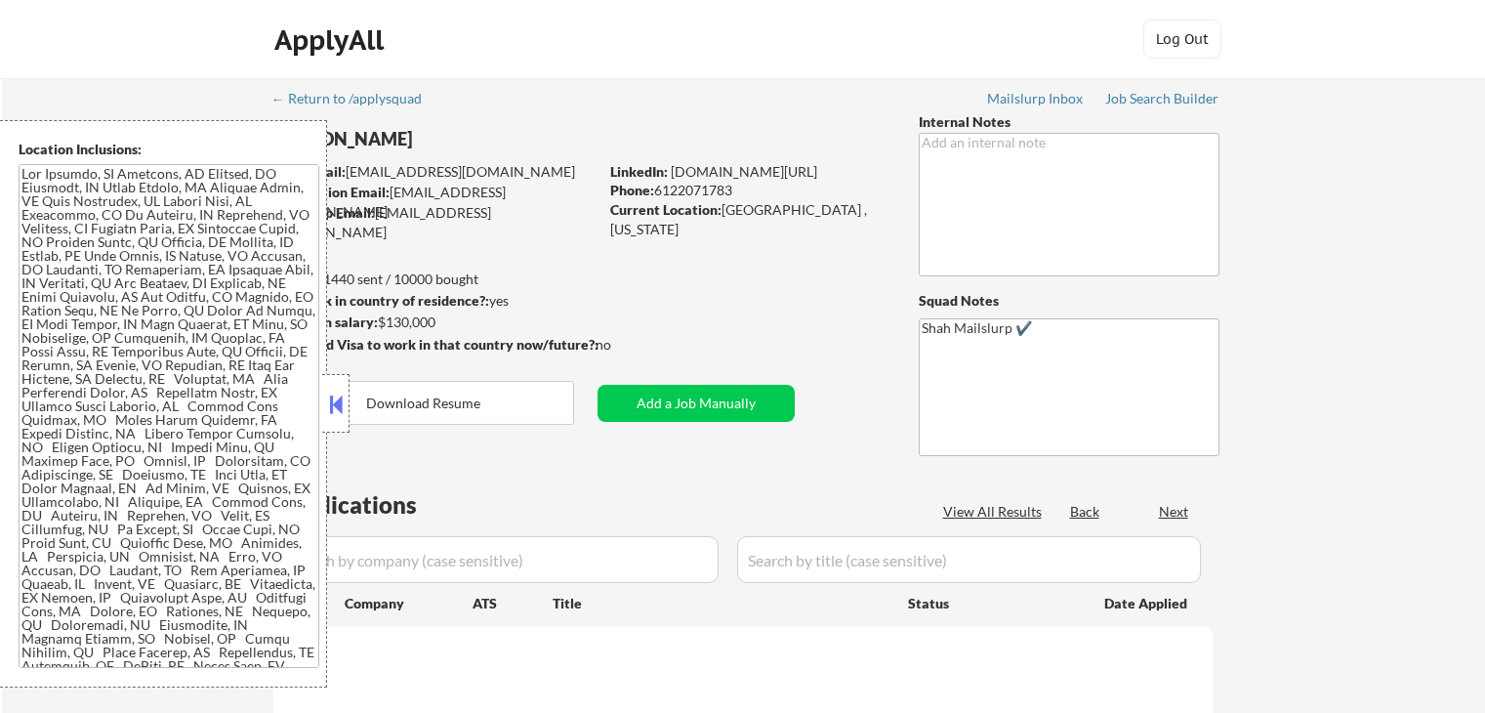
scroll to position [195, 0]
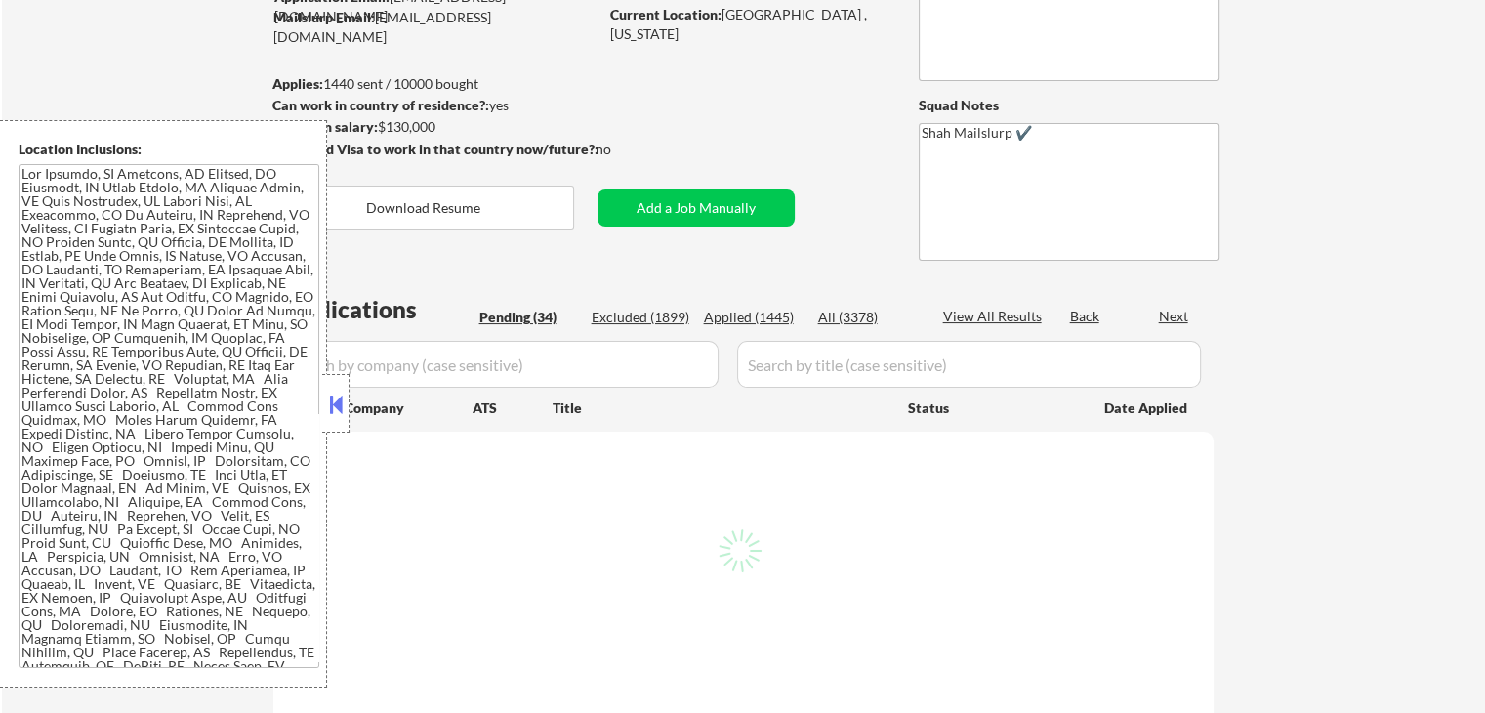
click at [340, 411] on button at bounding box center [335, 404] width 21 height 29
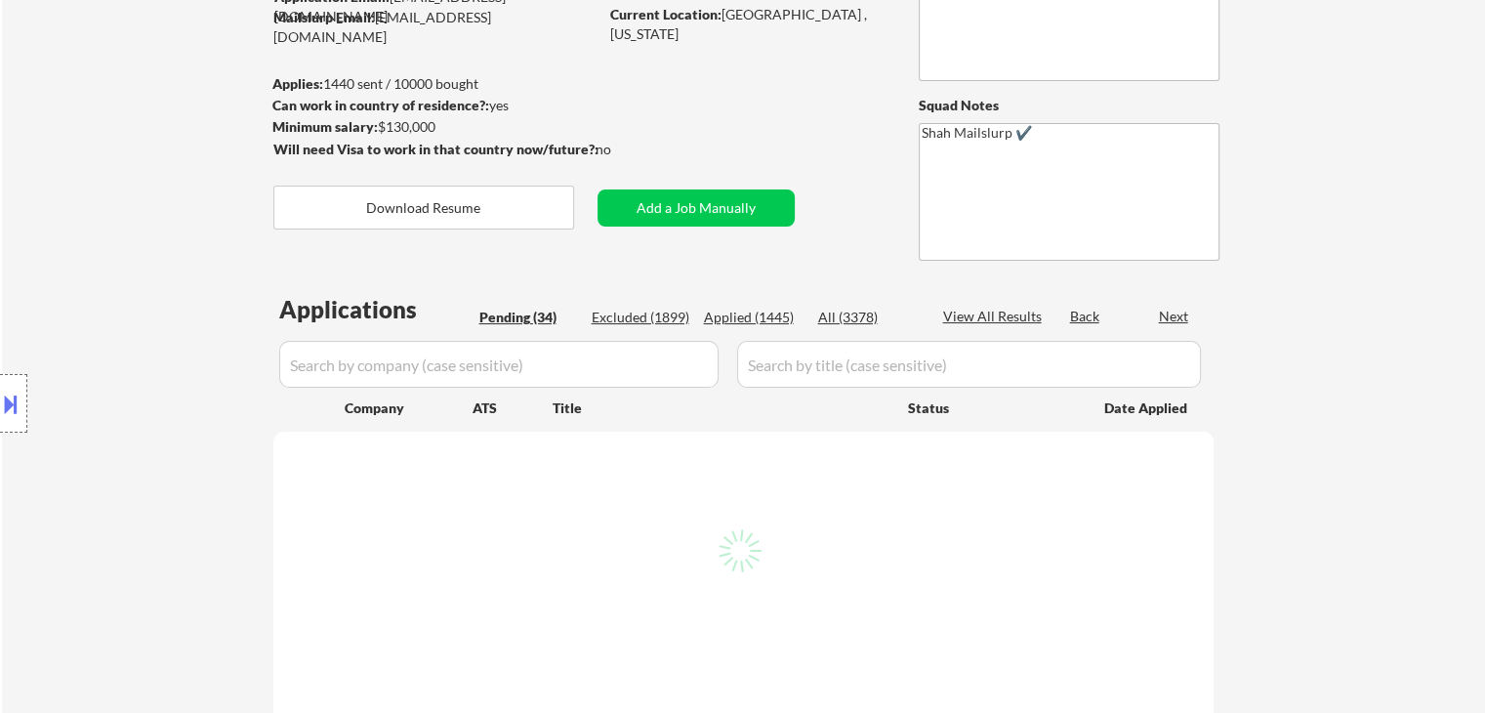
select select ""pending""
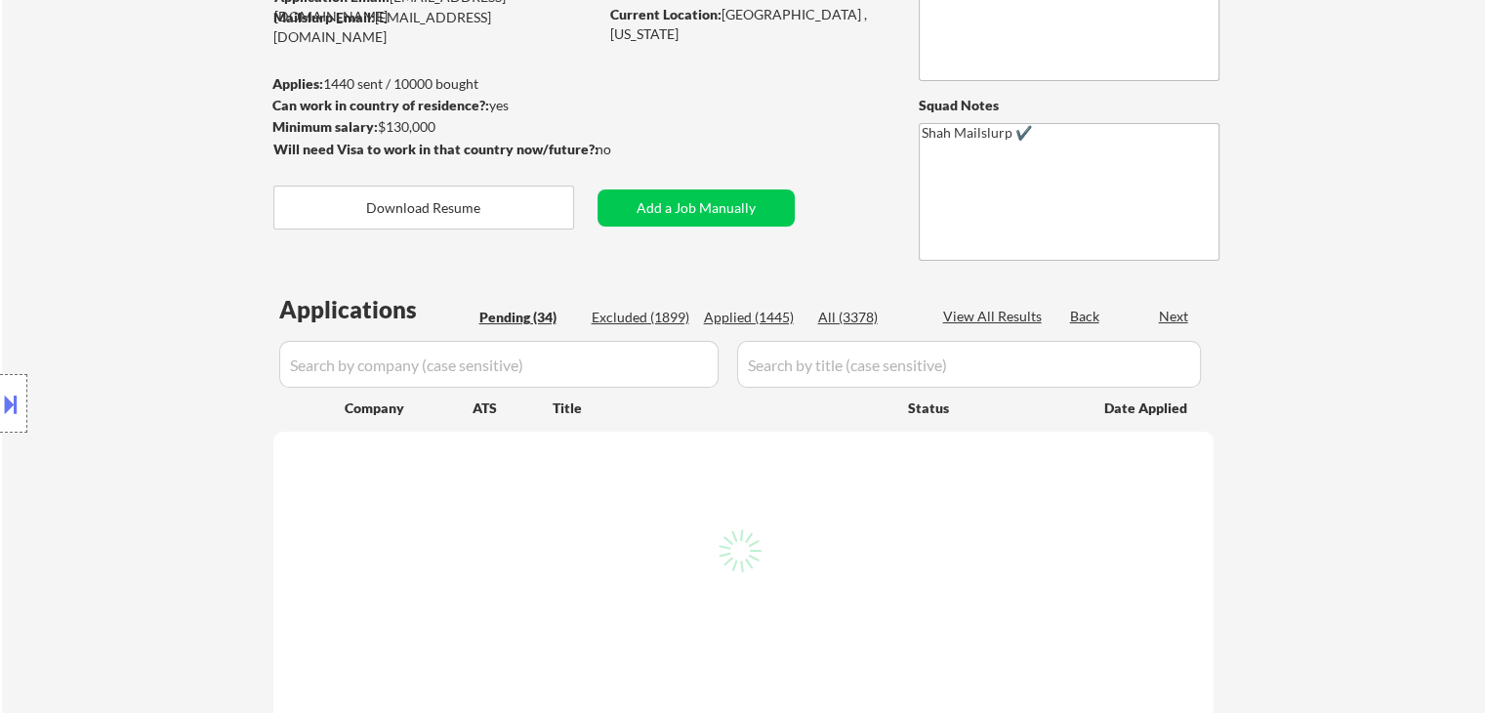
select select ""pending""
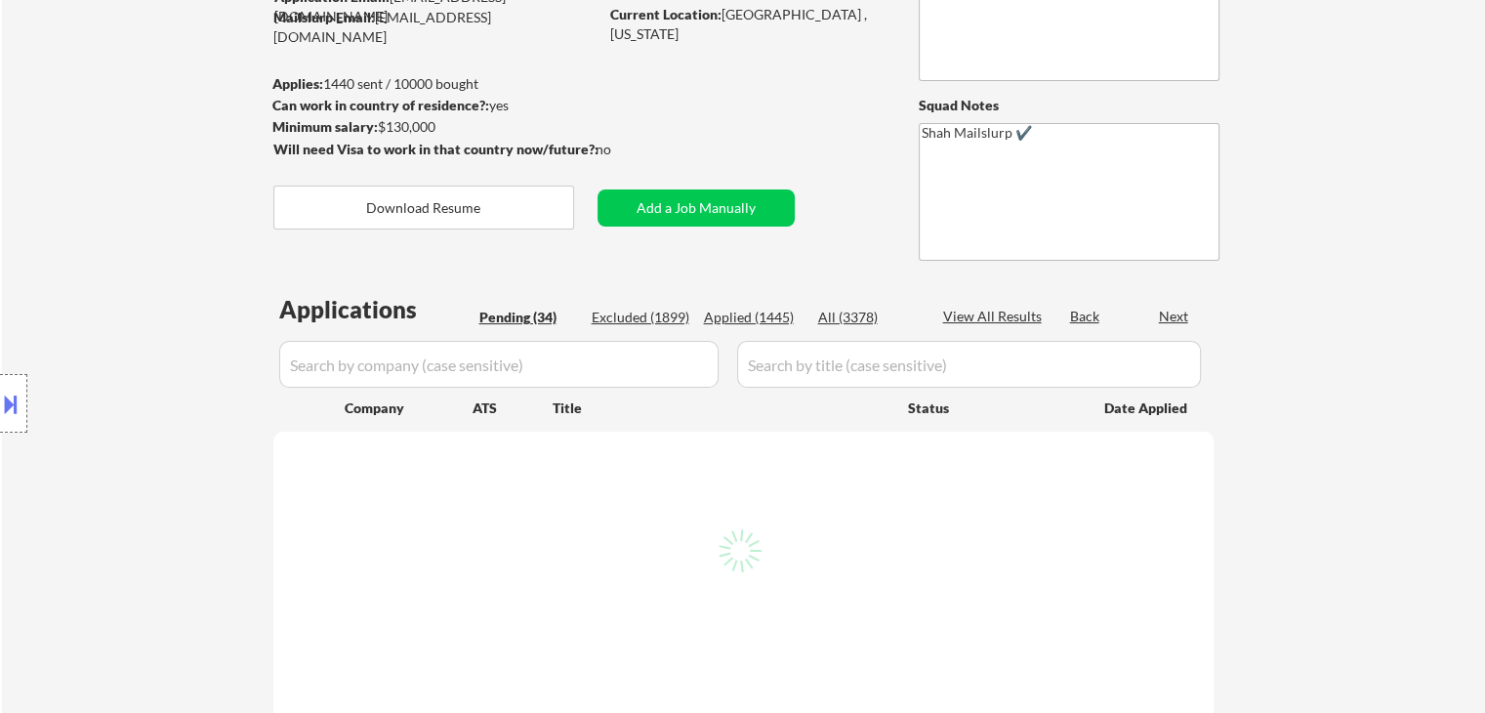
select select ""pending""
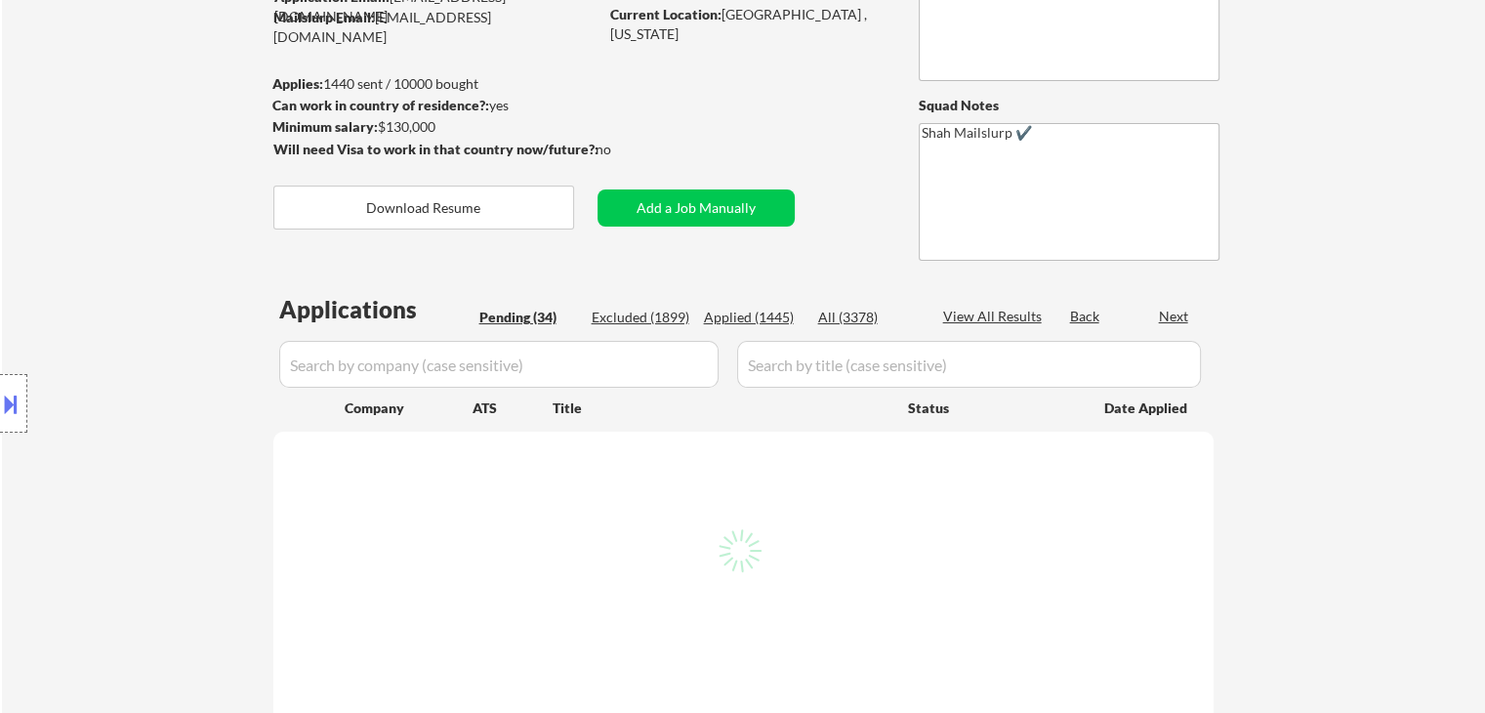
select select ""pending""
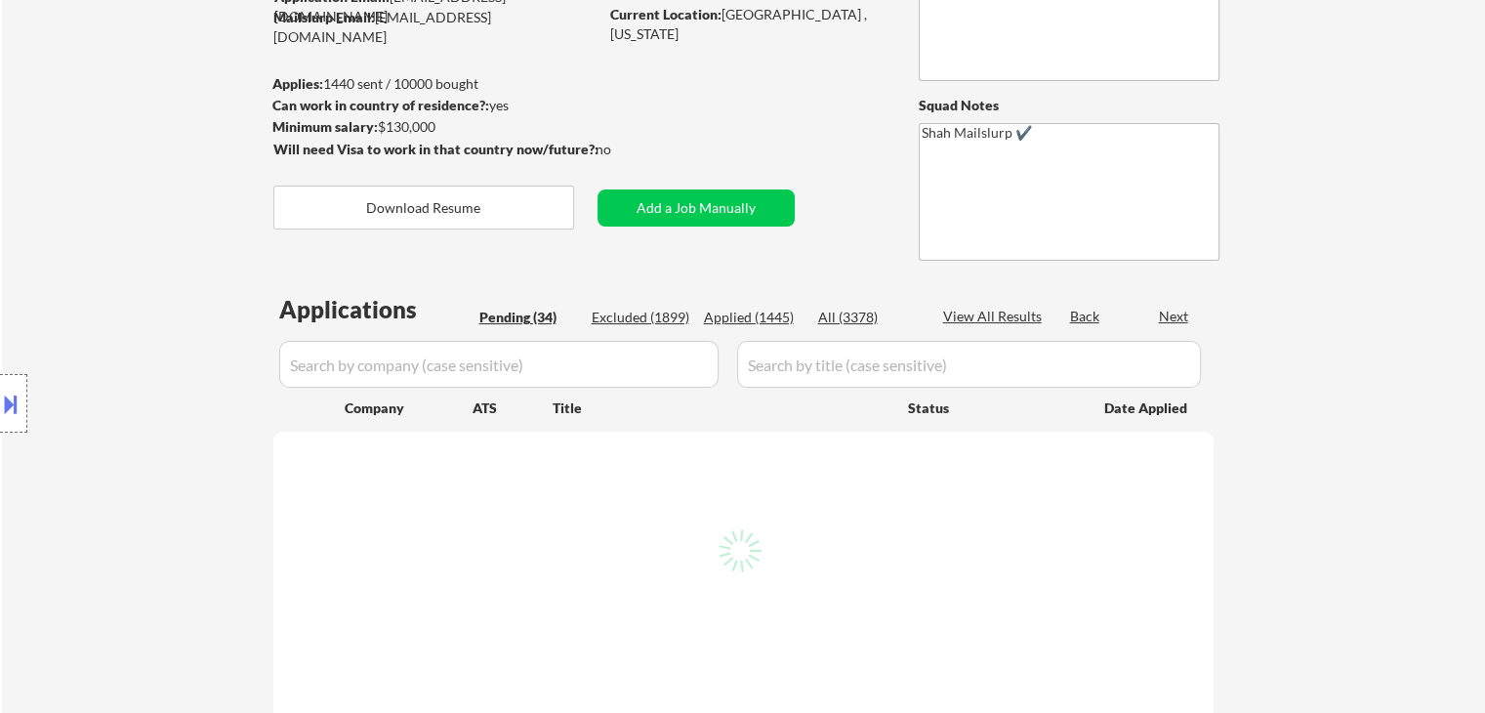
select select ""pending""
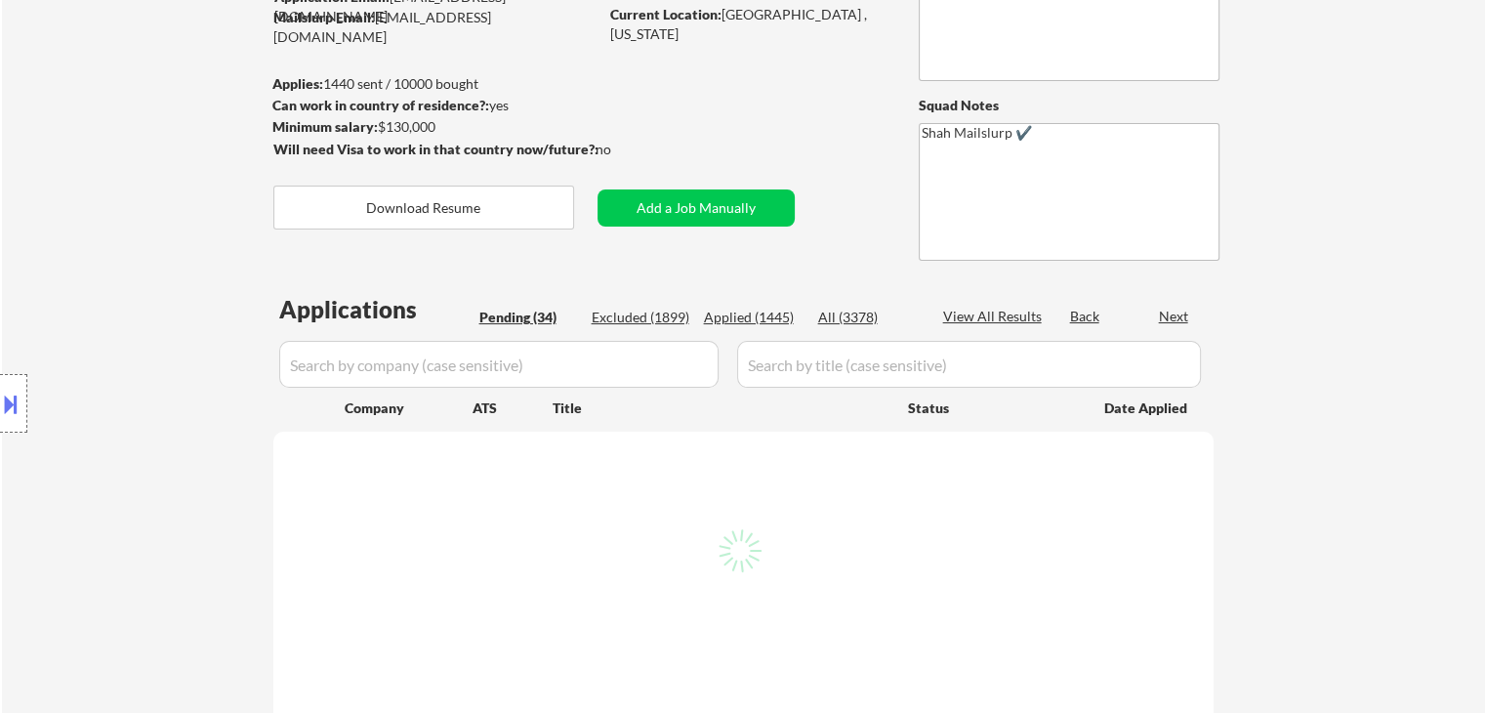
select select ""pending""
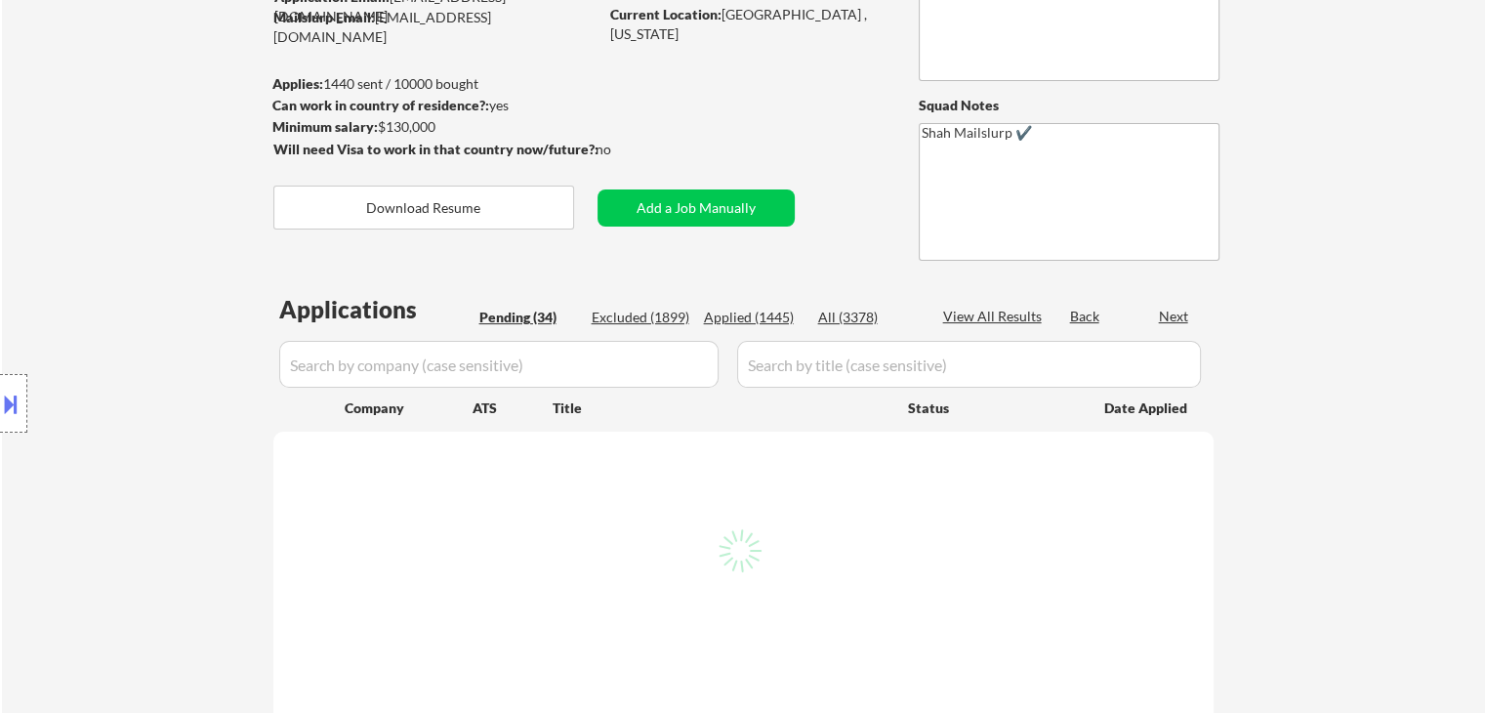
select select ""pending""
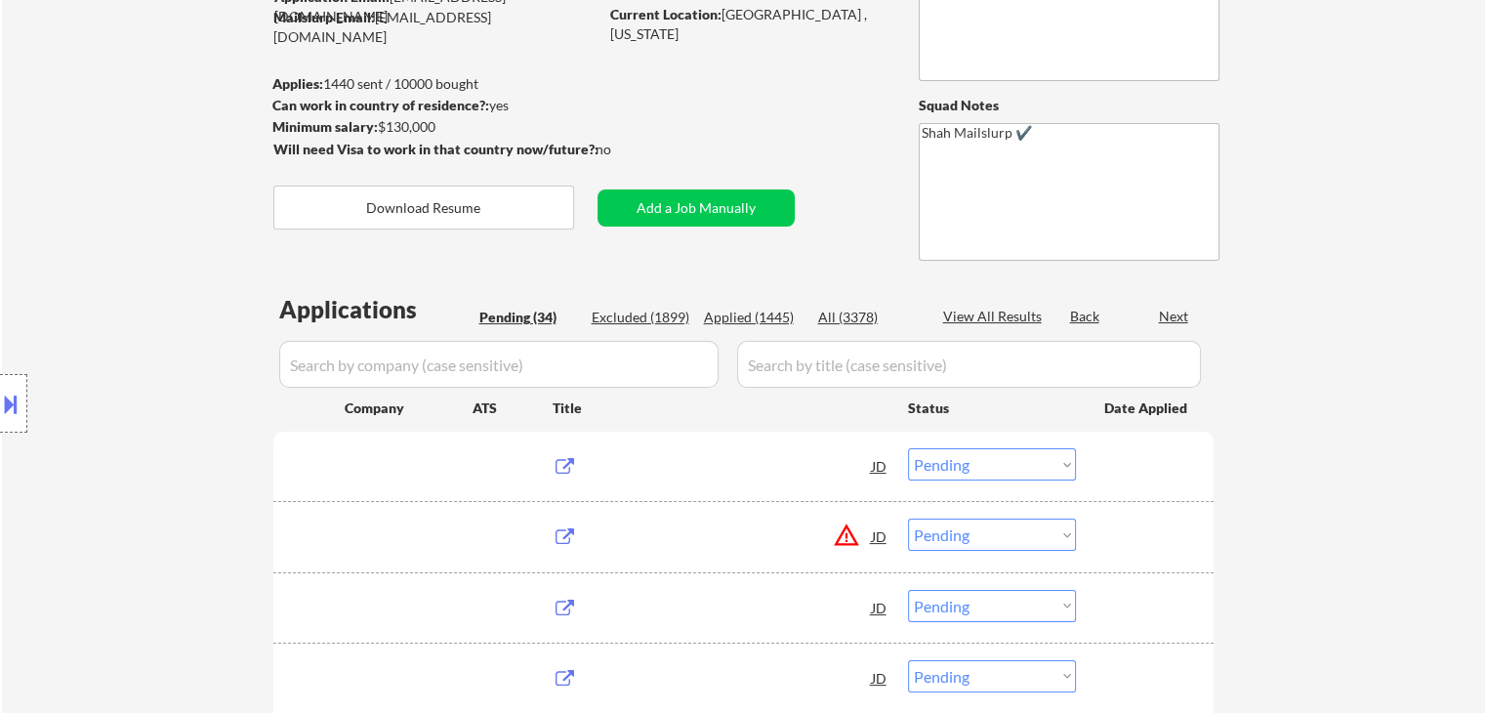
scroll to position [0, 0]
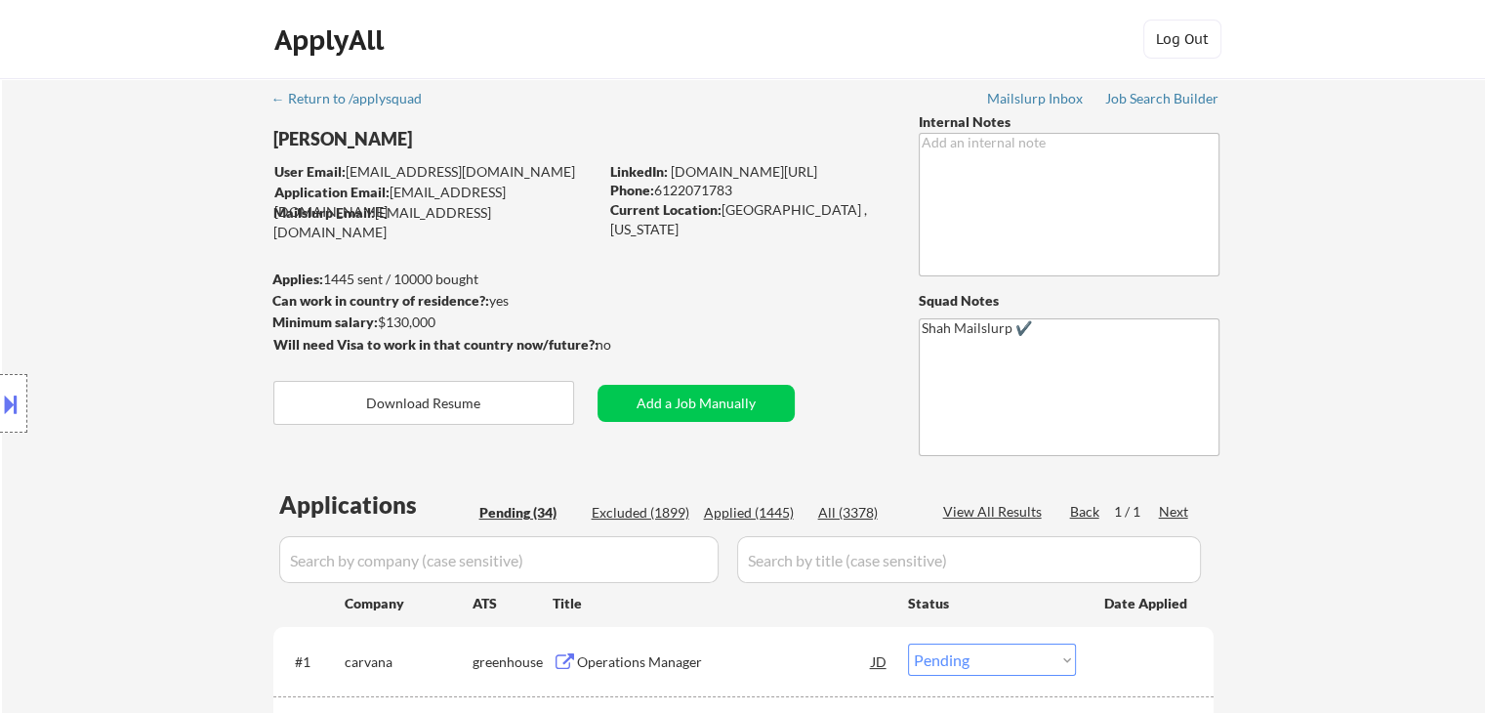
click at [230, 231] on div "Location Inclusions:" at bounding box center [175, 403] width 350 height 567
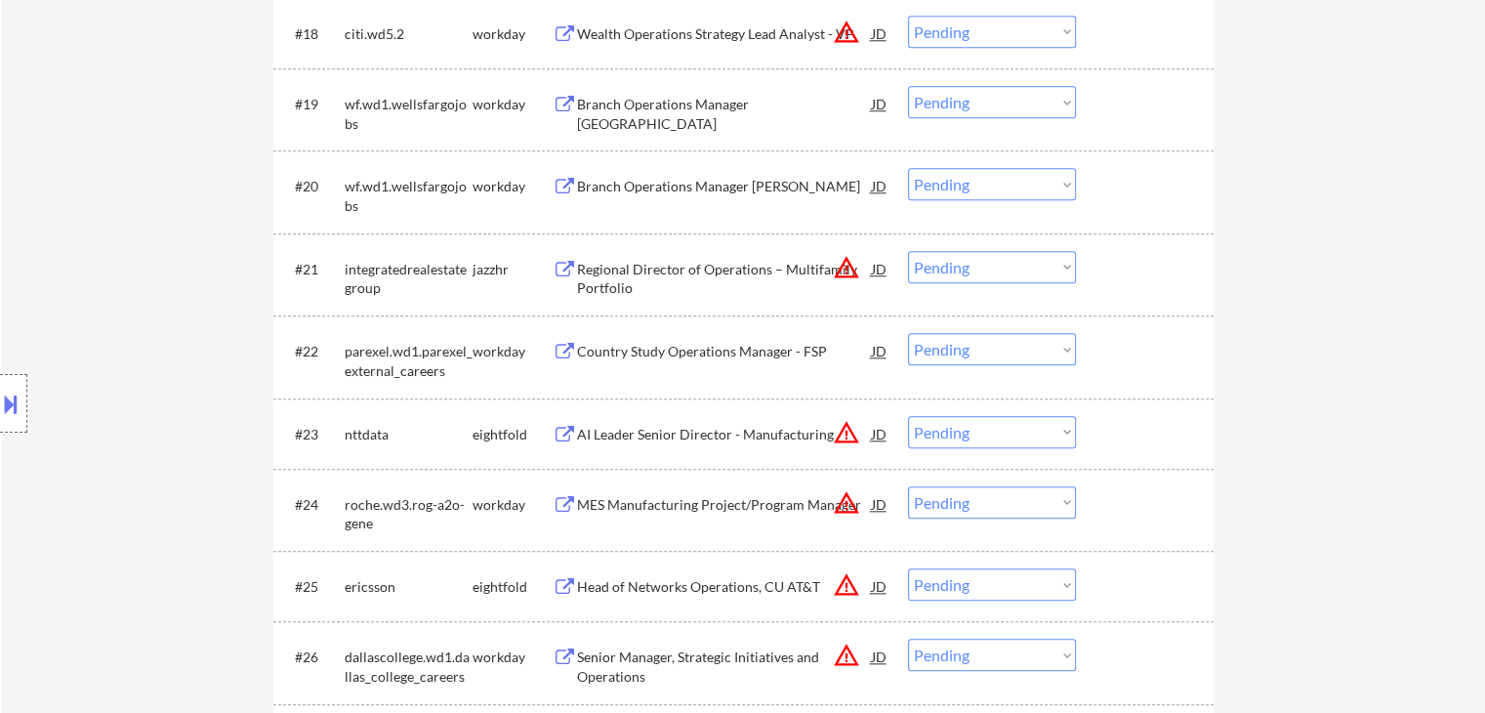
drag, startPoint x: 48, startPoint y: 298, endPoint x: 27, endPoint y: 314, distance: 26.4
click at [48, 294] on div "Location Inclusions:" at bounding box center [175, 403] width 350 height 567
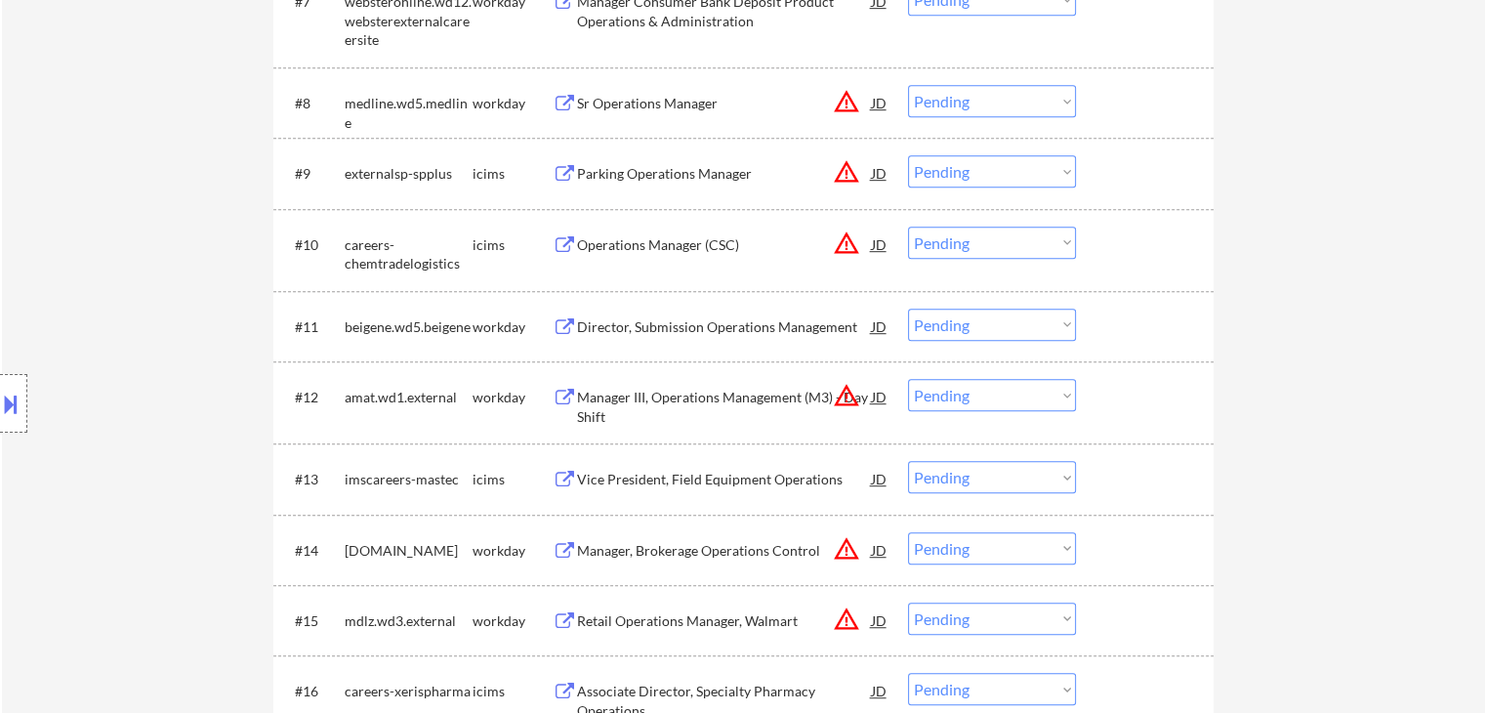
scroll to position [1074, 0]
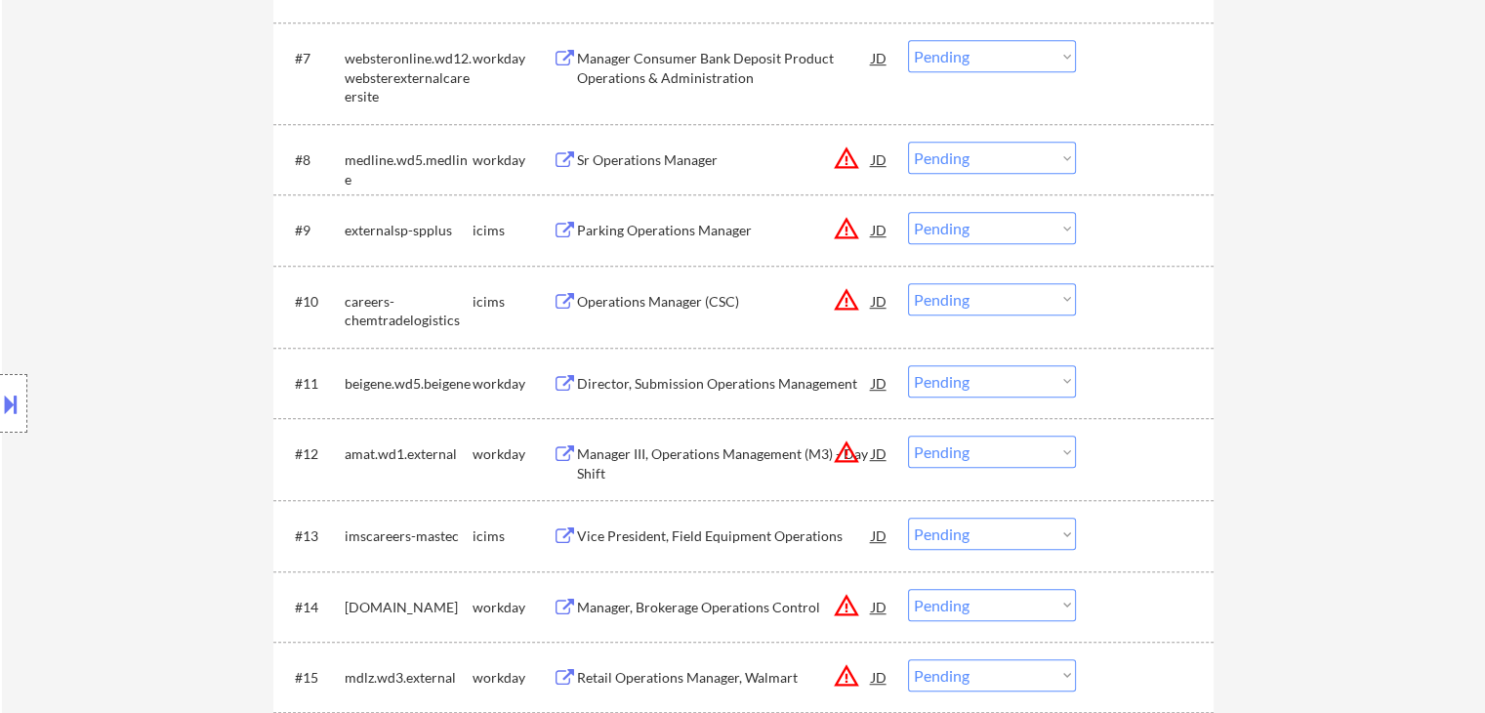
click at [72, 278] on div "Location Inclusions:" at bounding box center [175, 403] width 350 height 567
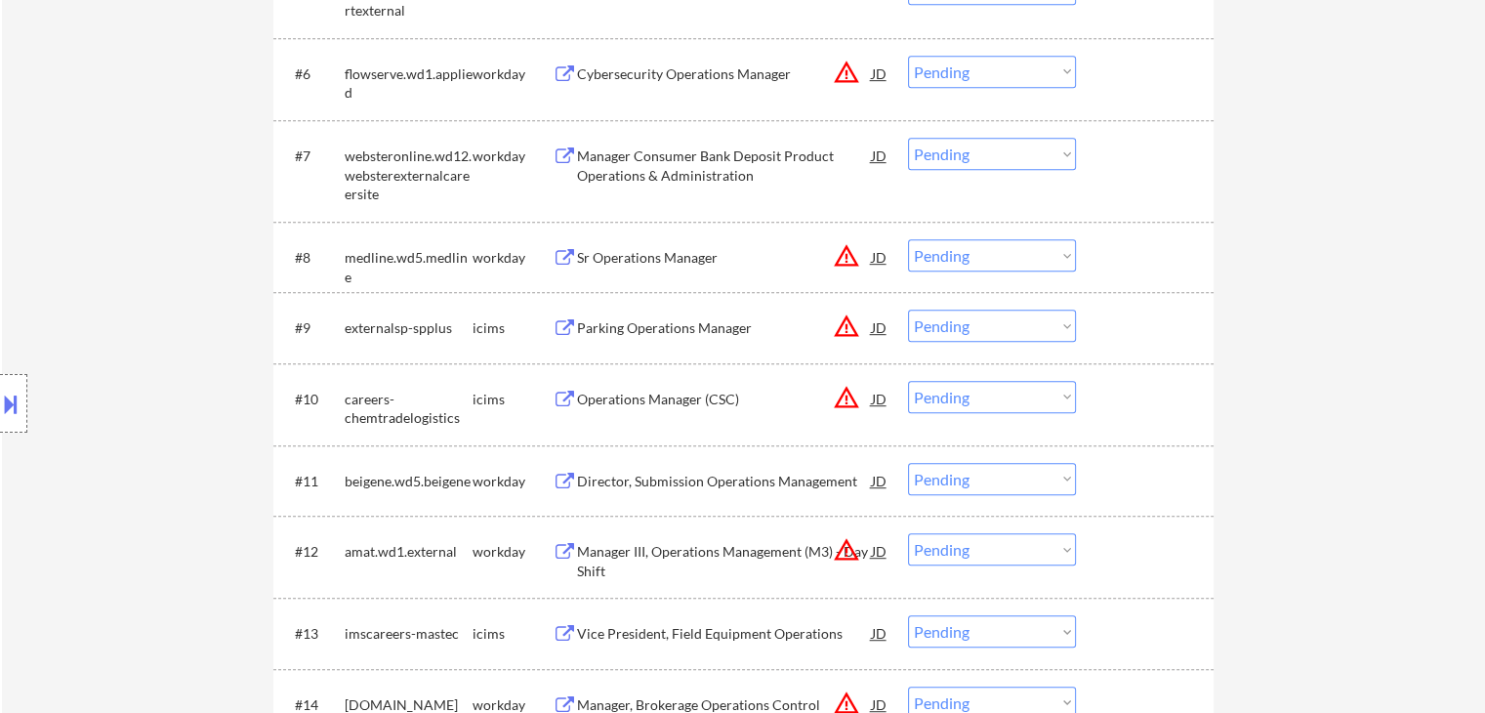
click at [62, 256] on div "Location Inclusions:" at bounding box center [175, 403] width 350 height 567
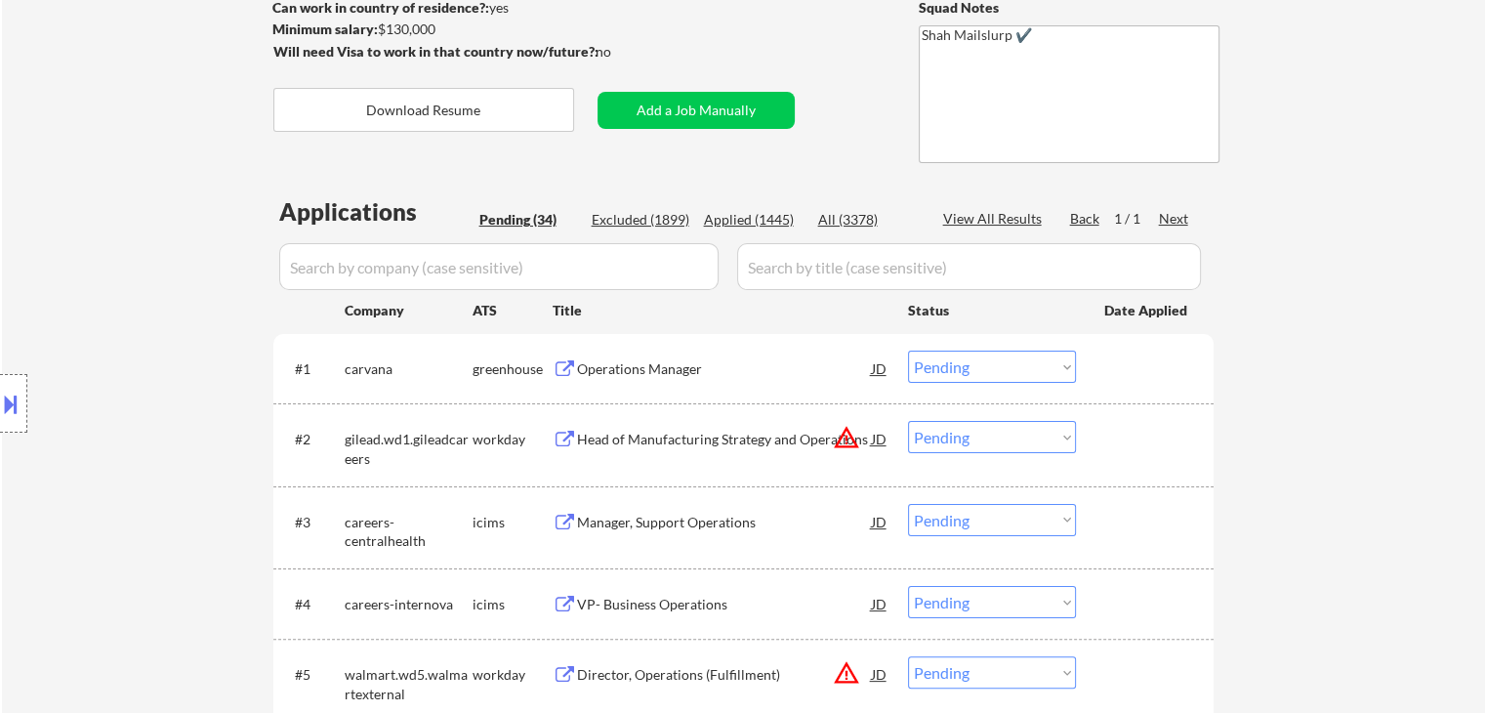
click at [90, 298] on div "Location Inclusions:" at bounding box center [175, 403] width 350 height 567
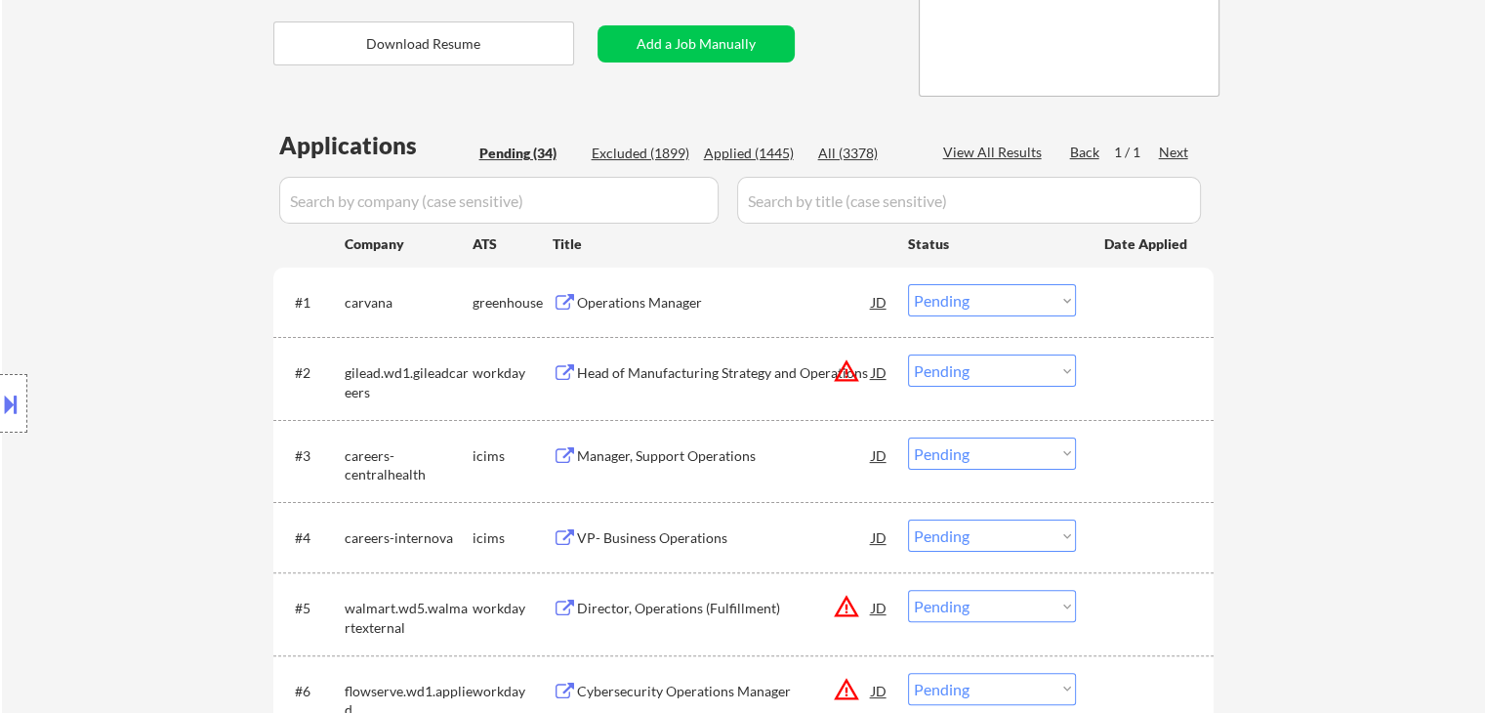
scroll to position [391, 0]
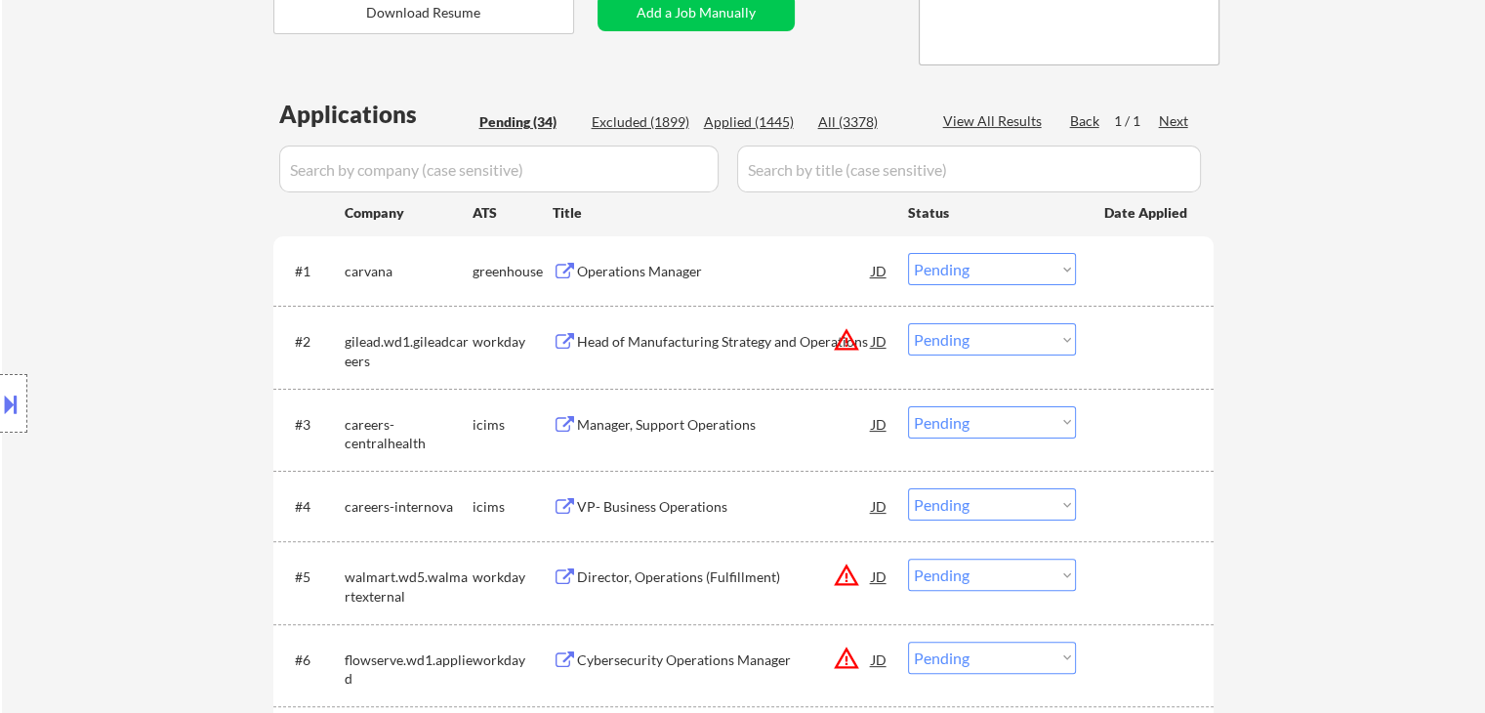
click at [87, 298] on div "Location Inclusions:" at bounding box center [175, 403] width 350 height 567
click at [87, 299] on div "Location Inclusions:" at bounding box center [175, 403] width 350 height 567
click at [88, 301] on div "Location Inclusions:" at bounding box center [175, 403] width 350 height 567
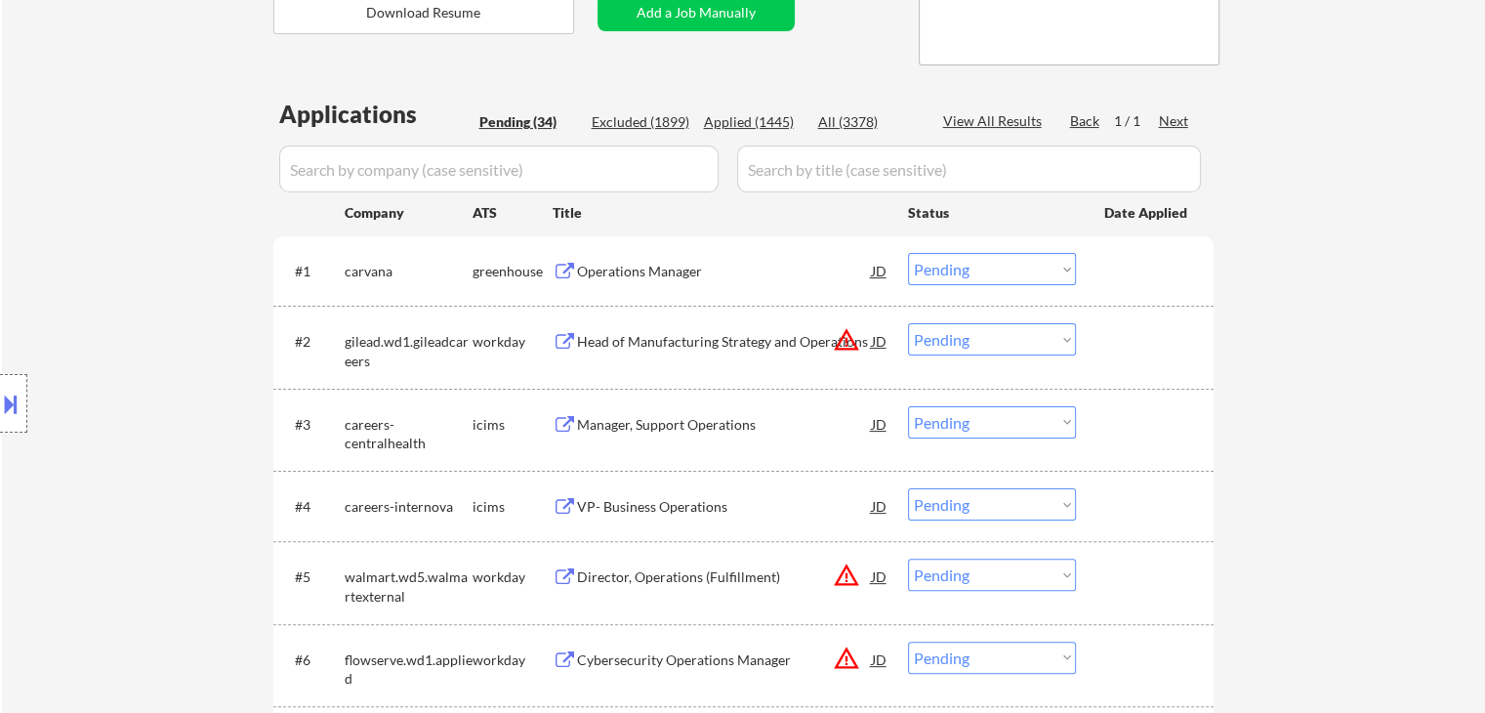
click at [89, 302] on div "Location Inclusions:" at bounding box center [175, 403] width 350 height 567
click at [90, 302] on div "Location Inclusions:" at bounding box center [175, 403] width 350 height 567
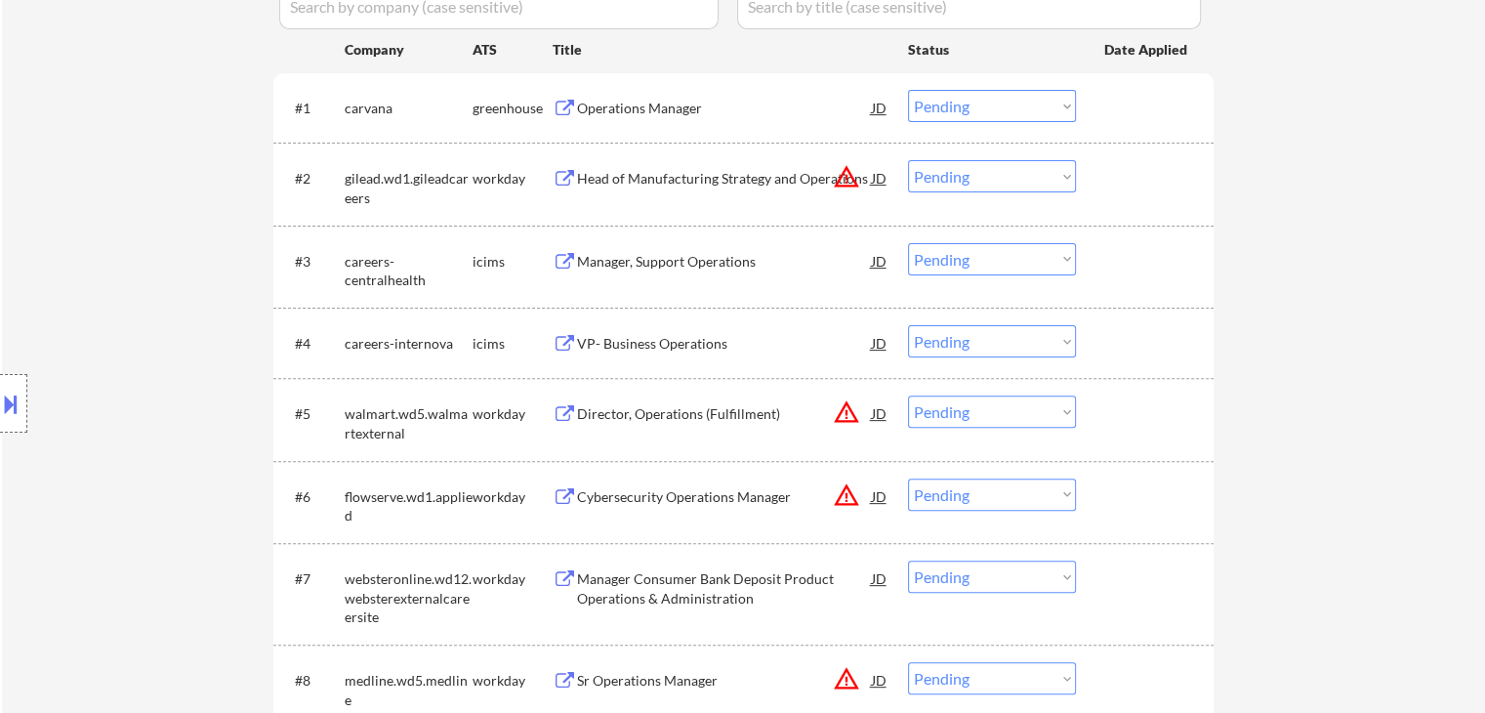
scroll to position [586, 0]
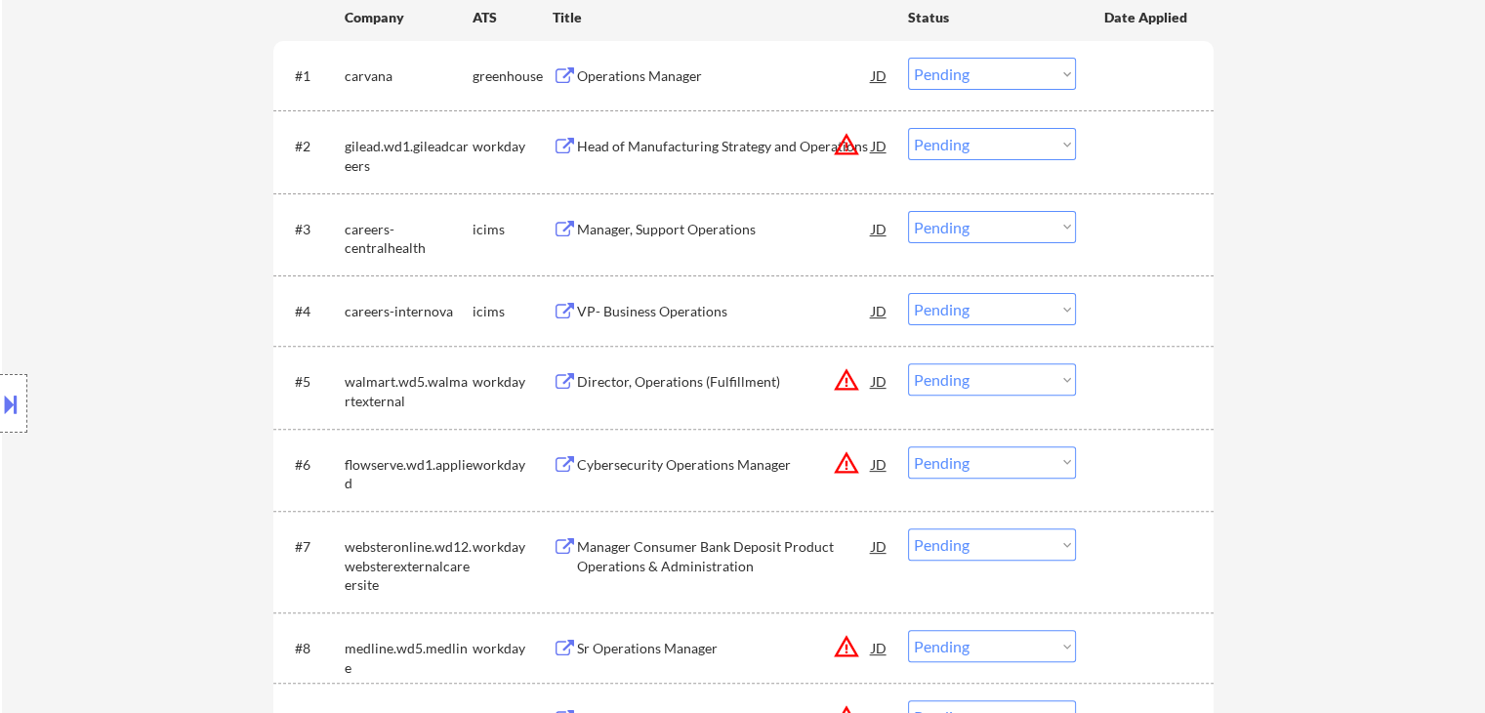
click at [65, 296] on div "Location Inclusions:" at bounding box center [175, 403] width 350 height 567
click at [2, 401] on button at bounding box center [10, 404] width 21 height 32
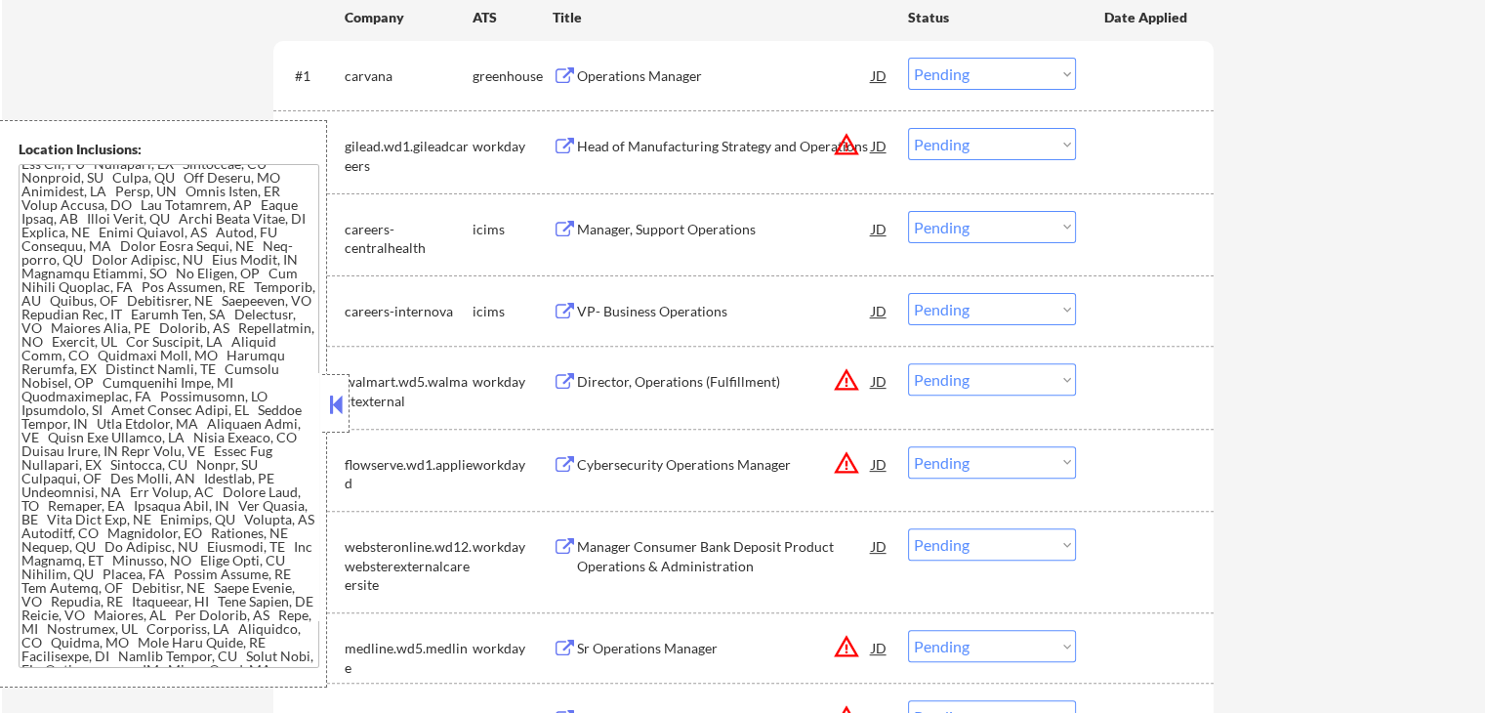
scroll to position [1442, 0]
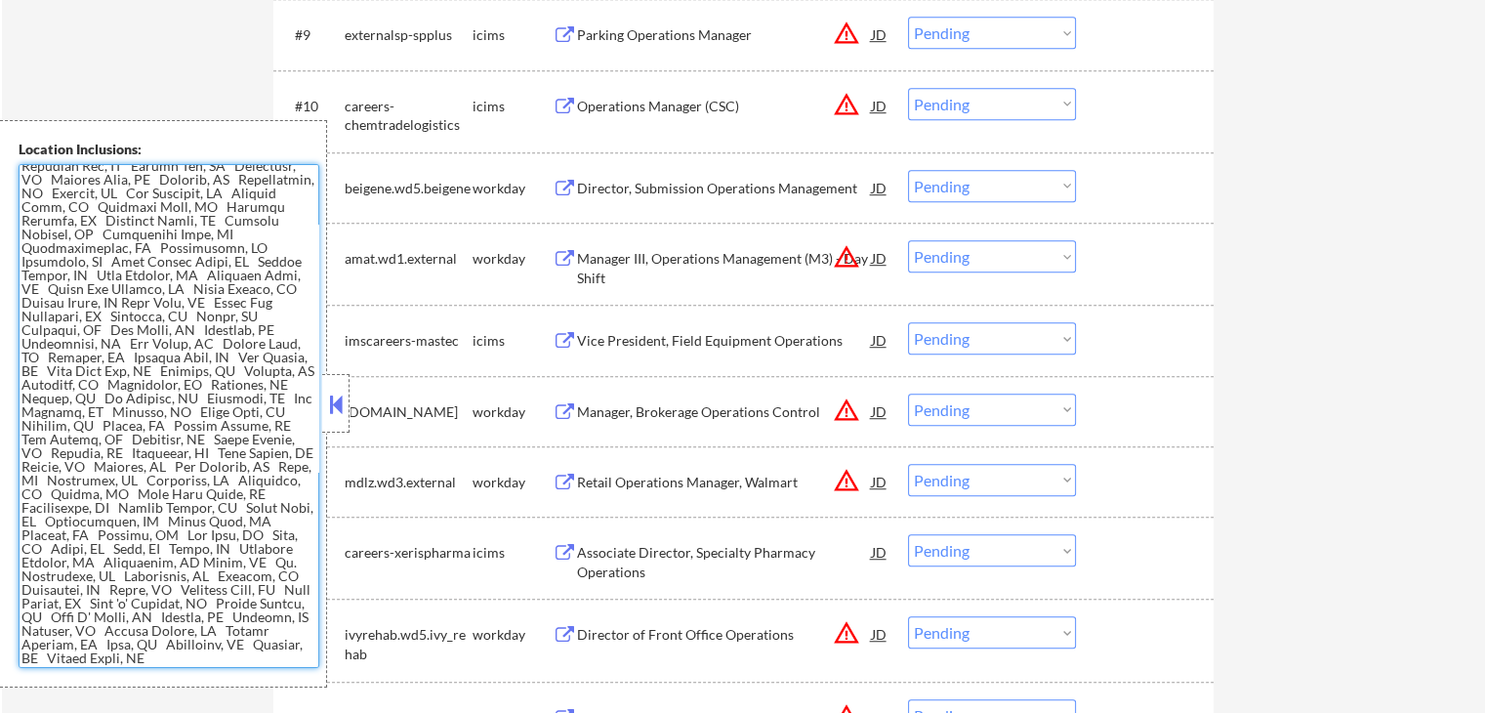
drag, startPoint x: 101, startPoint y: 333, endPoint x: 140, endPoint y: 758, distance: 426.5
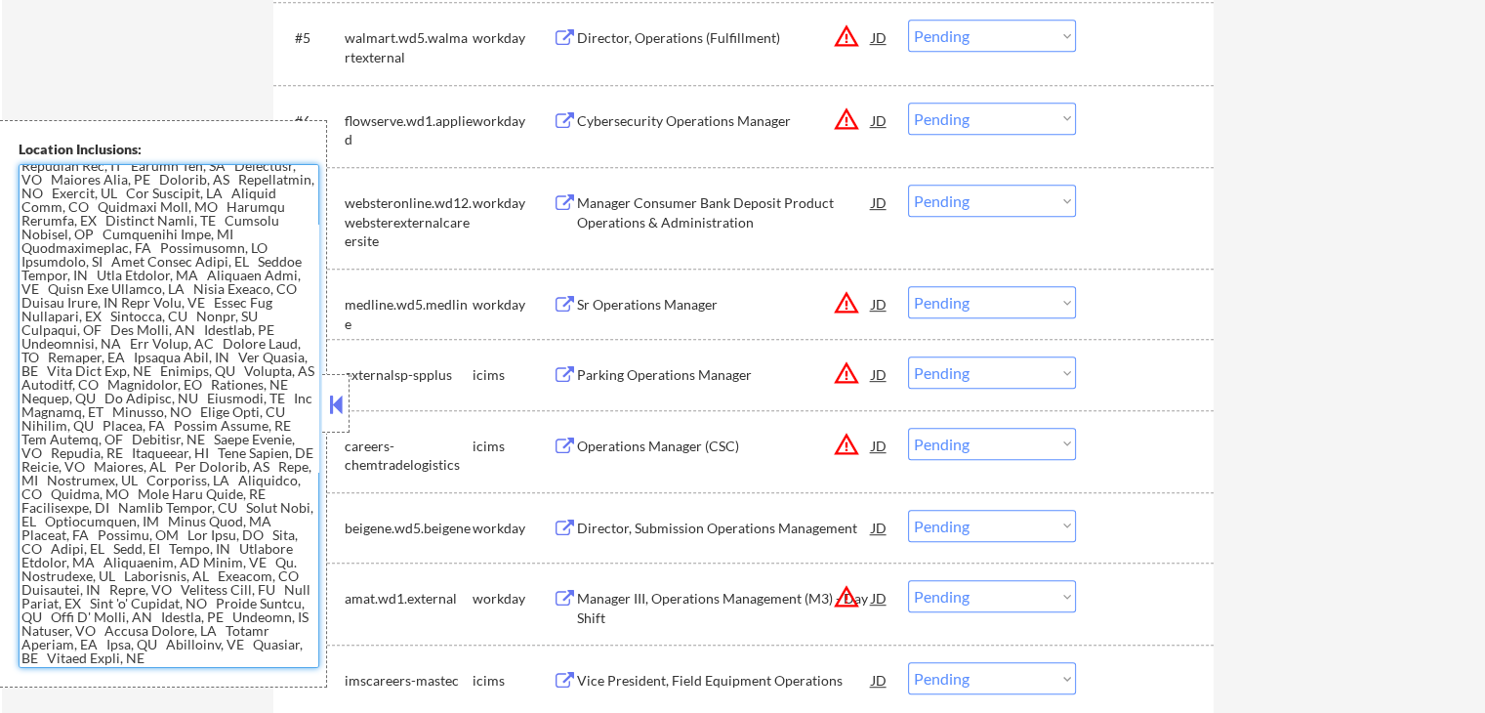
scroll to position [781, 0]
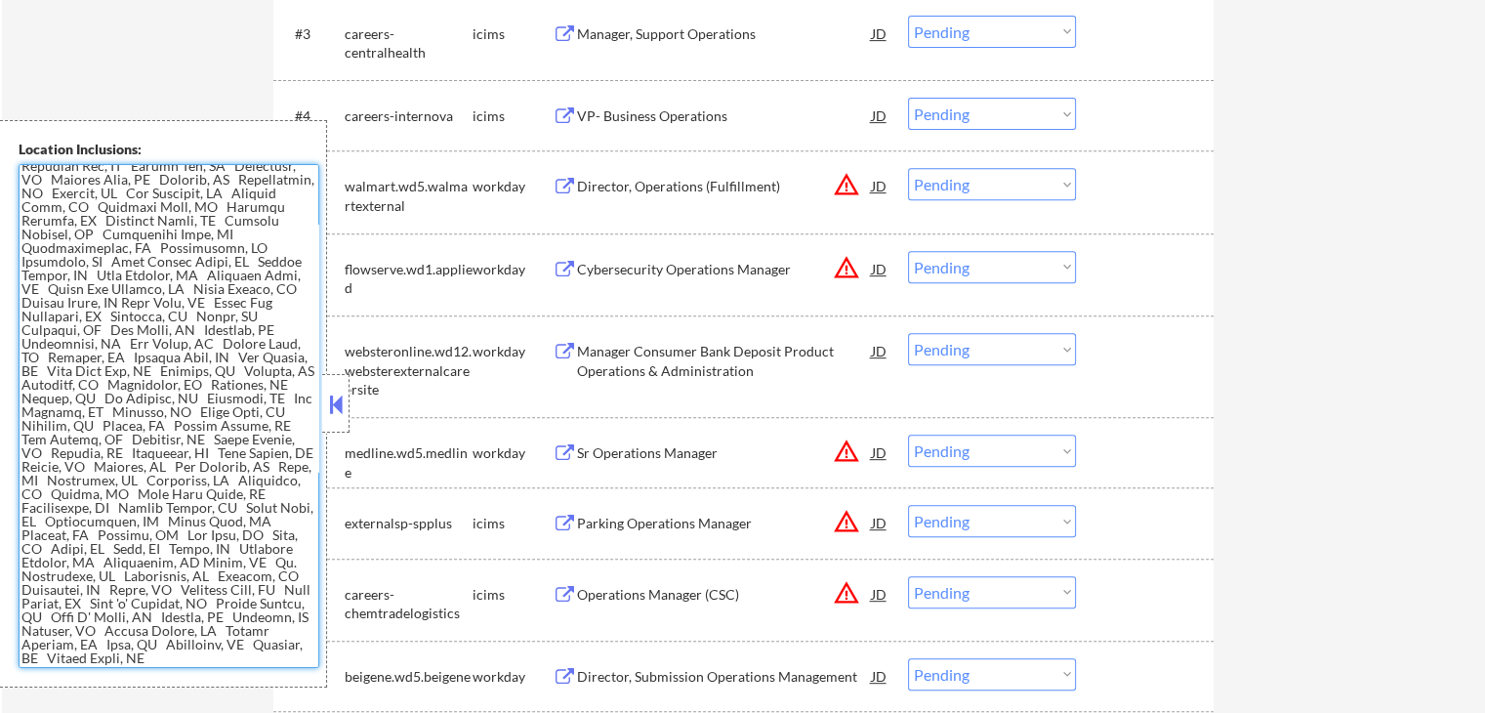
click at [55, 240] on textarea at bounding box center [169, 416] width 301 height 504
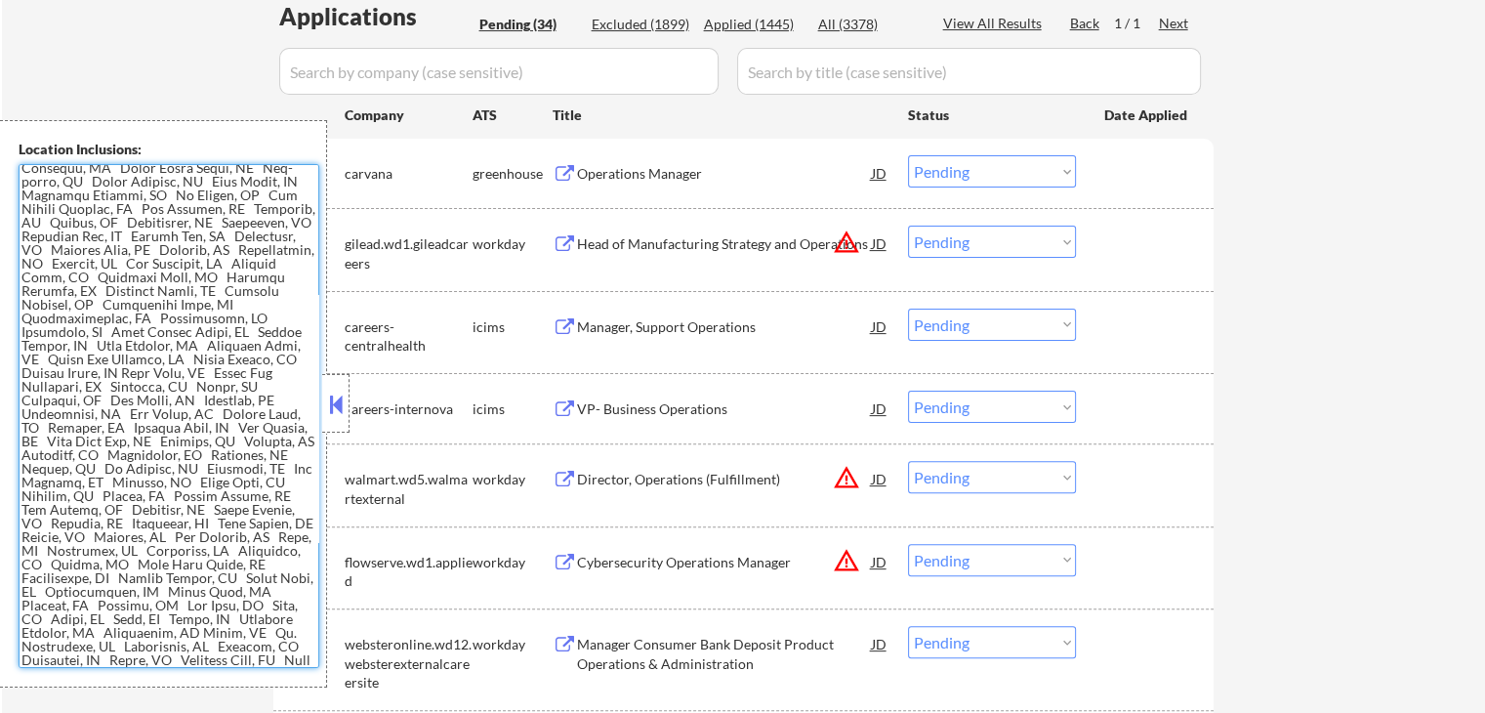
scroll to position [1442, 0]
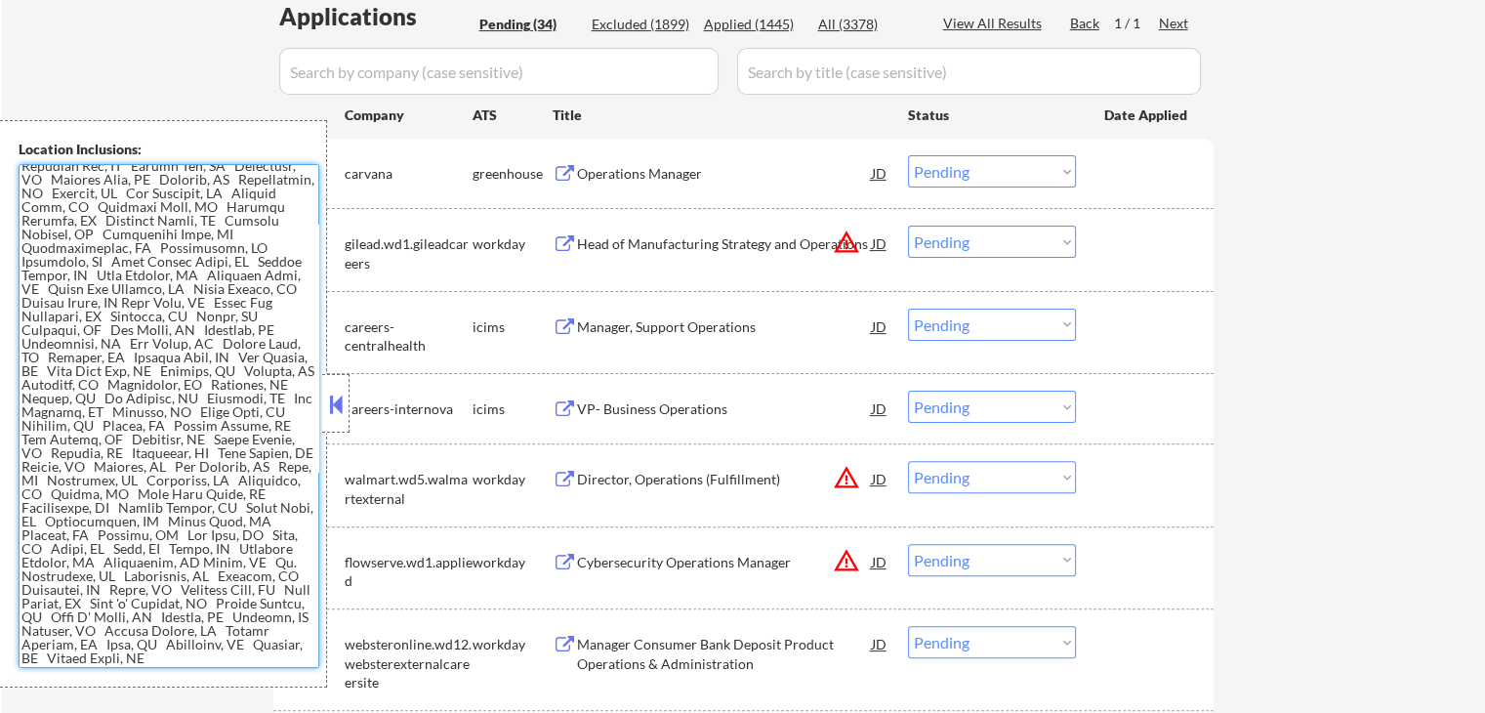
drag, startPoint x: 20, startPoint y: 170, endPoint x: 213, endPoint y: 758, distance: 618.8
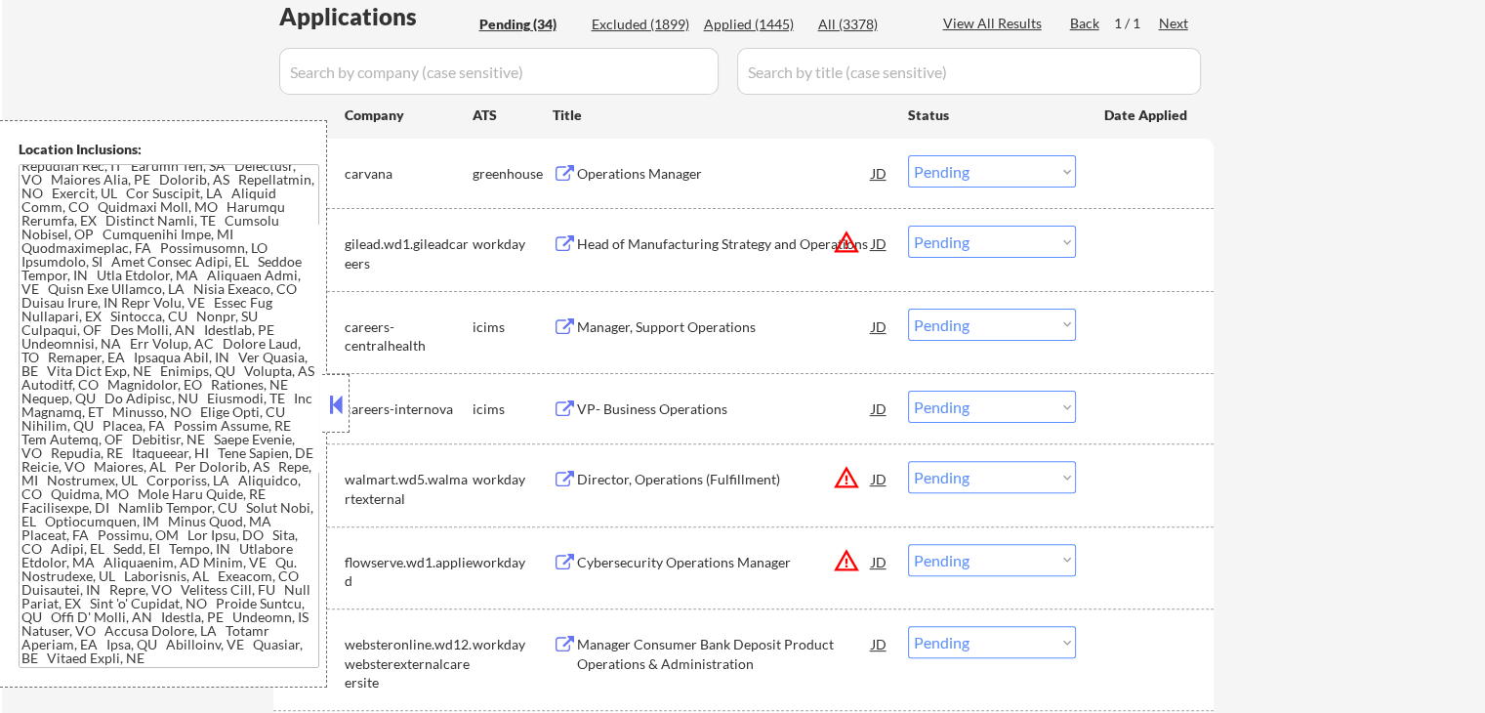
click at [332, 408] on button at bounding box center [335, 404] width 21 height 29
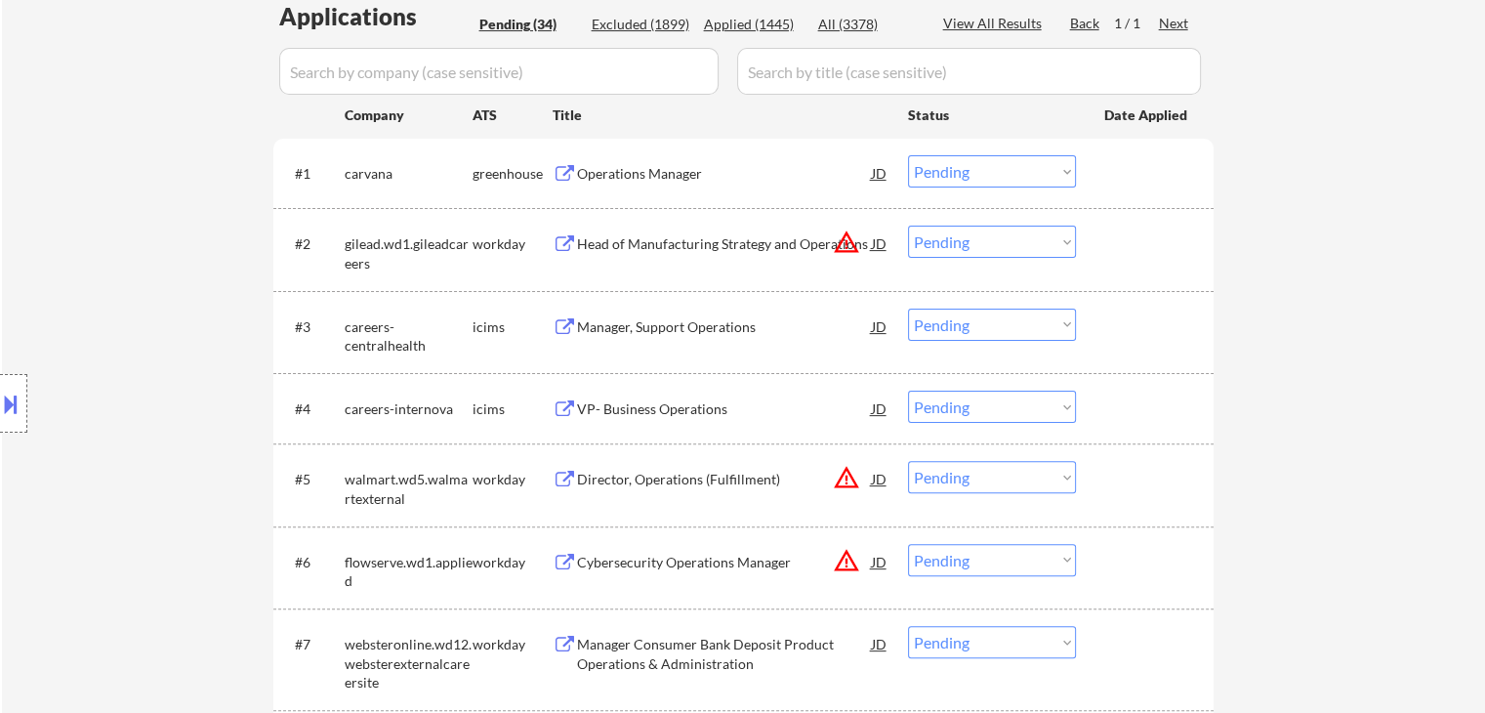
click at [127, 218] on div "Location Inclusions:" at bounding box center [175, 403] width 350 height 567
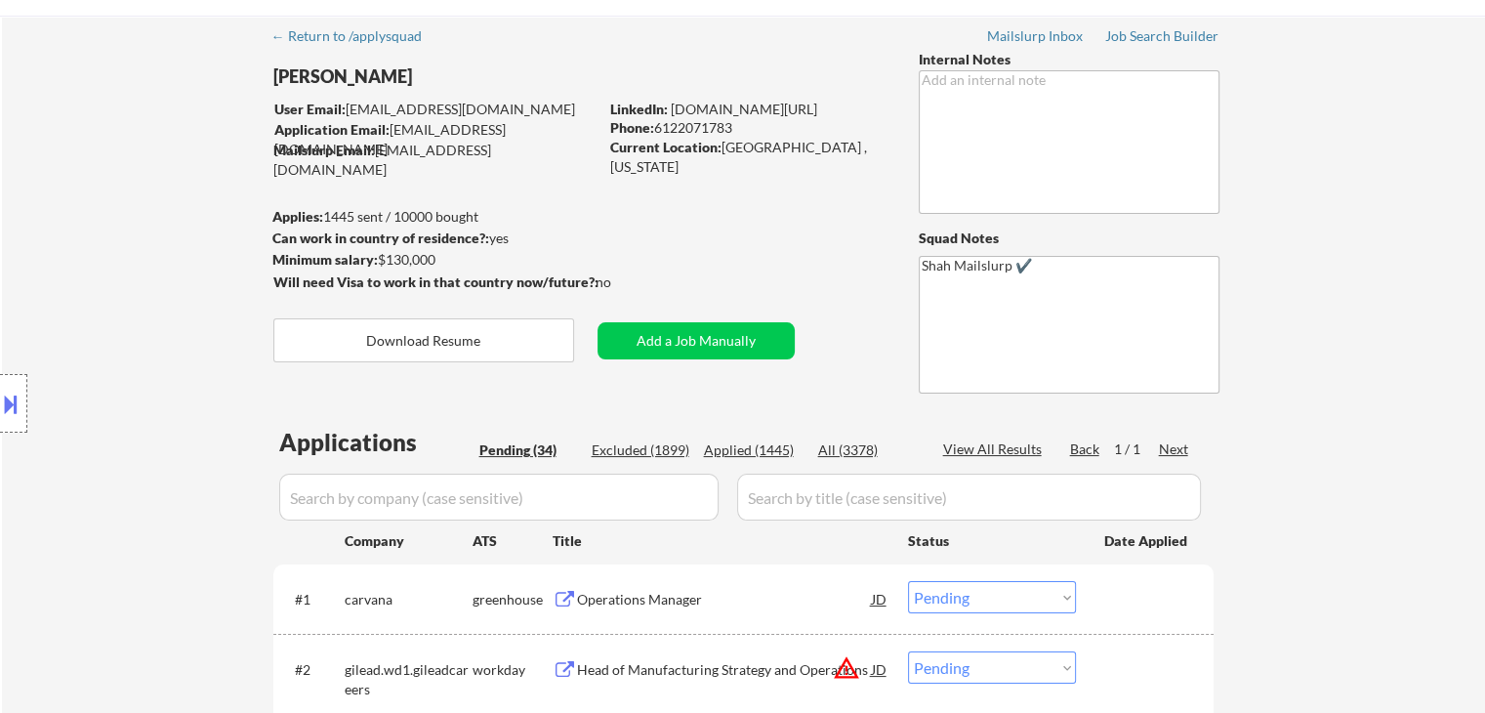
scroll to position [0, 0]
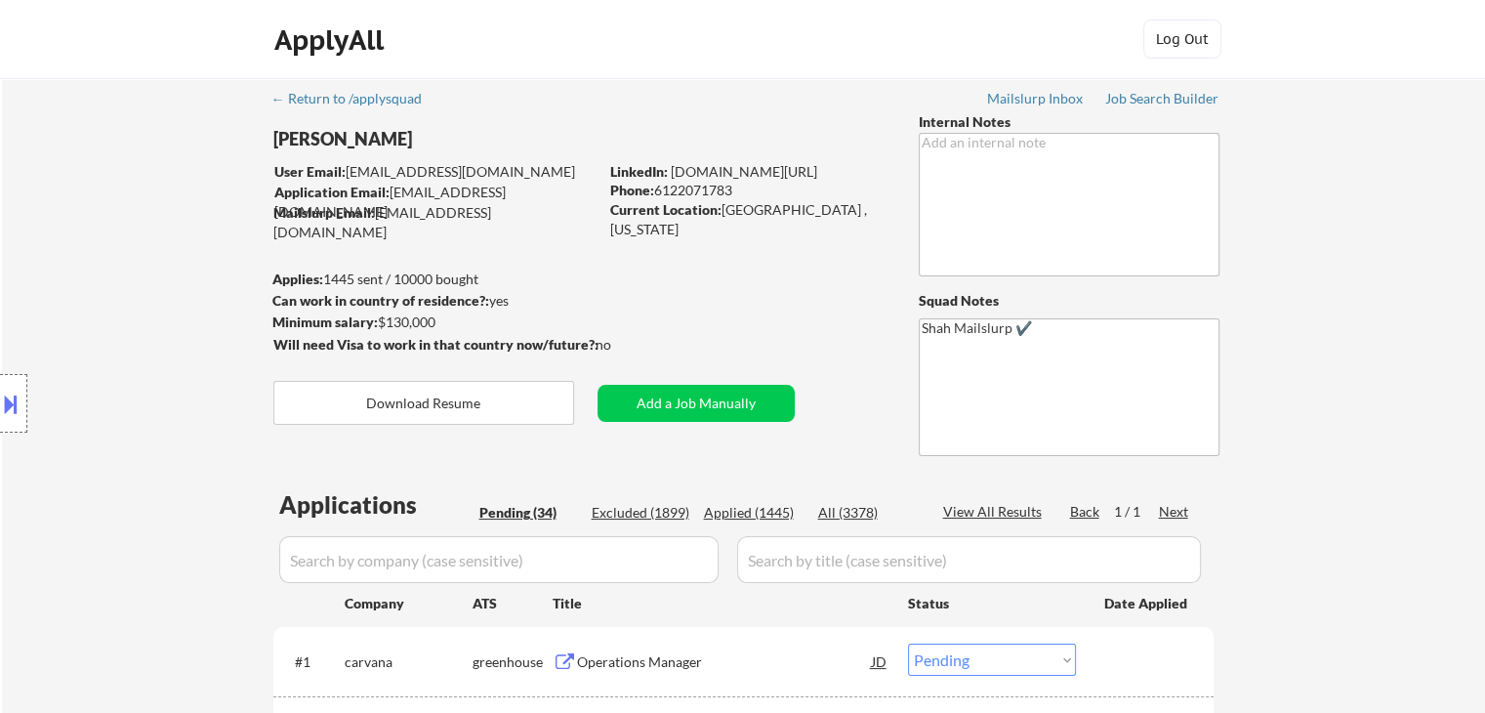
click at [126, 218] on div "Location Inclusions:" at bounding box center [175, 403] width 350 height 567
drag, startPoint x: 557, startPoint y: 218, endPoint x: 378, endPoint y: 219, distance: 178.7
click at [378, 219] on div "Mailslurp Email: [EMAIL_ADDRESS][DOMAIN_NAME]" at bounding box center [435, 222] width 324 height 38
click at [148, 266] on div "Location Inclusions:" at bounding box center [175, 403] width 350 height 567
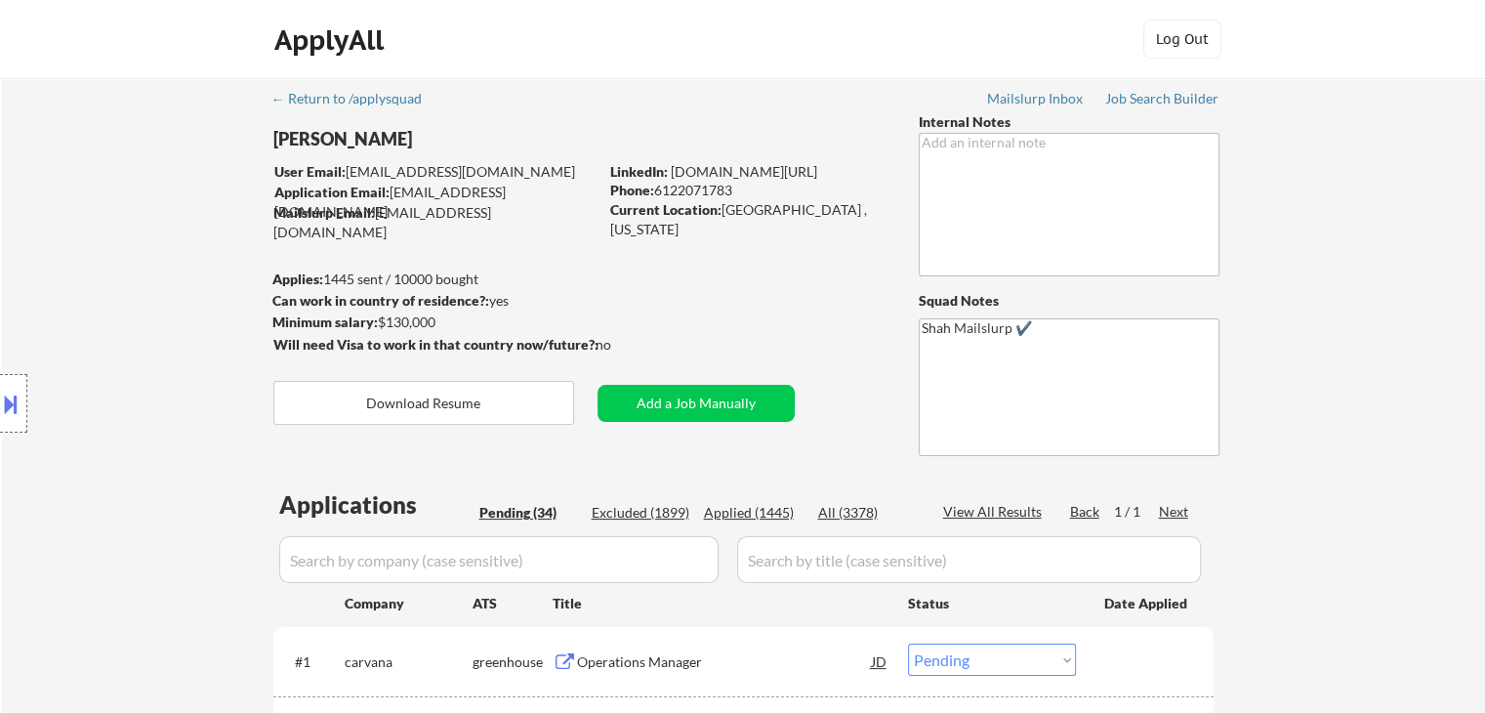
click at [148, 265] on div "Location Inclusions:" at bounding box center [175, 403] width 350 height 567
drag, startPoint x: 535, startPoint y: 189, endPoint x: 390, endPoint y: 195, distance: 145.6
click at [390, 195] on div "Application Email: [EMAIL_ADDRESS][DOMAIN_NAME]" at bounding box center [435, 202] width 323 height 38
click at [10, 270] on div "Location Inclusions:" at bounding box center [175, 403] width 350 height 567
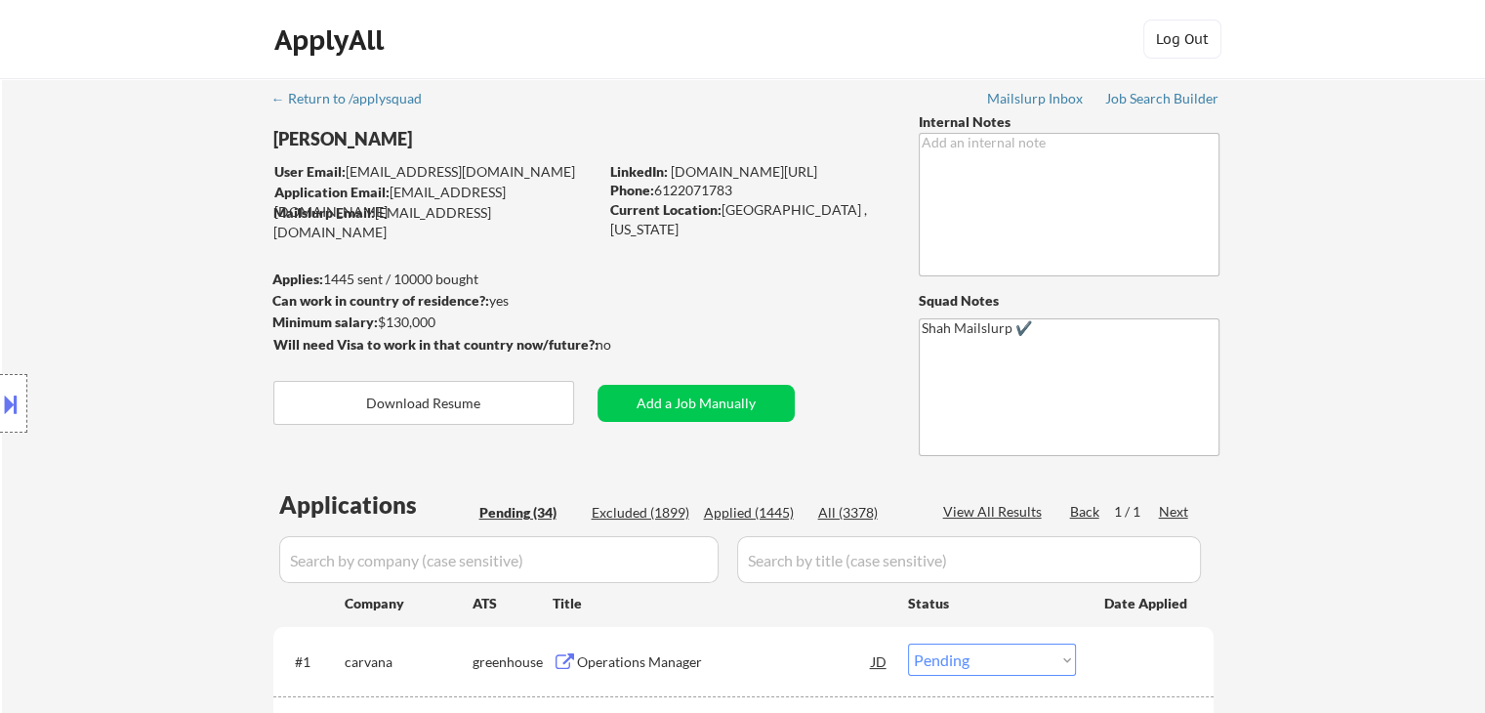
click at [10, 270] on div "Location Inclusions:" at bounding box center [175, 403] width 350 height 567
click at [57, 263] on div "Location Inclusions:" at bounding box center [175, 403] width 350 height 567
click at [55, 263] on div "Location Inclusions:" at bounding box center [175, 403] width 350 height 567
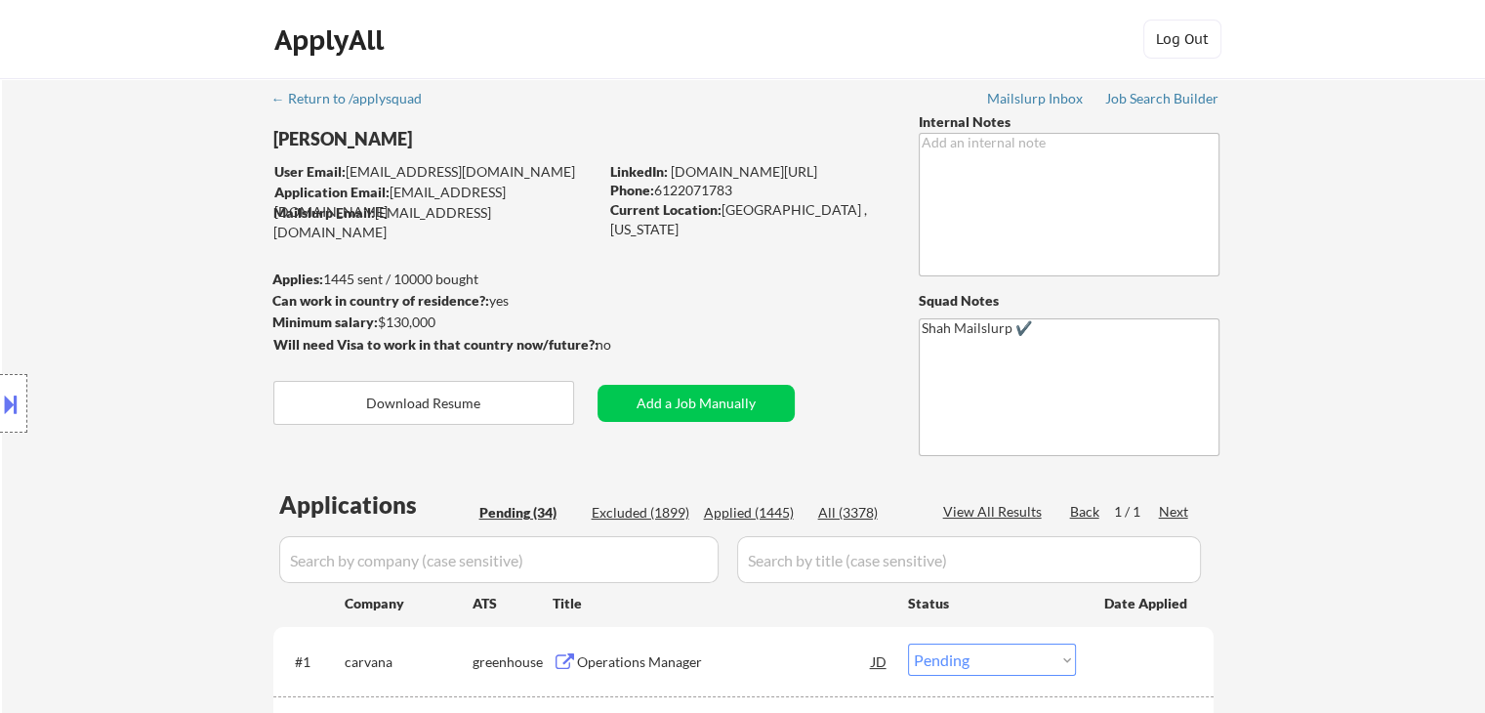
click at [55, 263] on div "Location Inclusions:" at bounding box center [175, 403] width 350 height 567
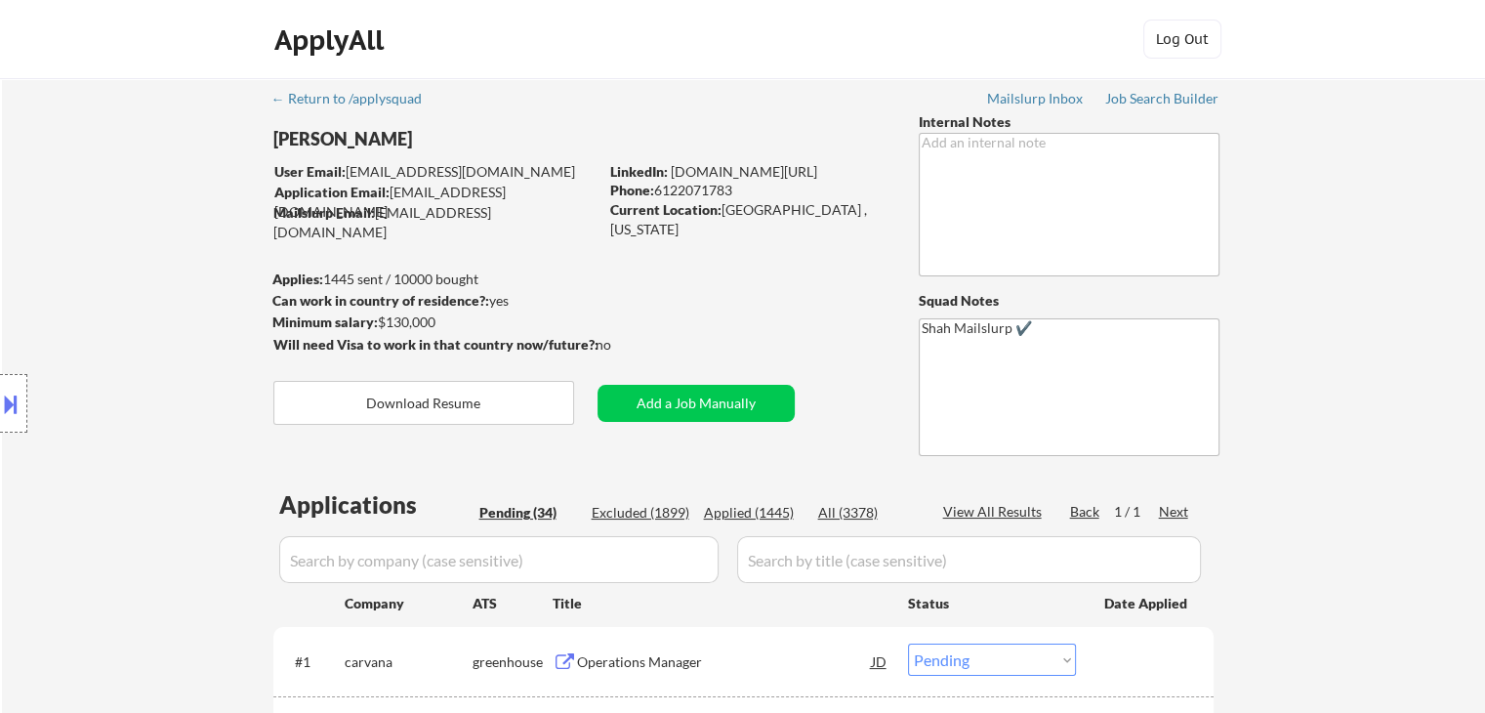
click at [55, 263] on div "Location Inclusions:" at bounding box center [175, 403] width 350 height 567
click at [63, 259] on div "Location Inclusions:" at bounding box center [175, 403] width 350 height 567
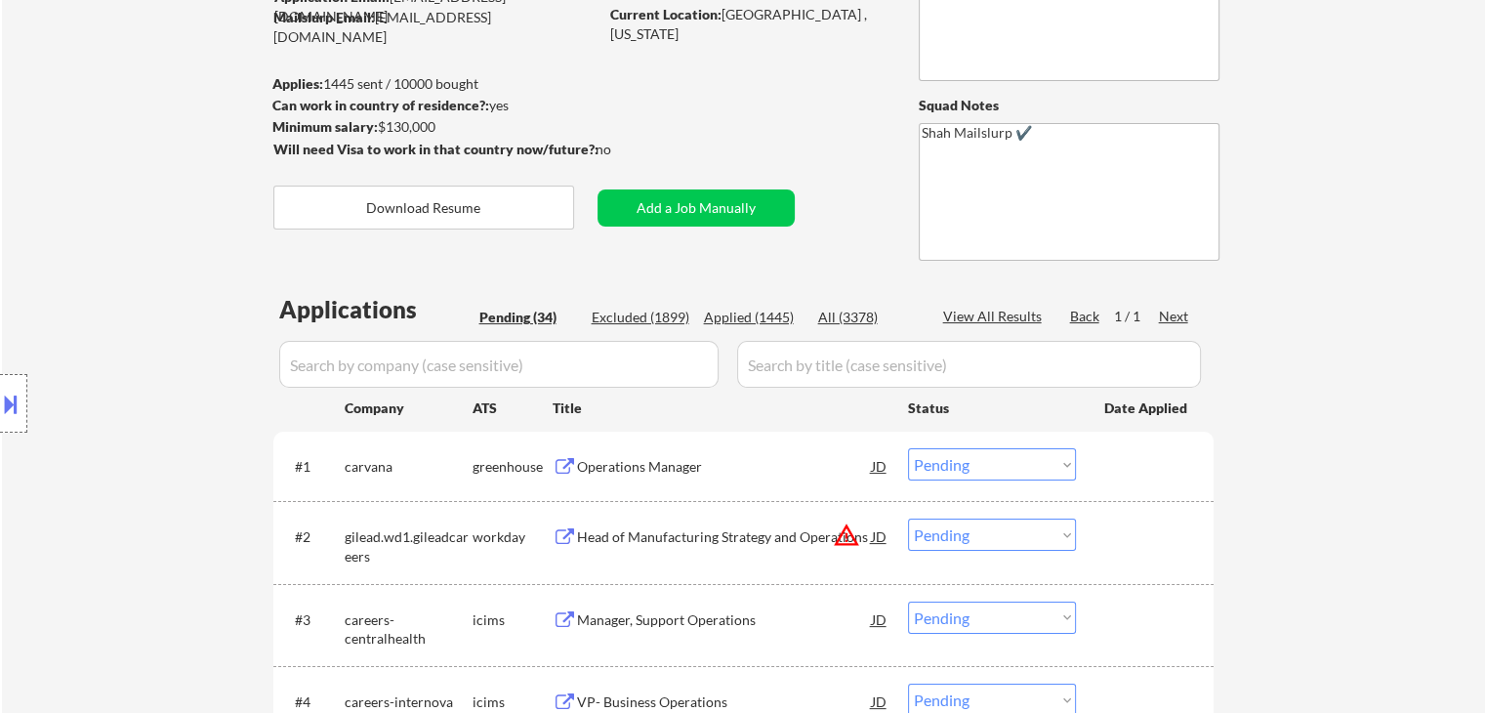
click at [51, 242] on div "Location Inclusions:" at bounding box center [175, 403] width 350 height 567
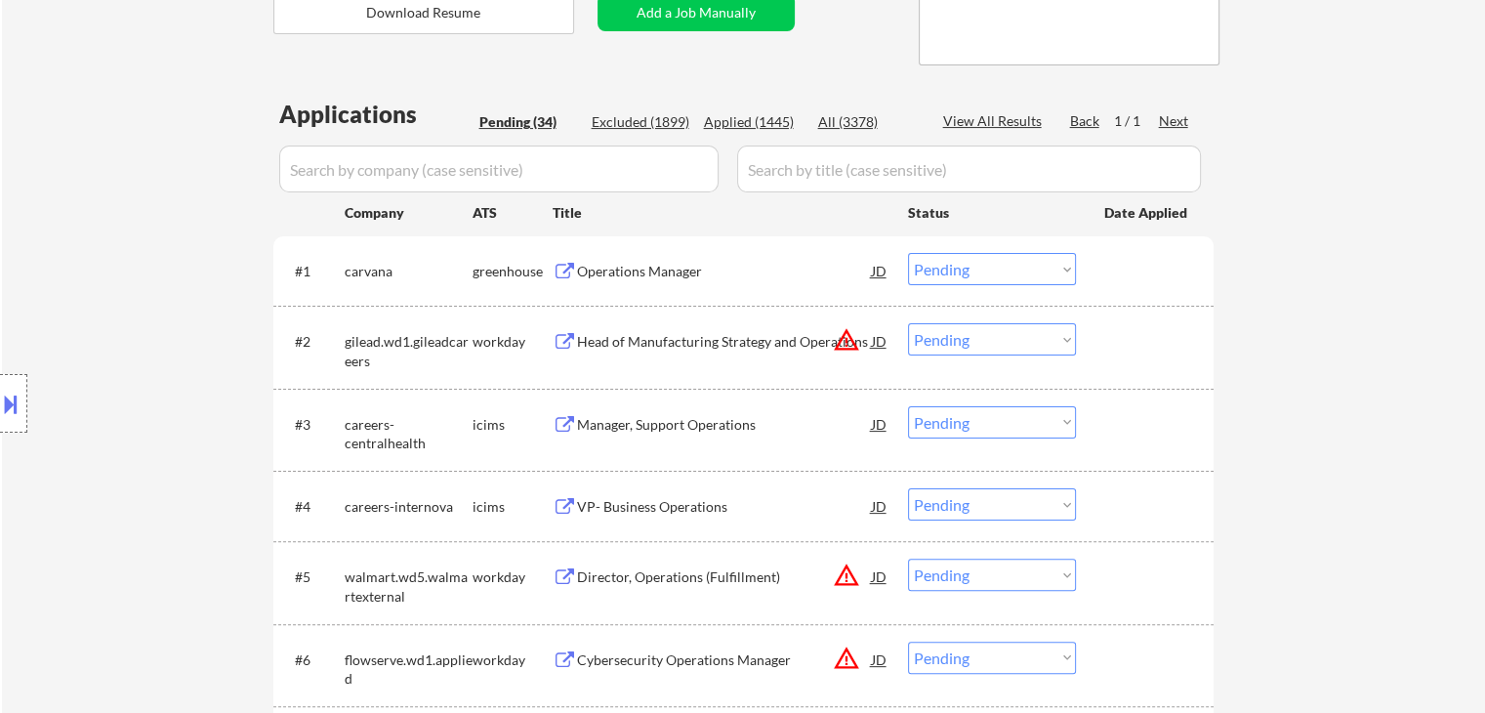
drag, startPoint x: 56, startPoint y: 226, endPoint x: 70, endPoint y: 204, distance: 26.0
click at [58, 224] on div "Location Inclusions:" at bounding box center [175, 403] width 350 height 567
click at [613, 278] on div "Operations Manager" at bounding box center [724, 272] width 295 height 20
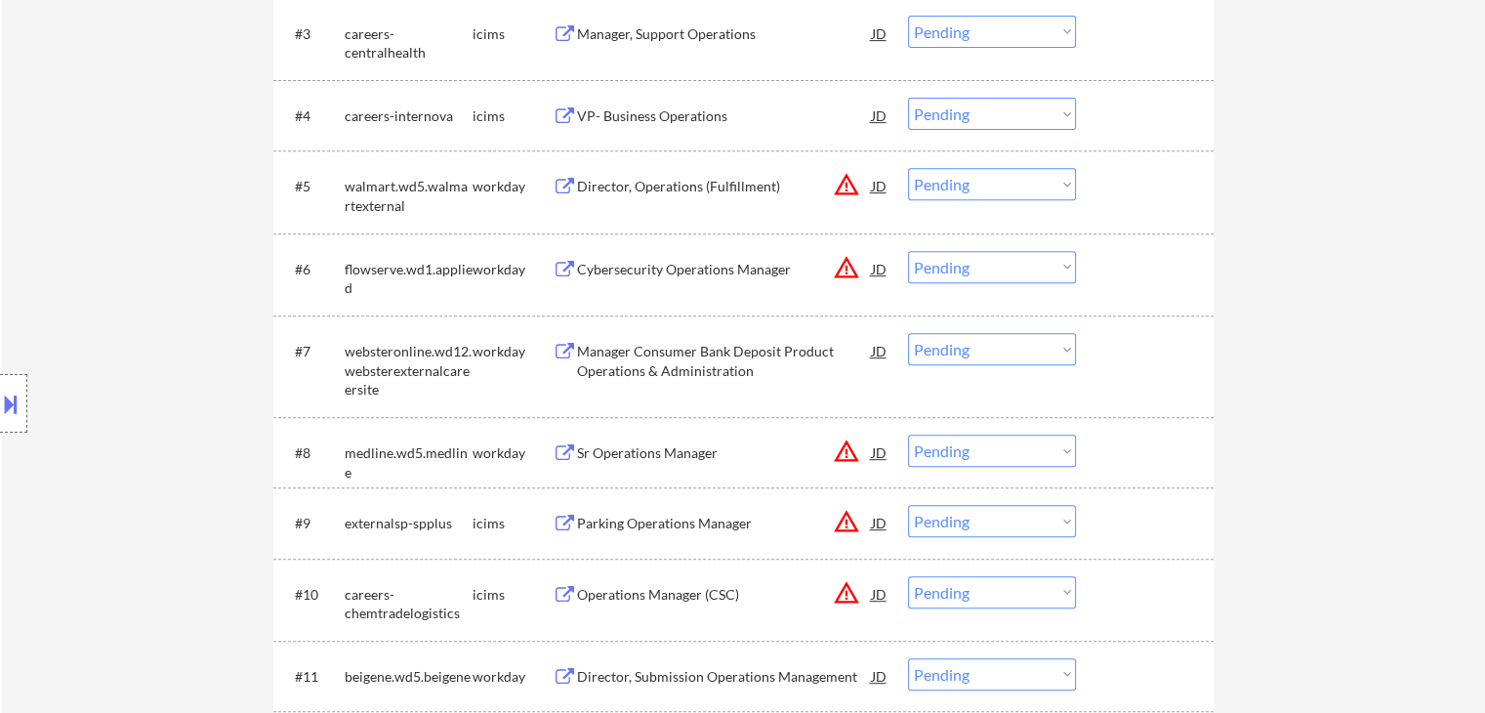
scroll to position [879, 0]
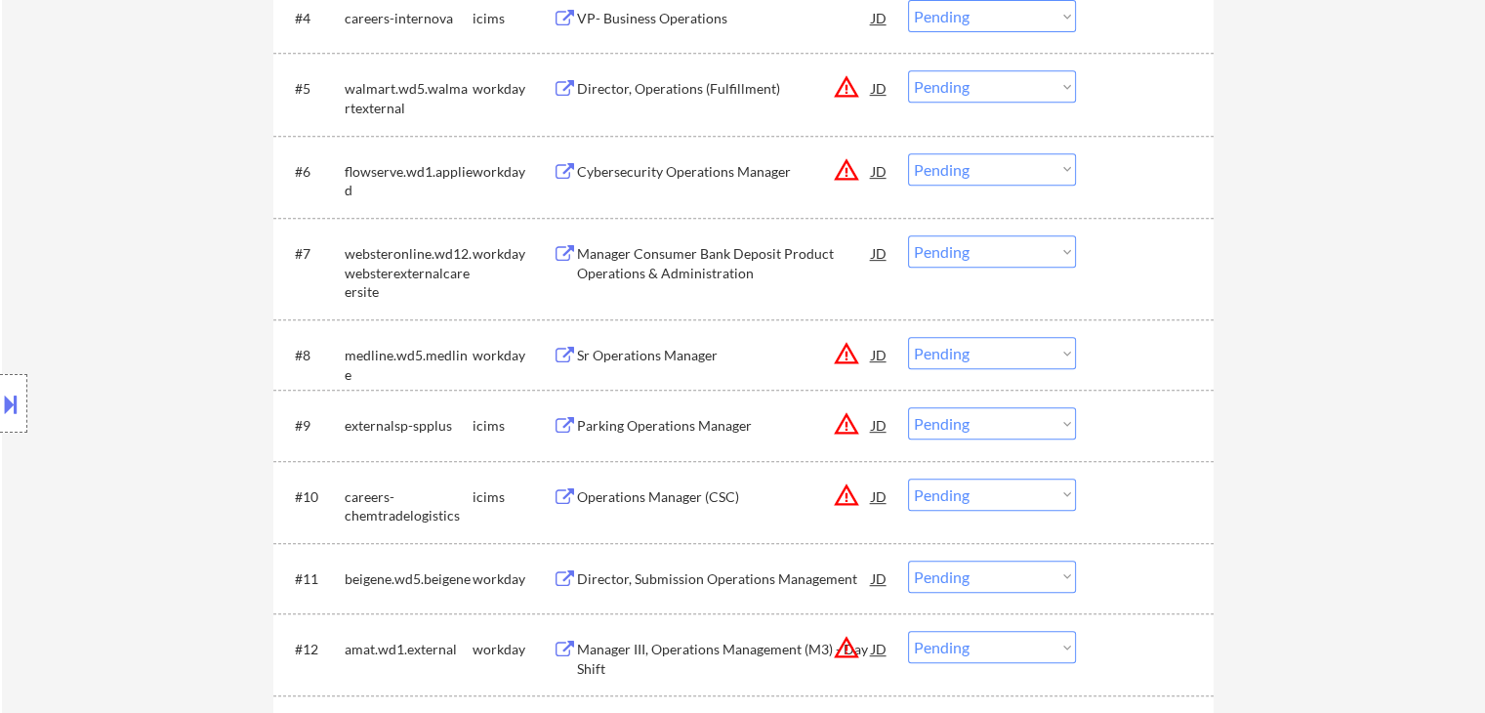
click at [645, 257] on div "Manager Consumer Bank Deposit Product Operations & Administration" at bounding box center [724, 263] width 295 height 38
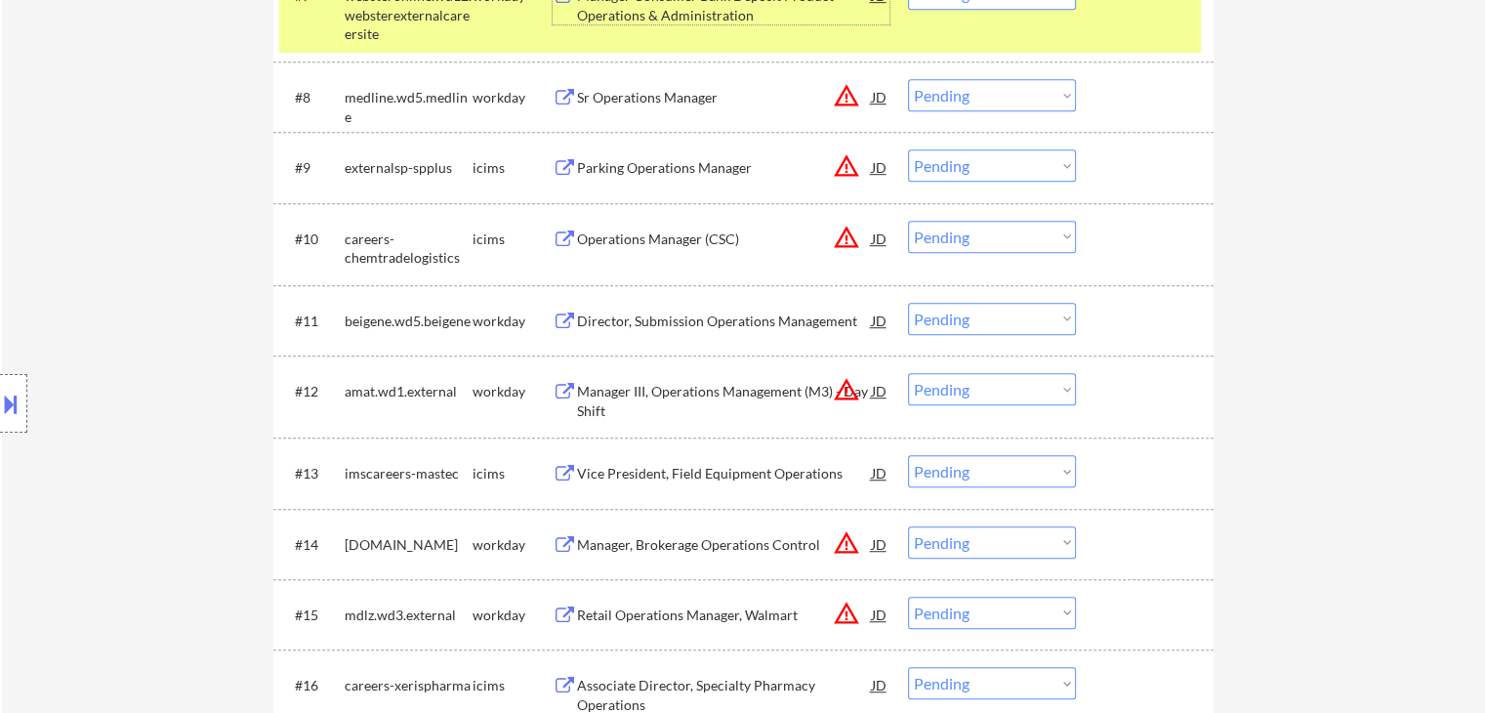
scroll to position [1172, 0]
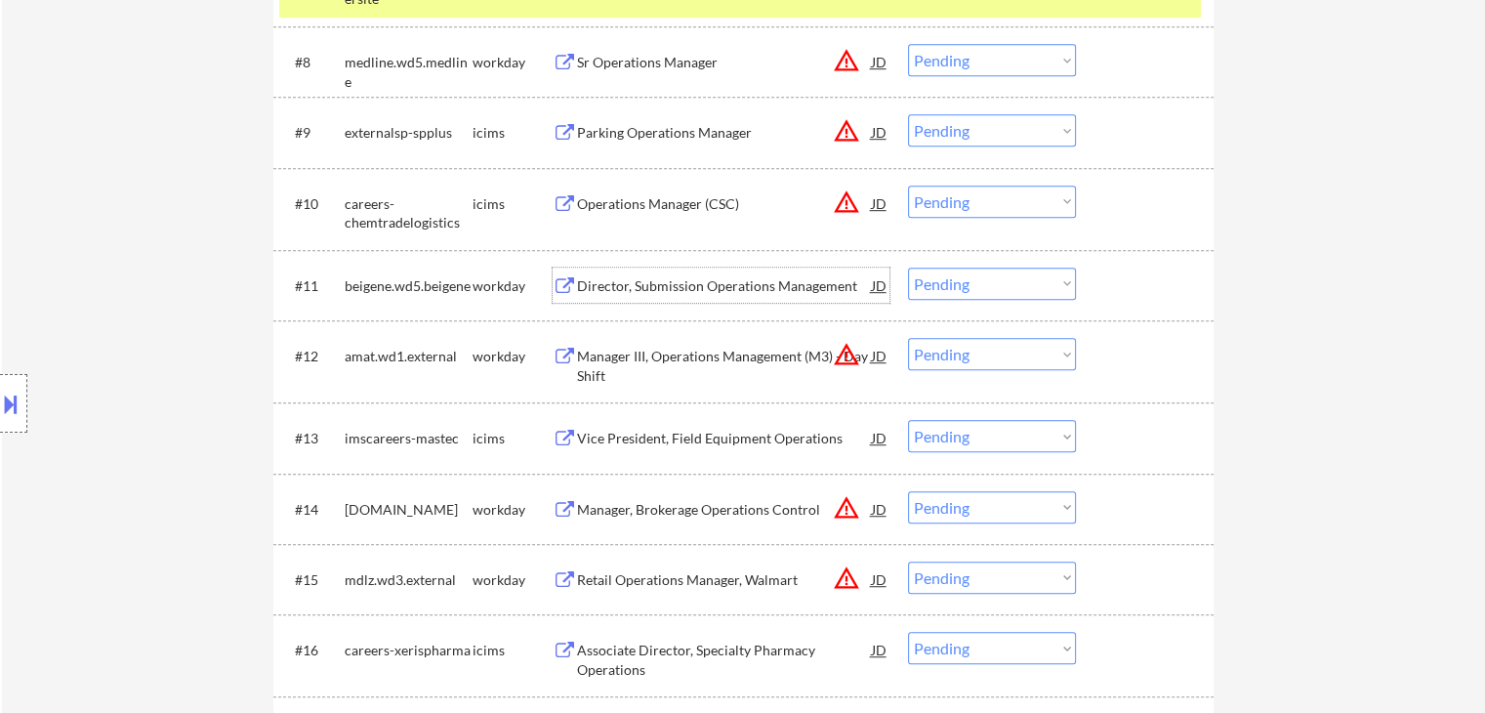
click at [649, 290] on div "Director, Submission Operations Management" at bounding box center [724, 286] width 295 height 20
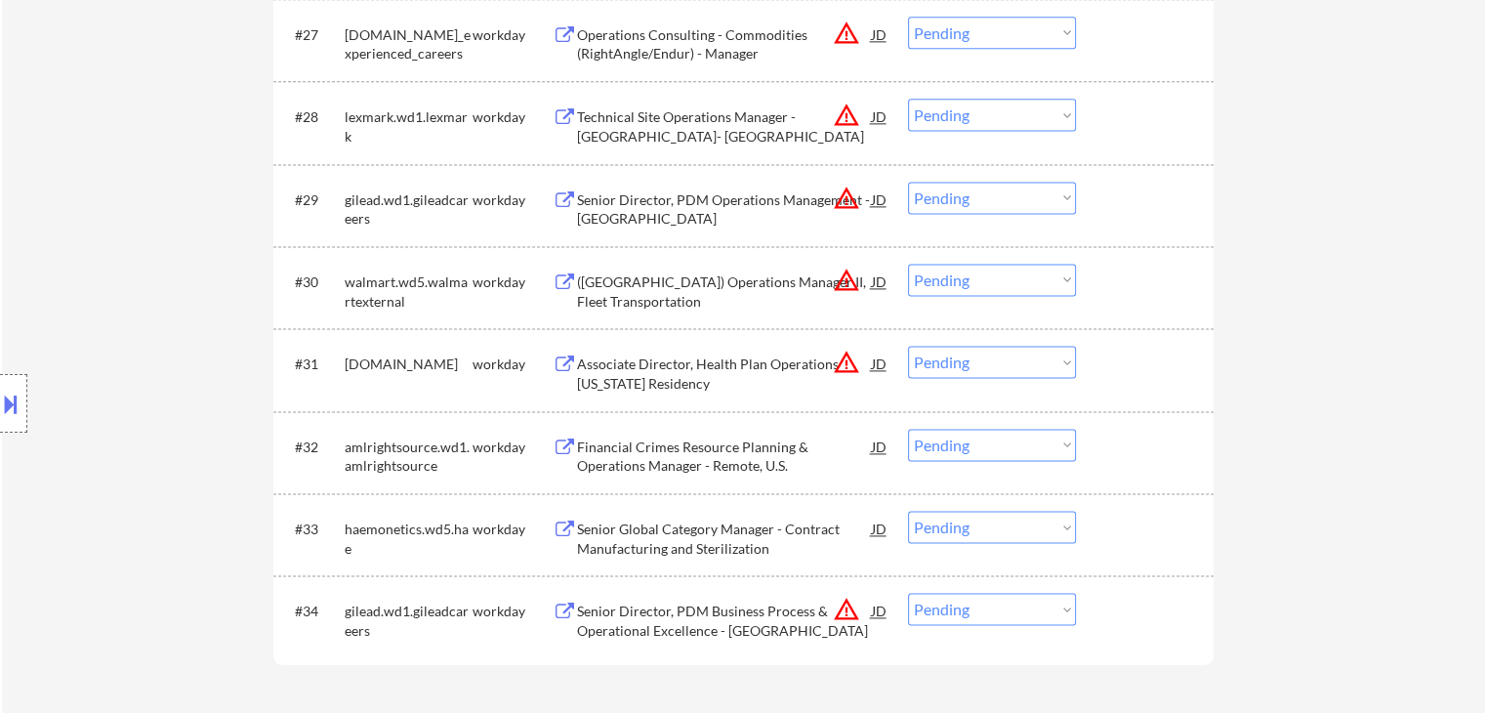
scroll to position [2734, 0]
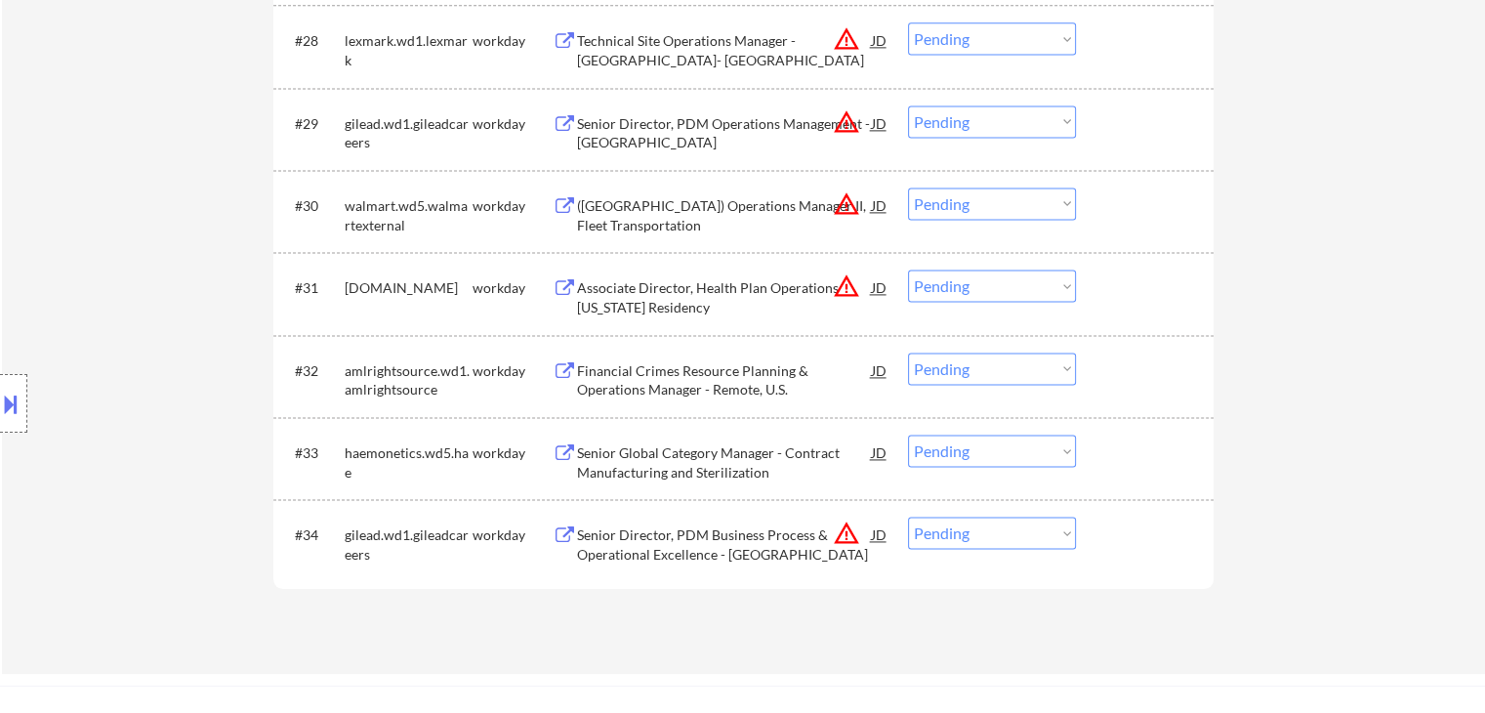
click at [709, 371] on div "Financial Crimes Resource Planning & Operations Manager - Remote, U.S." at bounding box center [724, 380] width 295 height 38
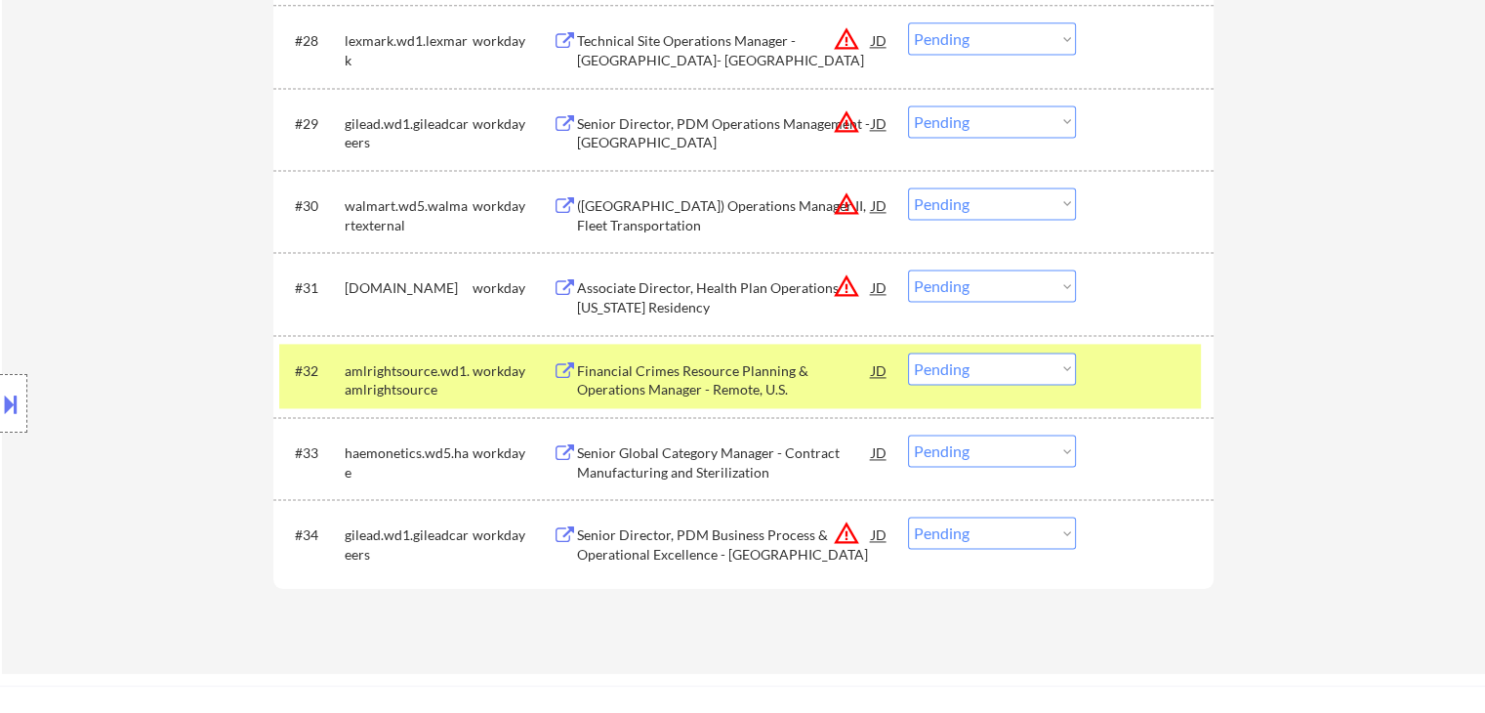
click at [129, 286] on div "Location Inclusions:" at bounding box center [175, 403] width 350 height 567
click at [161, 299] on div "Location Inclusions:" at bounding box center [175, 403] width 350 height 567
drag, startPoint x: 8, startPoint y: 394, endPoint x: 21, endPoint y: 389, distance: 14.9
click at [8, 389] on button at bounding box center [10, 404] width 21 height 32
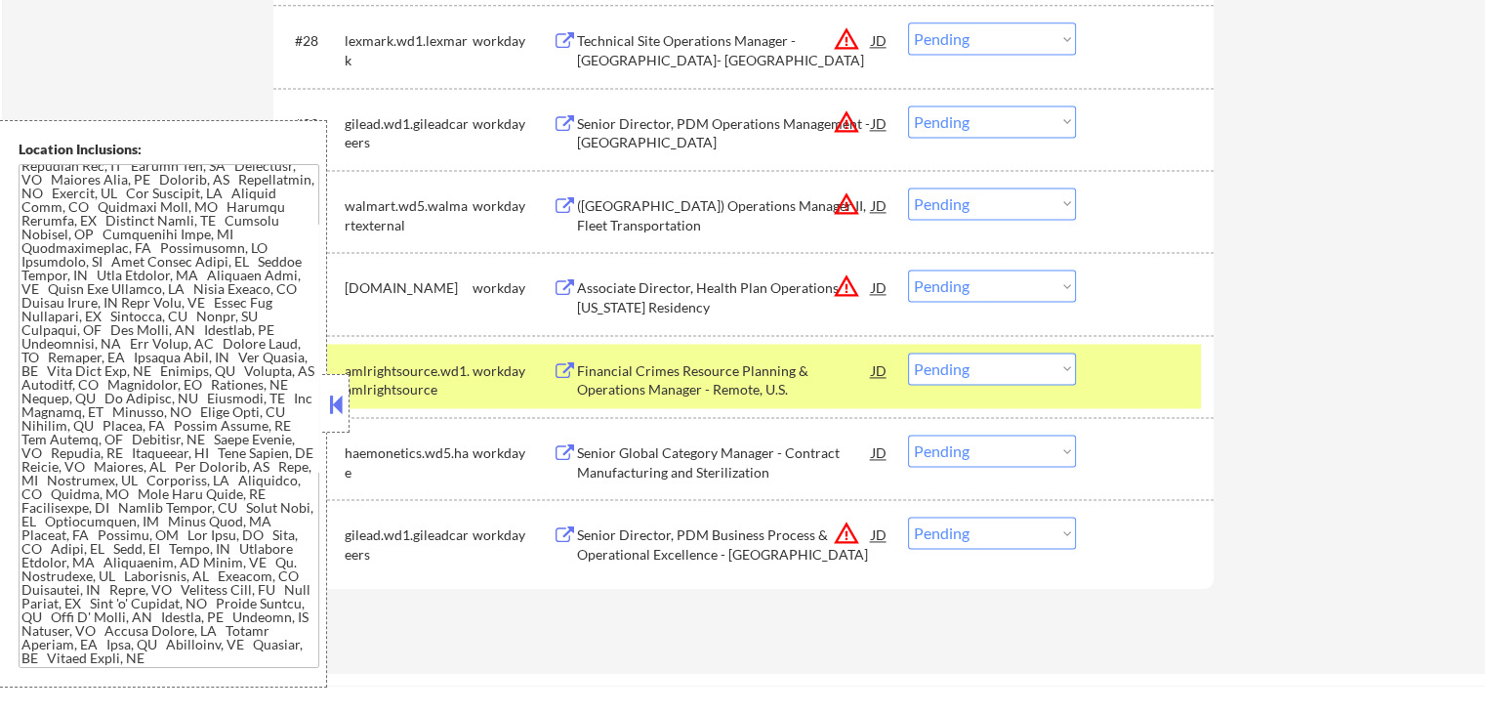
click at [136, 327] on textarea at bounding box center [169, 416] width 301 height 504
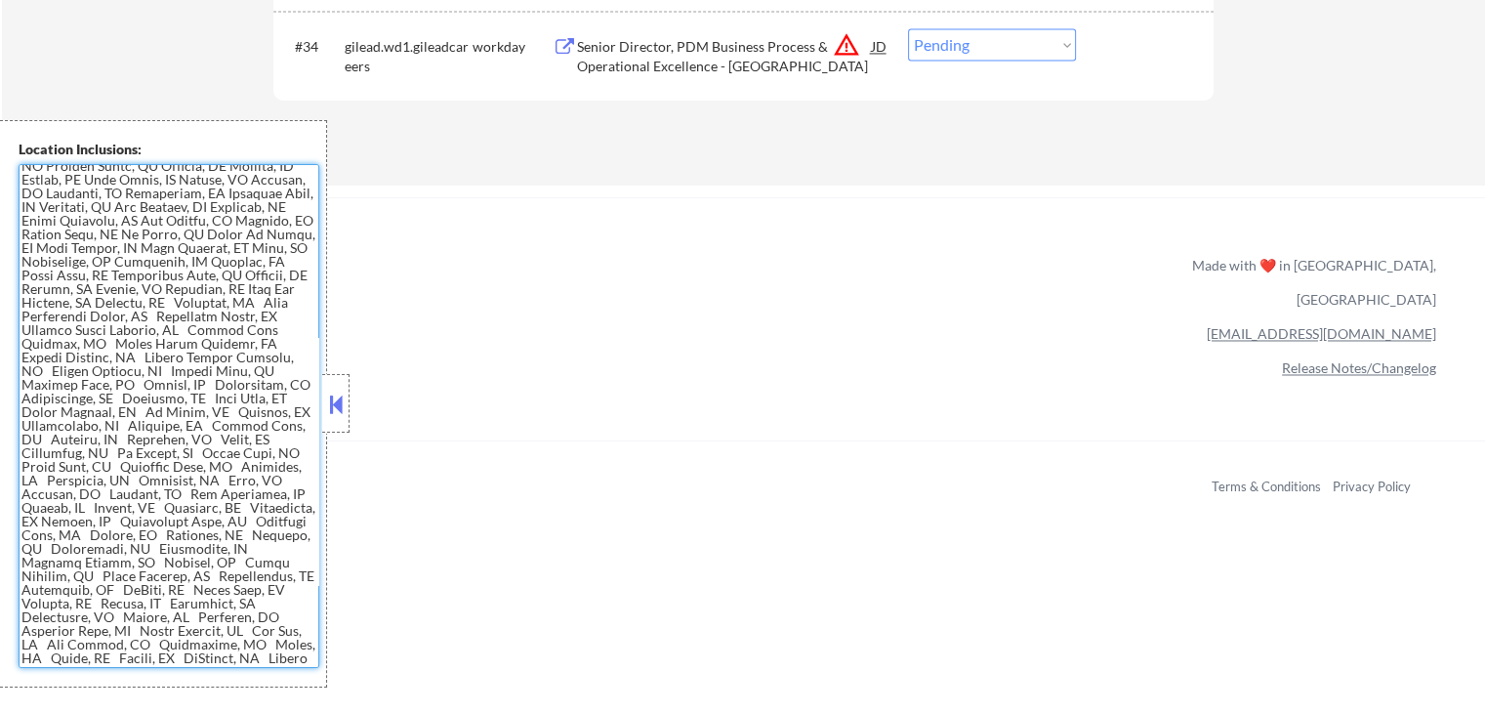
scroll to position [0, 0]
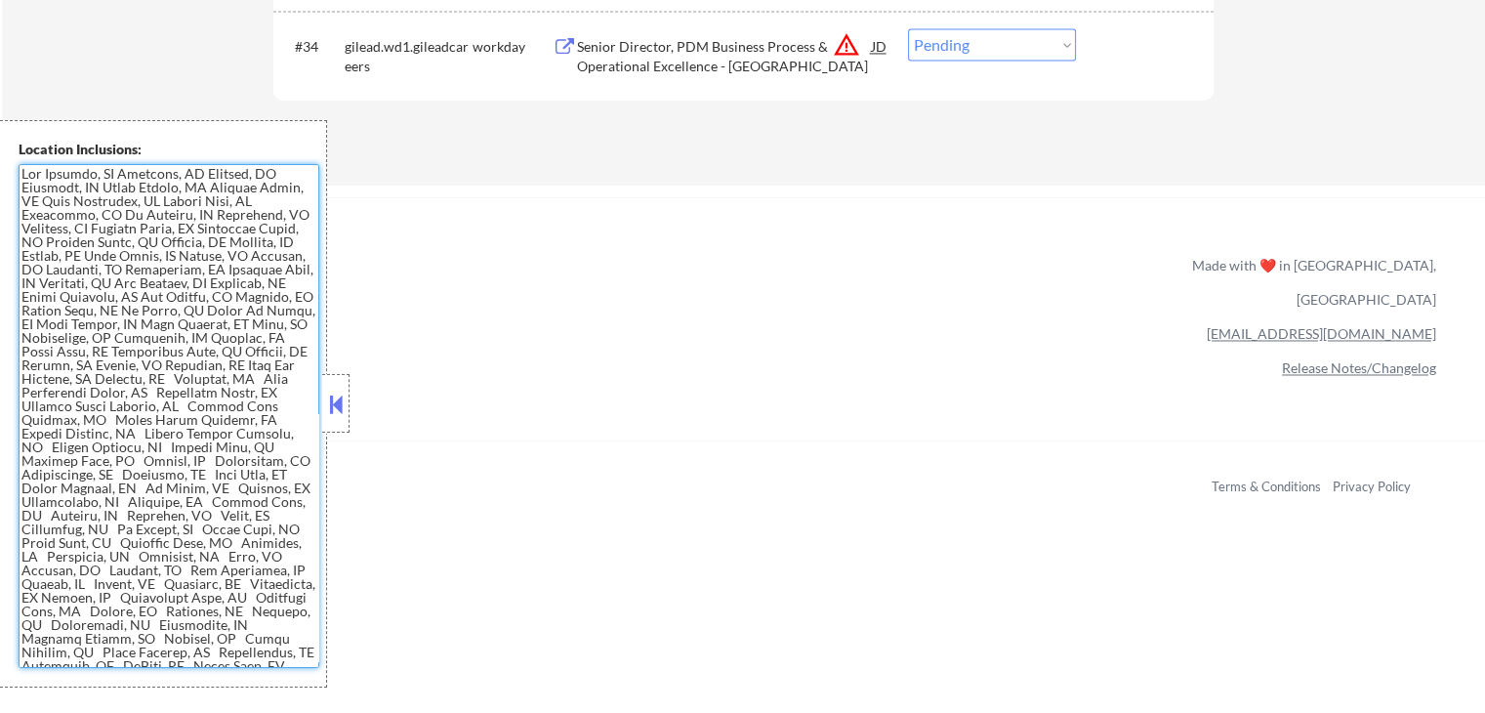
drag, startPoint x: 118, startPoint y: 259, endPoint x: 161, endPoint y: 468, distance: 213.3
click at [153, 428] on textarea at bounding box center [169, 416] width 301 height 504
click at [161, 475] on textarea at bounding box center [169, 416] width 301 height 504
drag, startPoint x: 164, startPoint y: 339, endPoint x: 161, endPoint y: 460, distance: 121.1
click at [161, 460] on textarea at bounding box center [169, 416] width 301 height 504
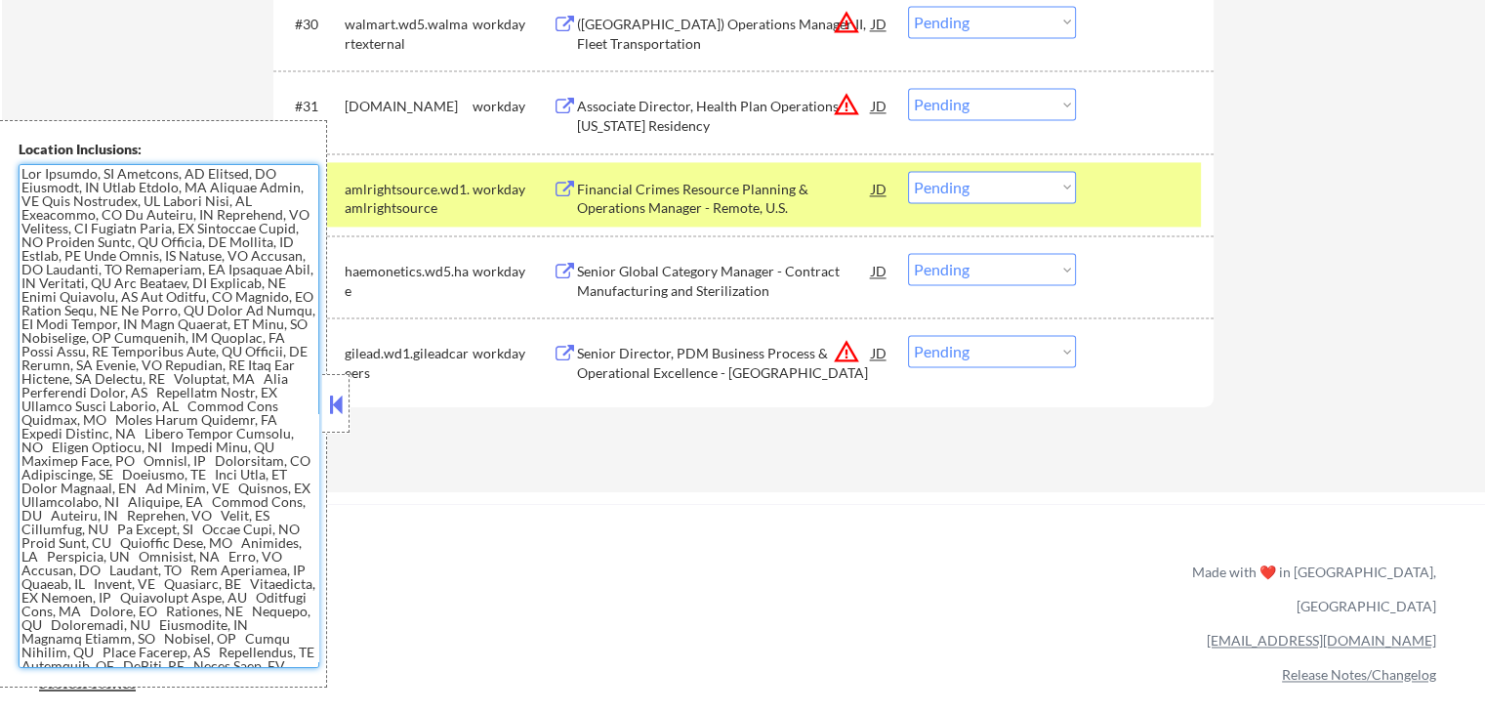
scroll to position [2832, 0]
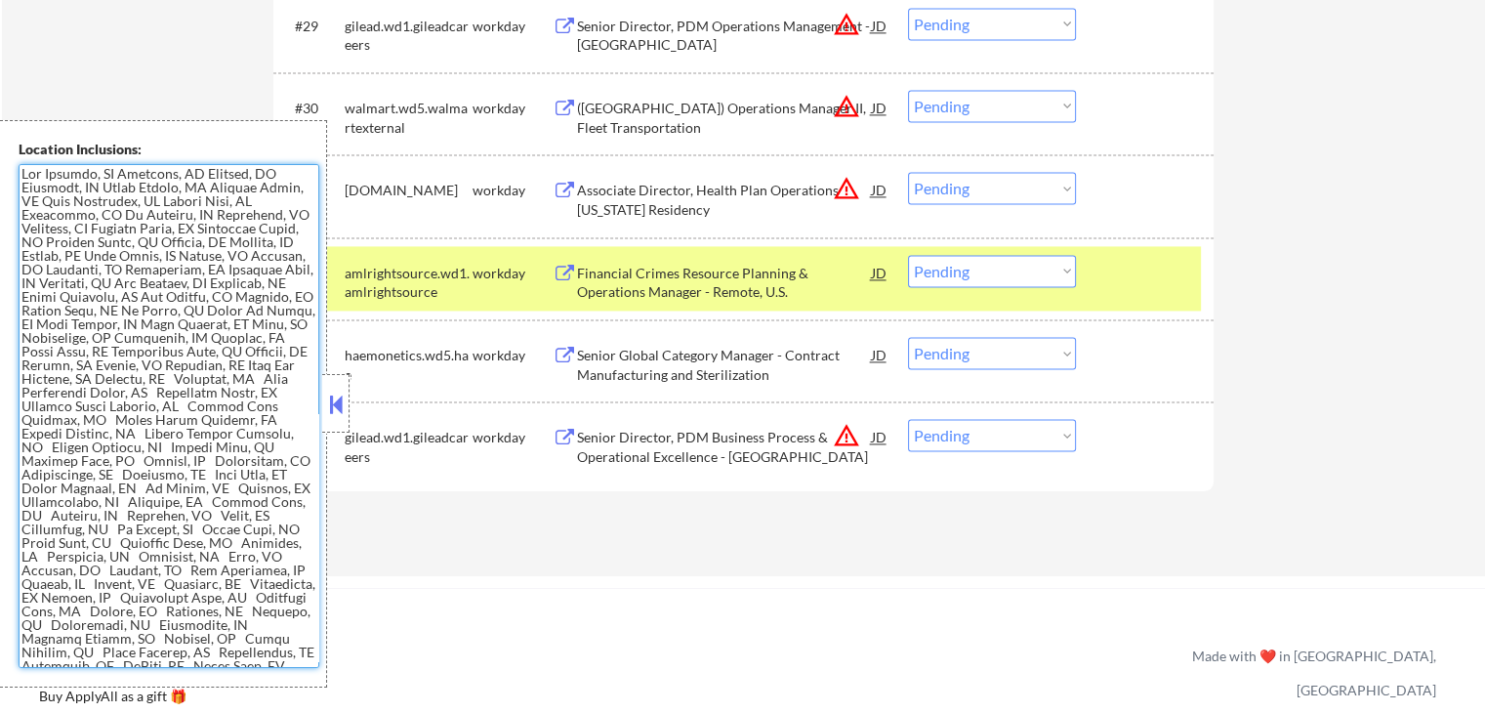
click at [85, 317] on textarea at bounding box center [169, 416] width 301 height 504
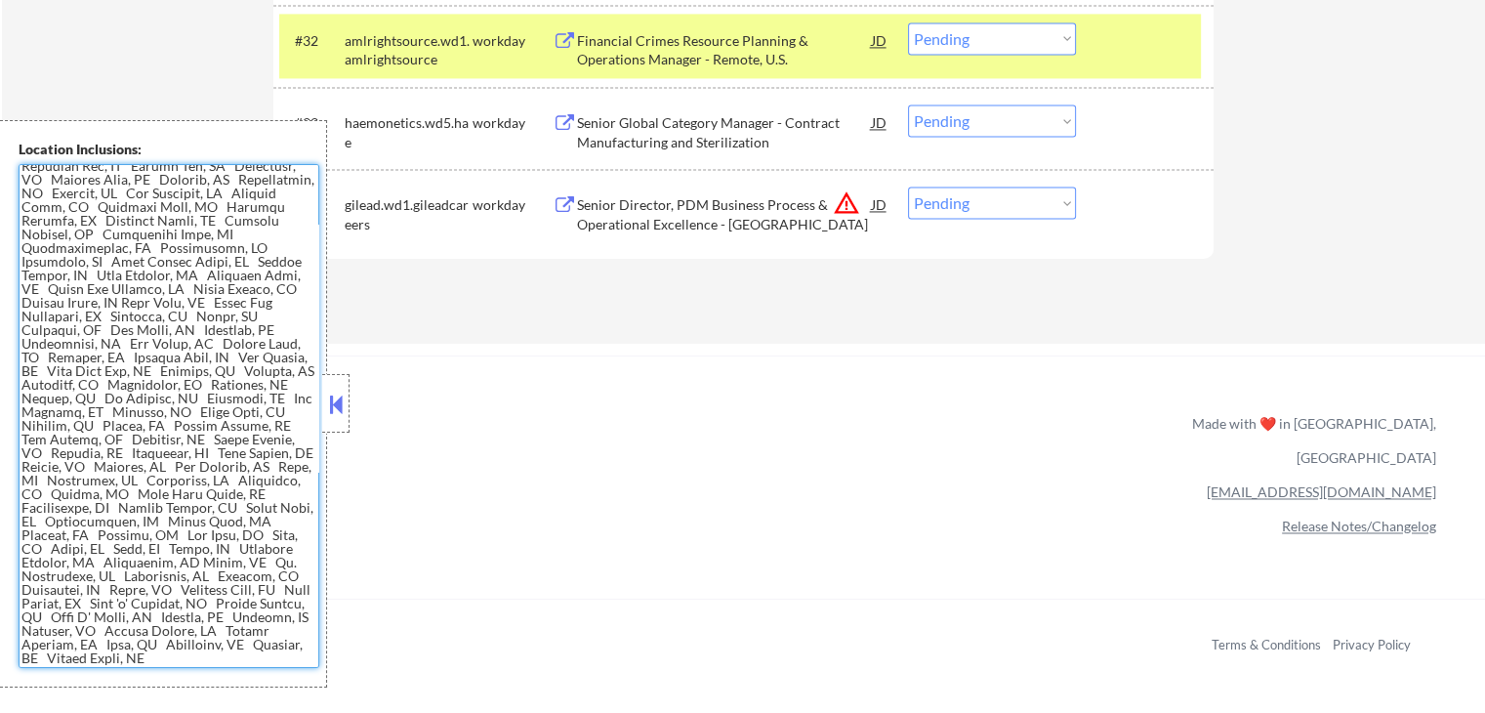
scroll to position [3125, 0]
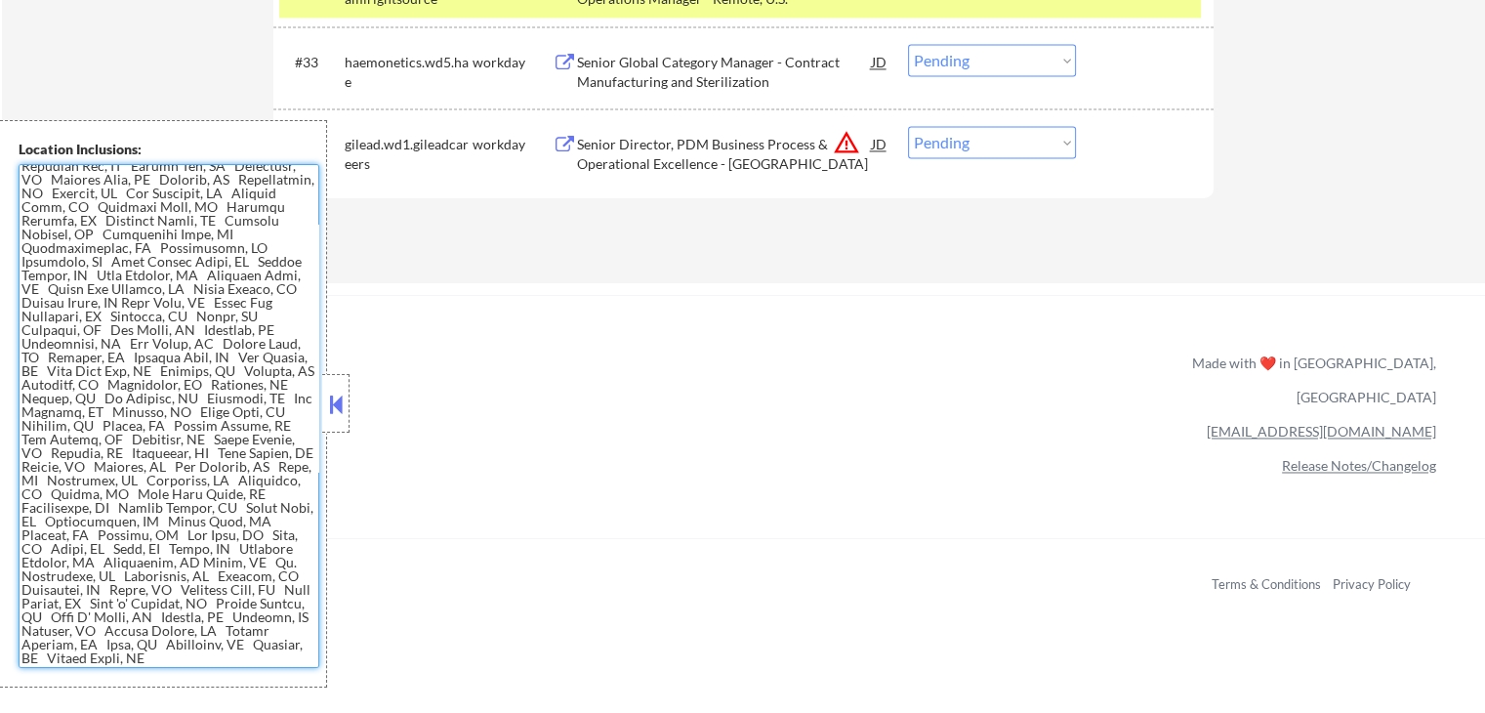
drag, startPoint x: 150, startPoint y: 648, endPoint x: 48, endPoint y: 360, distance: 305.8
click at [48, 360] on textarea at bounding box center [169, 416] width 301 height 504
click at [108, 323] on textarea at bounding box center [169, 416] width 301 height 504
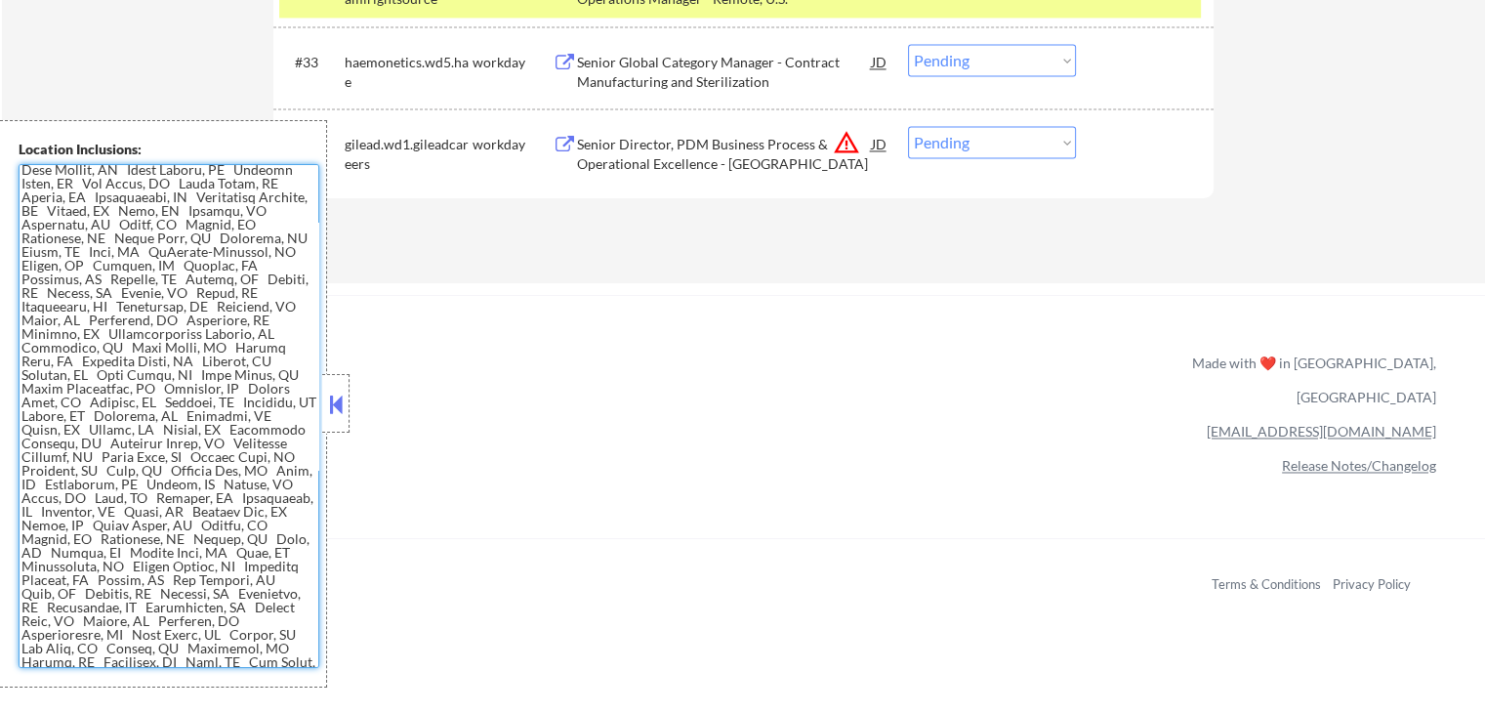
scroll to position [563, 0]
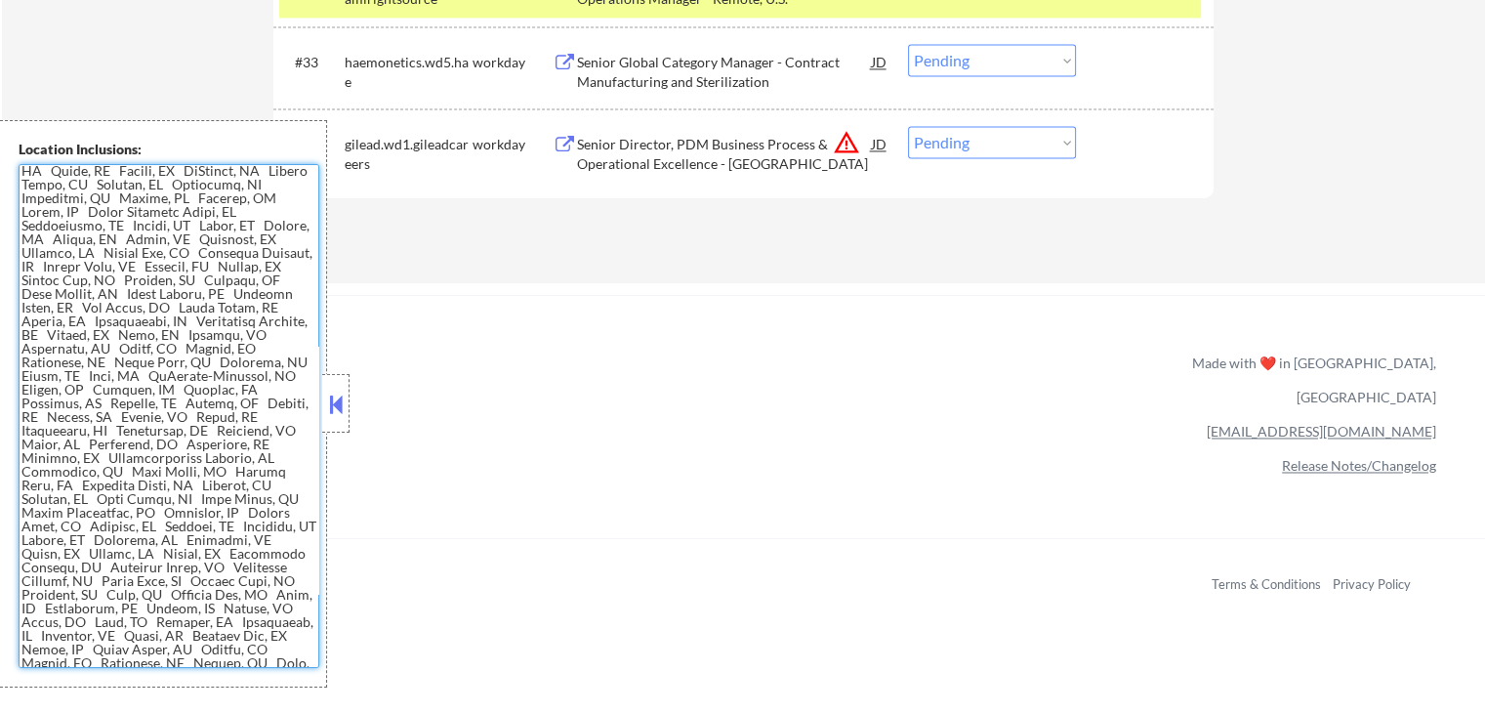
drag, startPoint x: 141, startPoint y: 415, endPoint x: 115, endPoint y: 455, distance: 47.4
click at [145, 418] on textarea at bounding box center [169, 416] width 301 height 504
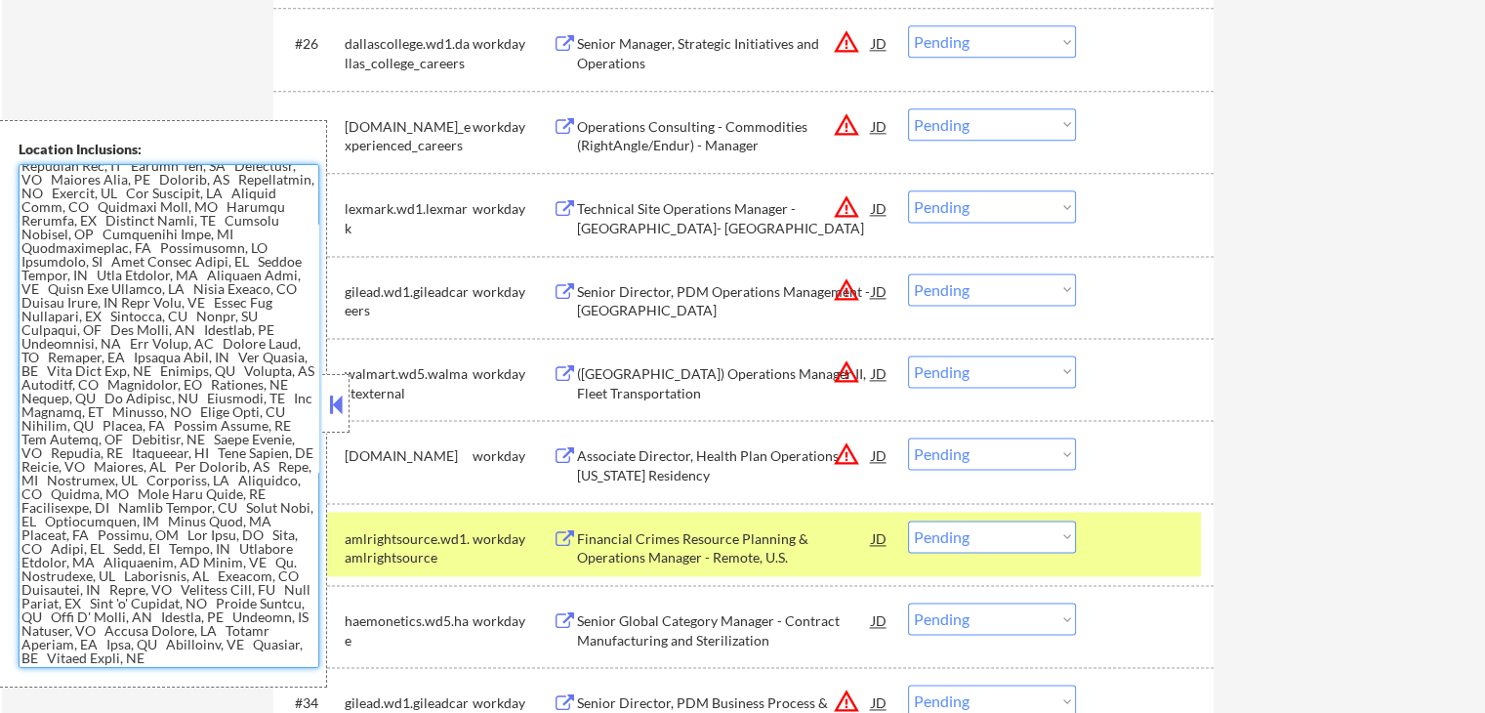
scroll to position [2636, 0]
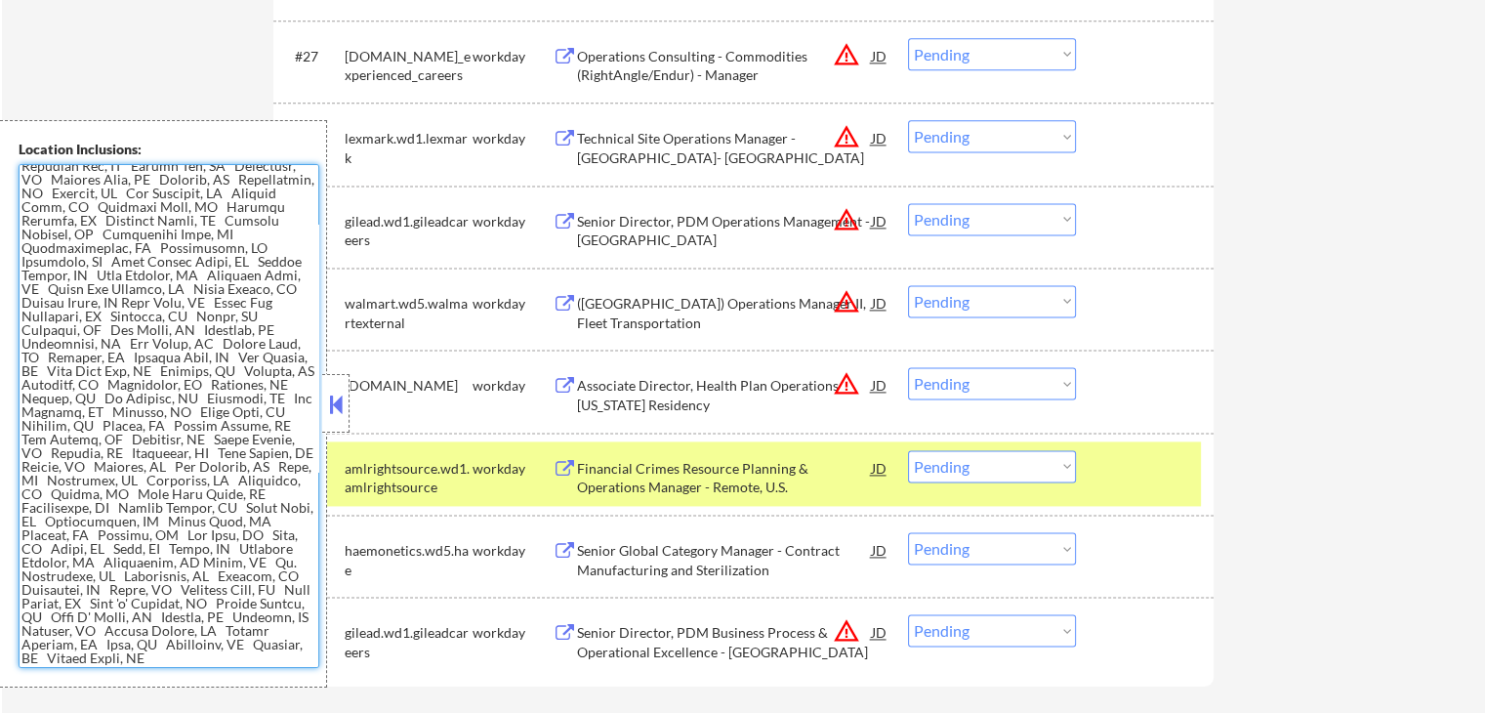
click at [336, 399] on button at bounding box center [335, 404] width 21 height 29
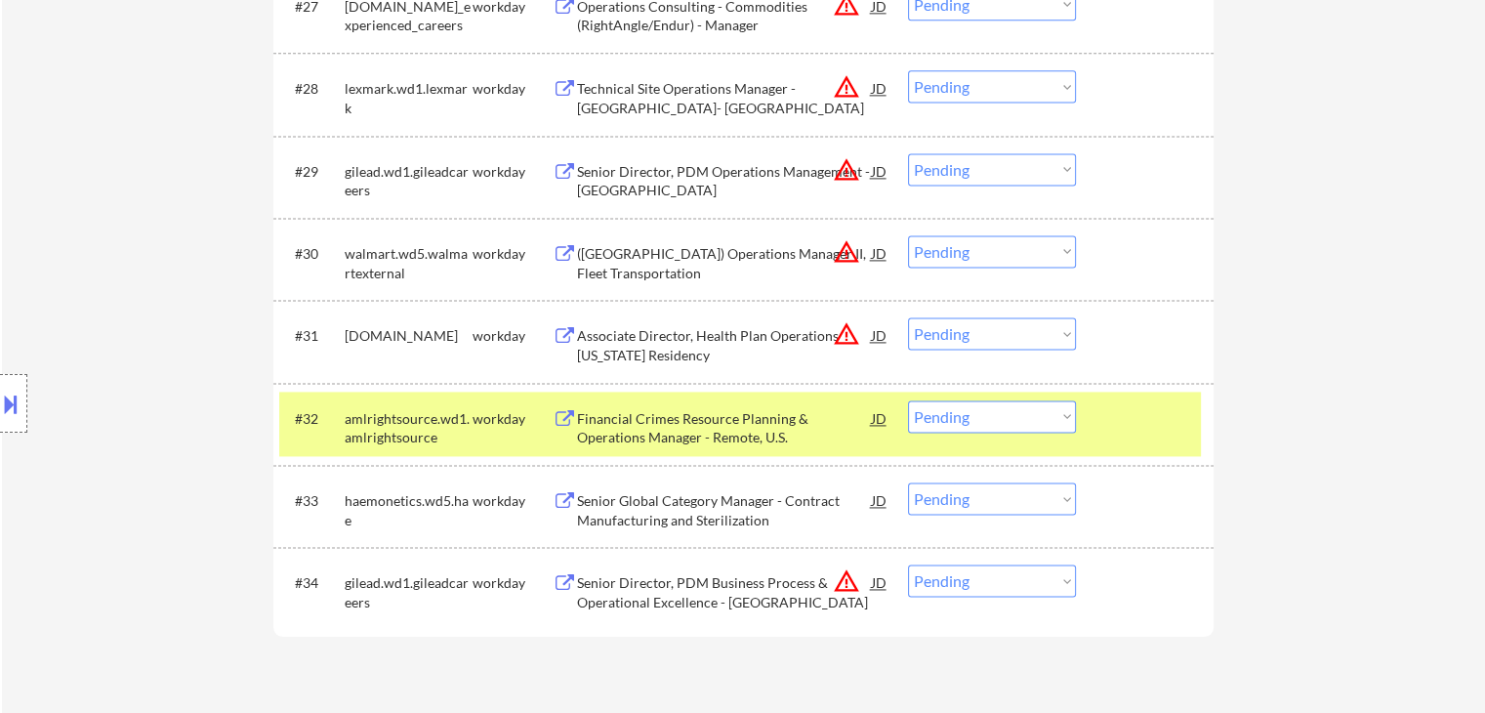
scroll to position [2734, 0]
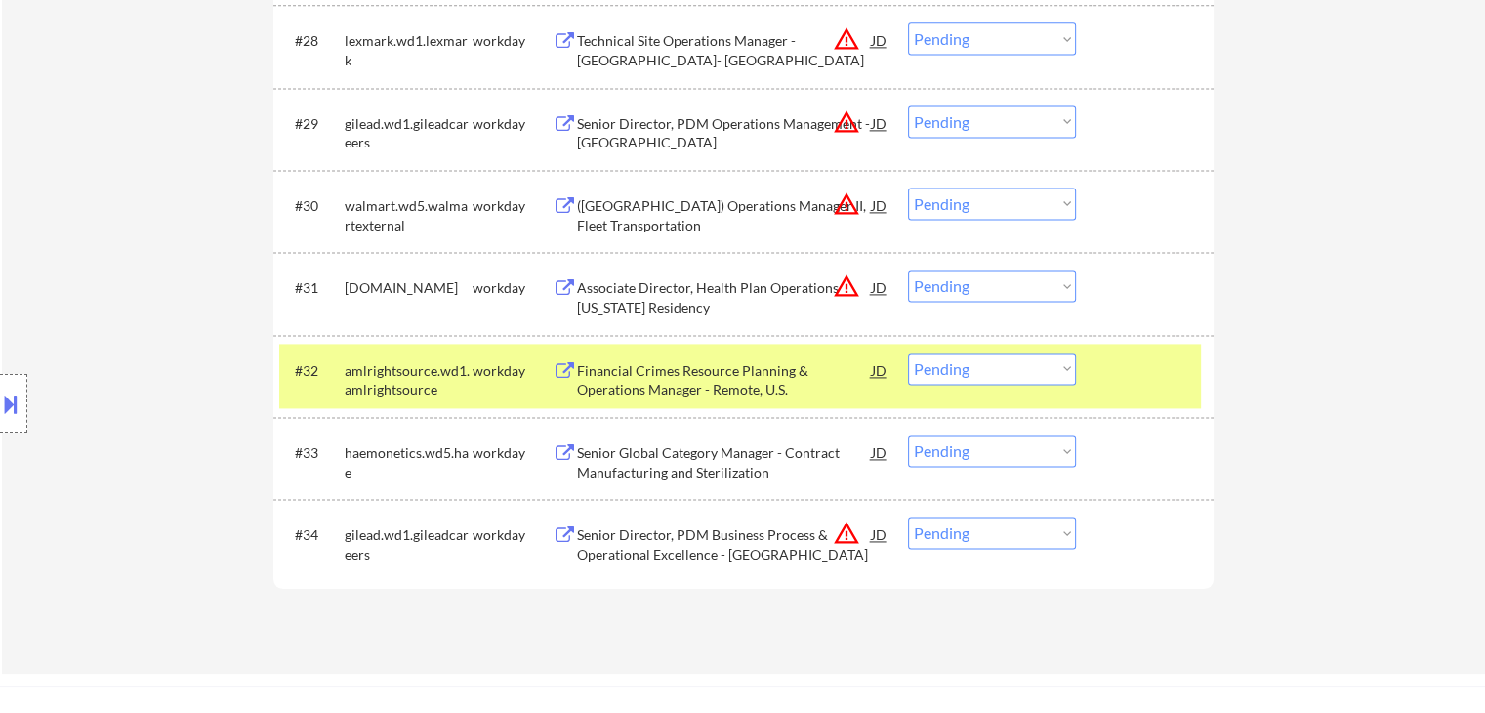
click at [1029, 361] on select "Choose an option... Pending Applied Excluded (Questions) Excluded (Expired) Exc…" at bounding box center [992, 368] width 168 height 32
click at [908, 352] on select "Choose an option... Pending Applied Excluded (Questions) Excluded (Expired) Exc…" at bounding box center [992, 368] width 168 height 32
click at [90, 193] on div "Location Inclusions:" at bounding box center [175, 403] width 350 height 567
select select ""pending""
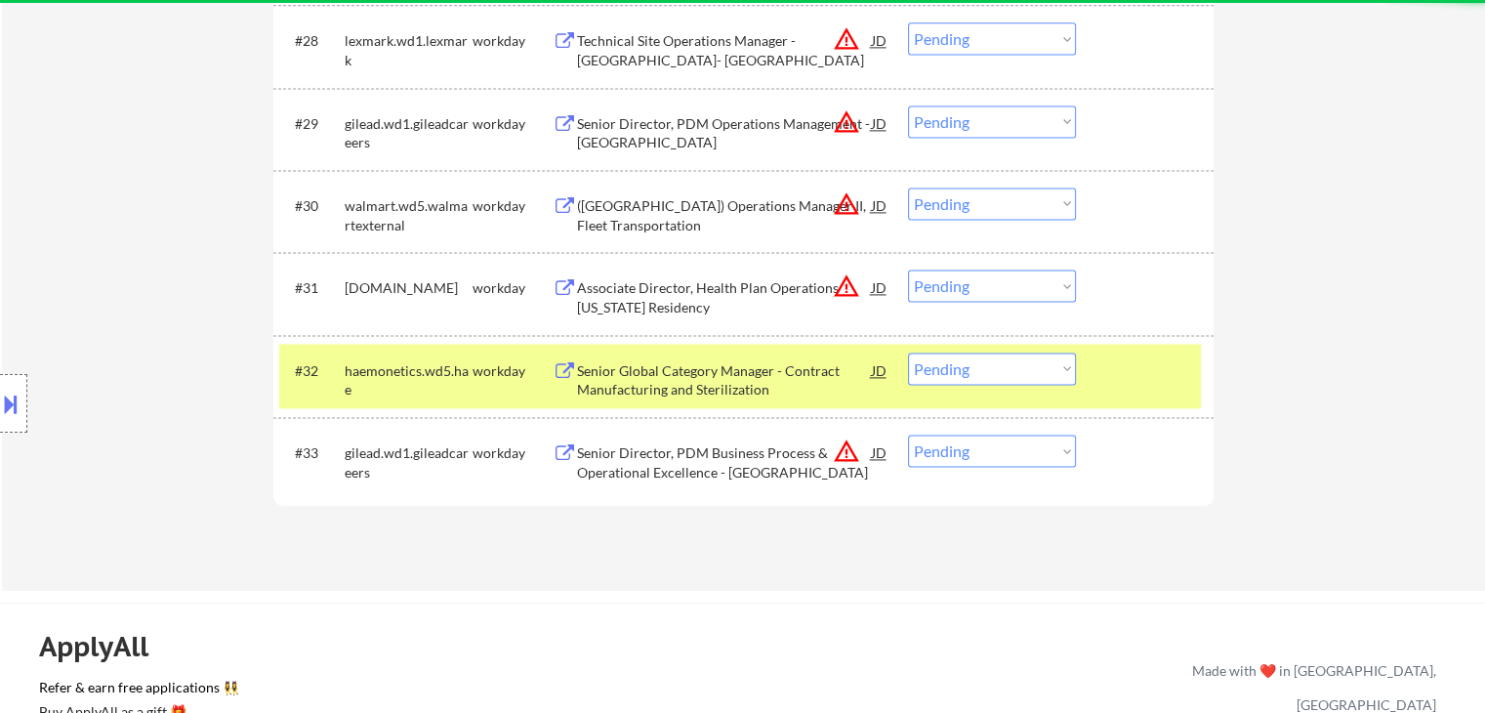
drag, startPoint x: 82, startPoint y: 192, endPoint x: 66, endPoint y: 183, distance: 18.4
click at [82, 189] on div "Location Inclusions:" at bounding box center [175, 403] width 350 height 567
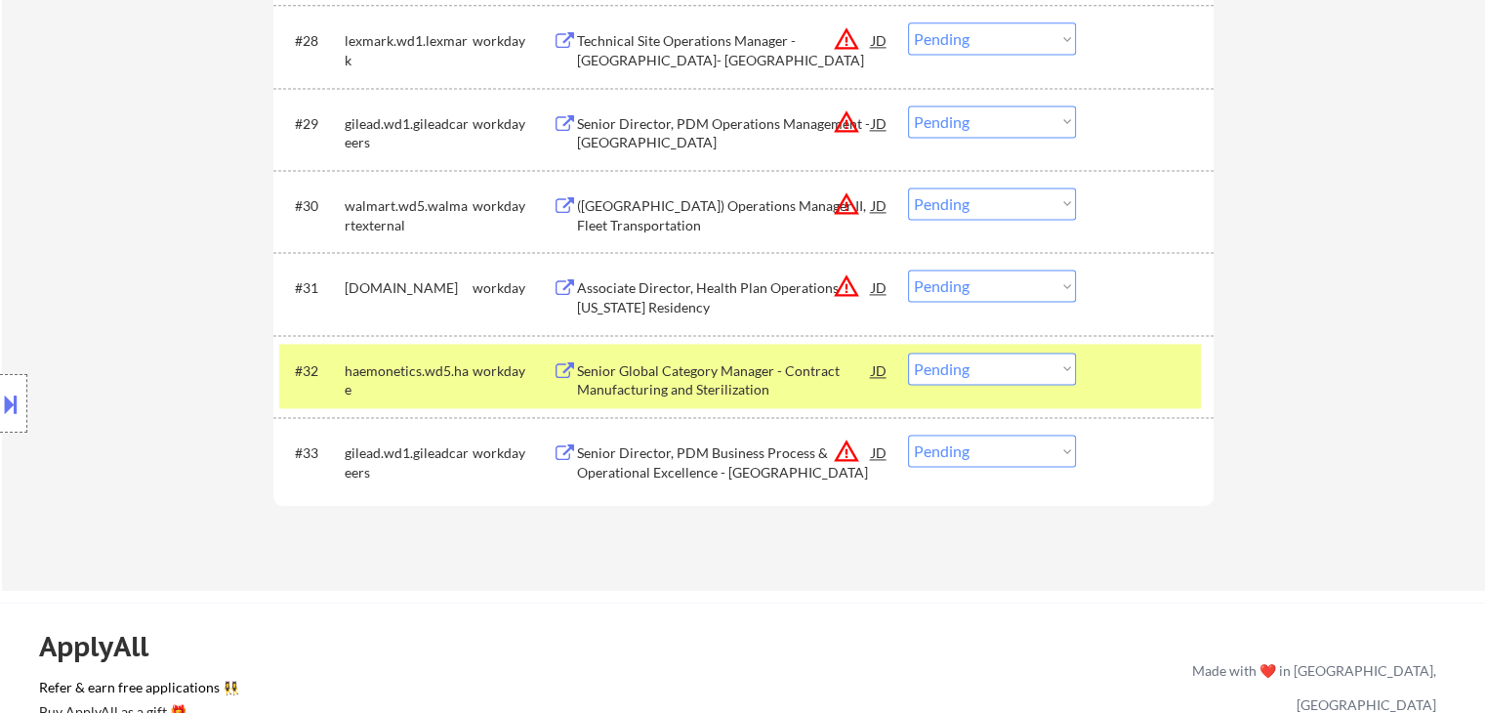
scroll to position [1100, 0]
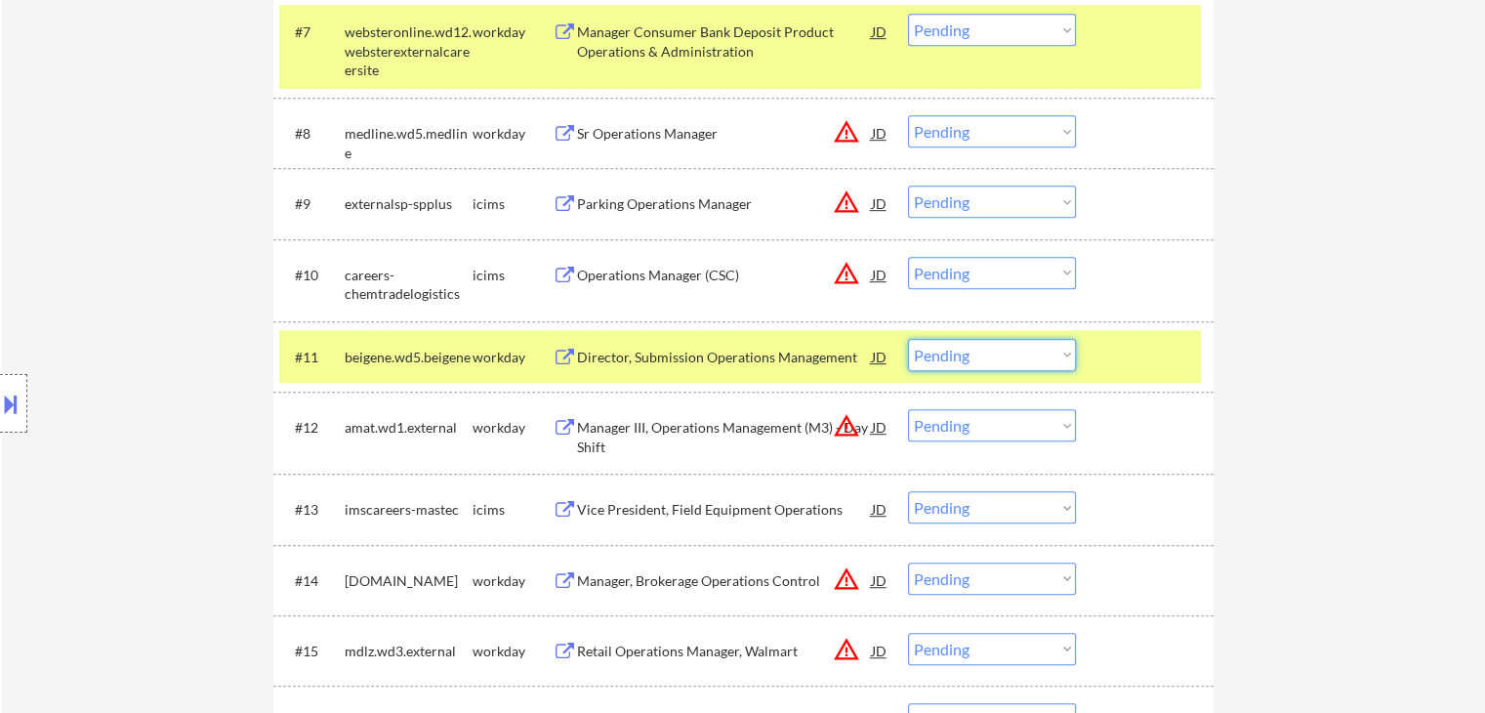
click at [1003, 358] on select "Choose an option... Pending Applied Excluded (Questions) Excluded (Expired) Exc…" at bounding box center [992, 355] width 168 height 32
click at [908, 339] on select "Choose an option... Pending Applied Excluded (Questions) Excluded (Expired) Exc…" at bounding box center [992, 355] width 168 height 32
select select ""pending""
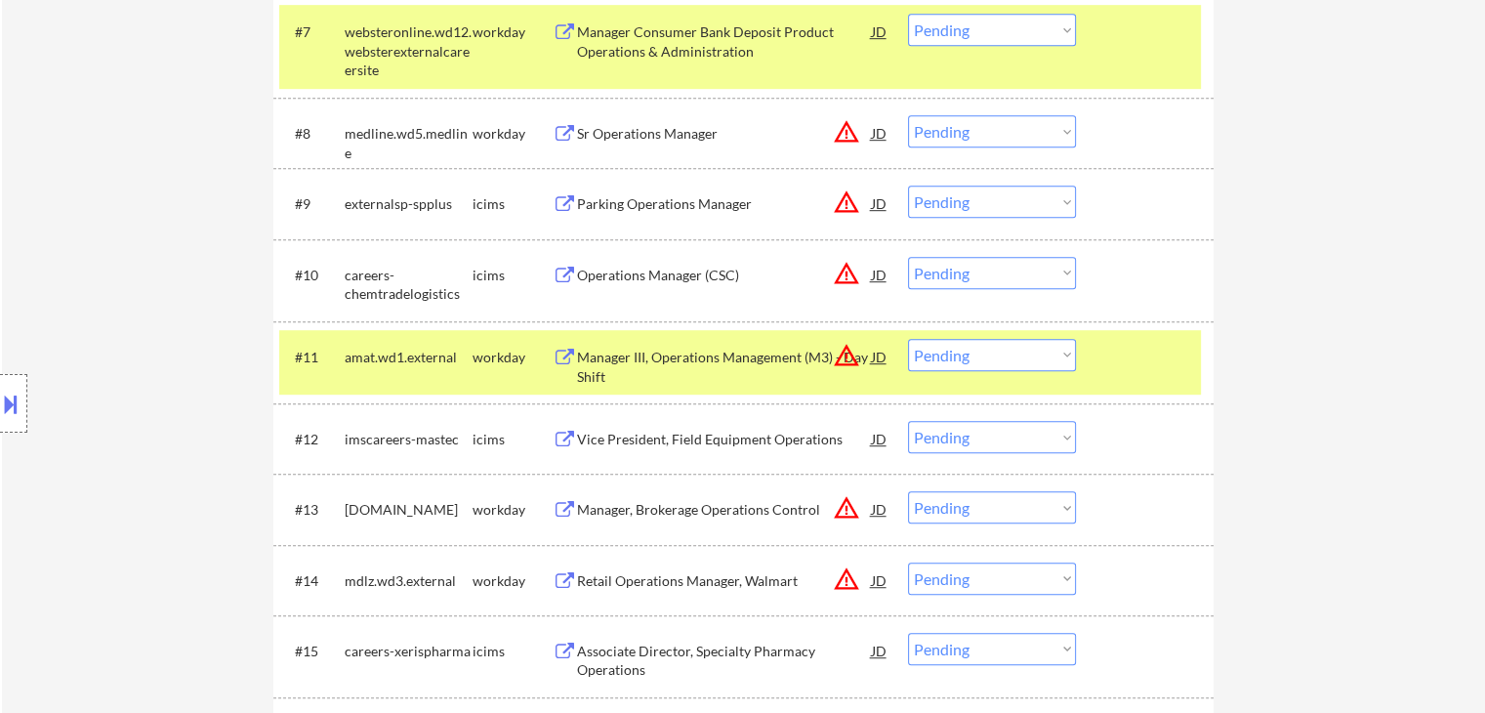
click at [6, 390] on button at bounding box center [10, 404] width 21 height 32
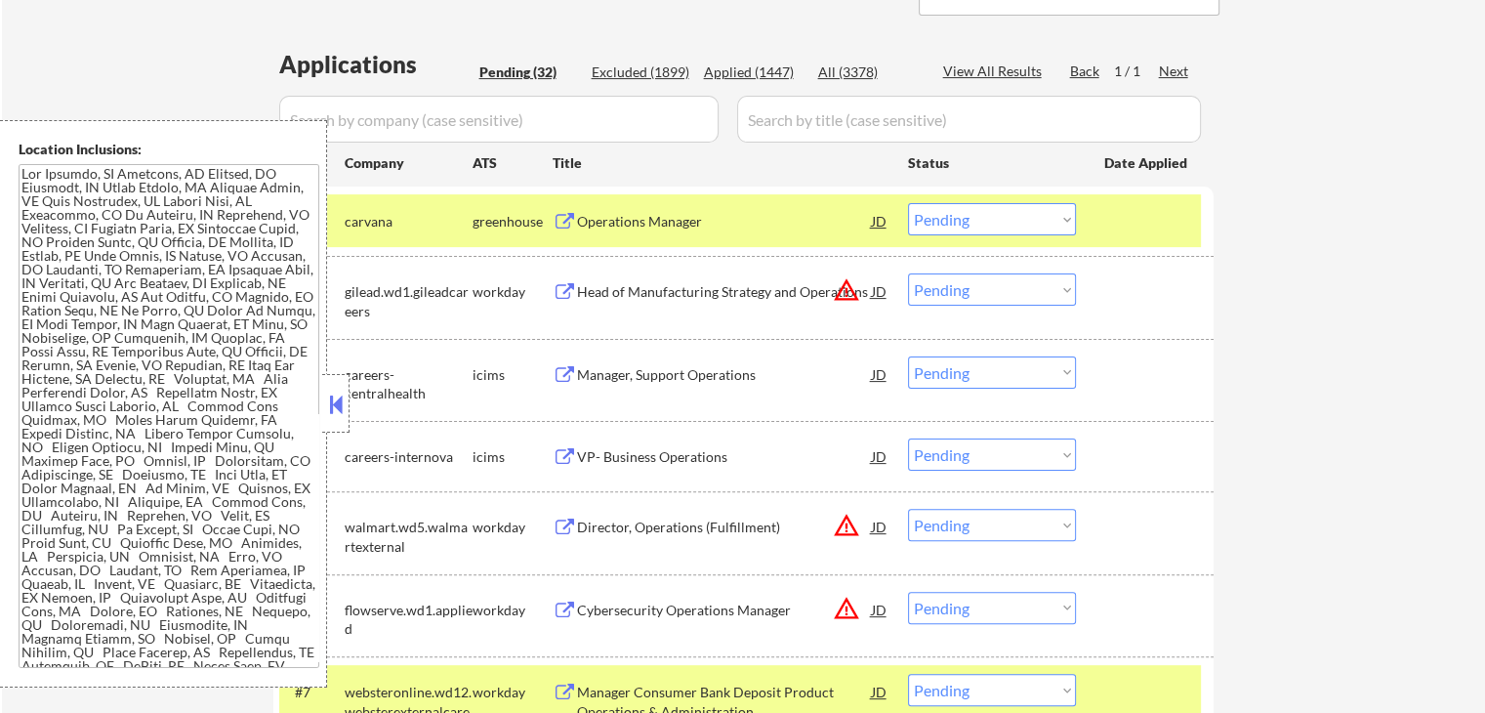
scroll to position [319, 0]
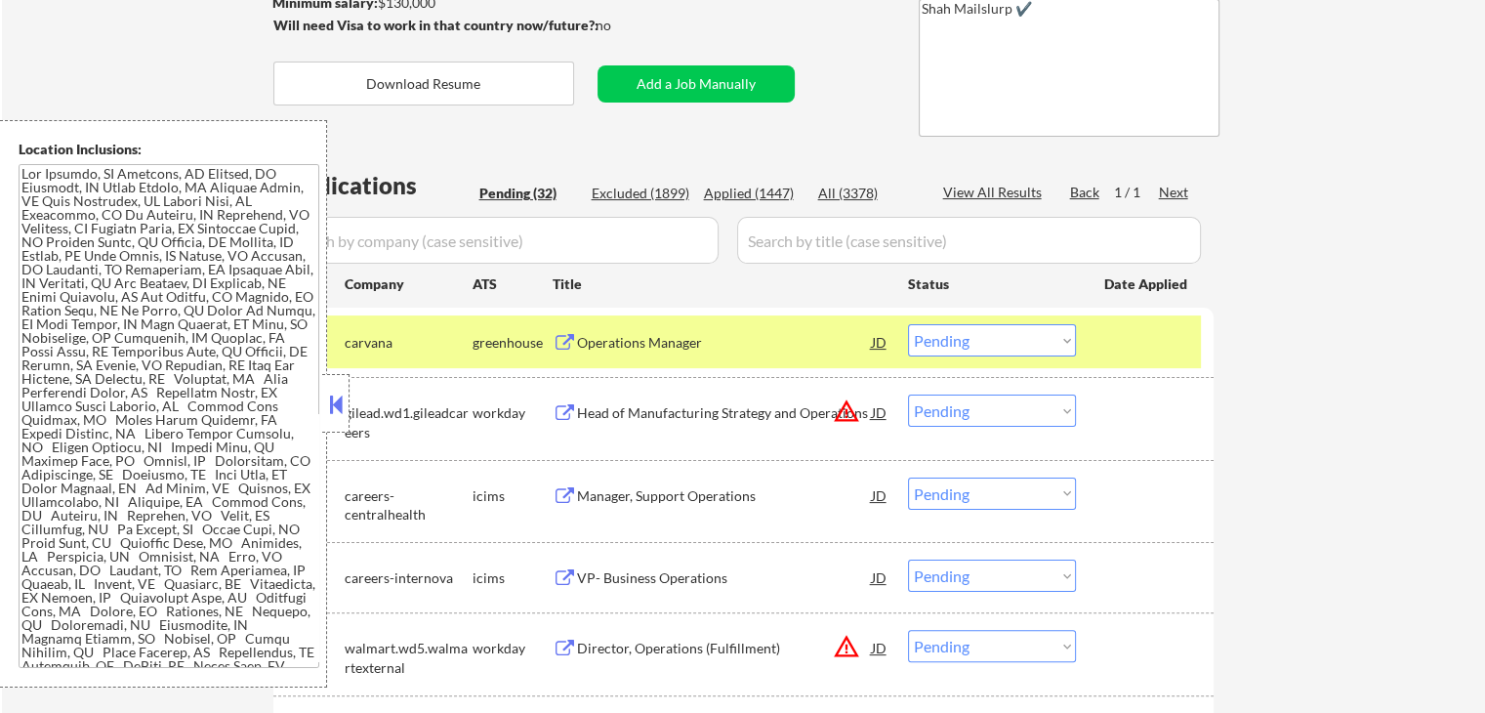
click at [336, 403] on button at bounding box center [335, 404] width 21 height 29
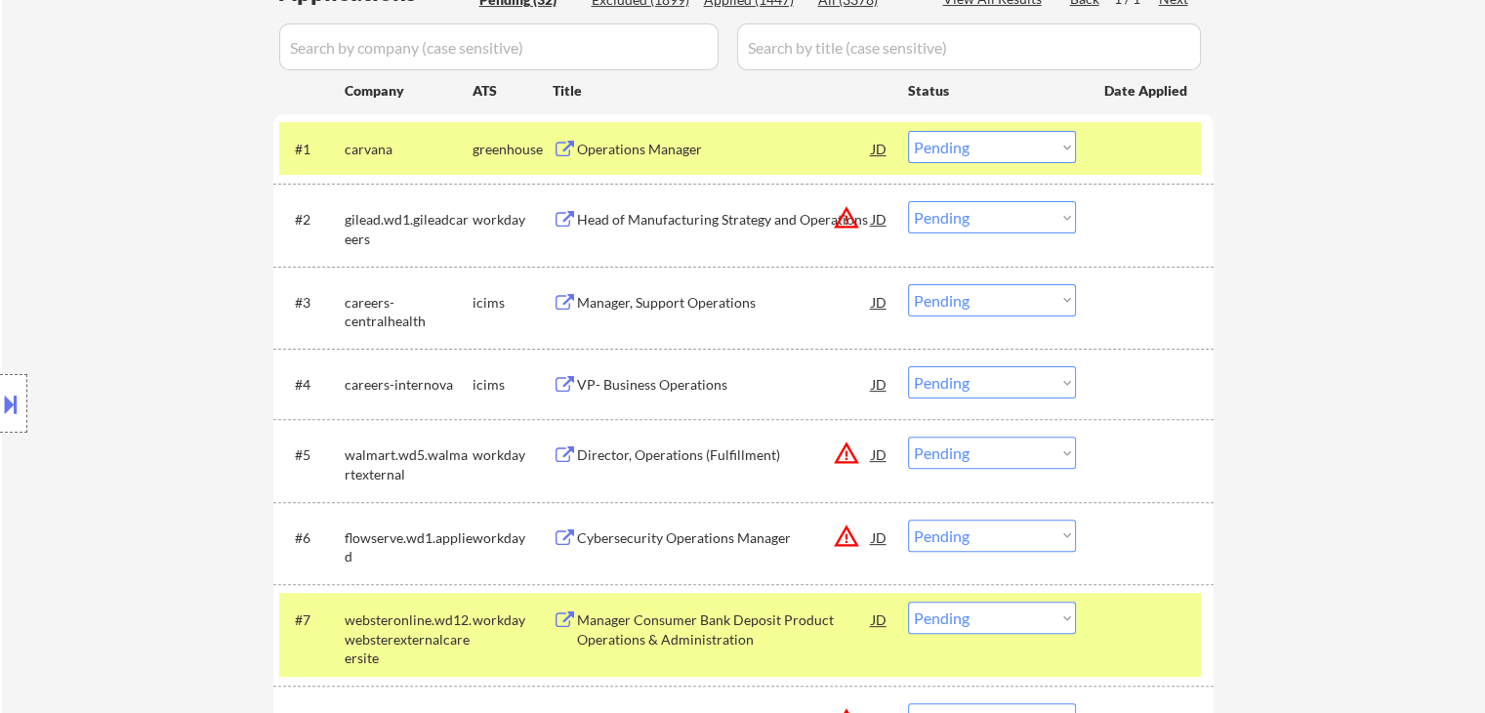
scroll to position [515, 0]
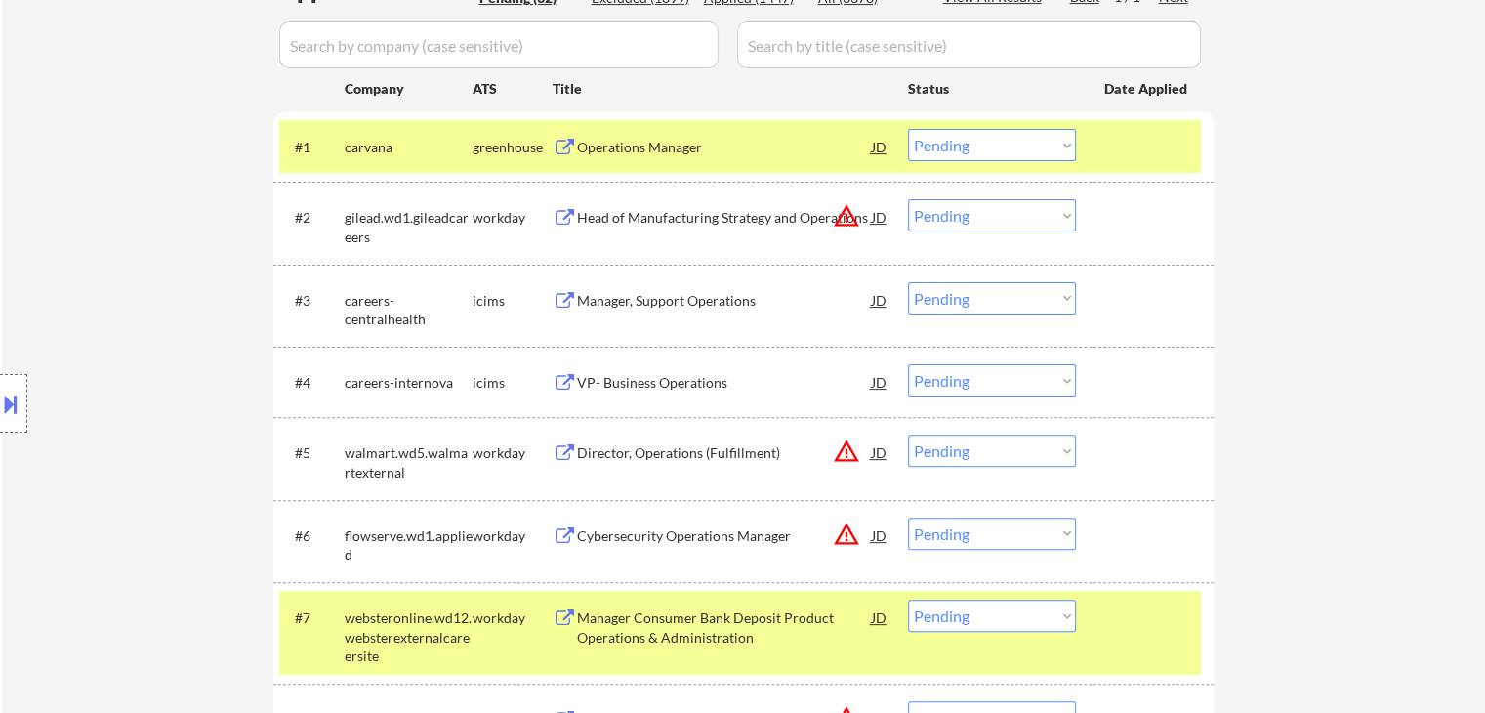
click at [643, 143] on div "Operations Manager" at bounding box center [724, 148] width 295 height 20
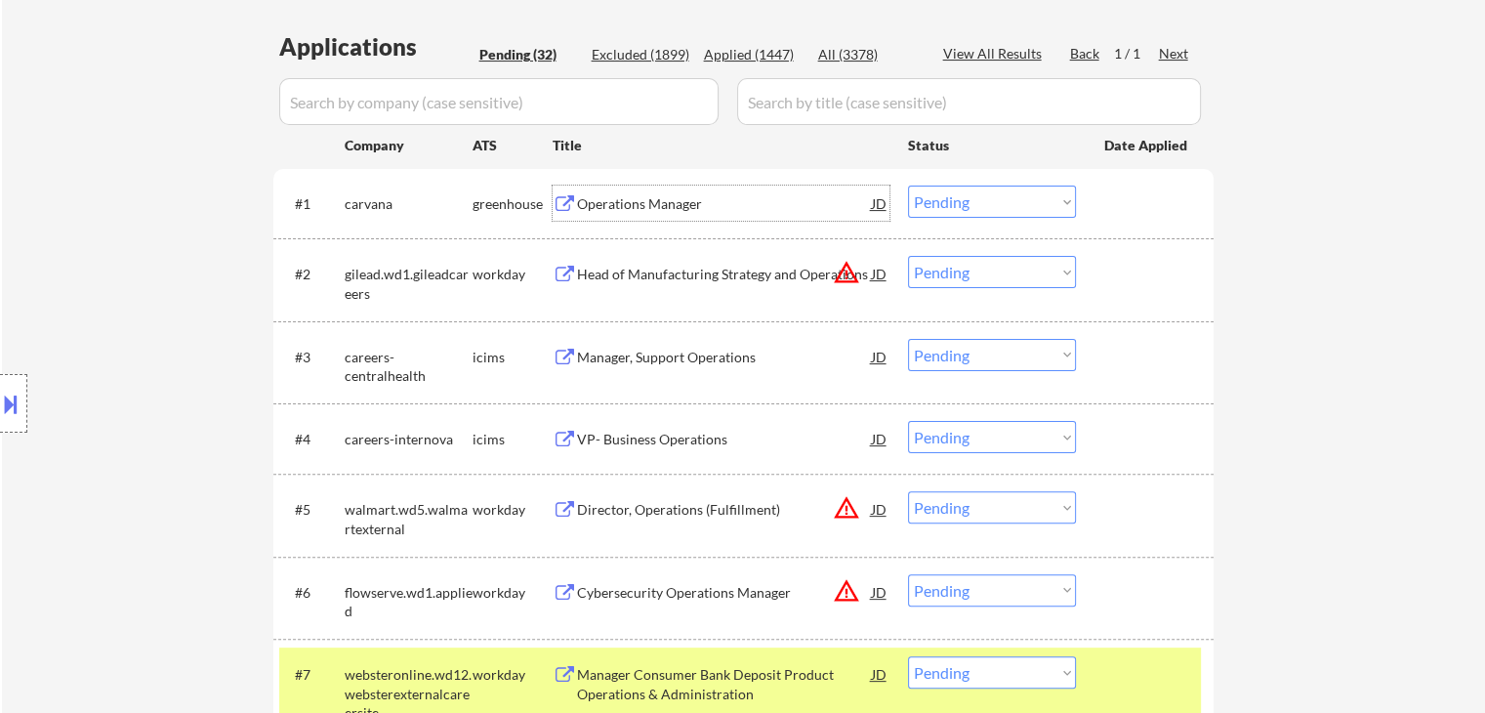
scroll to position [488, 0]
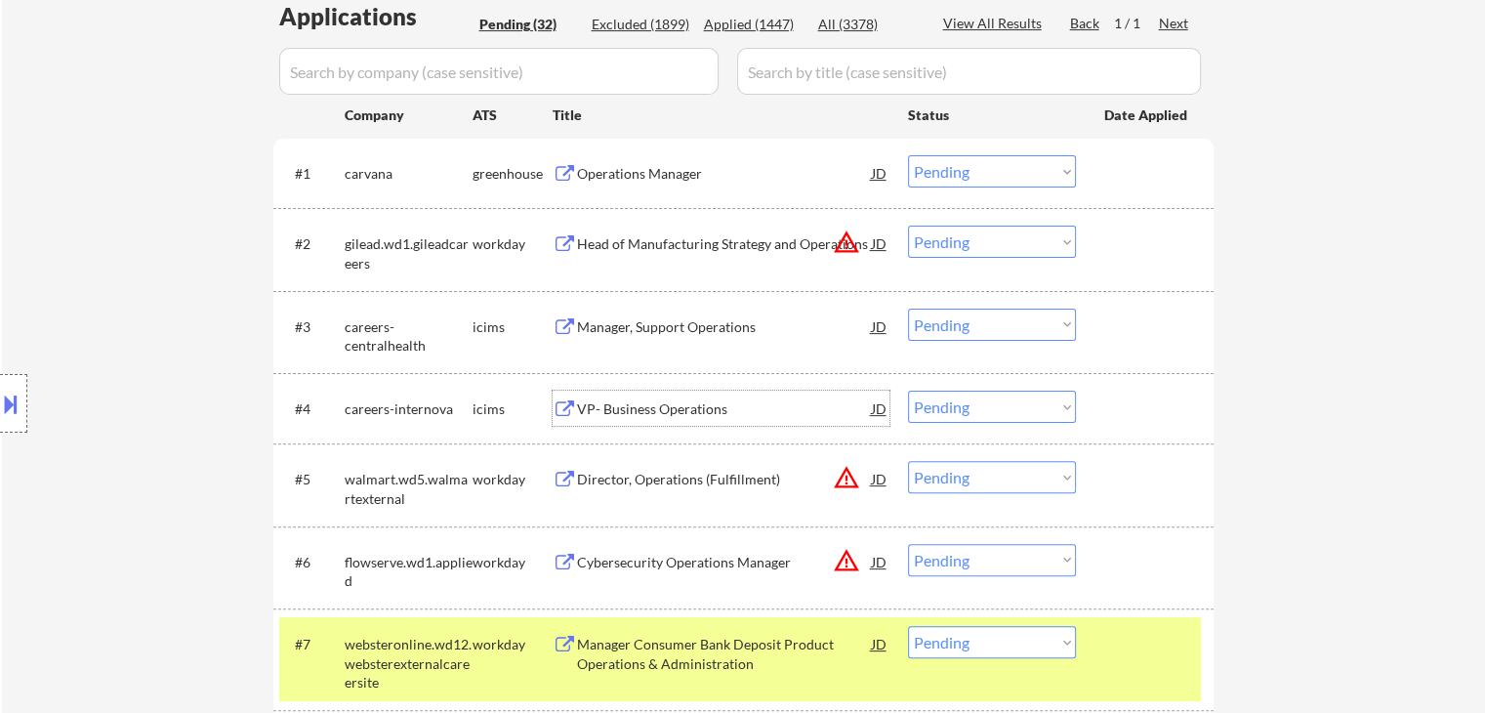
click at [669, 407] on div "VP- Business Operations" at bounding box center [724, 409] width 295 height 20
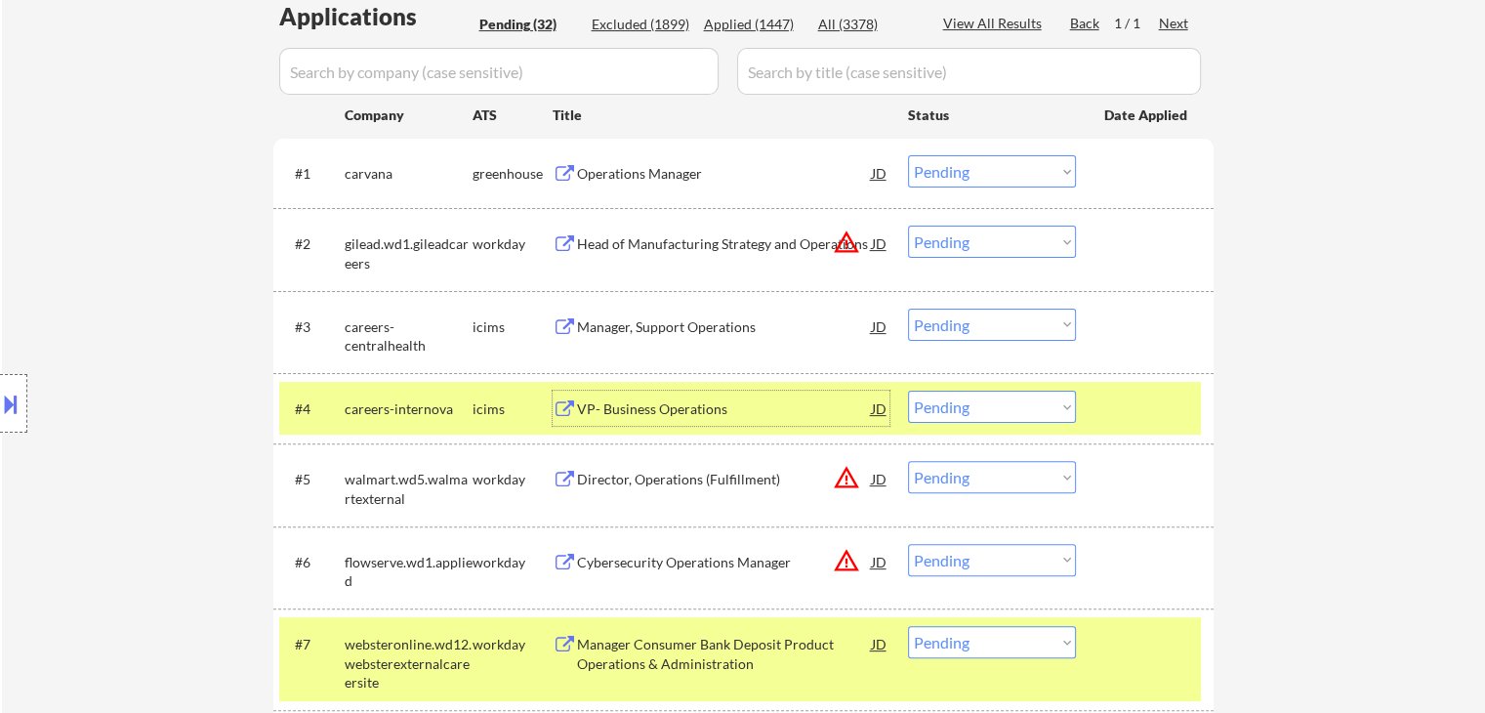
click at [971, 408] on select "Choose an option... Pending Applied Excluded (Questions) Excluded (Expired) Exc…" at bounding box center [992, 407] width 168 height 32
click at [908, 391] on select "Choose an option... Pending Applied Excluded (Questions) Excluded (Expired) Exc…" at bounding box center [992, 407] width 168 height 32
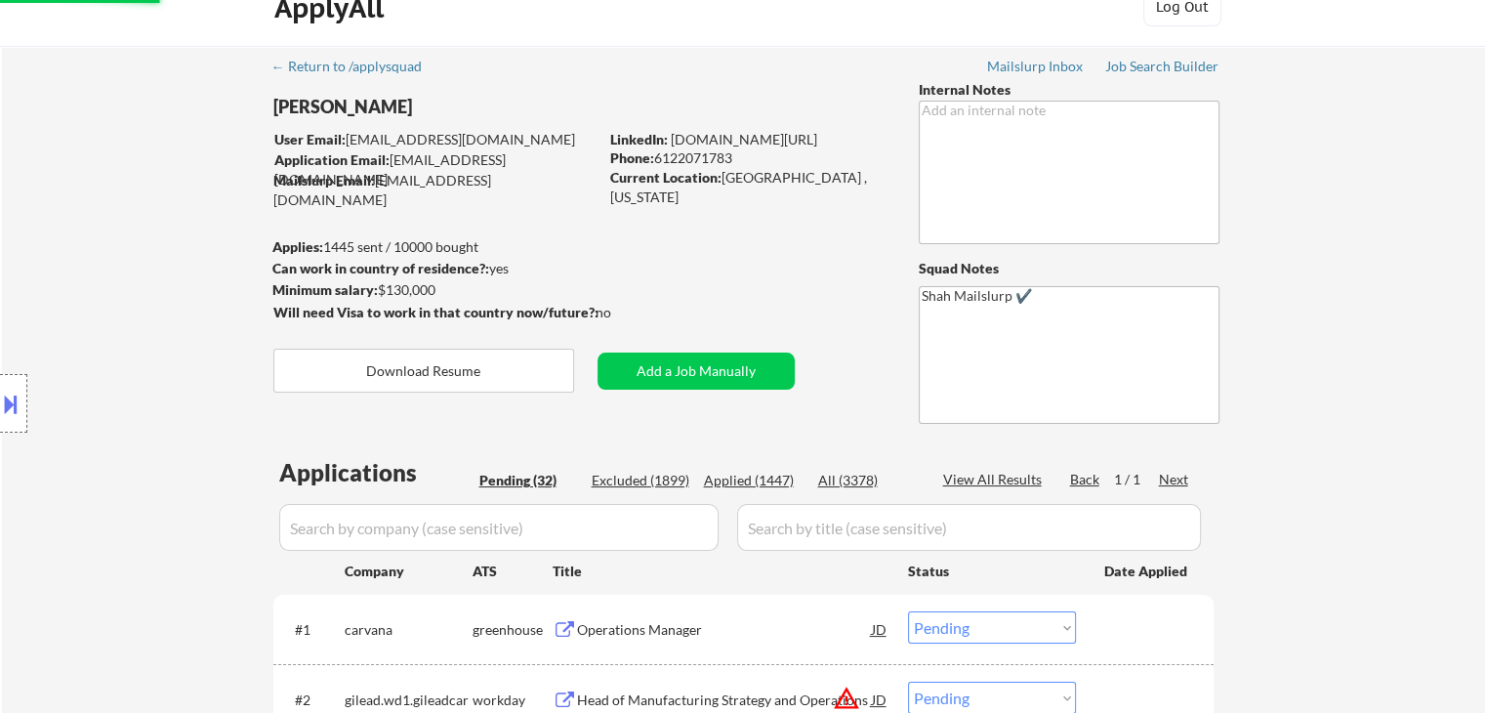
scroll to position [0, 0]
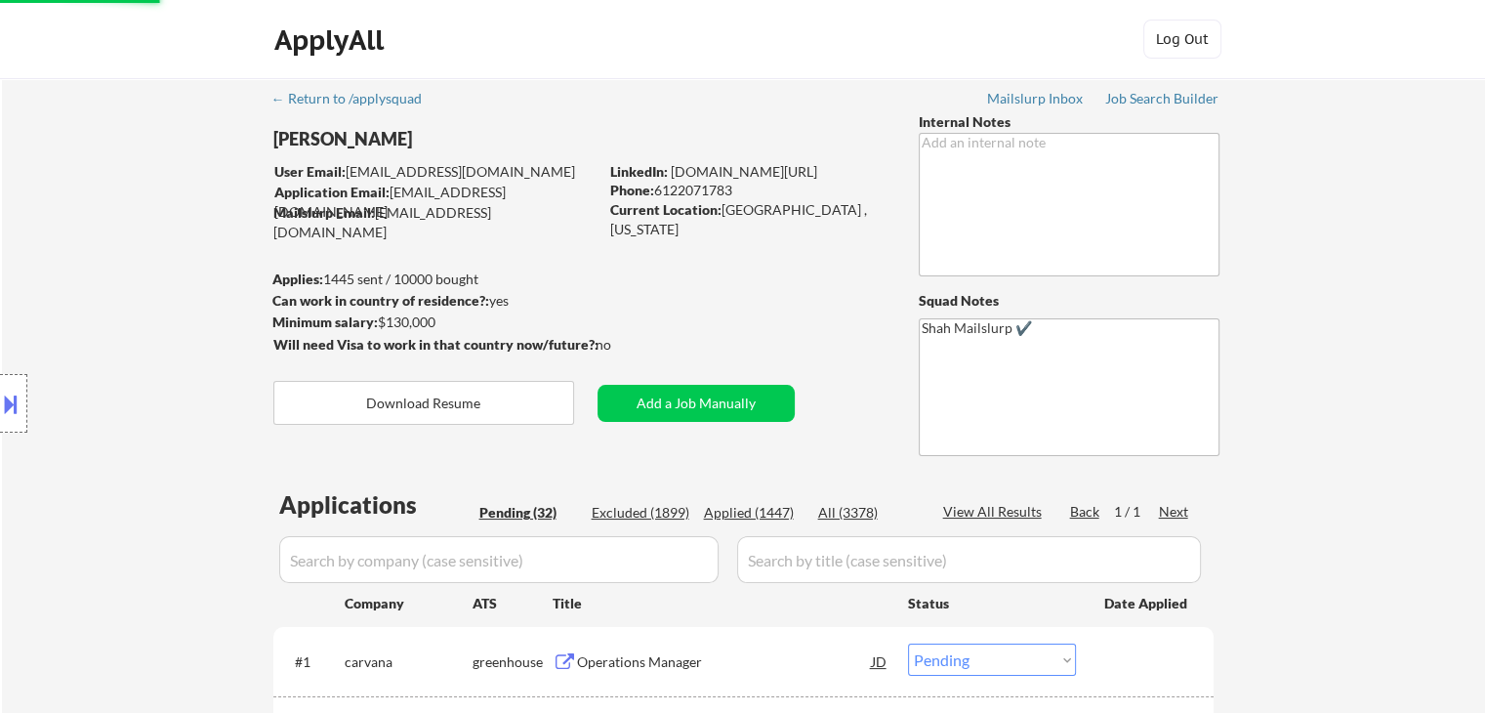
select select ""pending""
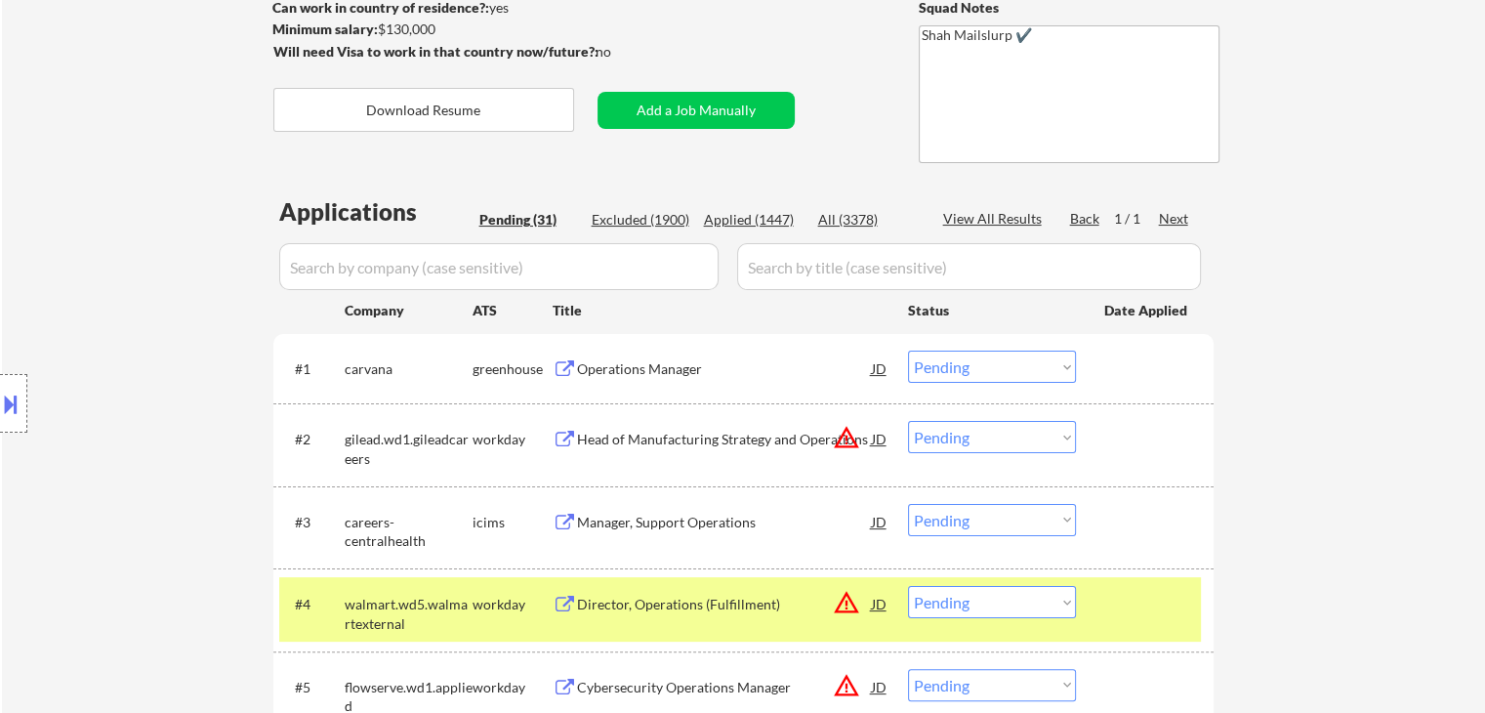
click at [67, 291] on div "Location Inclusions:" at bounding box center [175, 403] width 350 height 567
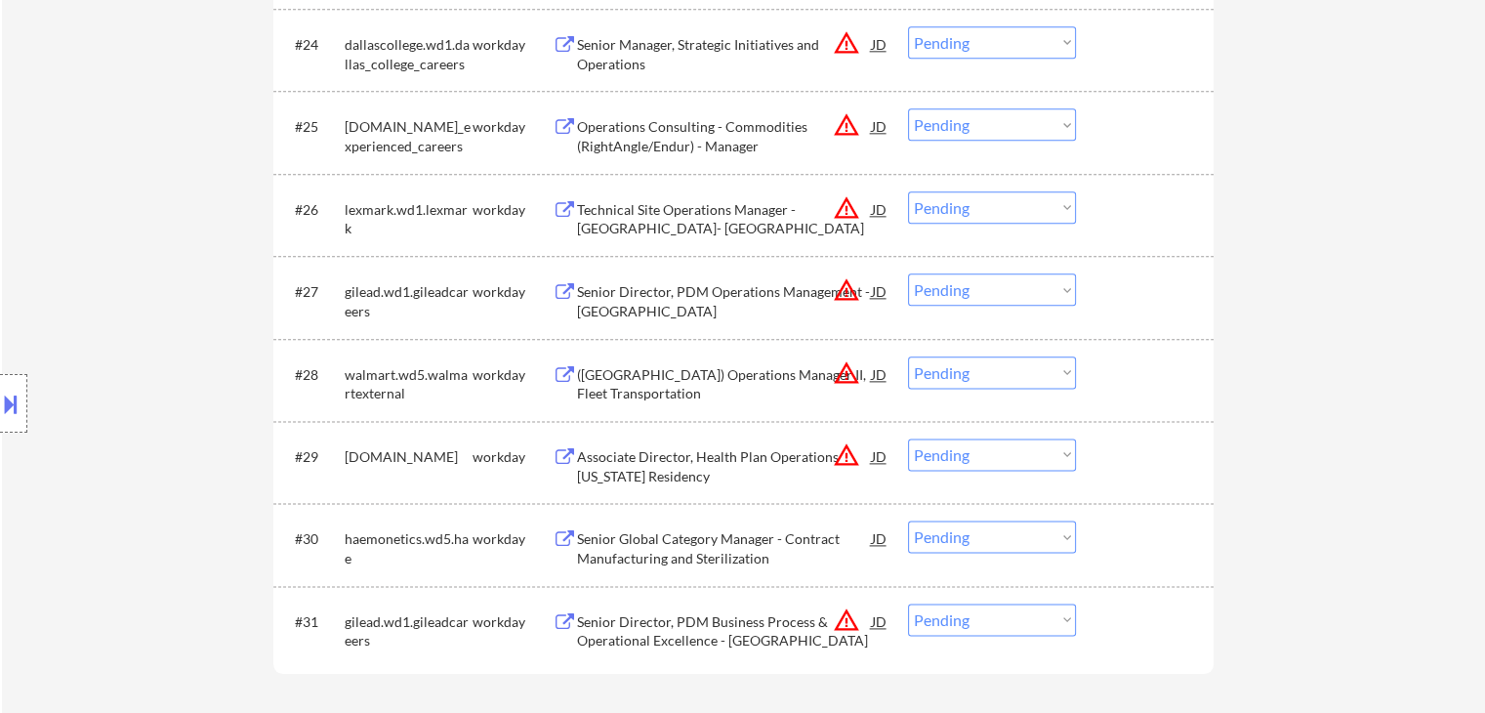
scroll to position [2441, 0]
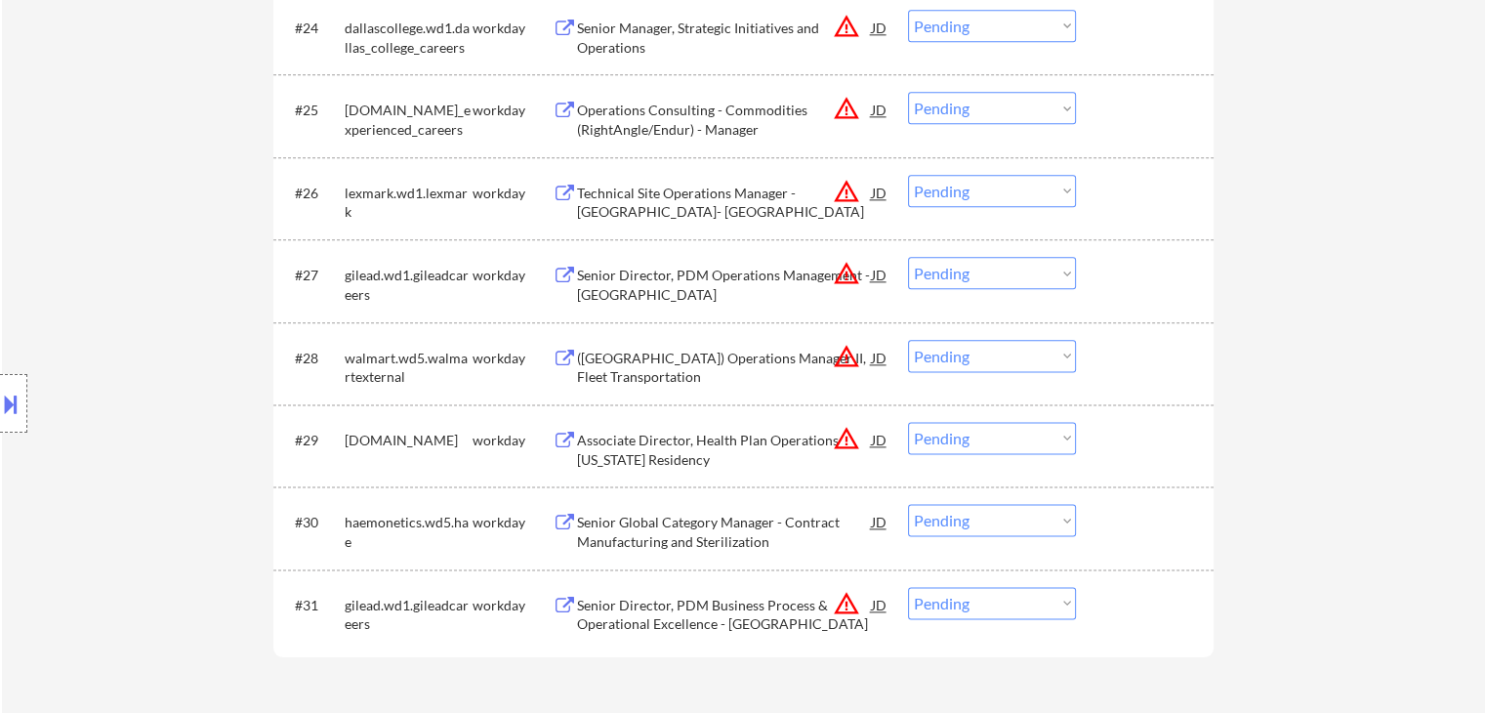
click at [733, 623] on div "Senior Director, PDM Business Process & Operational Excellence - [GEOGRAPHIC_DA…" at bounding box center [724, 615] width 295 height 38
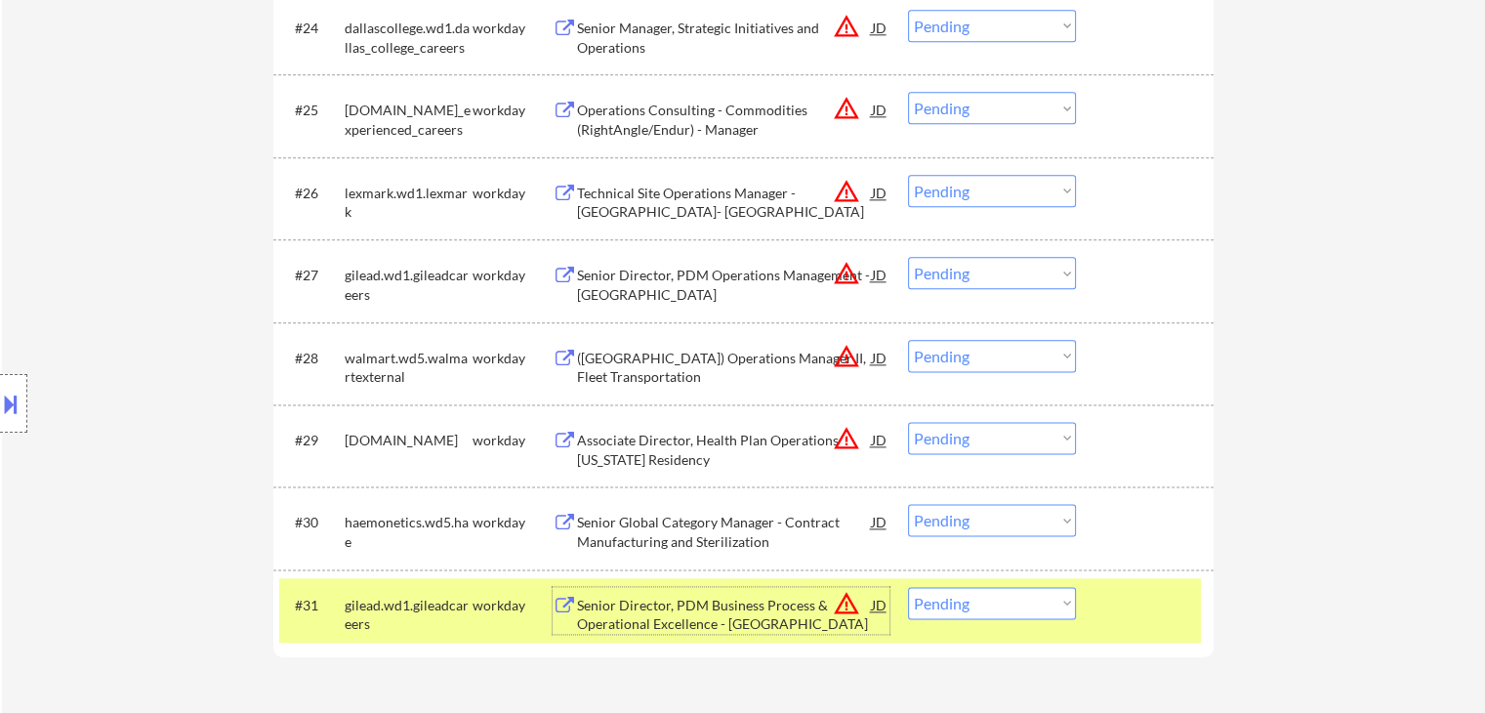
click at [0, 413] on button at bounding box center [10, 404] width 21 height 32
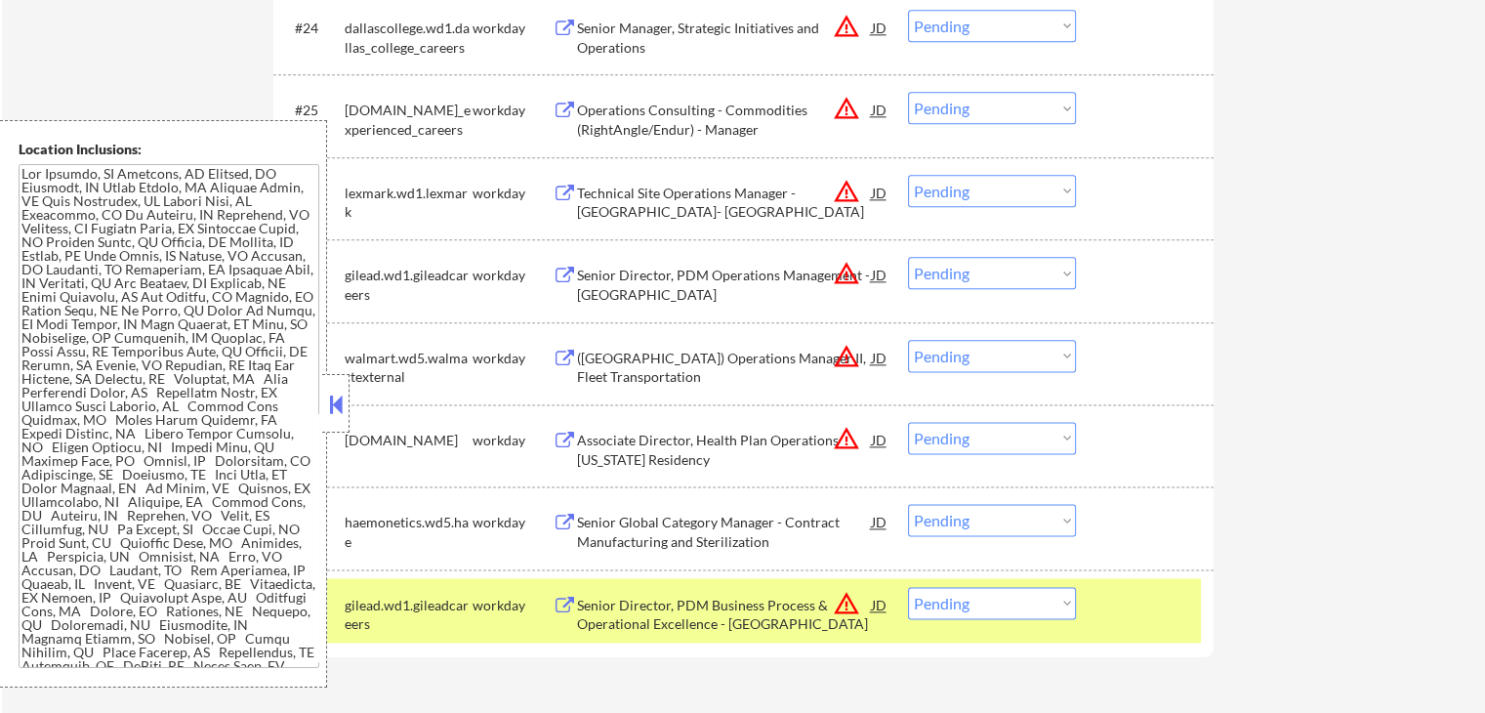
scroll to position [1371, 0]
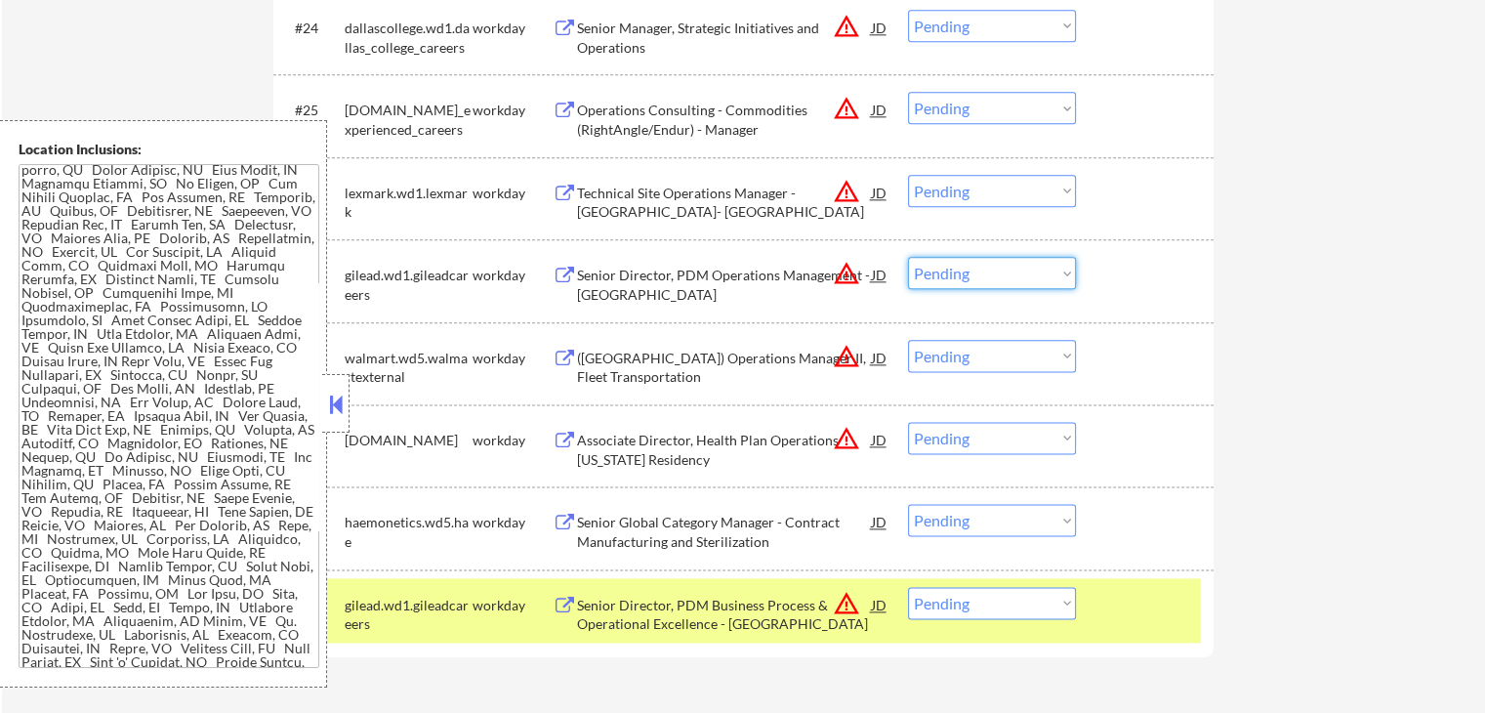
click at [1016, 273] on select "Choose an option... Pending Applied Excluded (Questions) Excluded (Expired) Exc…" at bounding box center [992, 273] width 168 height 32
click at [908, 257] on select "Choose an option... Pending Applied Excluded (Questions) Excluded (Expired) Exc…" at bounding box center [992, 273] width 168 height 32
select select ""pending""
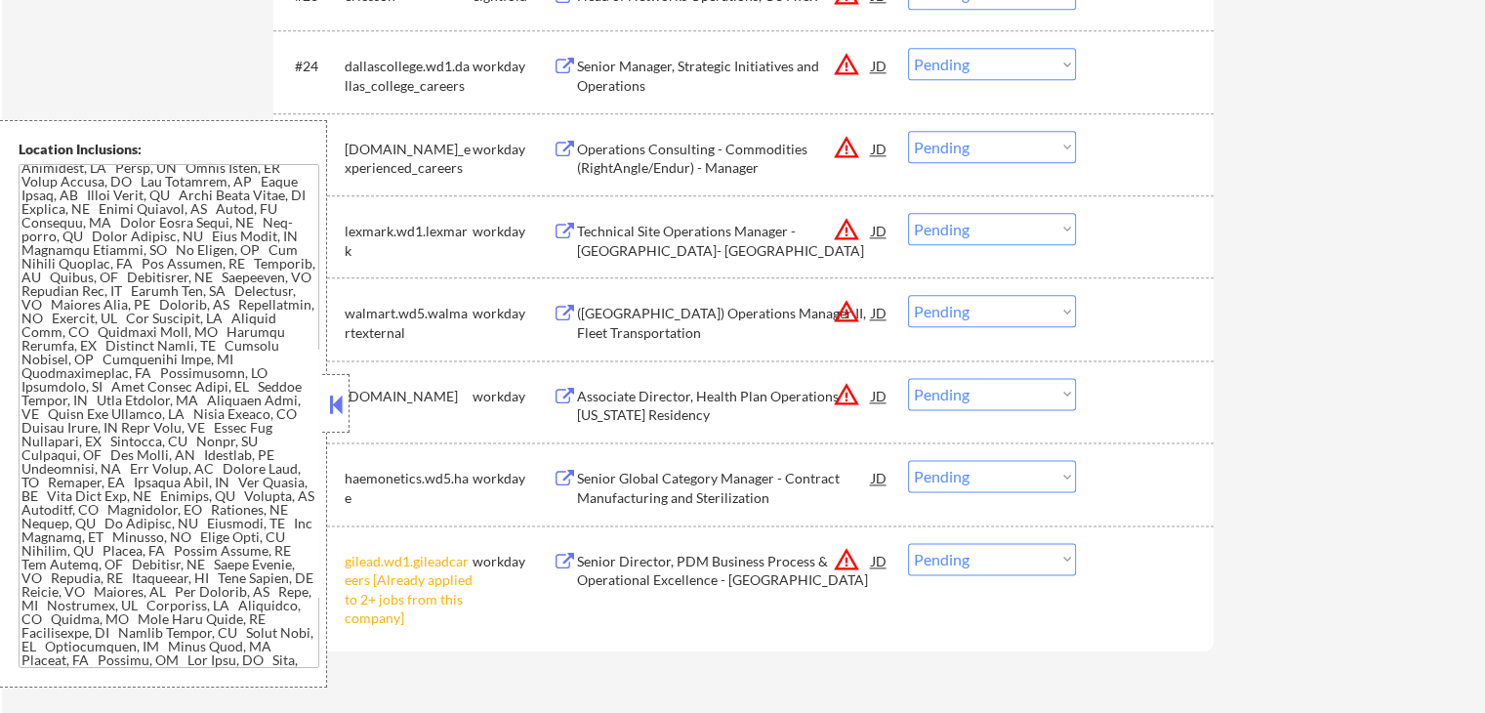
scroll to position [1273, 0]
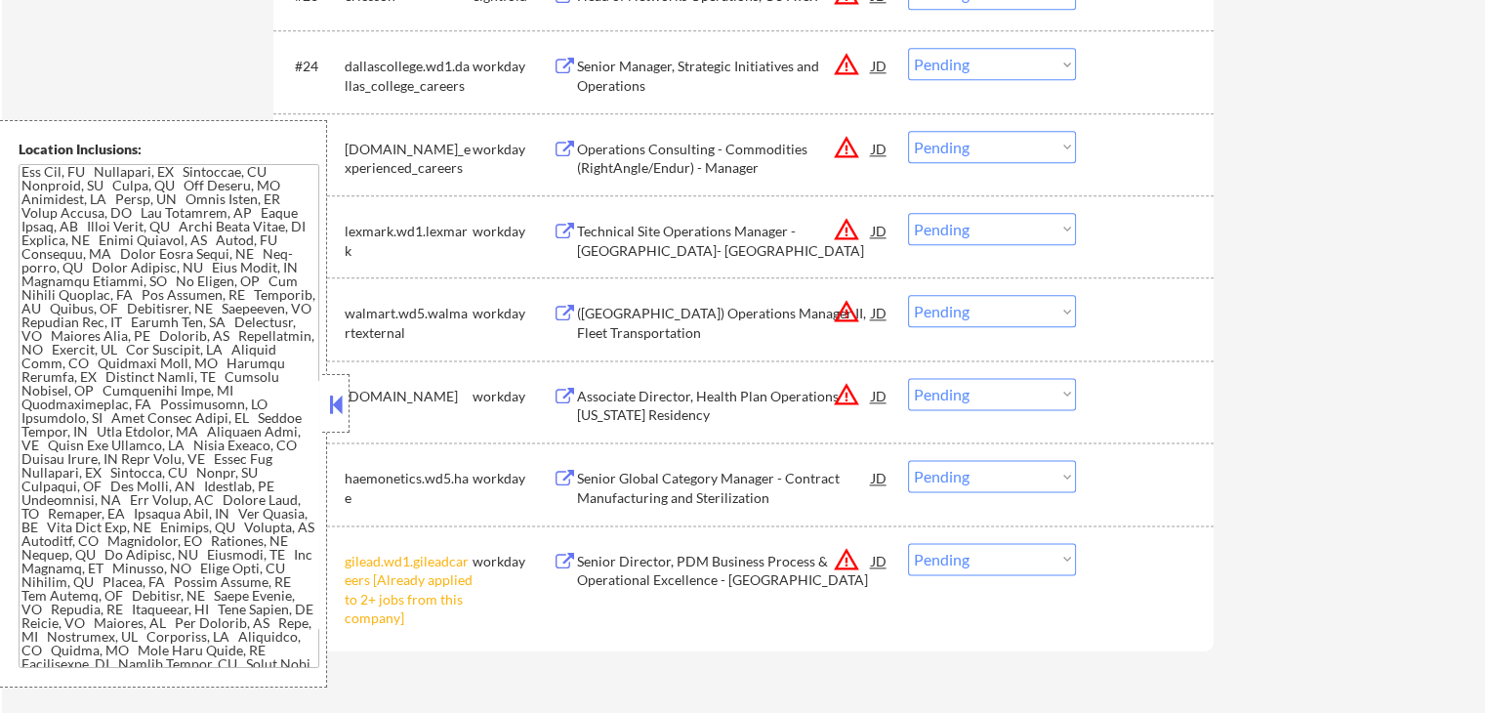
click at [338, 403] on button at bounding box center [335, 404] width 21 height 29
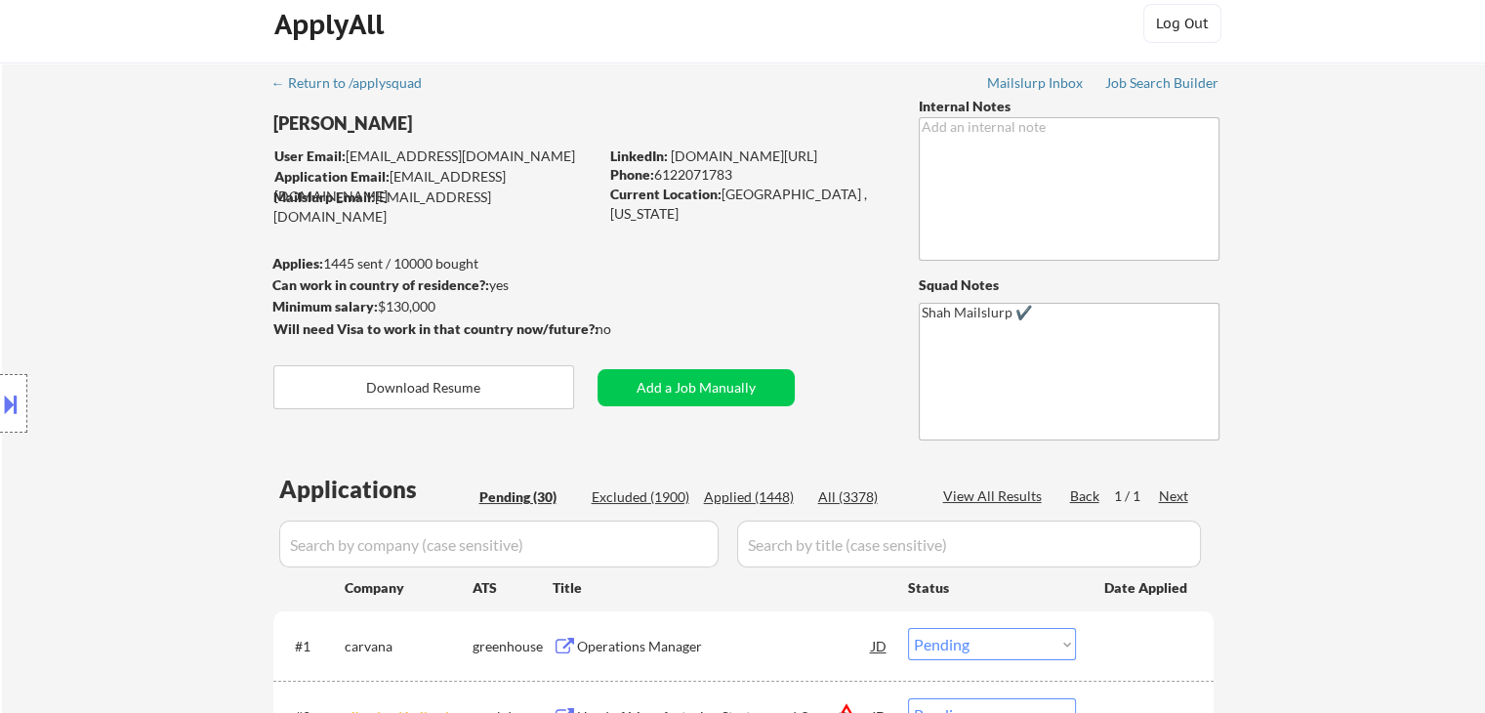
scroll to position [0, 0]
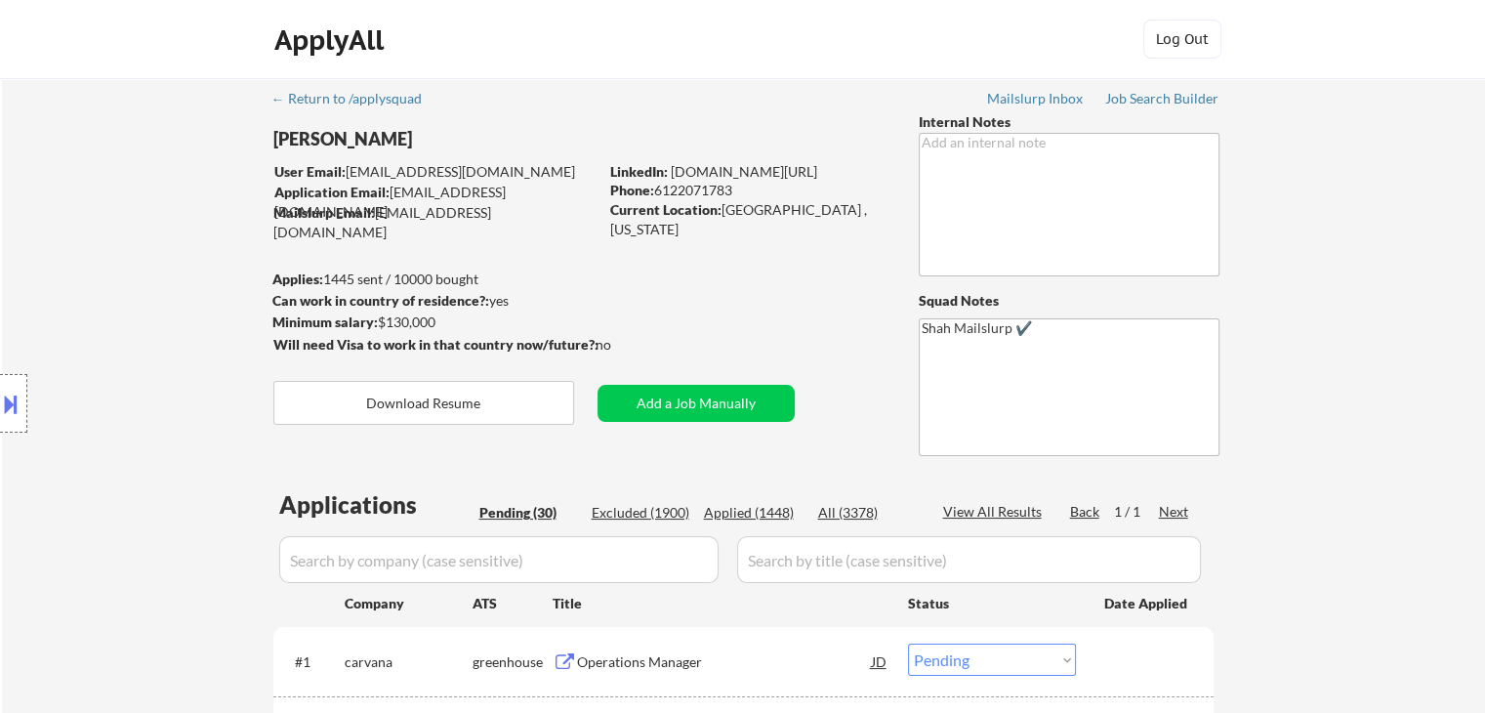
click at [156, 378] on div "Location Inclusions:" at bounding box center [175, 403] width 350 height 567
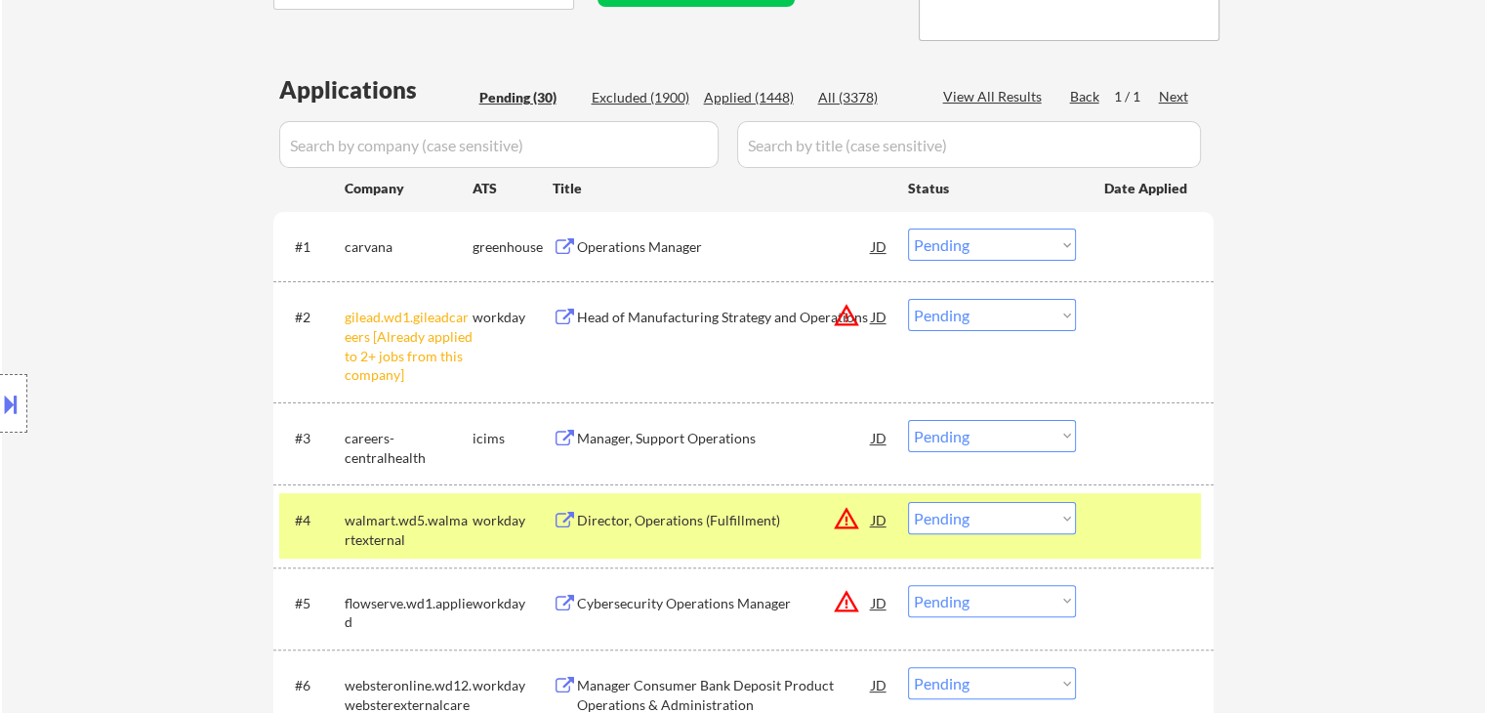
scroll to position [488, 0]
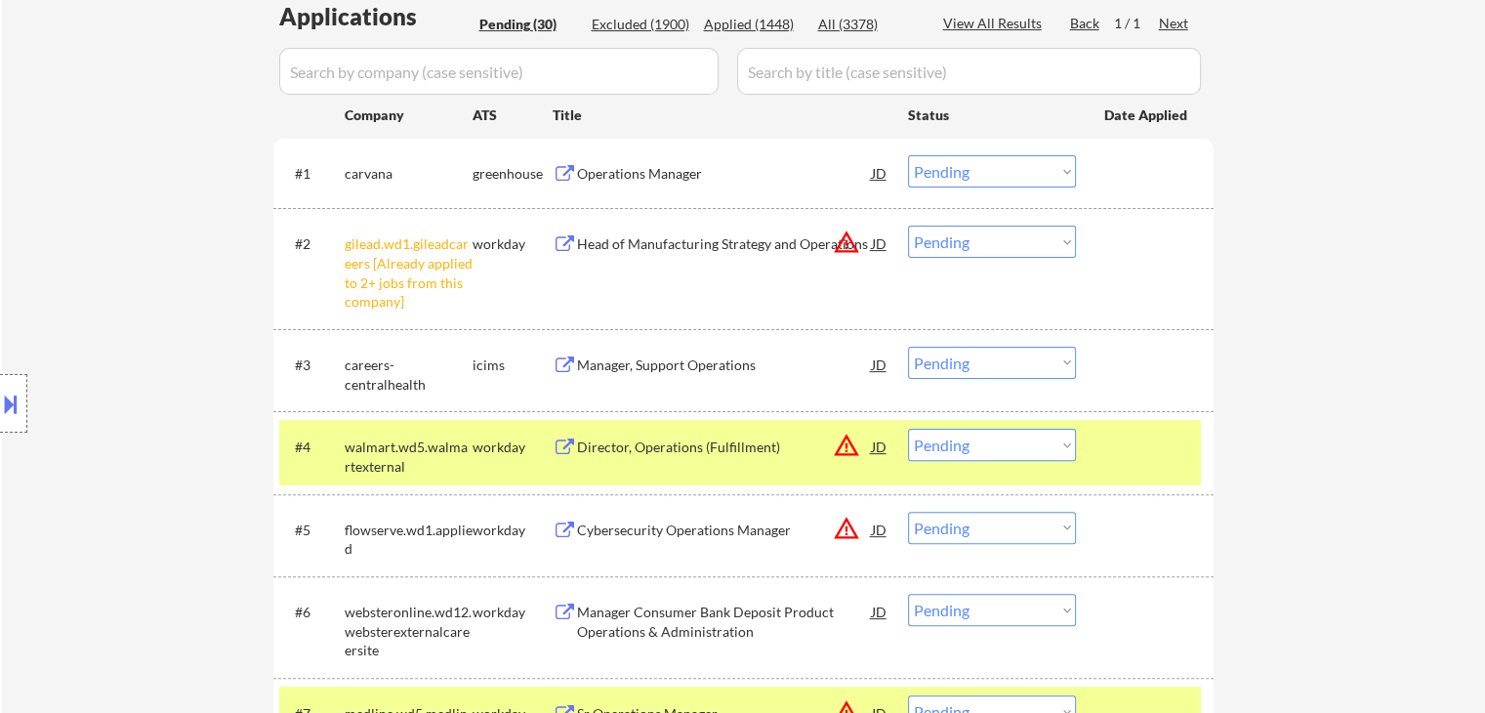
click at [945, 260] on div "#2 gilead.wd1.gileadcareers [Already applied to 2+ jobs from this company] work…" at bounding box center [740, 268] width 922 height 103
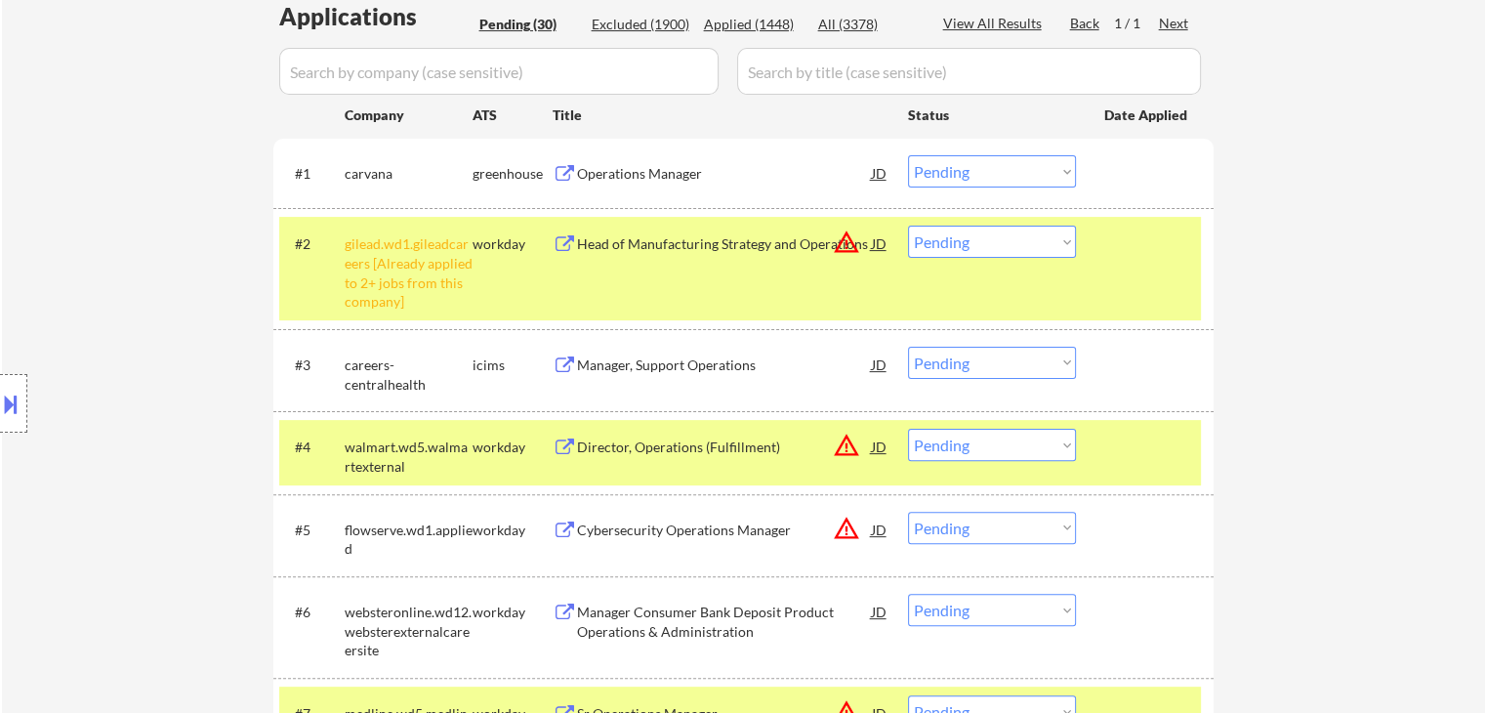
drag, startPoint x: 1008, startPoint y: 228, endPoint x: 1003, endPoint y: 251, distance: 23.0
click at [1008, 228] on select "Choose an option... Pending Applied Excluded (Questions) Excluded (Expired) Exc…" at bounding box center [992, 242] width 168 height 32
click at [908, 226] on select "Choose an option... Pending Applied Excluded (Questions) Excluded (Expired) Exc…" at bounding box center [992, 242] width 168 height 32
select select ""pending""
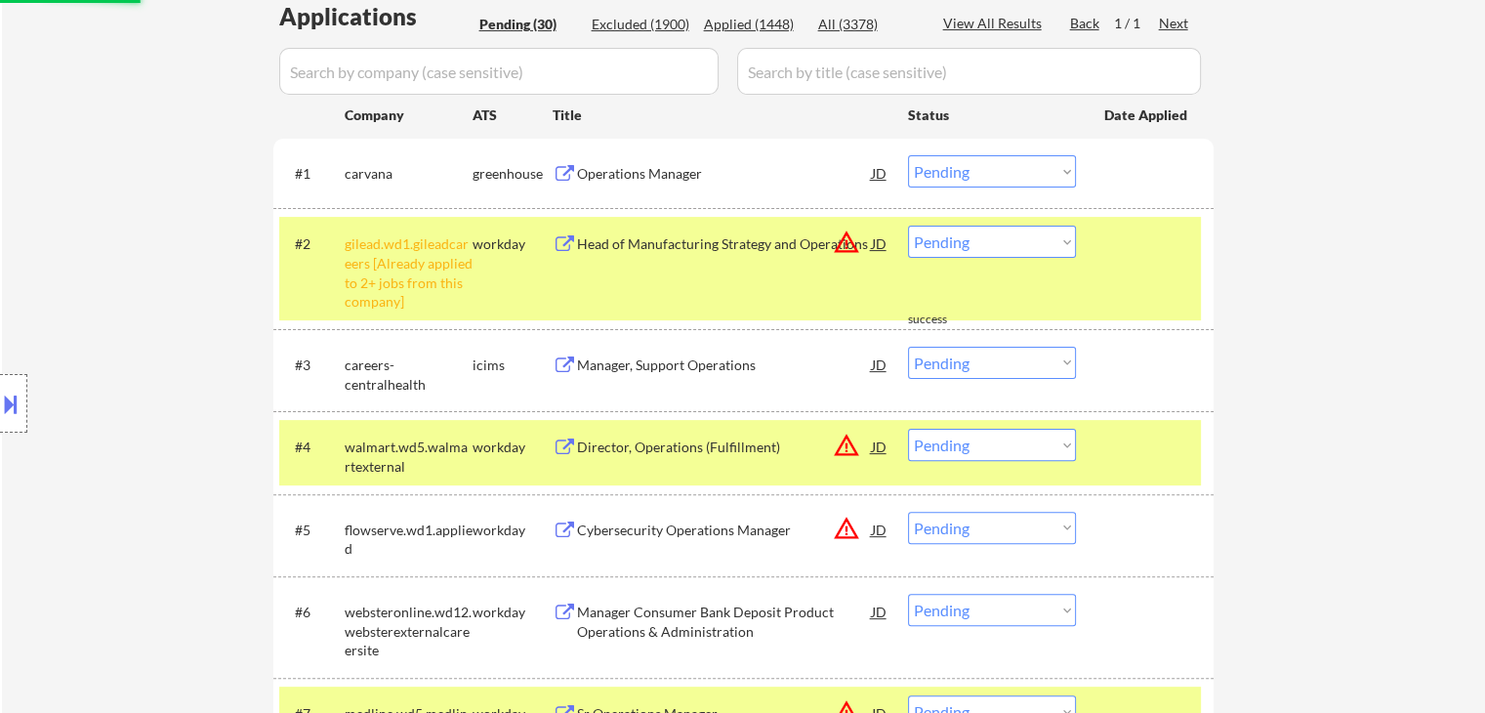
click at [1144, 494] on div "#5 flowserve.wd1.applied workday Cybersecurity Operations Manager JD warning_am…" at bounding box center [743, 535] width 940 height 82
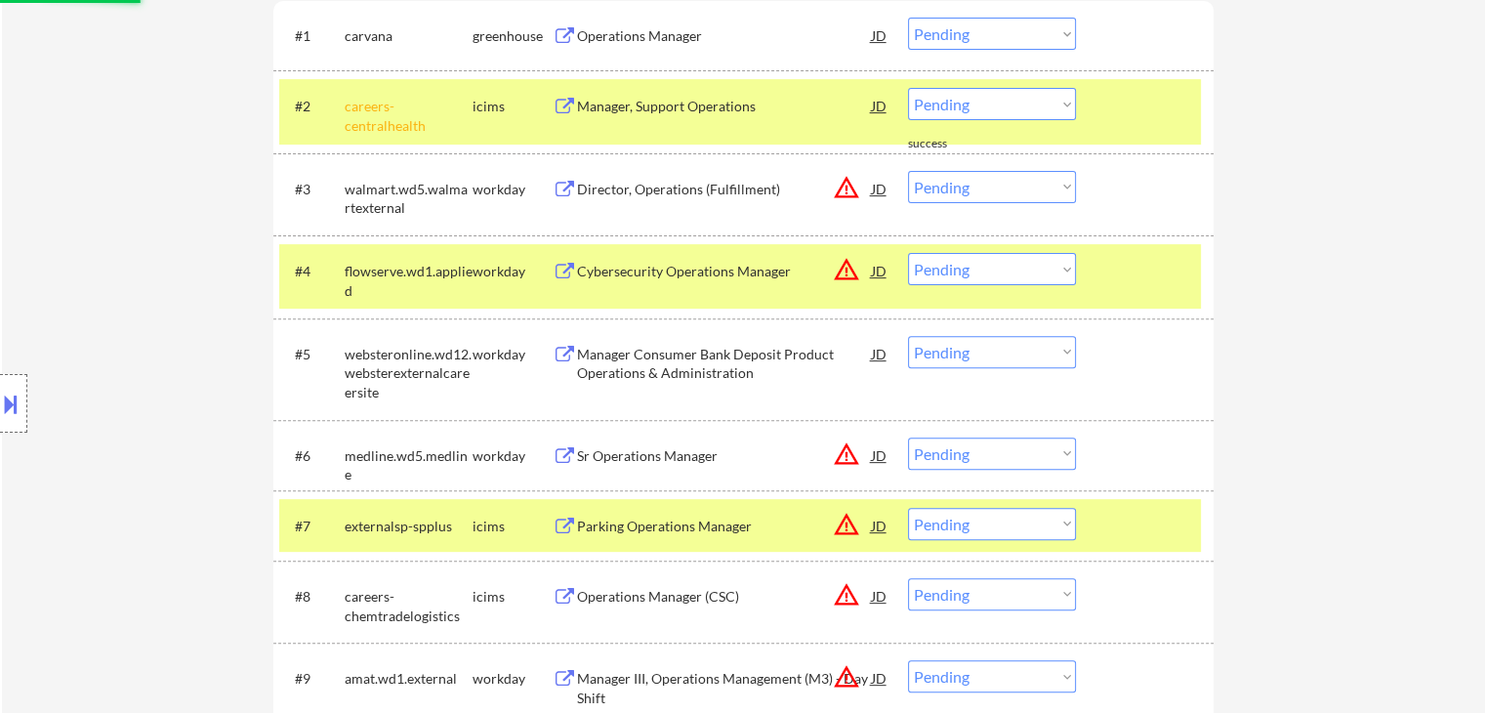
scroll to position [684, 0]
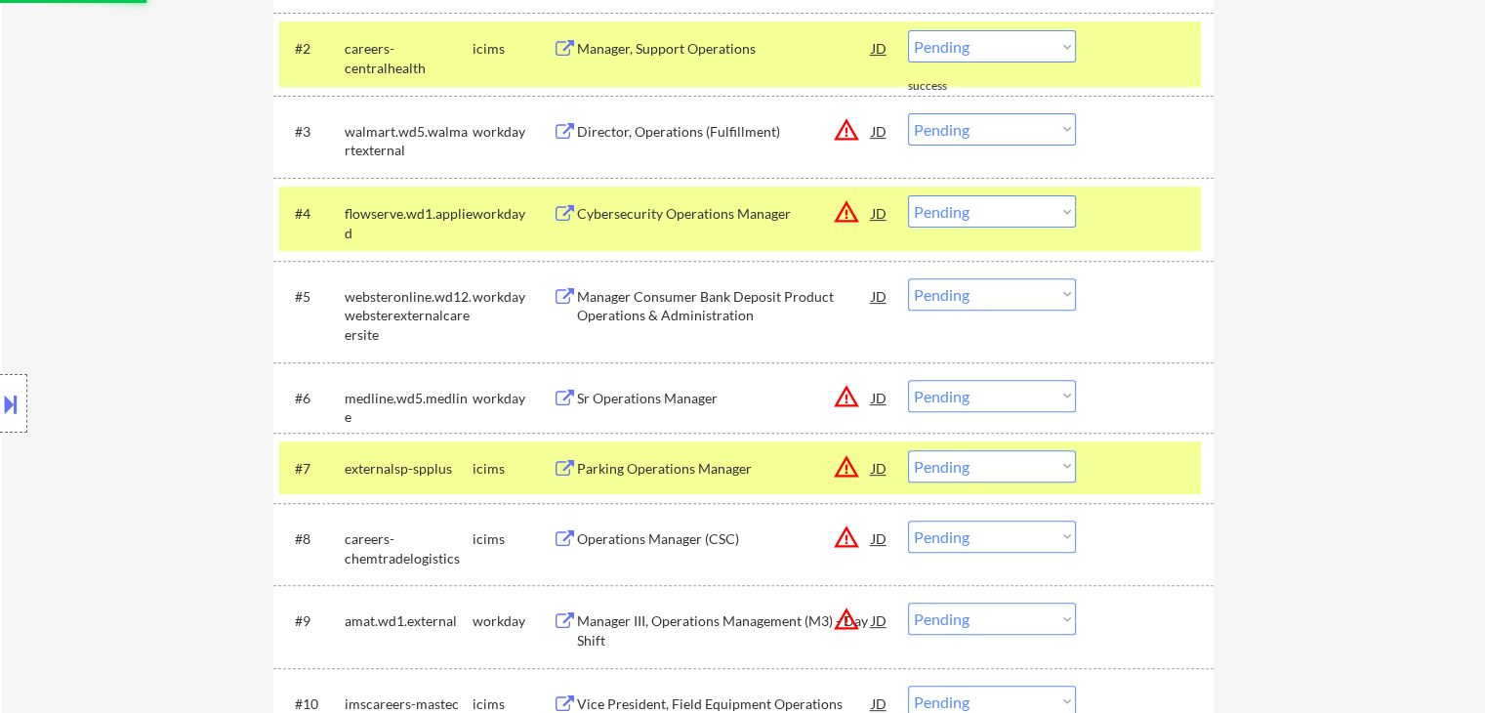
click at [1179, 77] on div "#2 careers-centralhealth icims Manager, Support Operations JD warning_amber Cho…" at bounding box center [740, 53] width 922 height 64
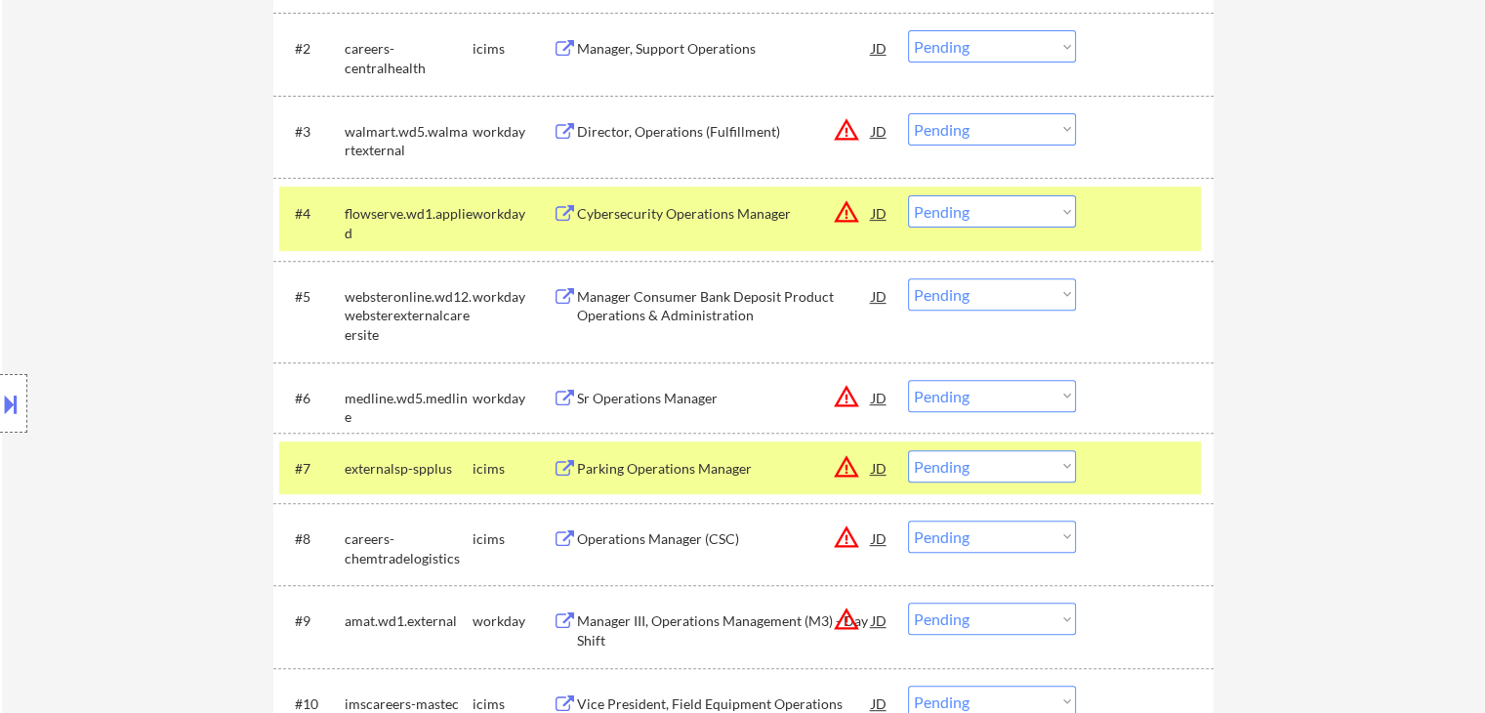
click at [1155, 237] on div "#4 flowserve.wd1.applied workday Cybersecurity Operations Manager JD warning_am…" at bounding box center [740, 219] width 922 height 64
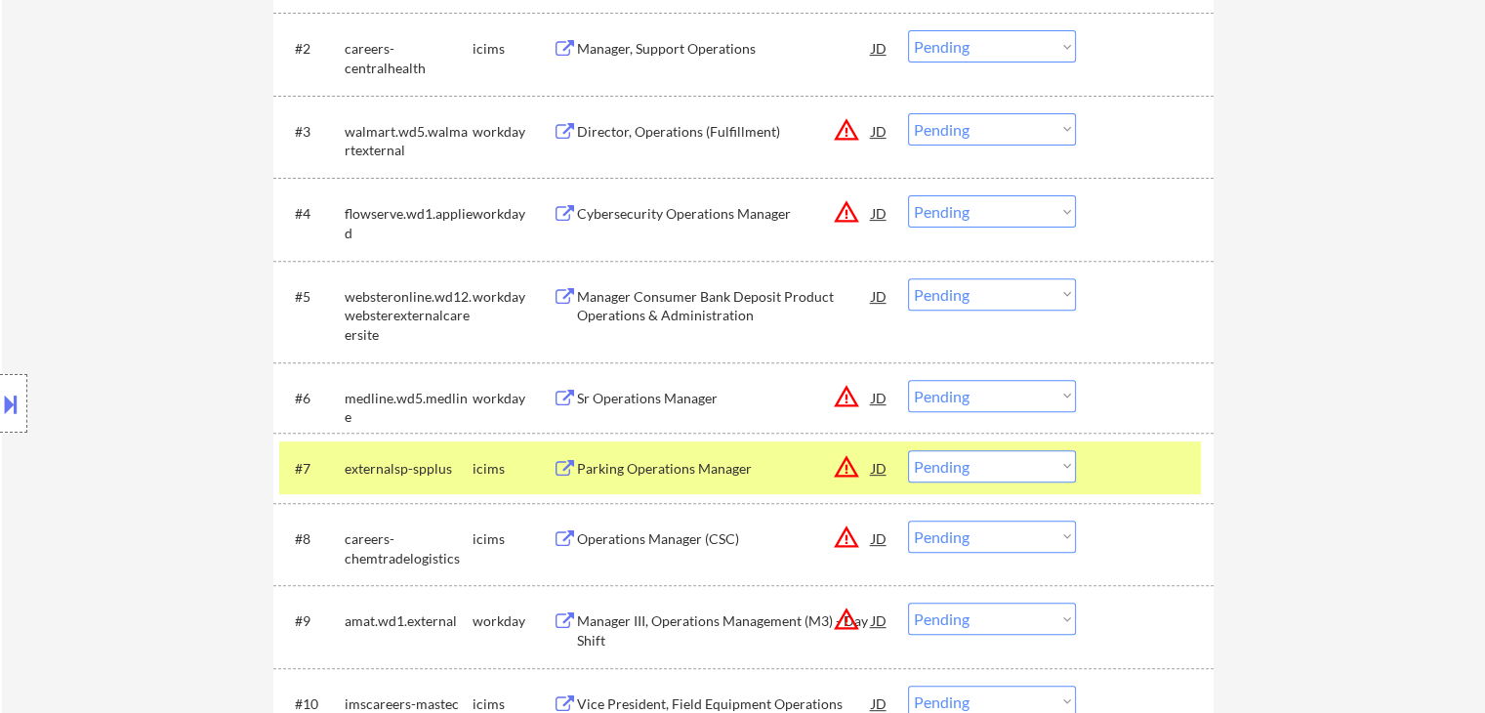
drag, startPoint x: 1152, startPoint y: 444, endPoint x: 1104, endPoint y: 446, distance: 47.9
click at [1152, 438] on div "#7 externalsp-spplus icims Parking Operations Manager JD warning_amber Choose a…" at bounding box center [743, 468] width 940 height 70
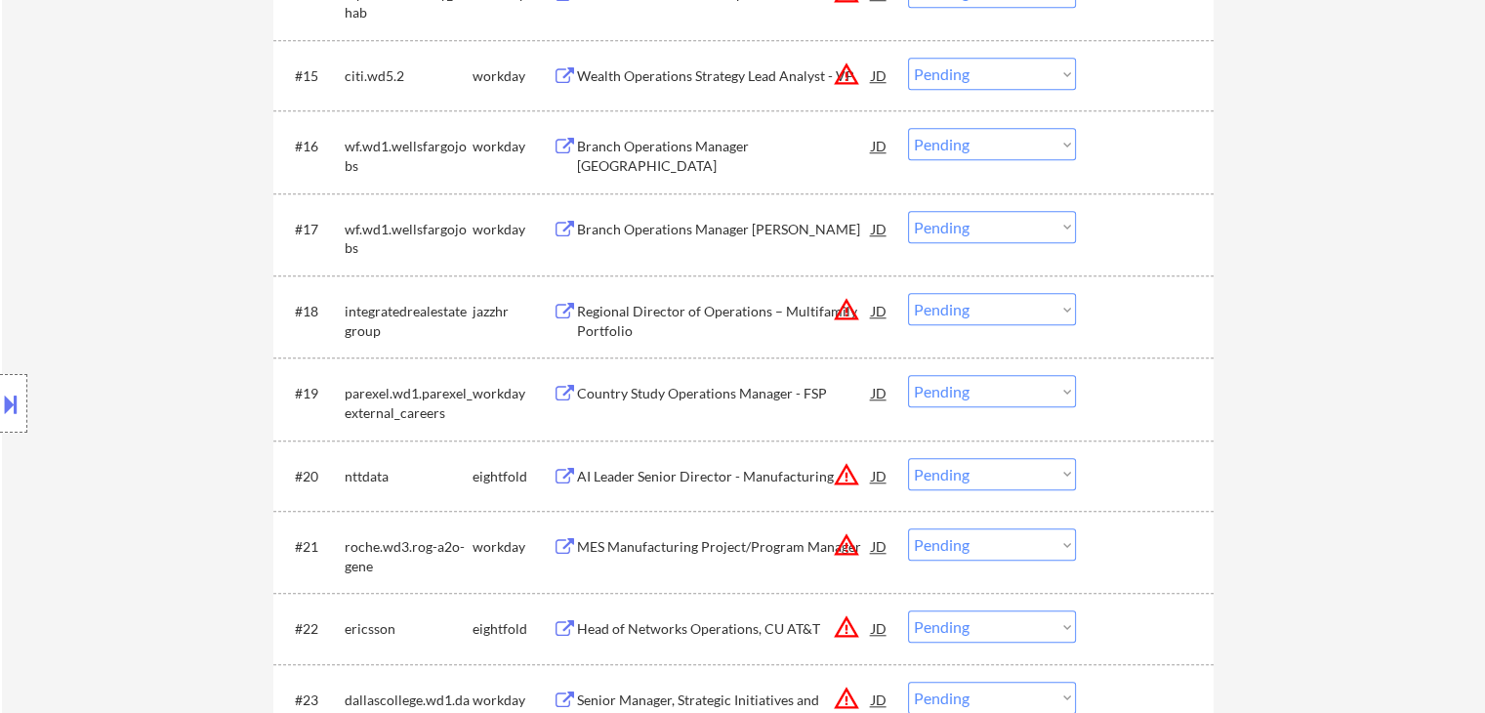
scroll to position [1758, 0]
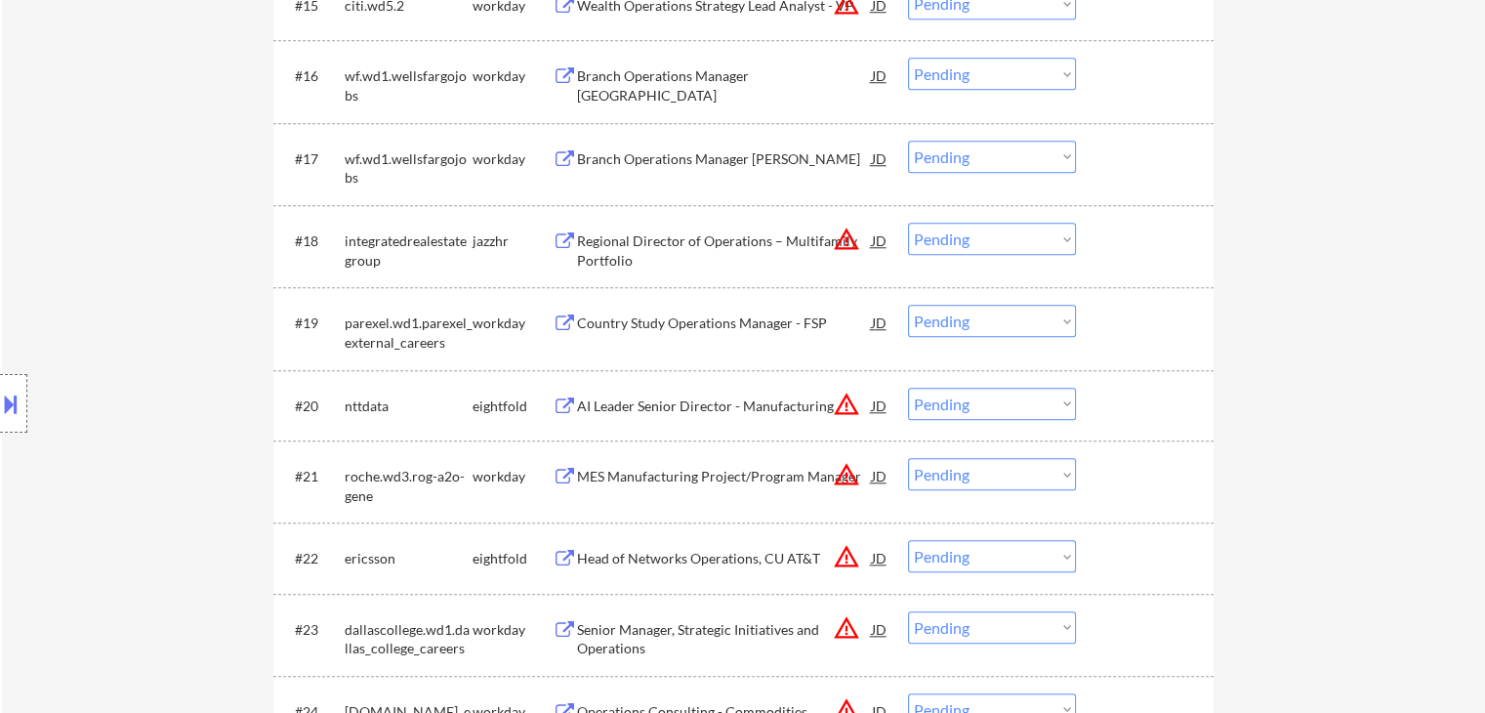
click at [586, 327] on div "Country Study Operations Manager - FSP" at bounding box center [724, 323] width 295 height 20
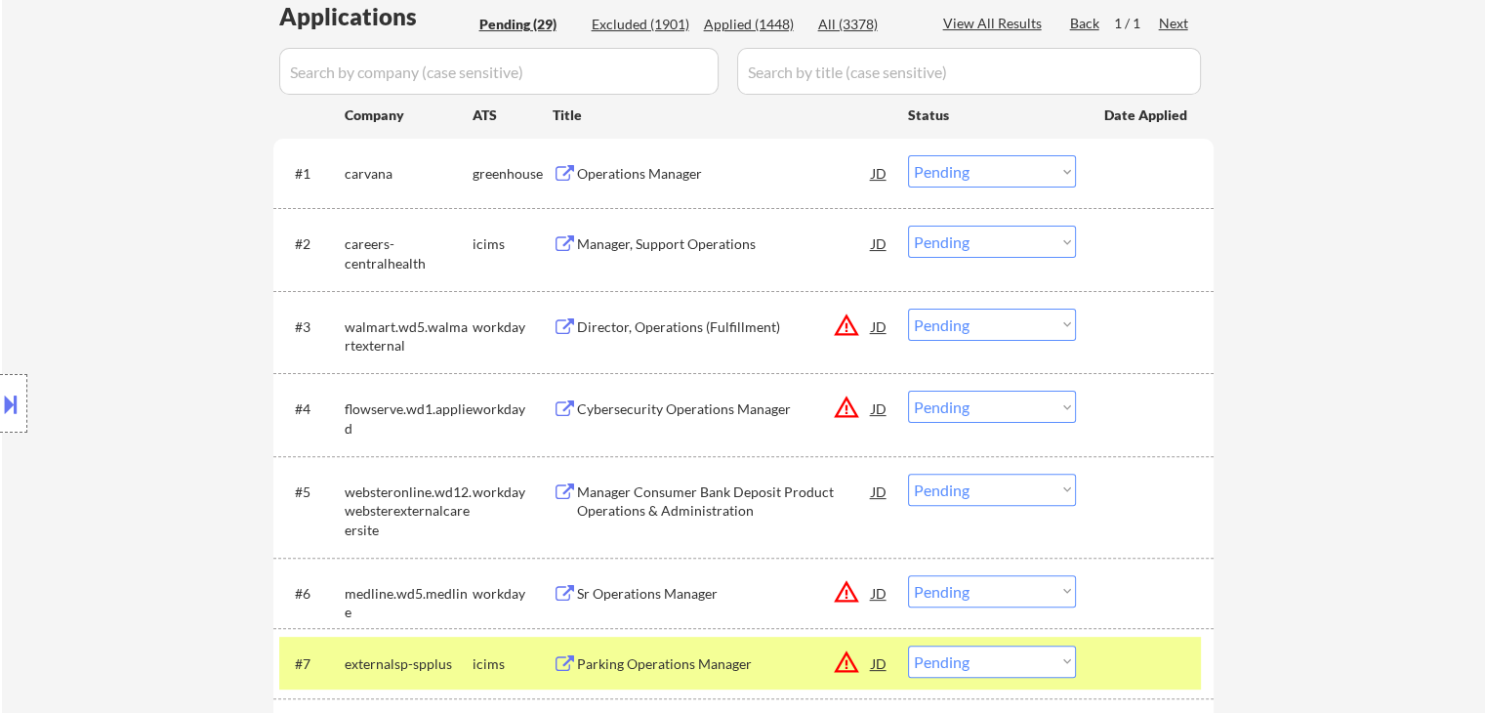
click at [197, 321] on div "Location Inclusions:" at bounding box center [175, 403] width 350 height 567
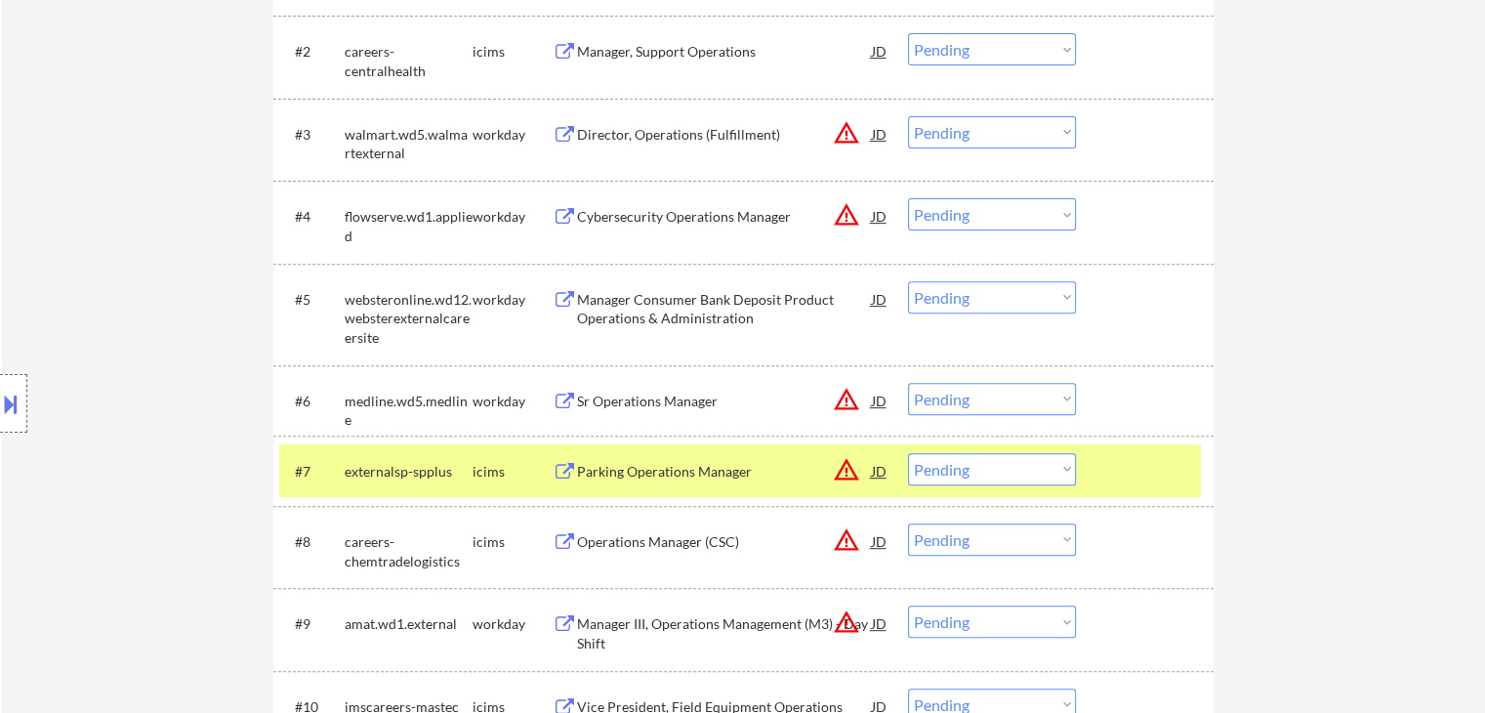
scroll to position [684, 0]
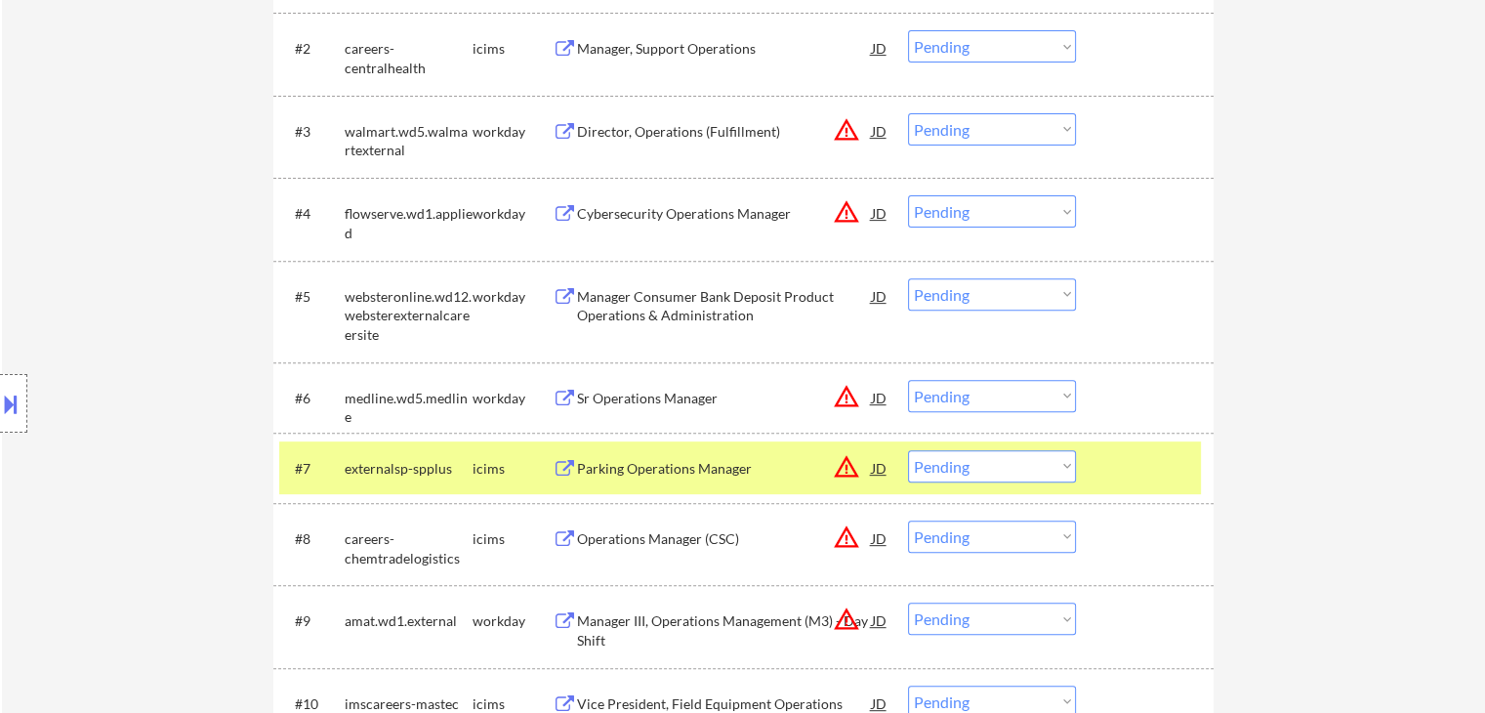
click at [64, 289] on div "Location Inclusions:" at bounding box center [175, 403] width 350 height 567
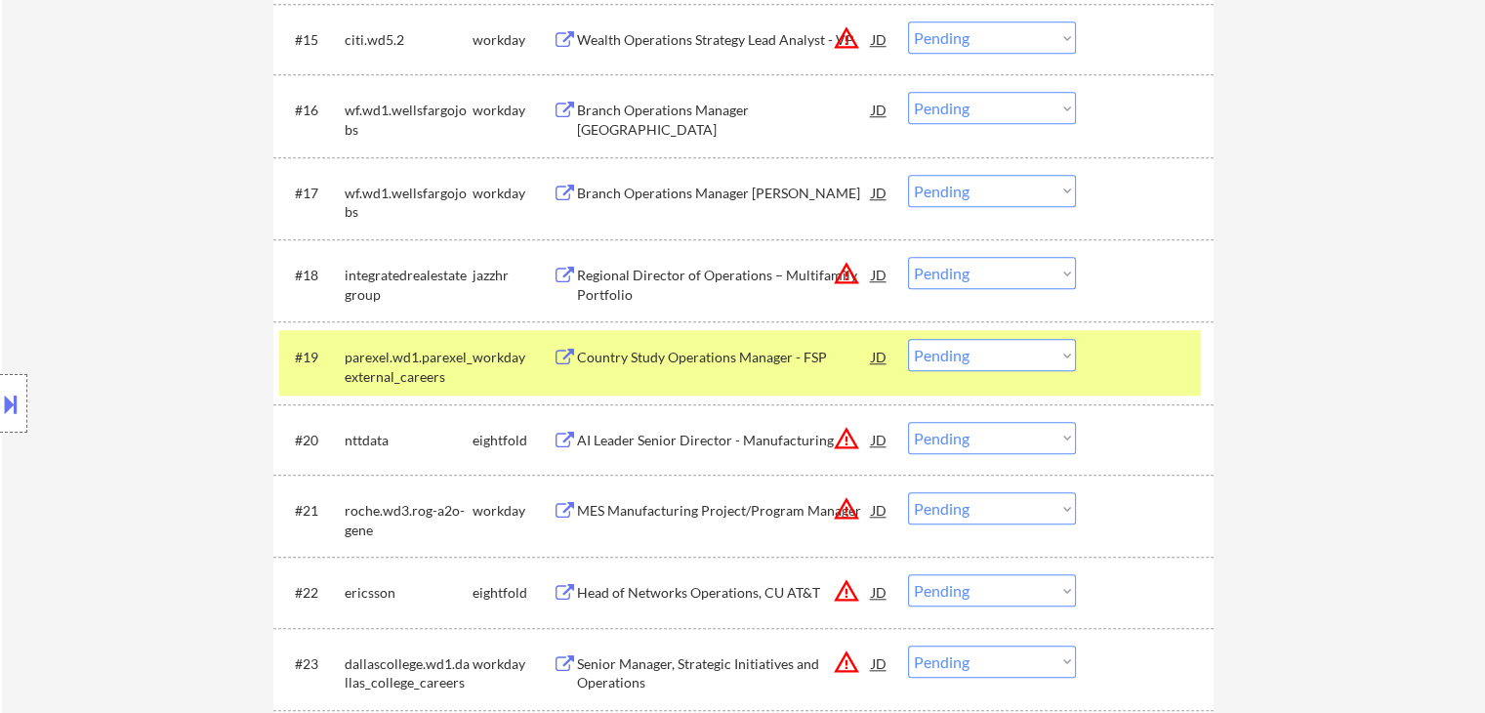
click at [1000, 354] on select "Choose an option... Pending Applied Excluded (Questions) Excluded (Expired) Exc…" at bounding box center [992, 355] width 168 height 32
click at [908, 339] on select "Choose an option... Pending Applied Excluded (Questions) Excluded (Expired) Exc…" at bounding box center [992, 355] width 168 height 32
select select ""pending""
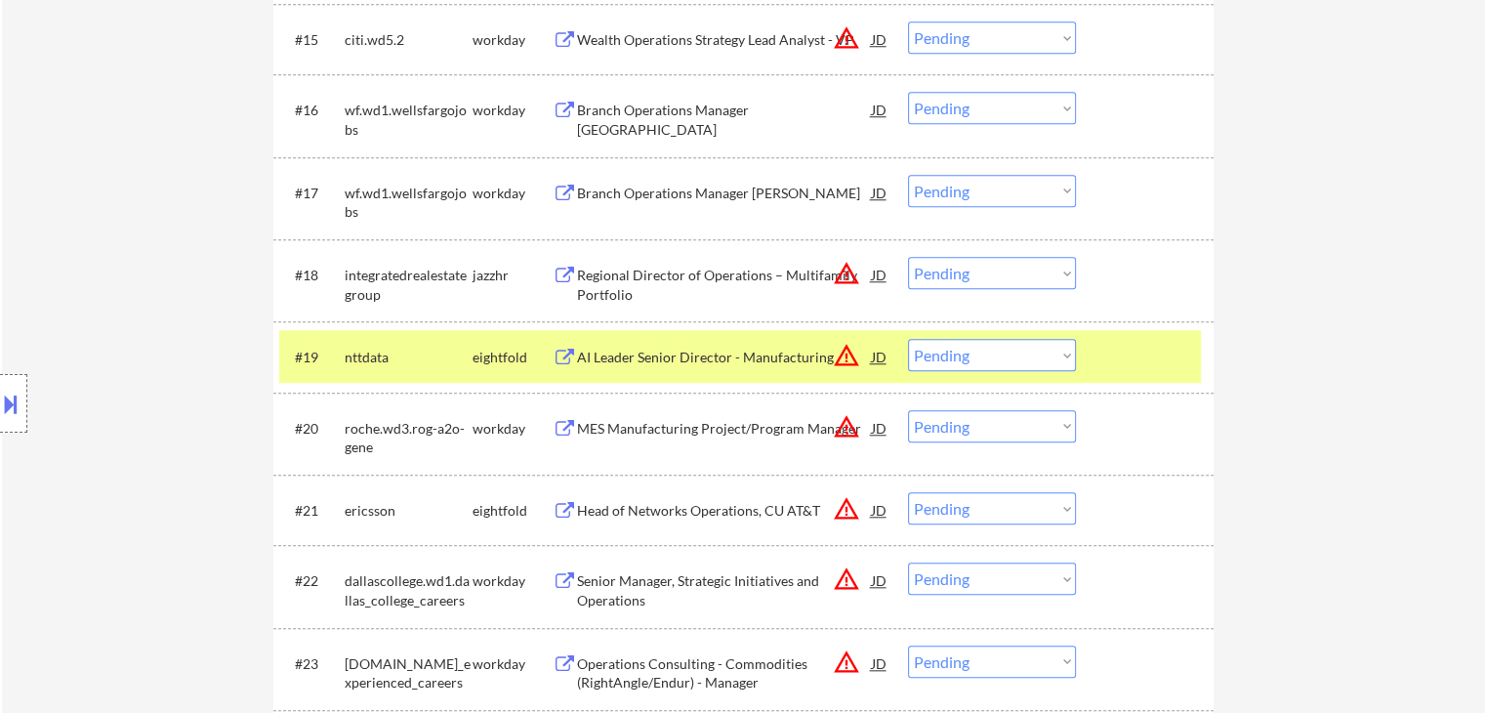
click at [180, 236] on div "Location Inclusions:" at bounding box center [175, 403] width 350 height 567
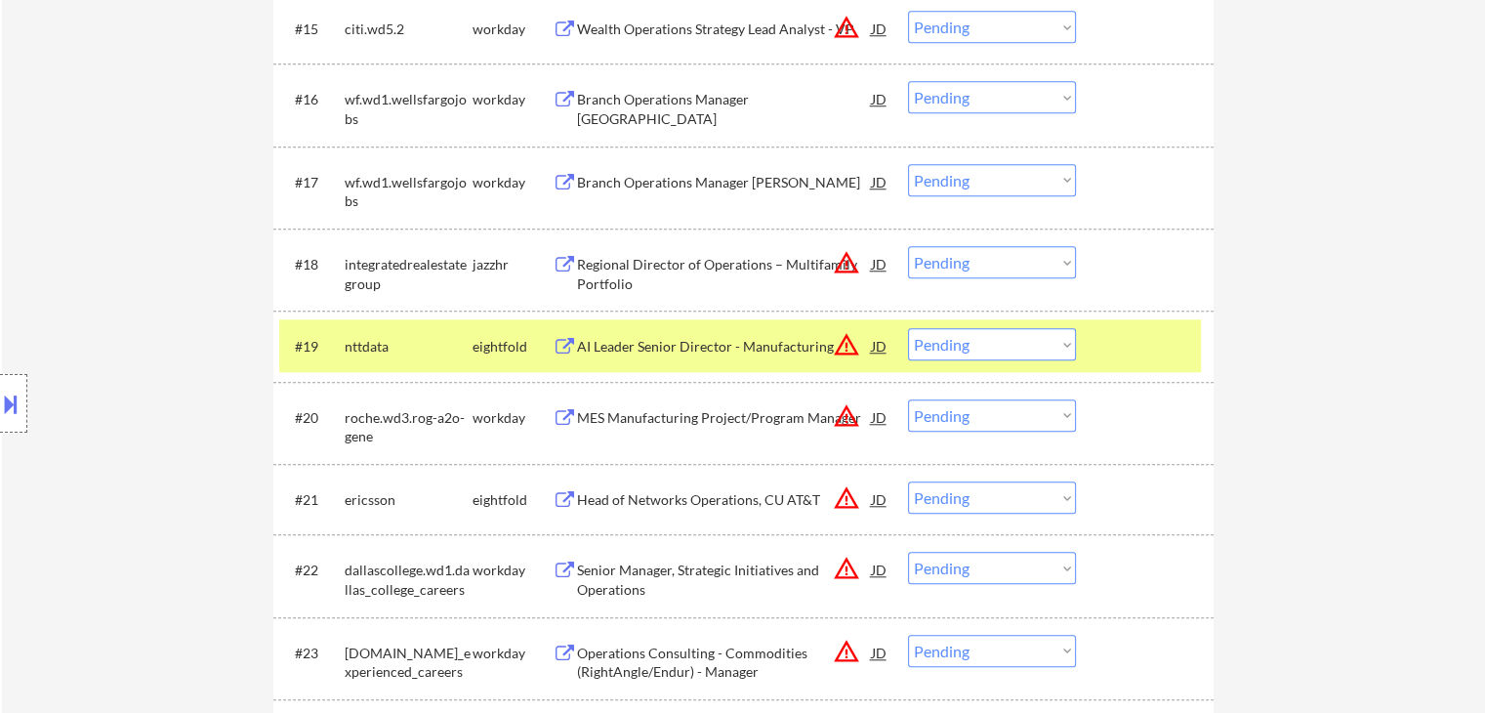
scroll to position [1626, 0]
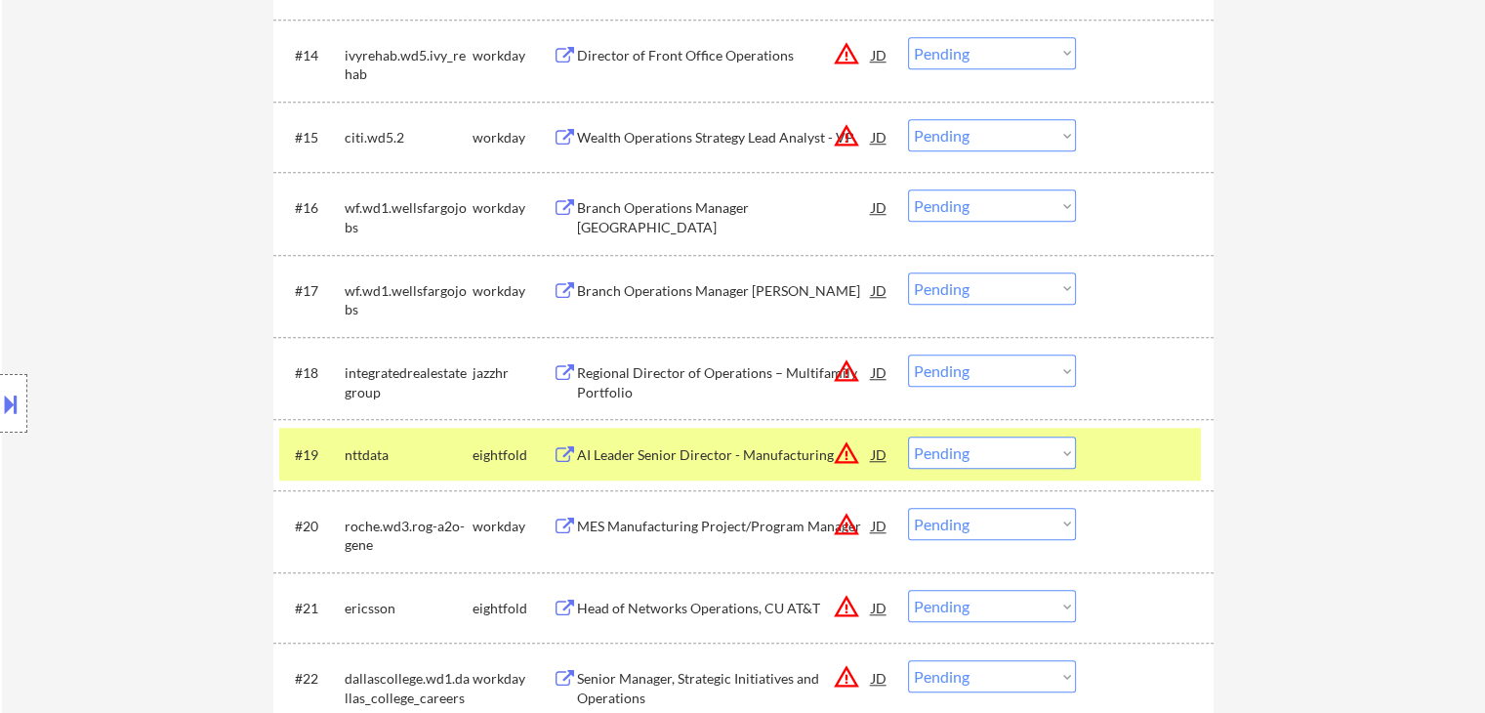
click at [156, 282] on div "Location Inclusions:" at bounding box center [175, 403] width 350 height 567
click at [160, 287] on div "Location Inclusions:" at bounding box center [175, 403] width 350 height 567
click at [151, 325] on div "Location Inclusions:" at bounding box center [175, 403] width 350 height 567
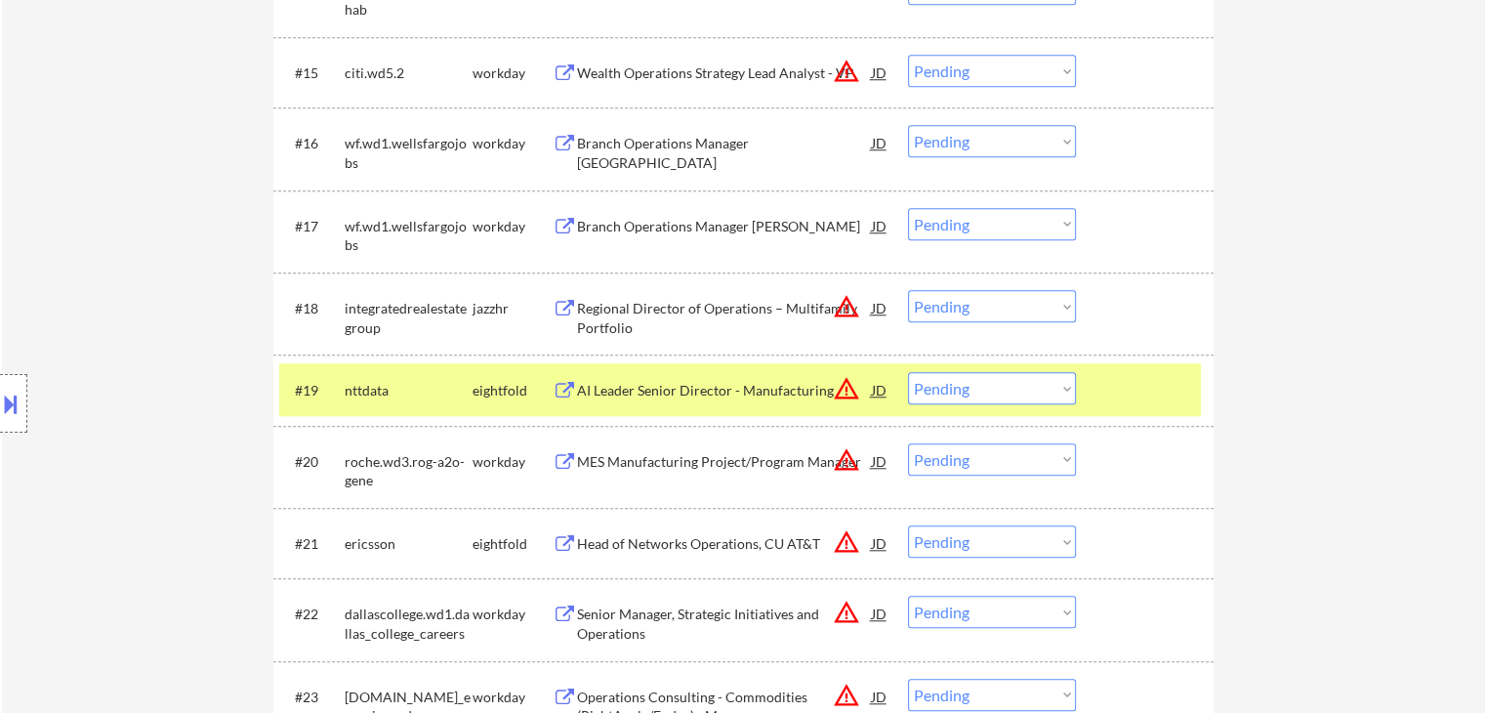
scroll to position [1723, 0]
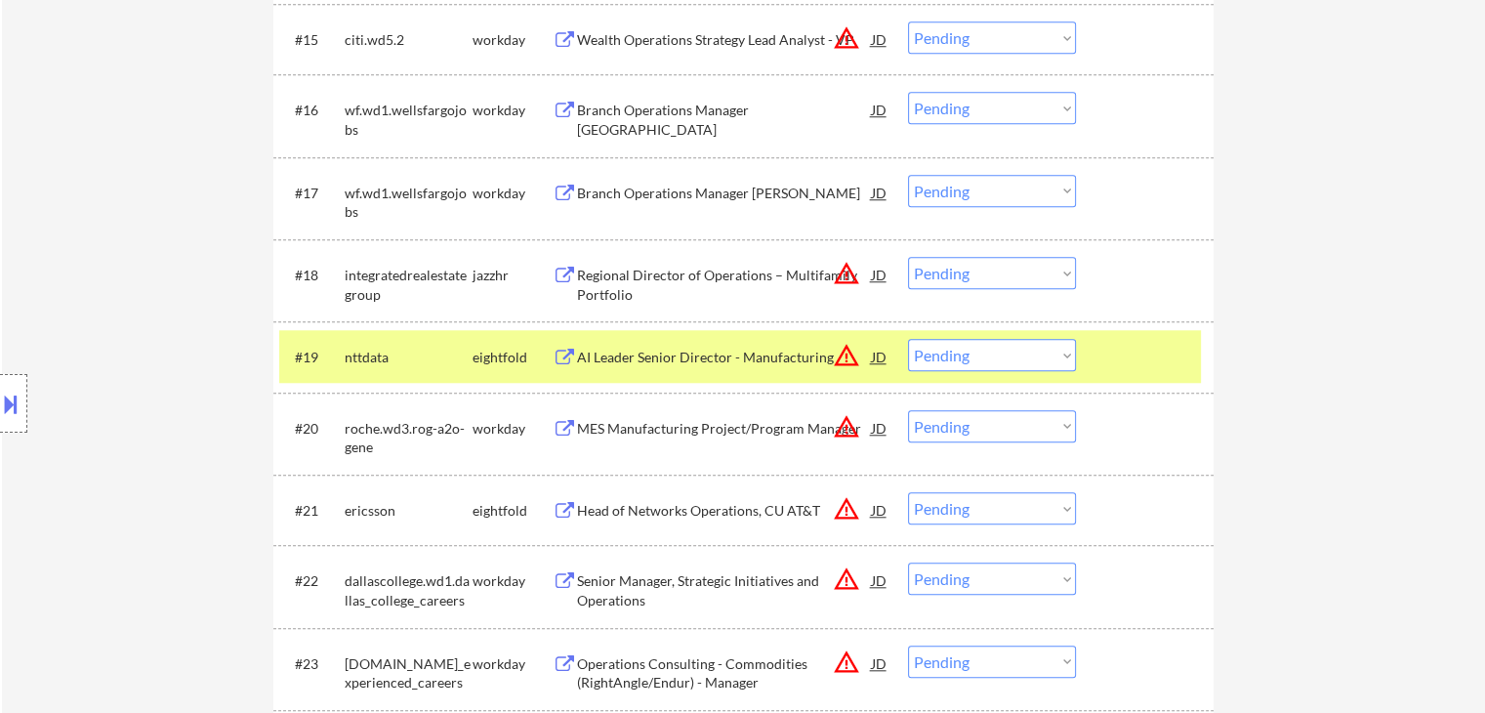
click at [59, 247] on div "Location Inclusions:" at bounding box center [175, 403] width 350 height 567
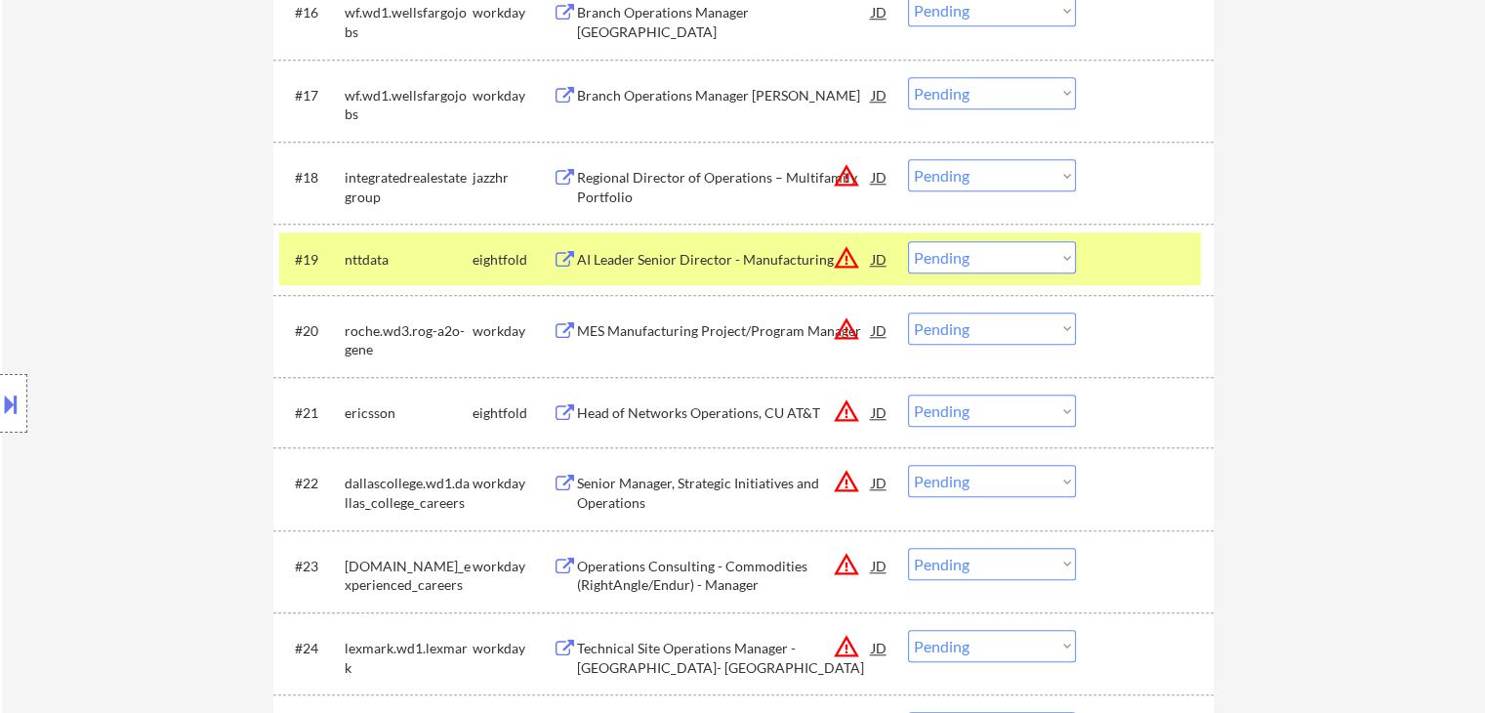
click at [76, 267] on div "Location Inclusions:" at bounding box center [175, 403] width 350 height 567
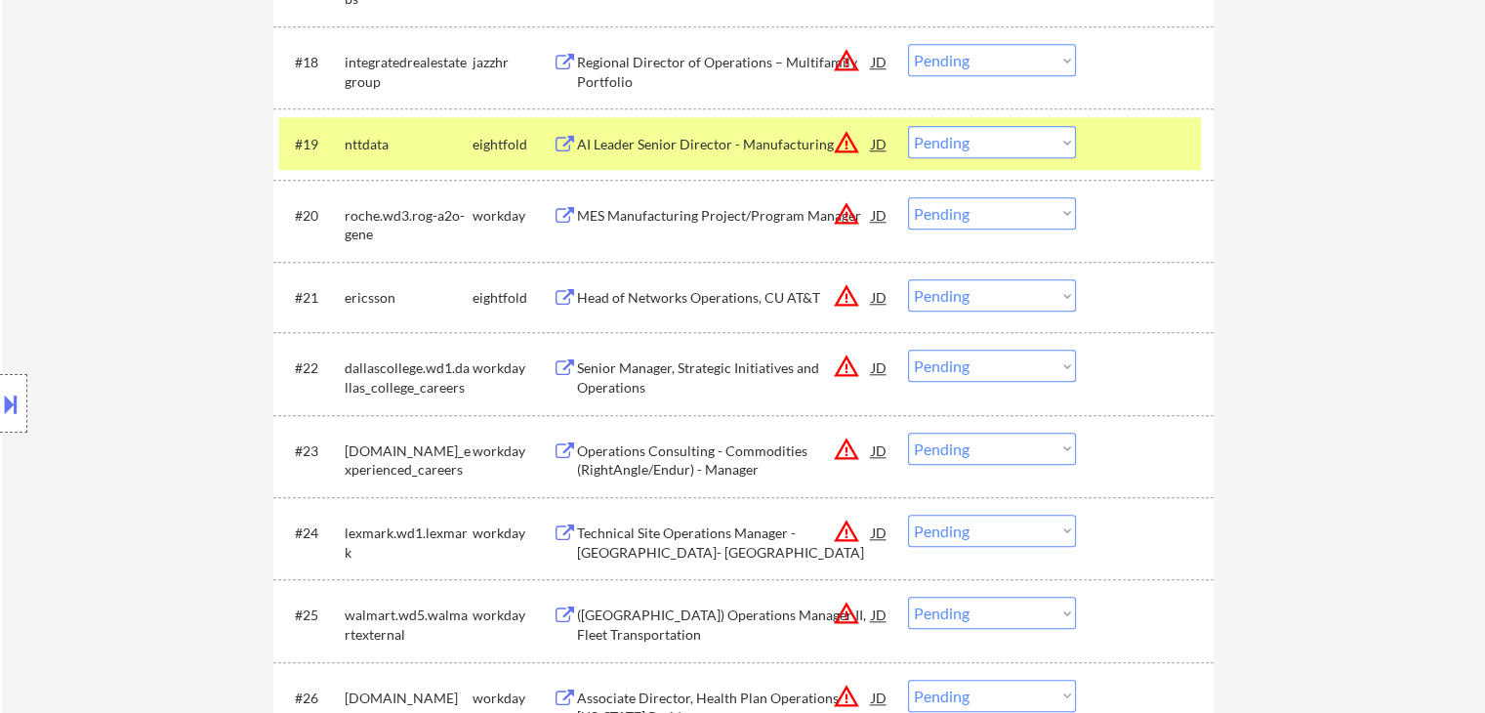
scroll to position [2016, 0]
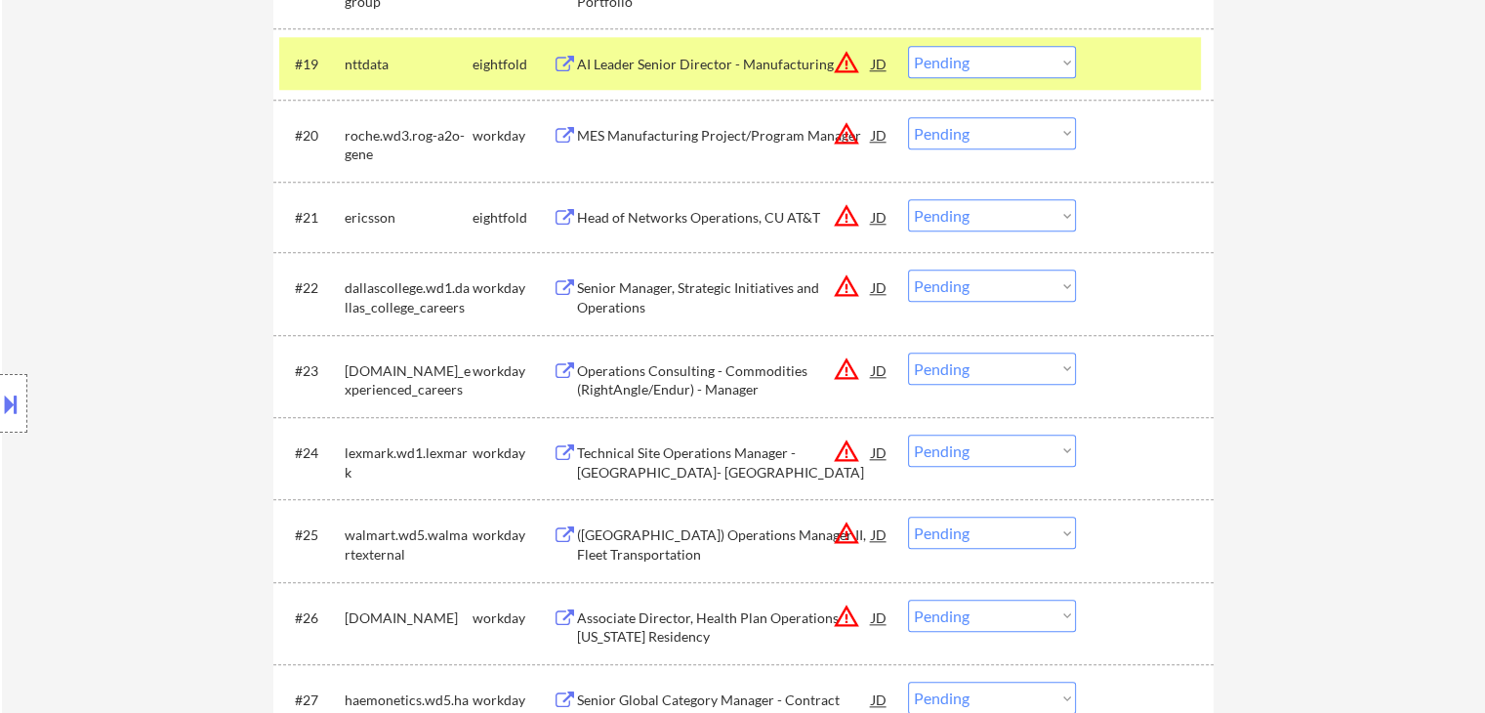
click at [79, 333] on div "Location Inclusions:" at bounding box center [175, 403] width 350 height 567
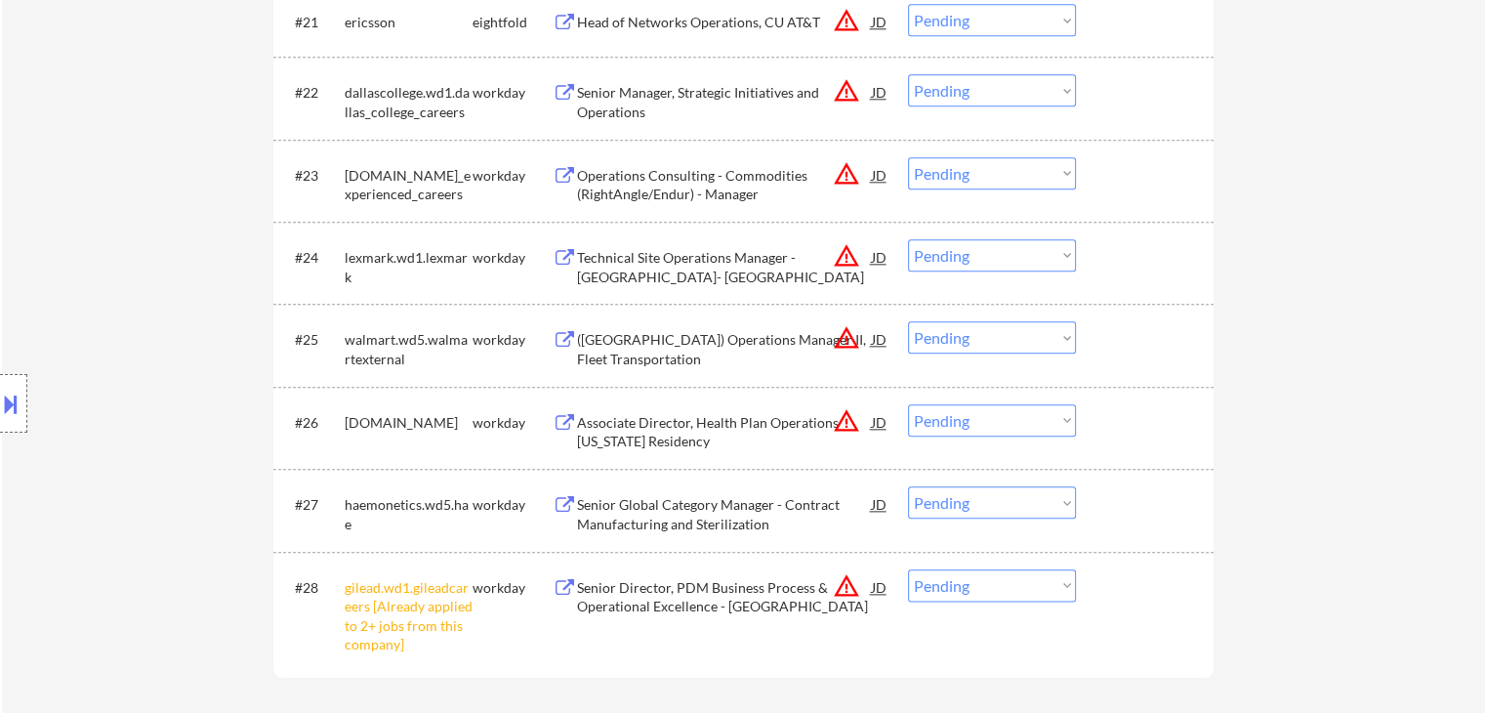
click at [136, 317] on div "Location Inclusions:" at bounding box center [175, 403] width 350 height 567
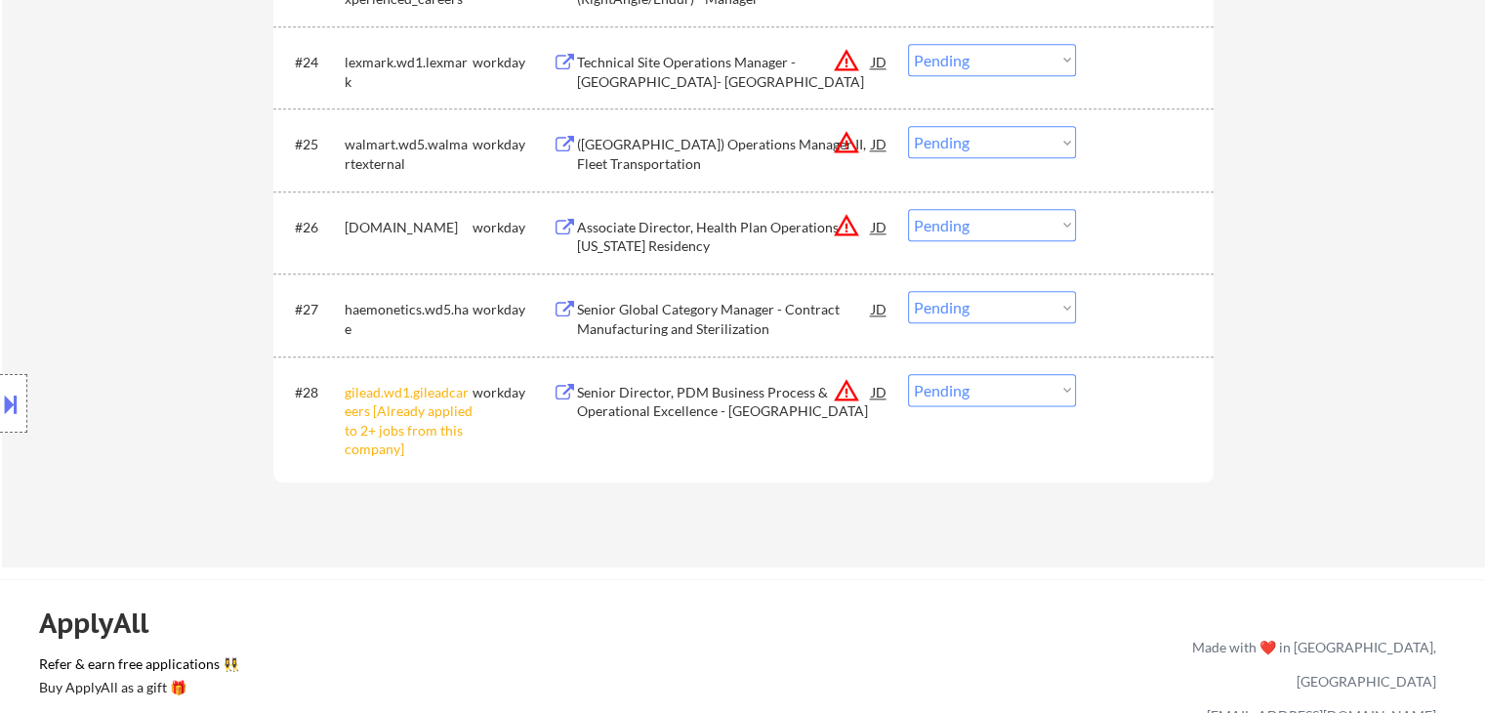
scroll to position [2212, 0]
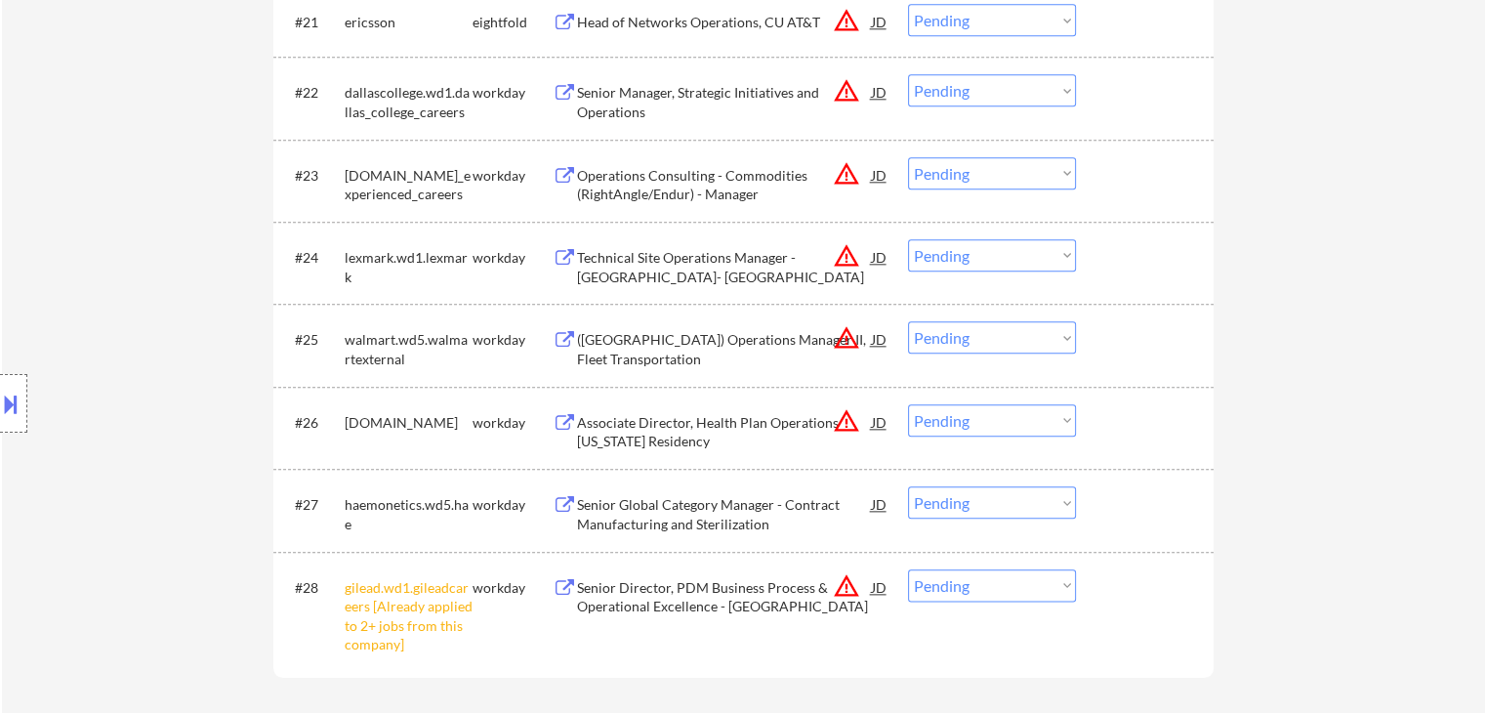
click at [120, 278] on div "Location Inclusions:" at bounding box center [175, 403] width 350 height 567
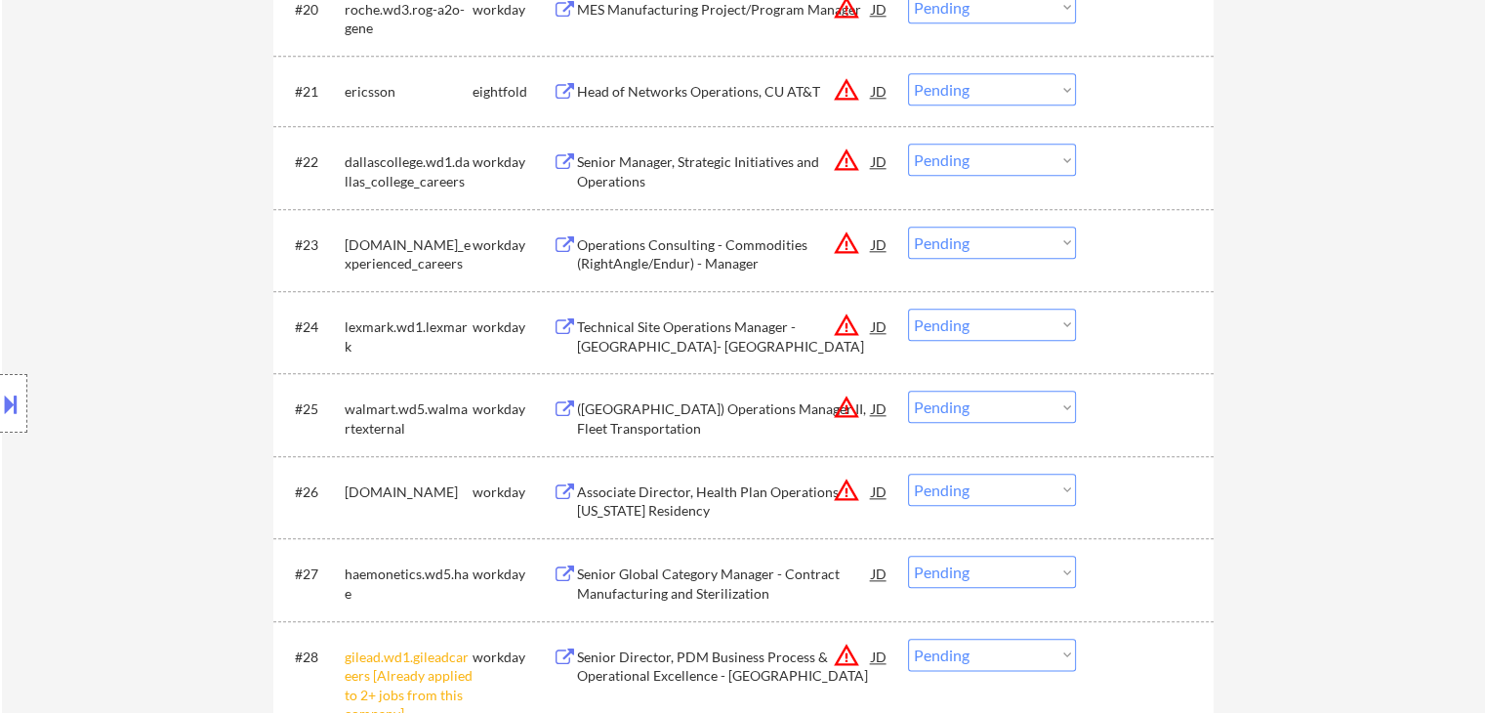
scroll to position [2114, 0]
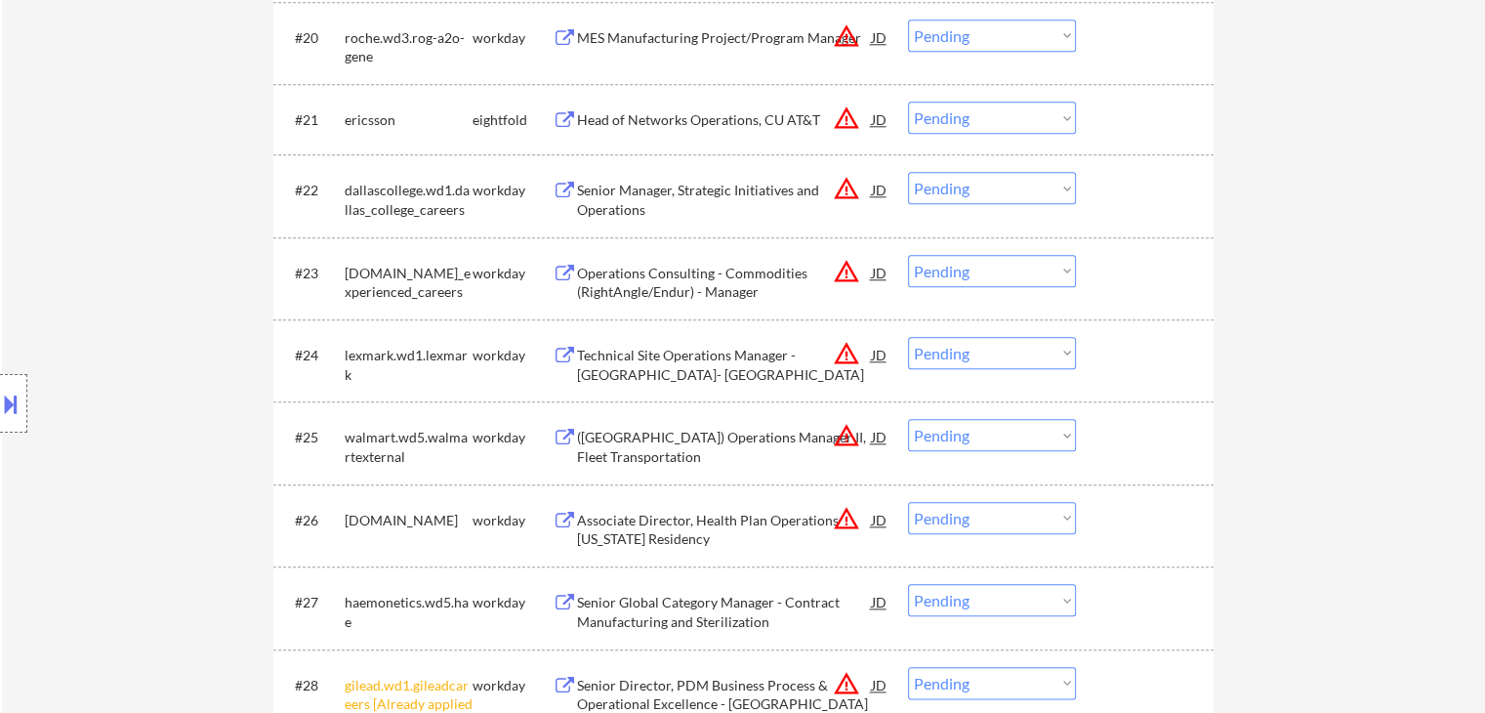
click at [120, 277] on div "Location Inclusions:" at bounding box center [175, 403] width 350 height 567
click at [127, 278] on div "Location Inclusions:" at bounding box center [175, 403] width 350 height 567
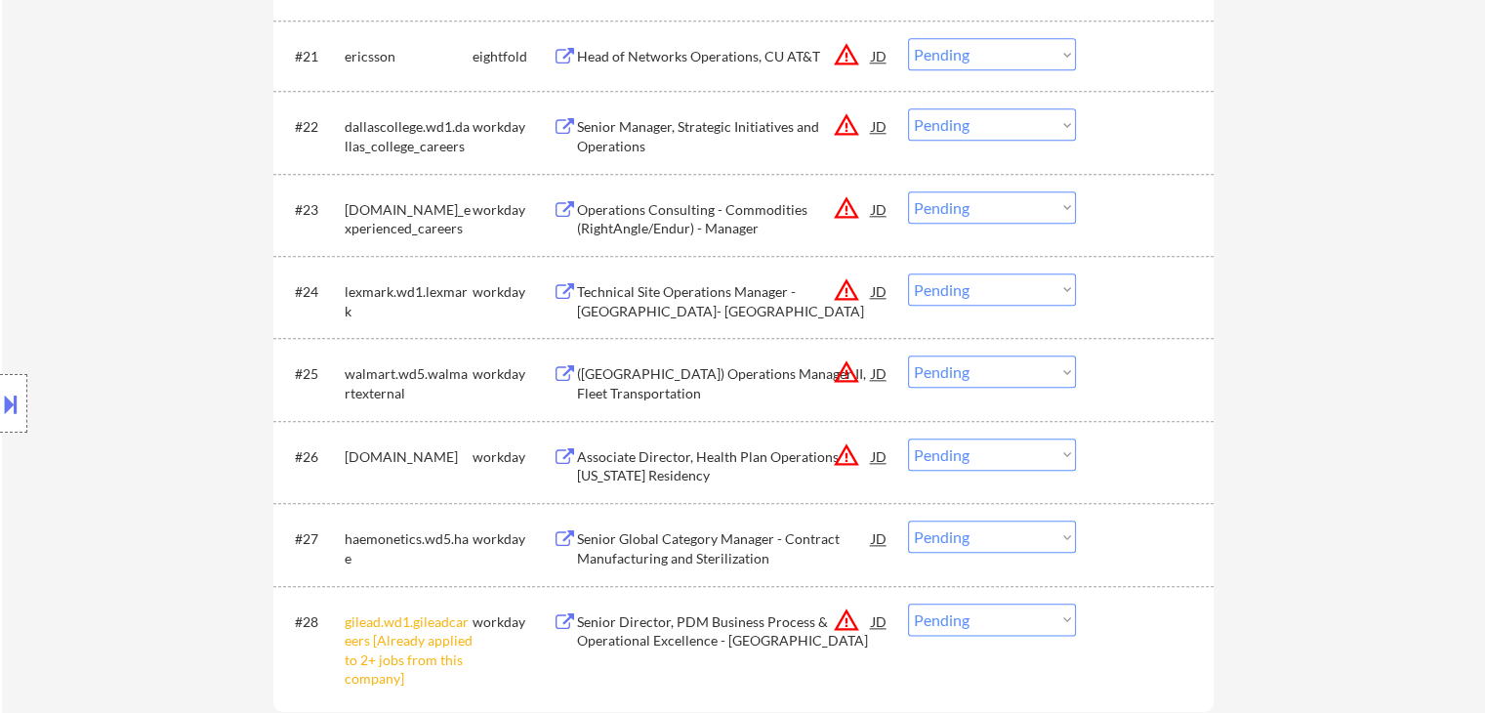
scroll to position [2212, 0]
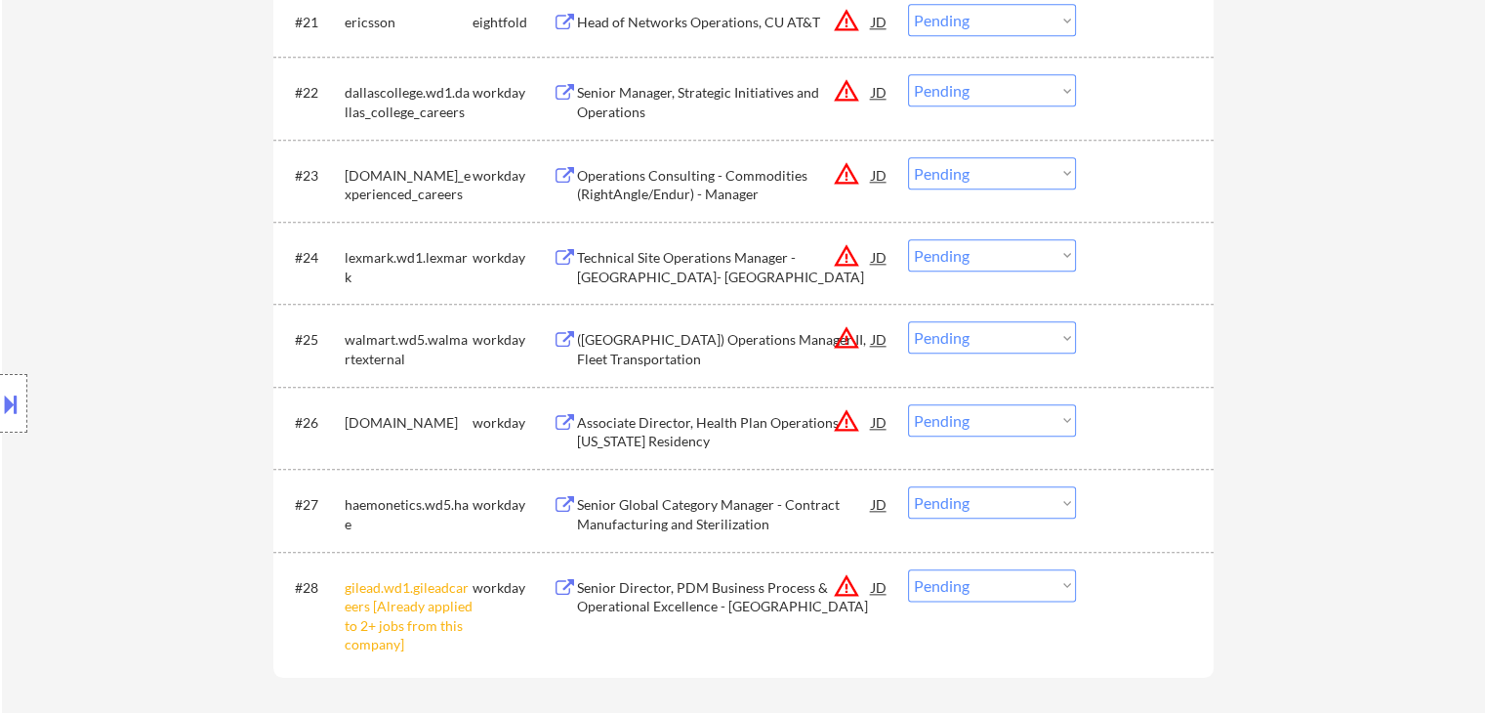
click at [1005, 589] on select "Choose an option... Pending Applied Excluded (Questions) Excluded (Expired) Exc…" at bounding box center [992, 585] width 168 height 32
select select ""excluded__other_""
click at [908, 569] on select "Choose an option... Pending Applied Excluded (Questions) Excluded (Expired) Exc…" at bounding box center [992, 585] width 168 height 32
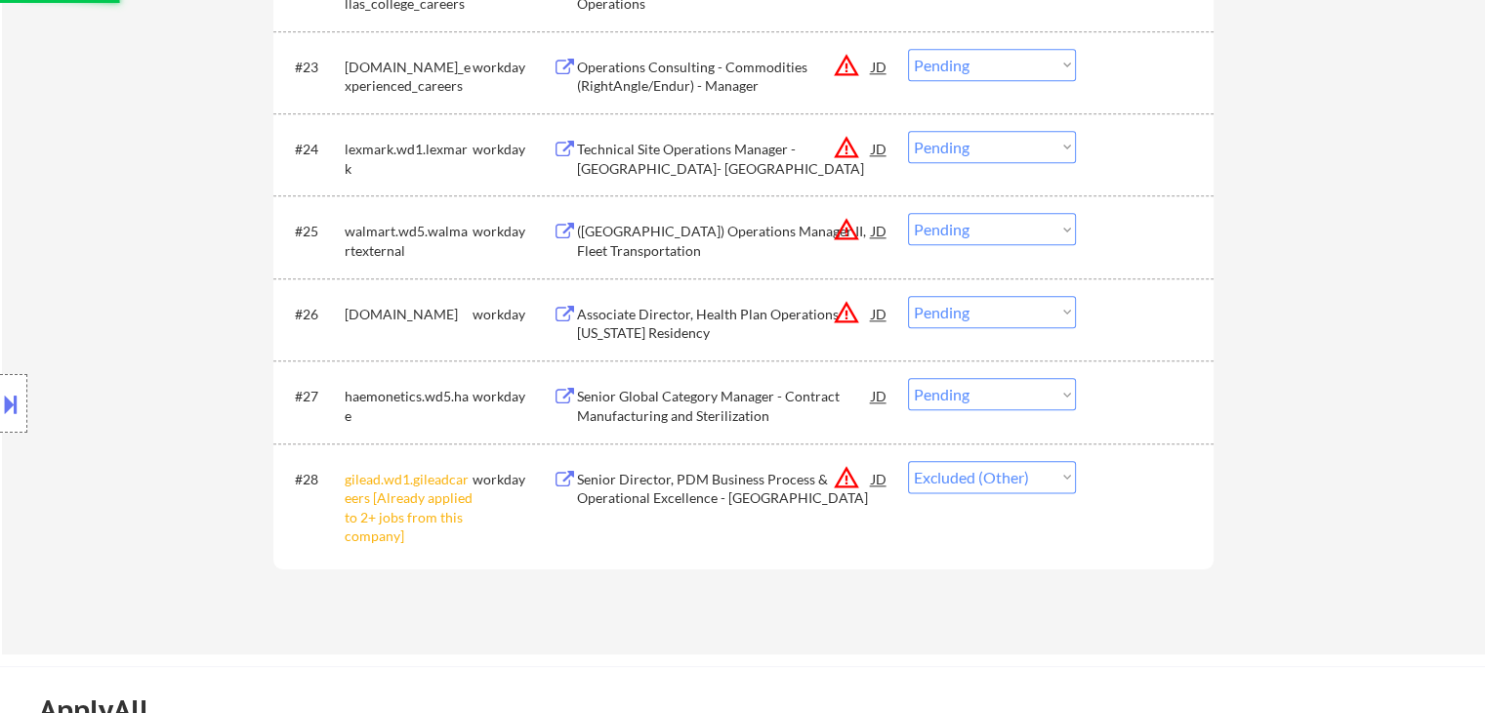
scroll to position [2407, 0]
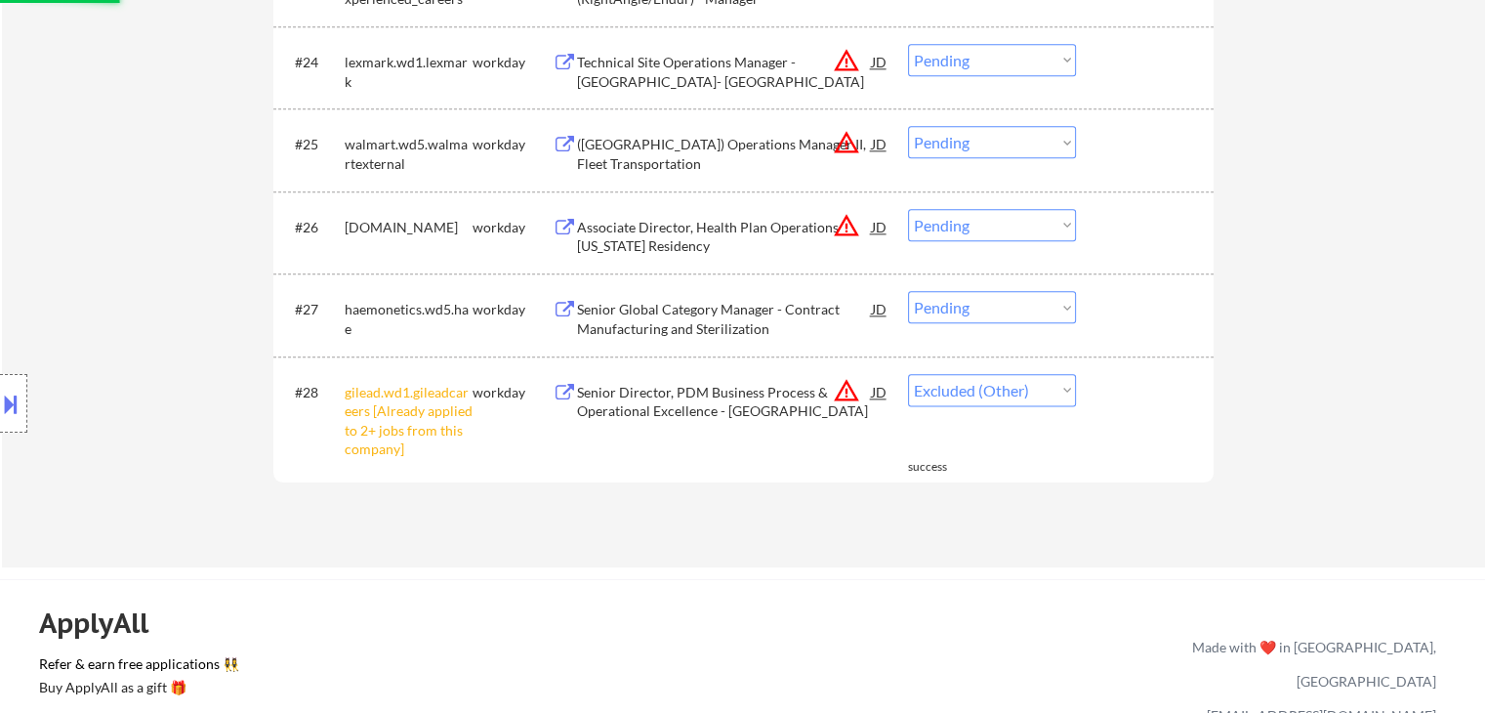
click at [134, 212] on div "Location Inclusions:" at bounding box center [175, 403] width 350 height 567
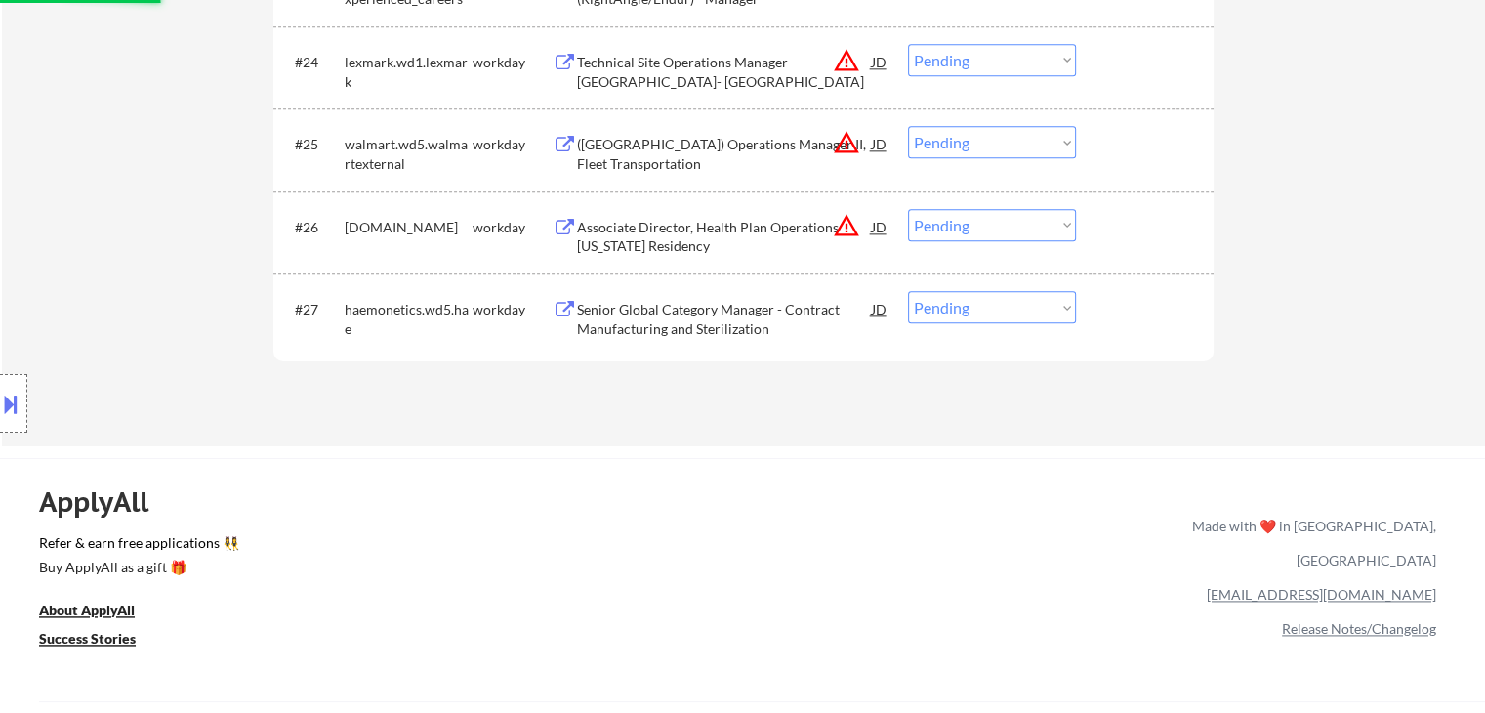
click at [137, 212] on div "Location Inclusions:" at bounding box center [175, 403] width 350 height 567
click at [139, 212] on div "Location Inclusions:" at bounding box center [175, 403] width 350 height 567
click at [141, 213] on div "Location Inclusions:" at bounding box center [175, 403] width 350 height 567
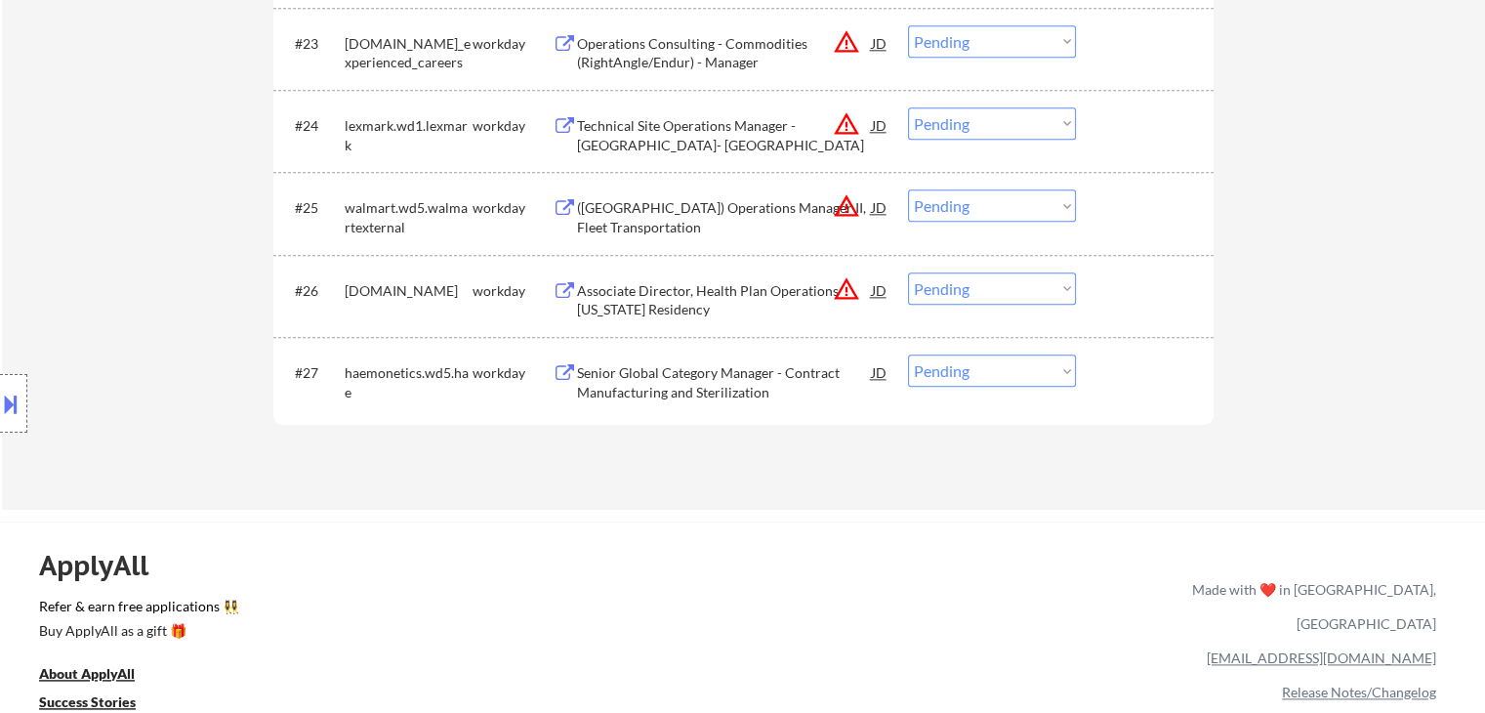
scroll to position [2309, 0]
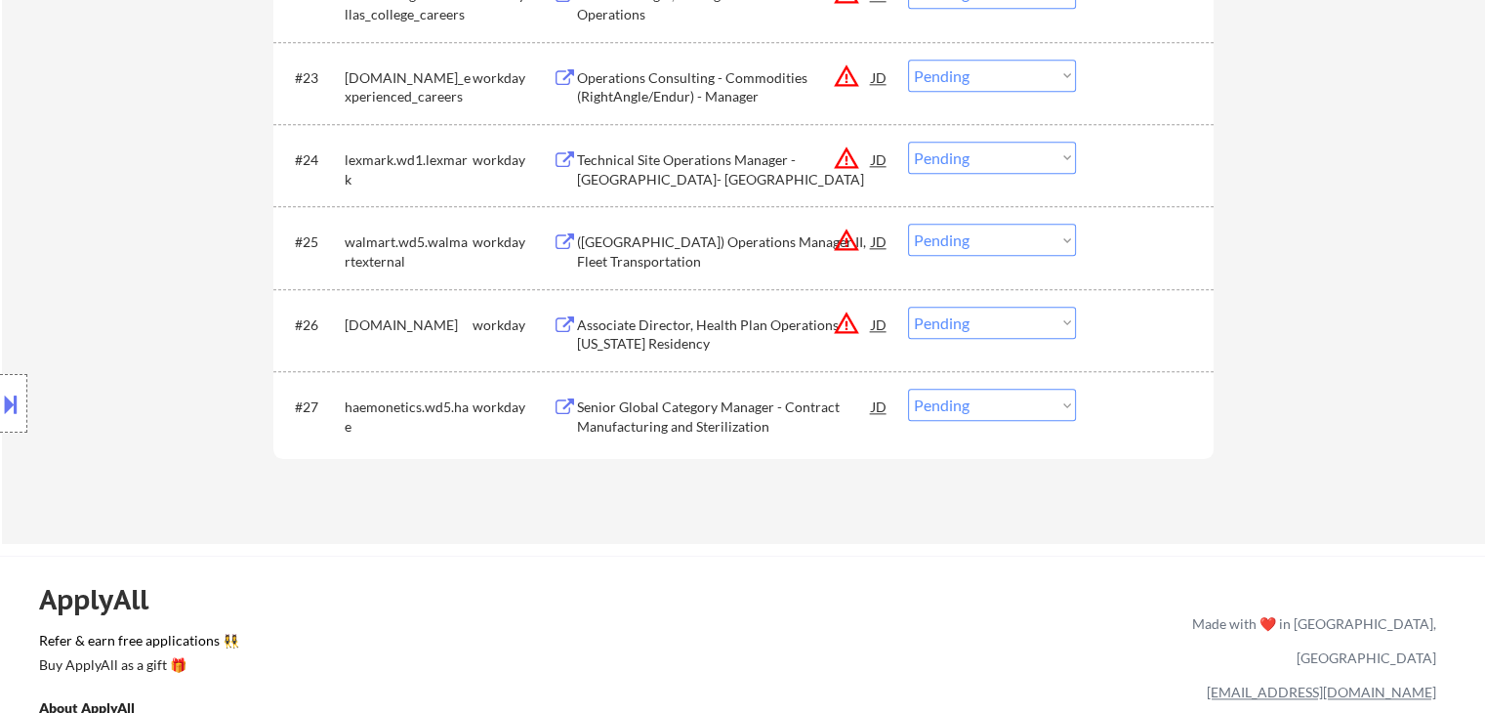
click at [146, 214] on div "Location Inclusions:" at bounding box center [175, 403] width 350 height 567
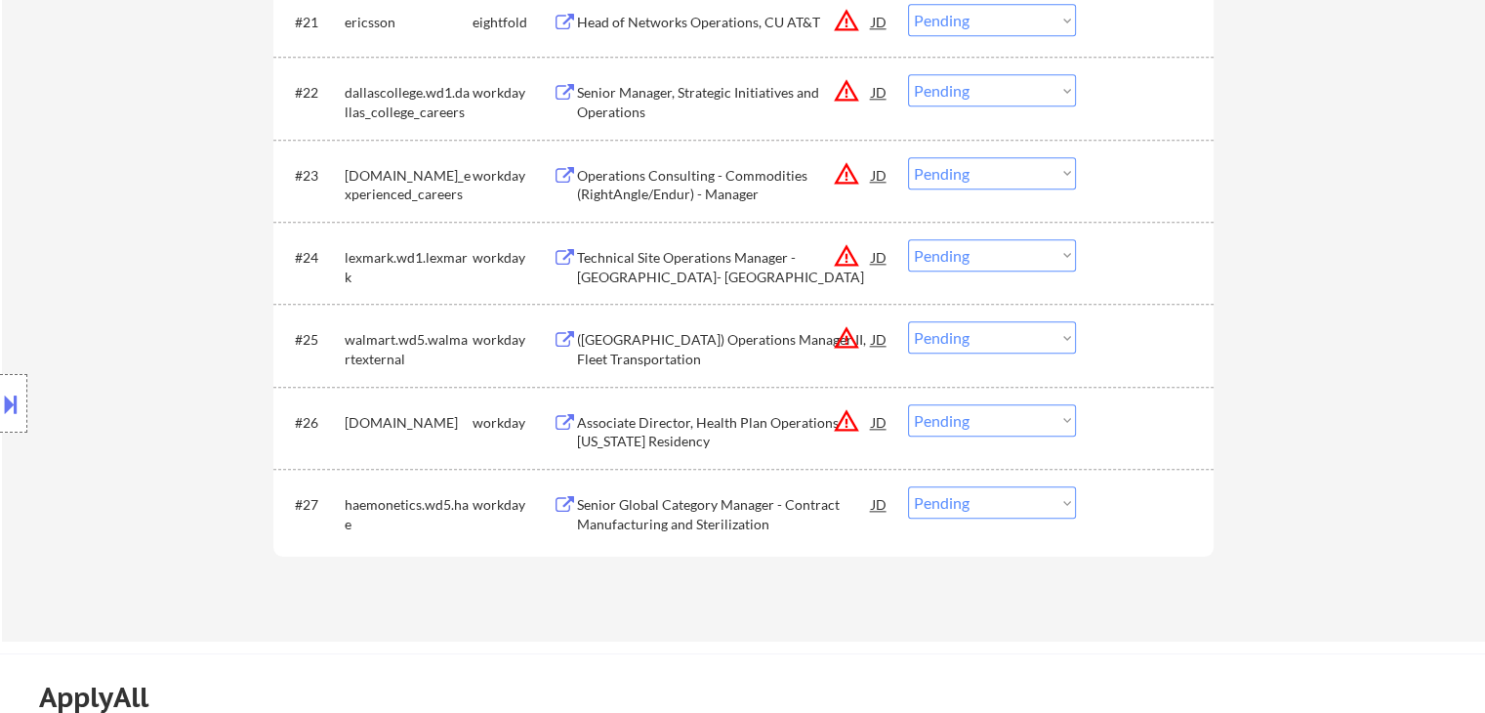
click at [146, 214] on div "Location Inclusions:" at bounding box center [175, 403] width 350 height 567
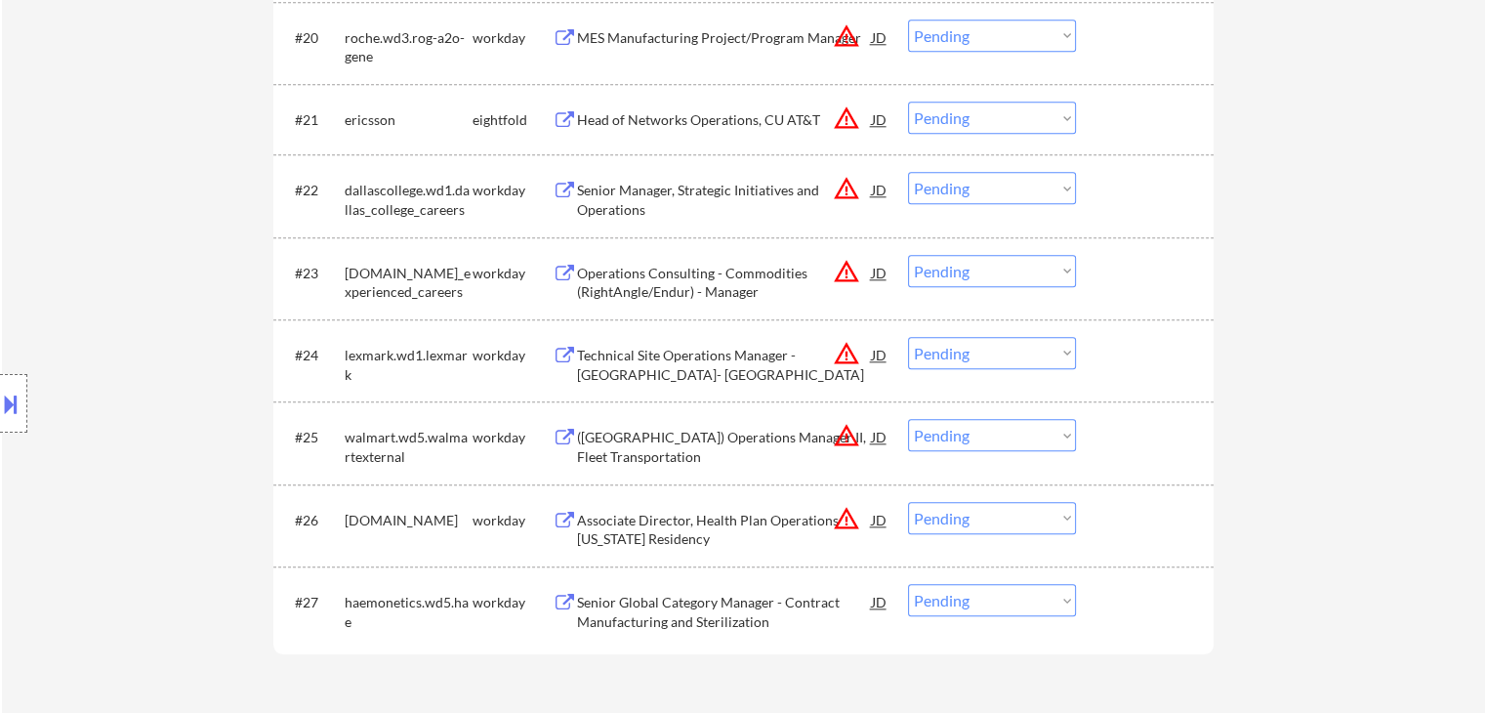
click at [147, 214] on div "Location Inclusions:" at bounding box center [175, 403] width 350 height 567
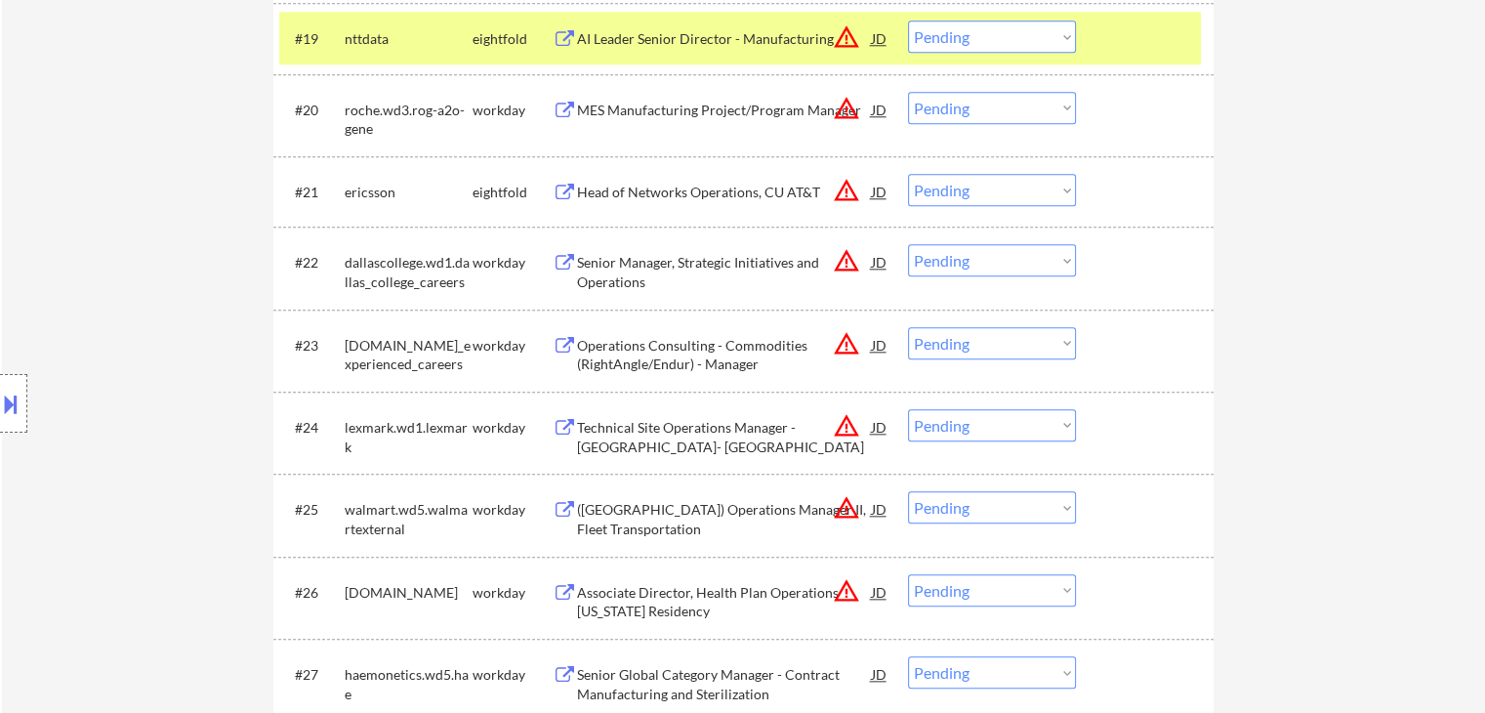
scroll to position [2016, 0]
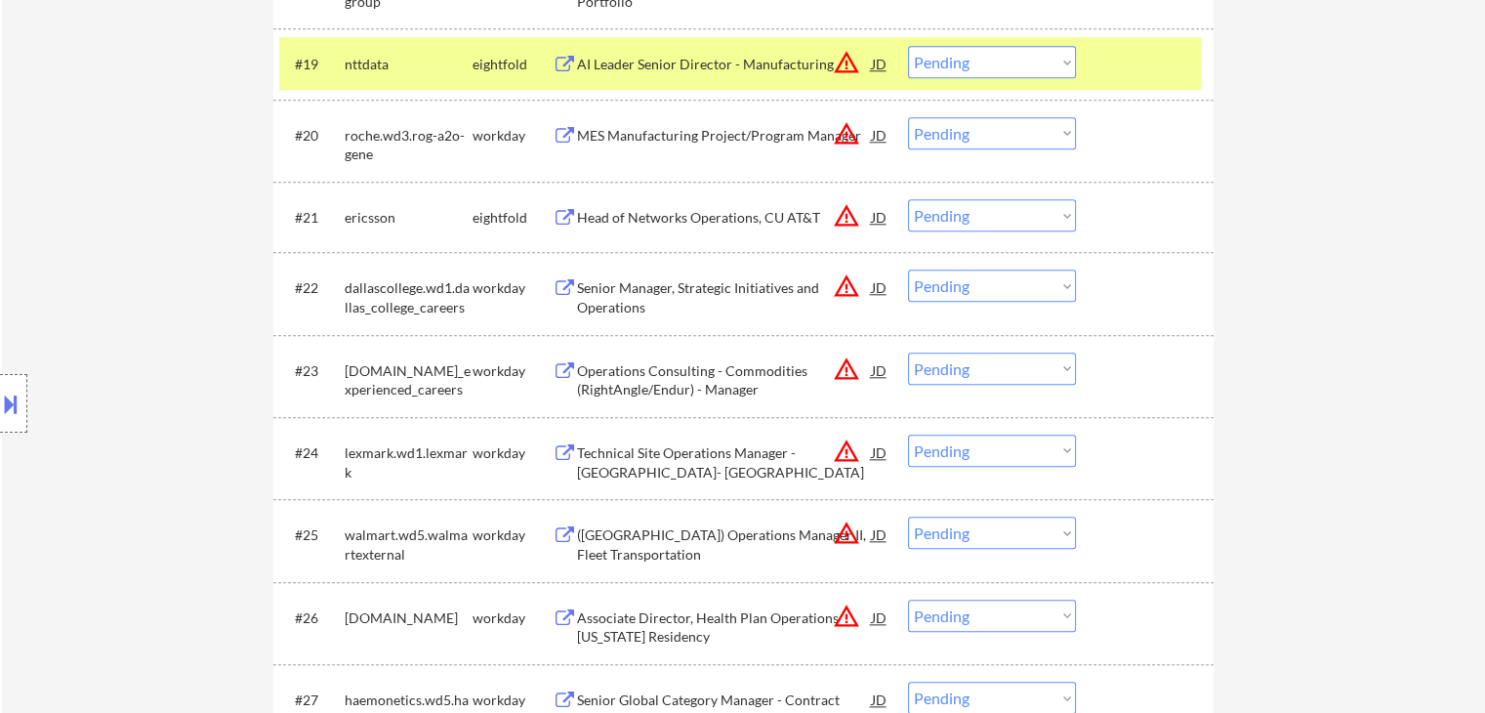
click at [170, 226] on div "Location Inclusions:" at bounding box center [175, 403] width 350 height 567
click at [219, 276] on div "Location Inclusions:" at bounding box center [175, 403] width 350 height 567
click at [182, 263] on div "Location Inclusions:" at bounding box center [175, 403] width 350 height 567
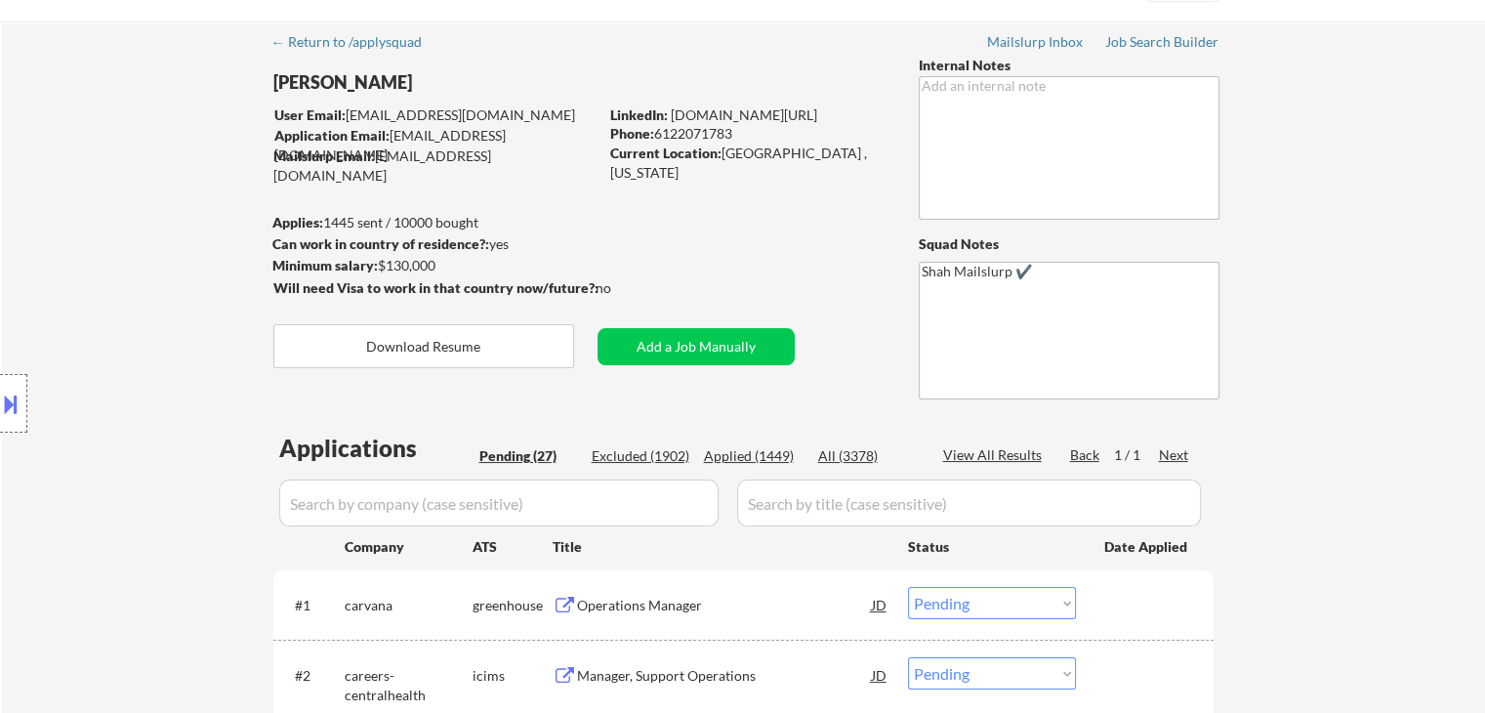
scroll to position [0, 0]
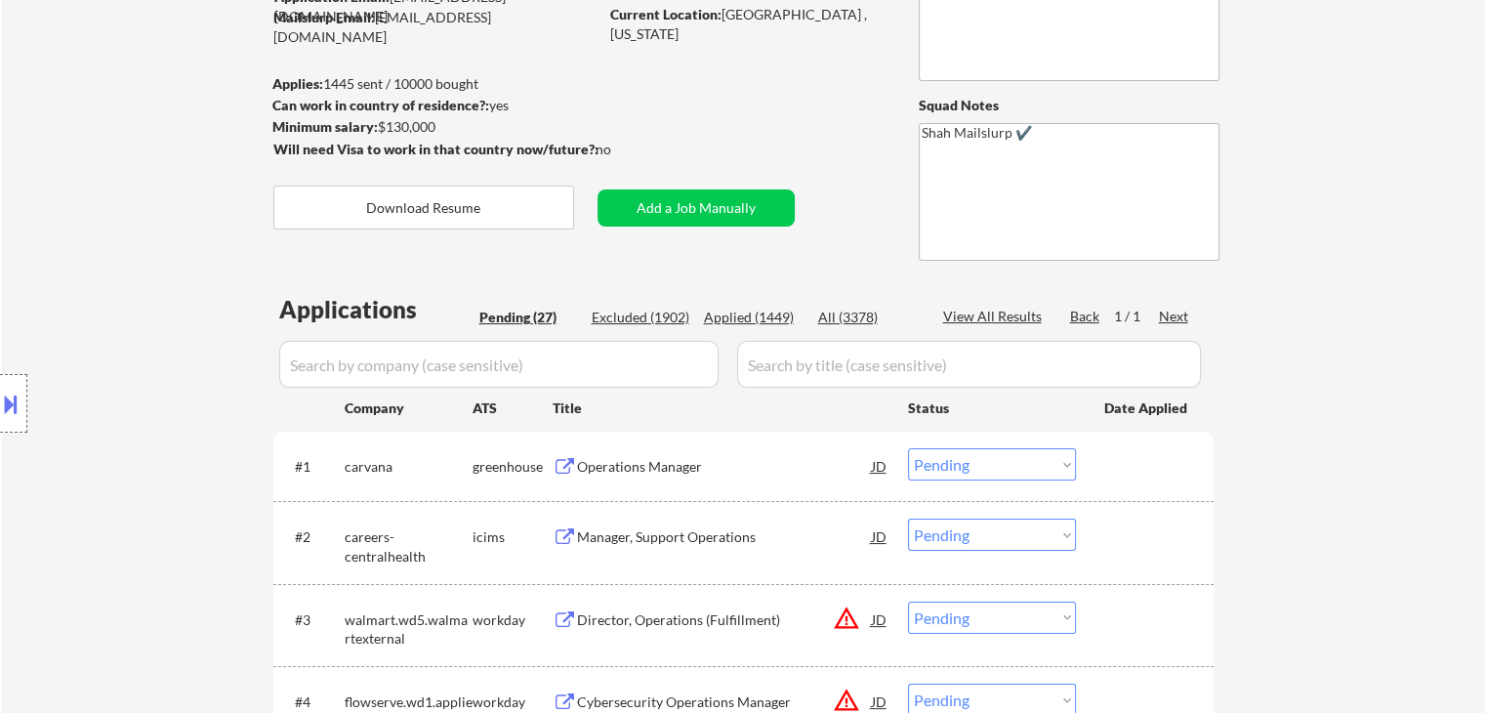
click at [105, 235] on div "Location Inclusions:" at bounding box center [175, 403] width 350 height 567
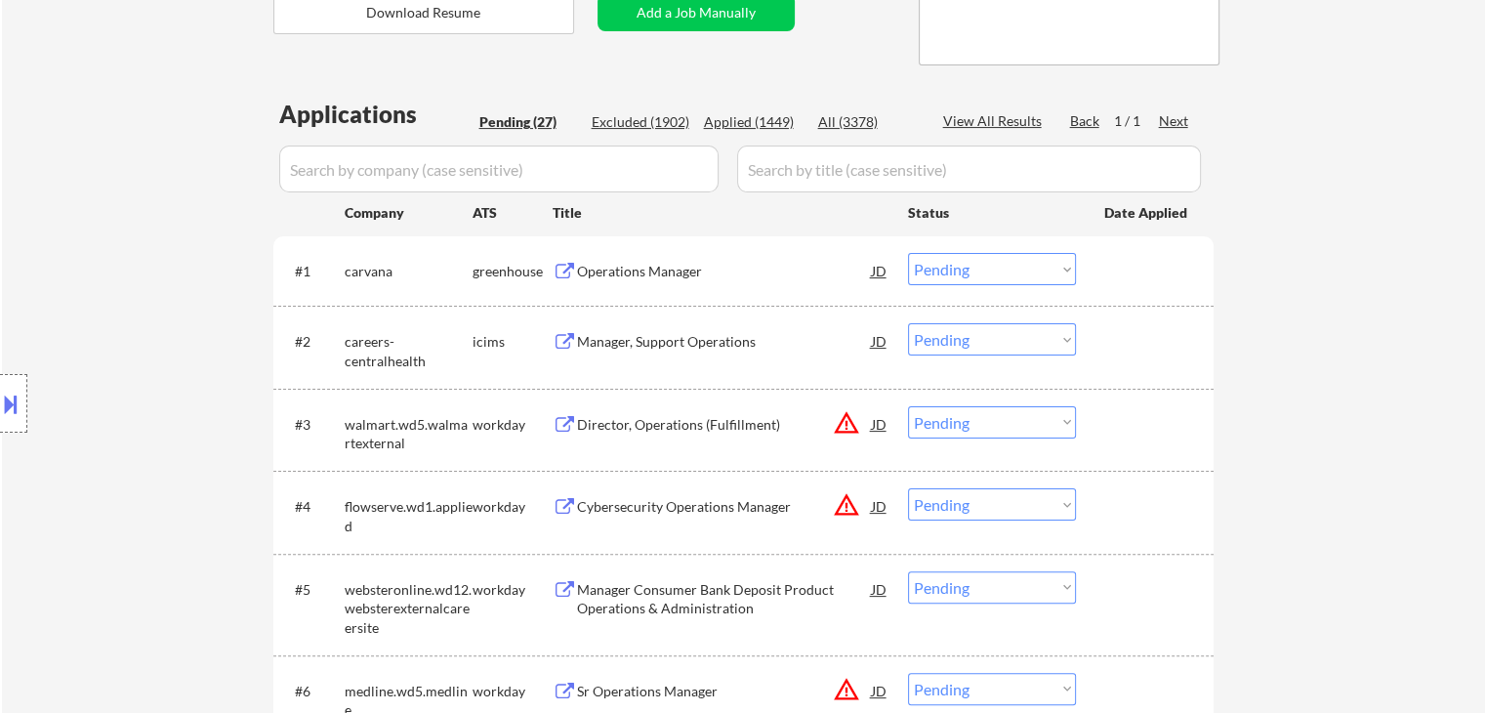
click at [113, 251] on div "Location Inclusions:" at bounding box center [175, 403] width 350 height 567
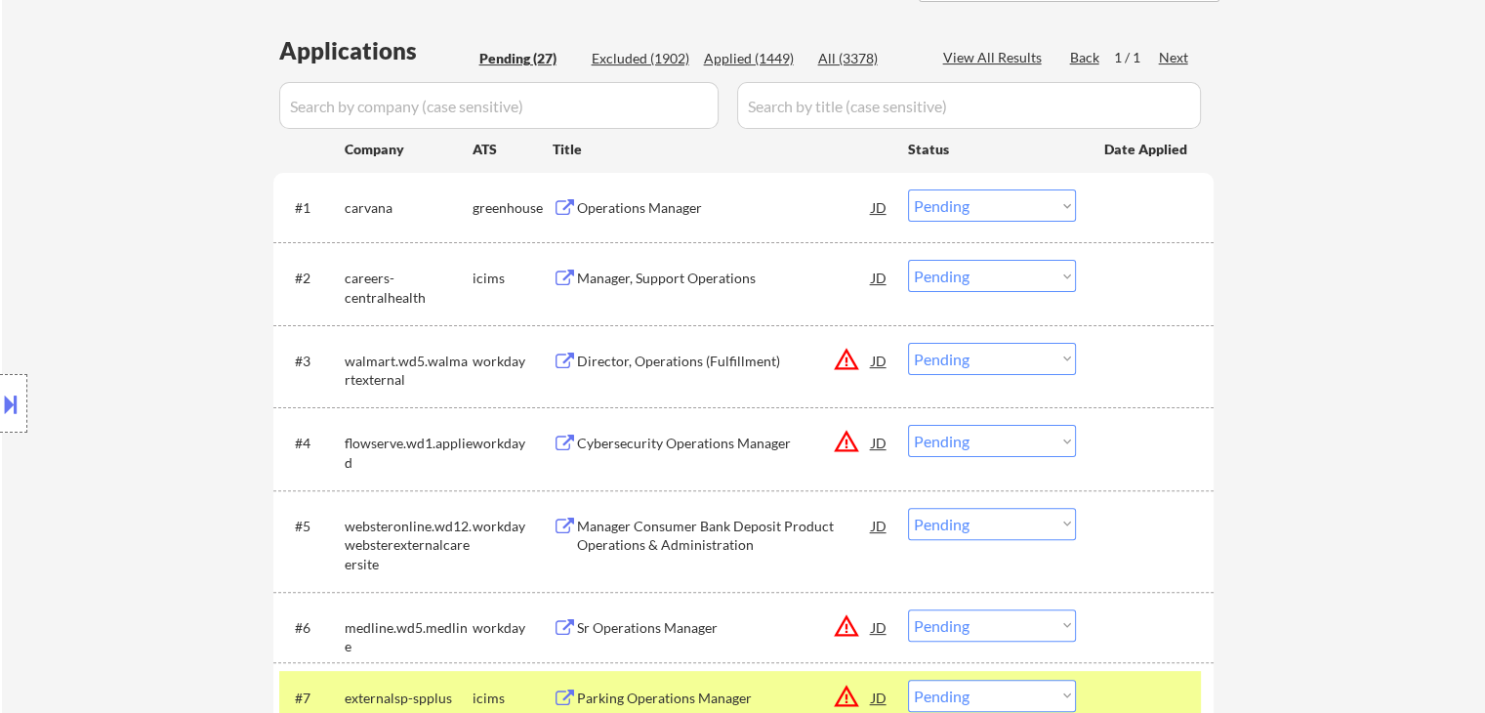
scroll to position [488, 0]
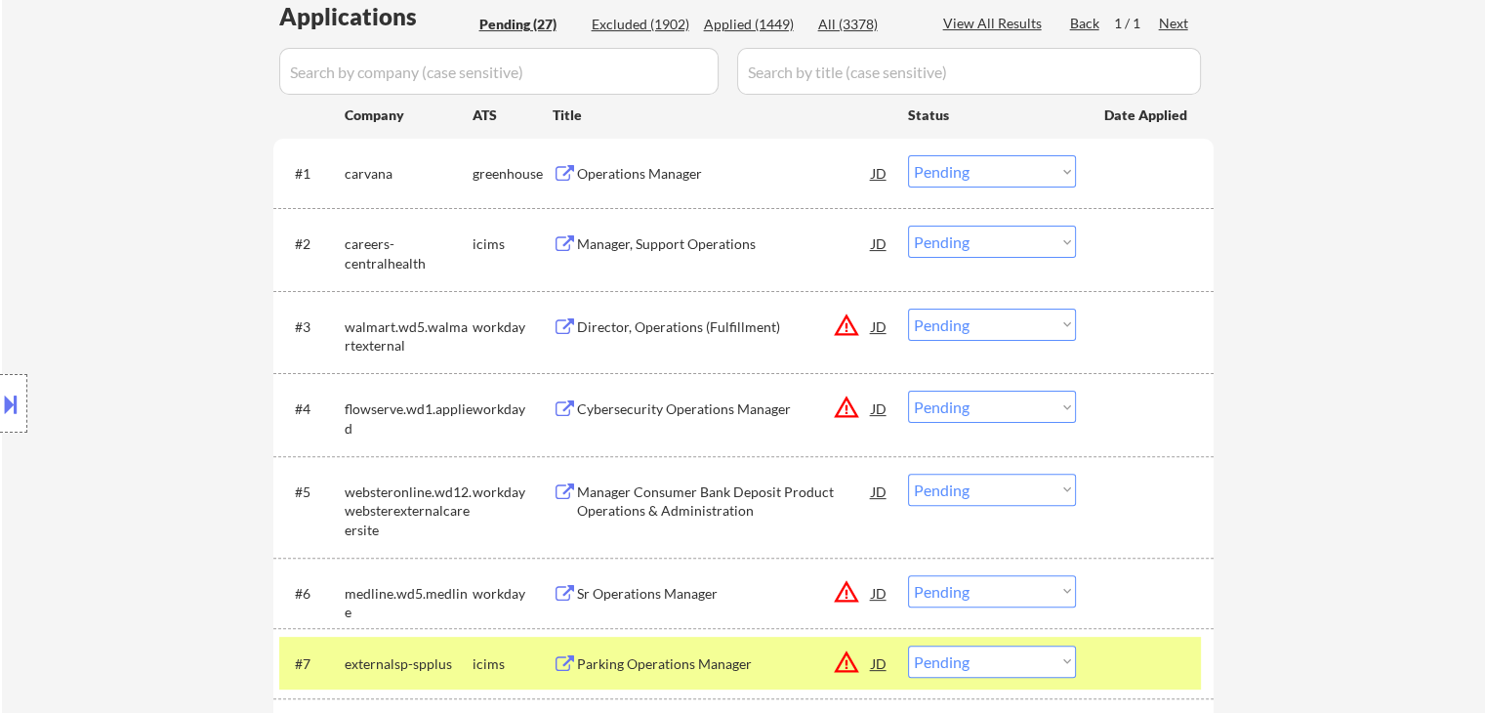
click at [158, 280] on div "Location Inclusions:" at bounding box center [175, 403] width 350 height 567
click at [157, 279] on div "Location Inclusions:" at bounding box center [175, 403] width 350 height 567
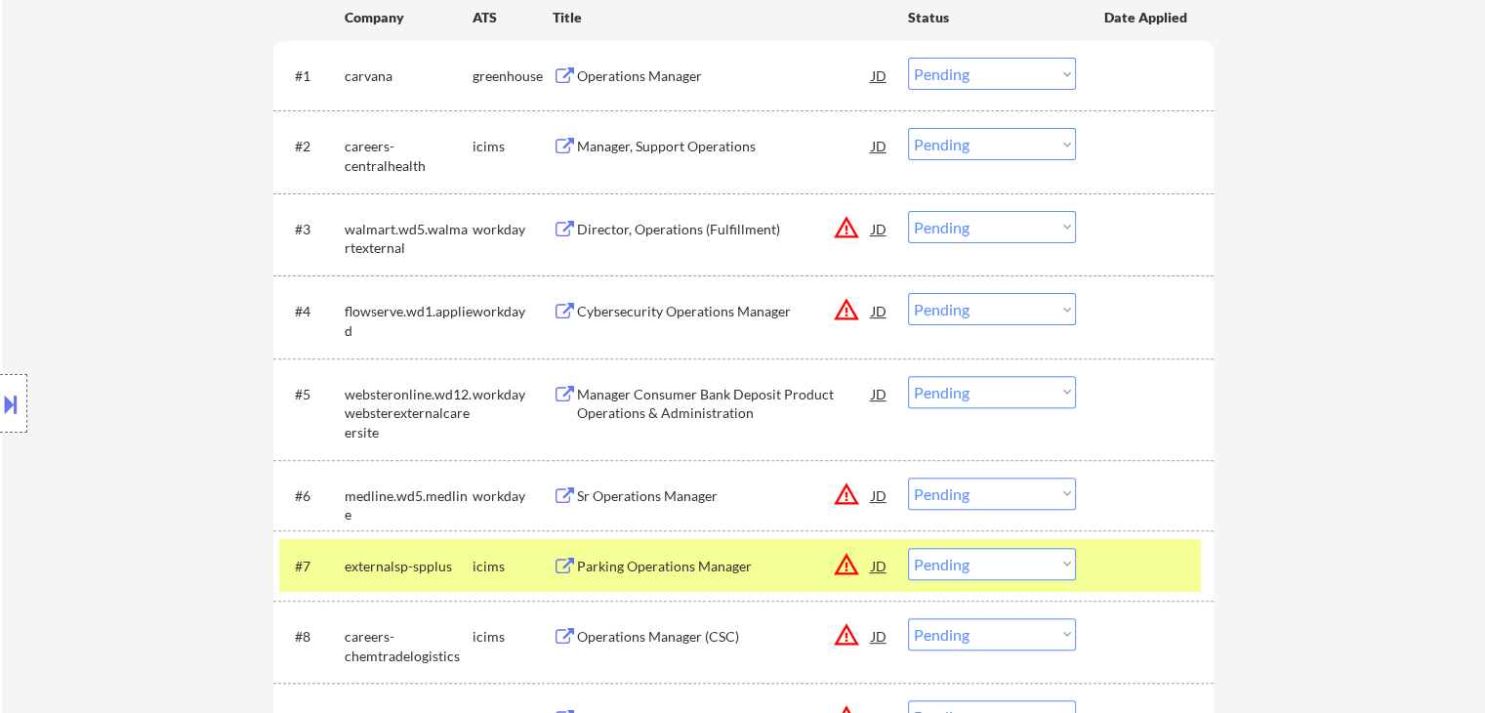
drag, startPoint x: 144, startPoint y: 304, endPoint x: 206, endPoint y: 304, distance: 62.5
click at [144, 303] on div "Location Inclusions:" at bounding box center [175, 403] width 350 height 567
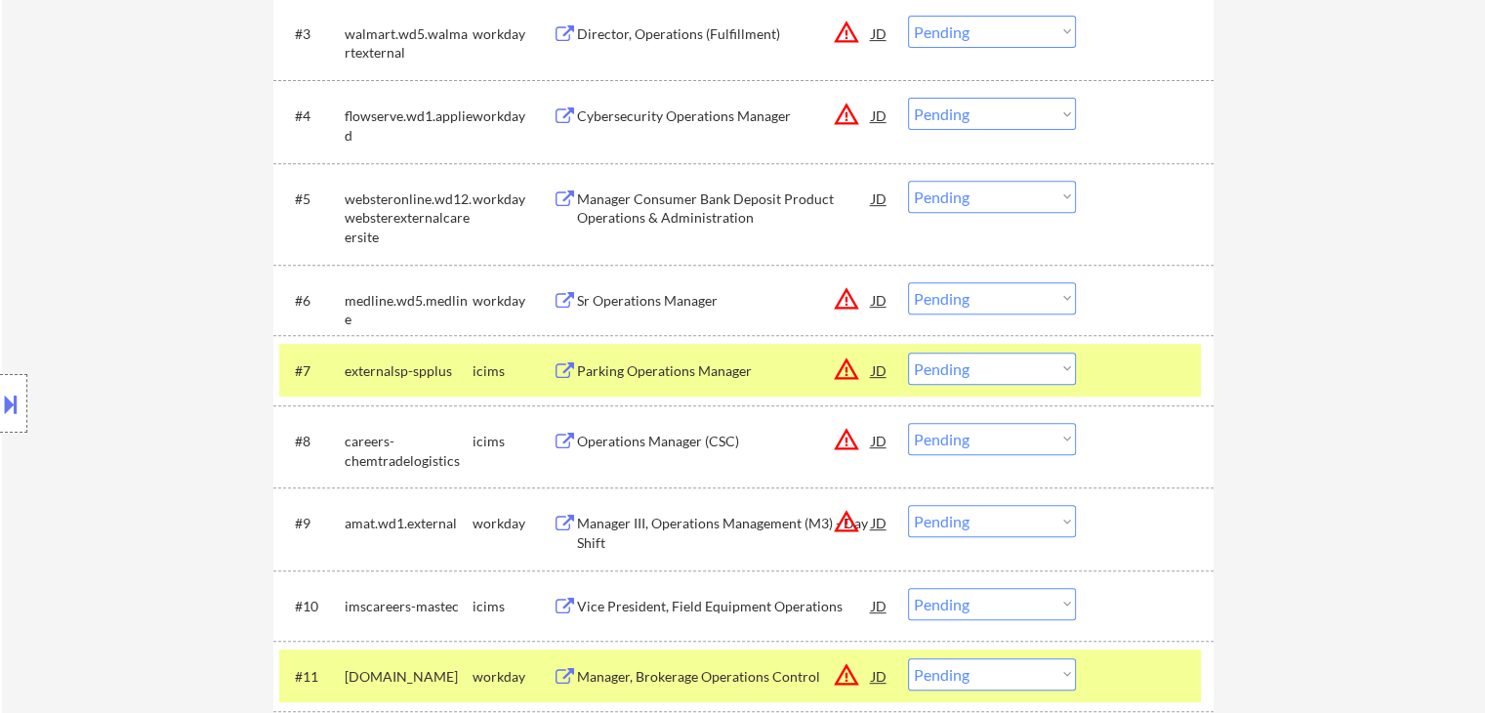
click at [203, 261] on div "Location Inclusions:" at bounding box center [175, 403] width 350 height 567
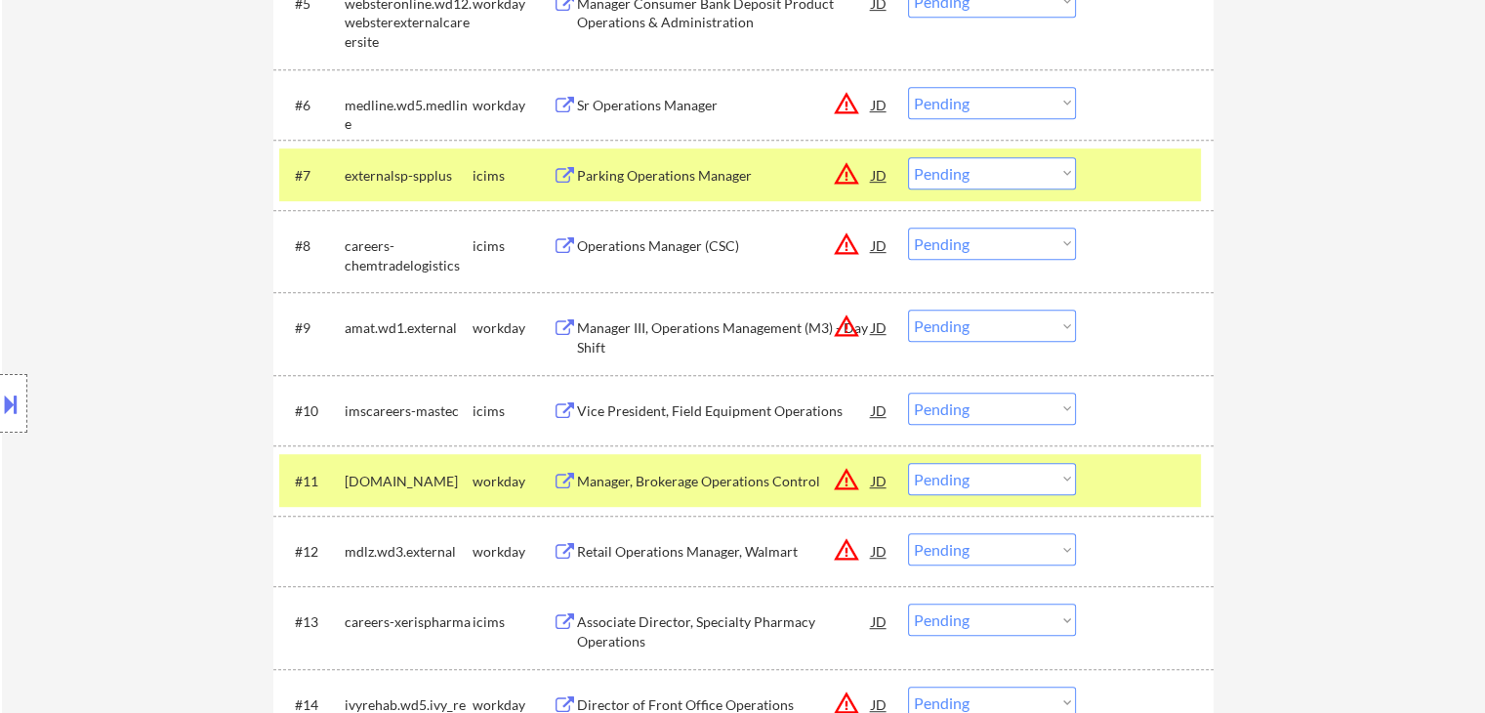
click at [201, 222] on div "Location Inclusions:" at bounding box center [175, 403] width 350 height 567
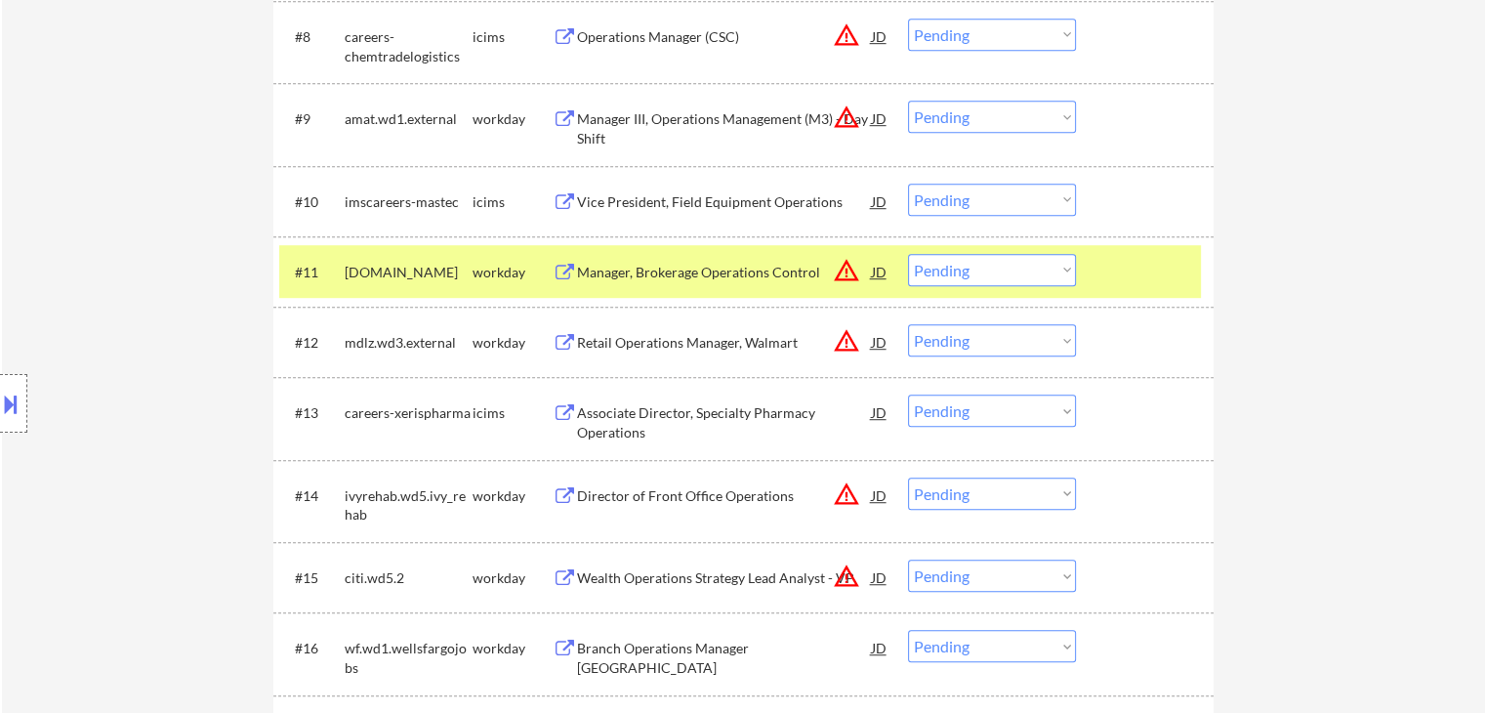
scroll to position [1269, 0]
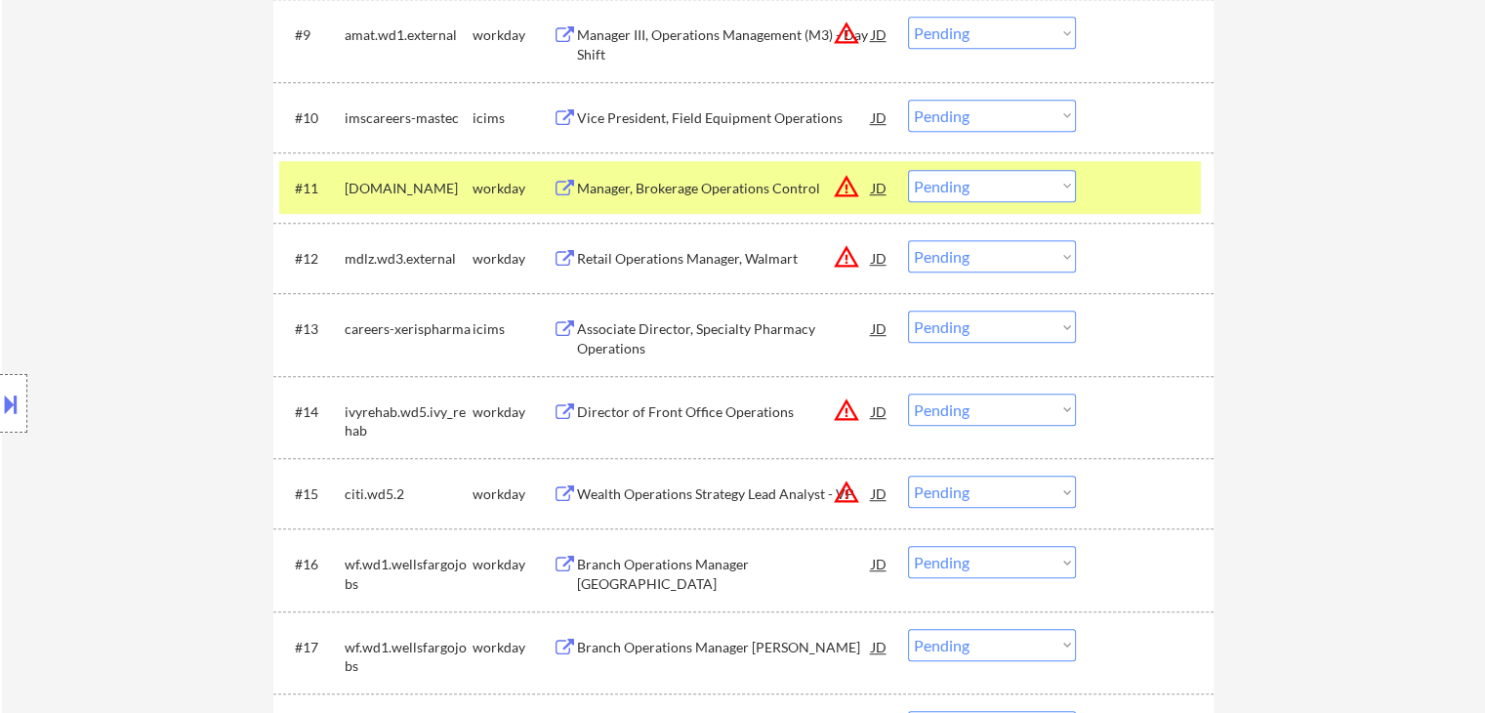
click at [644, 255] on div "Retail Operations Manager, Walmart" at bounding box center [724, 259] width 295 height 20
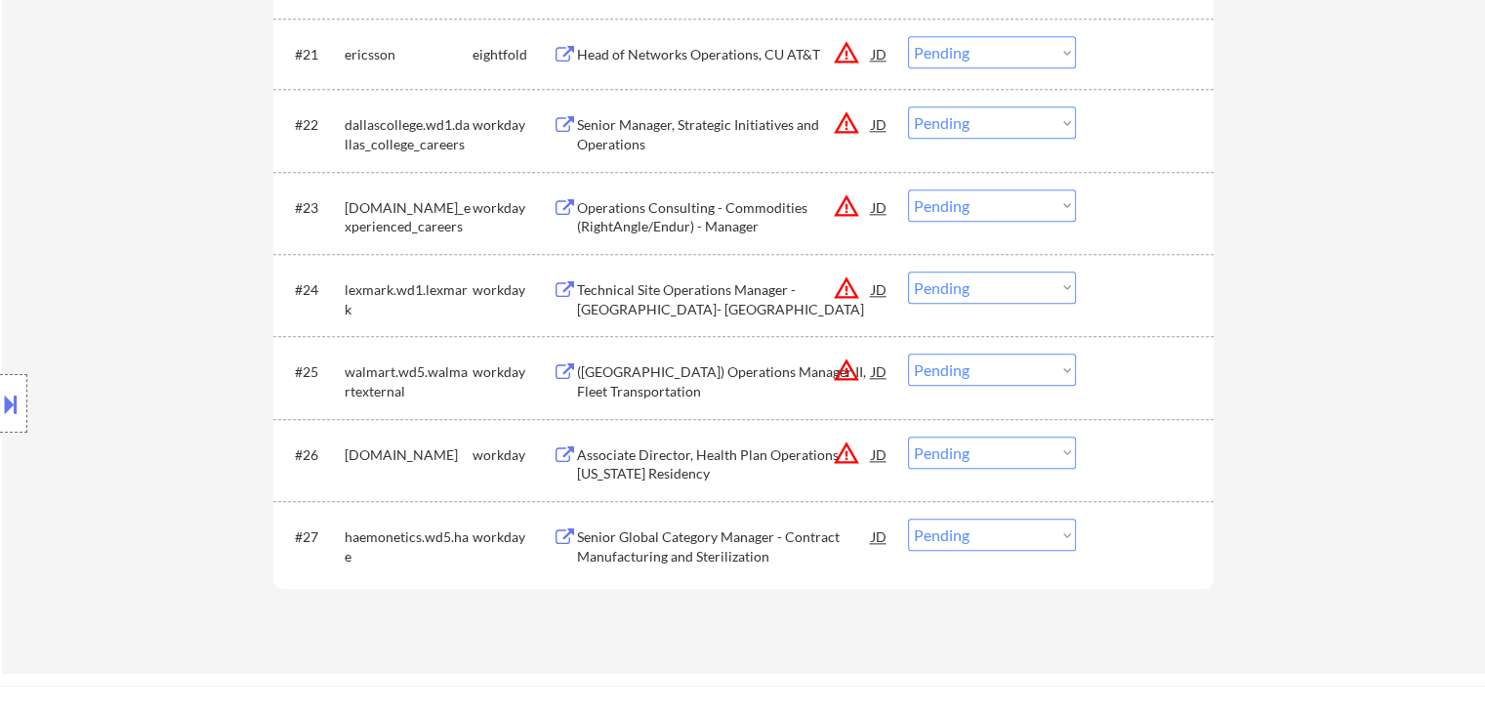
scroll to position [2148, 0]
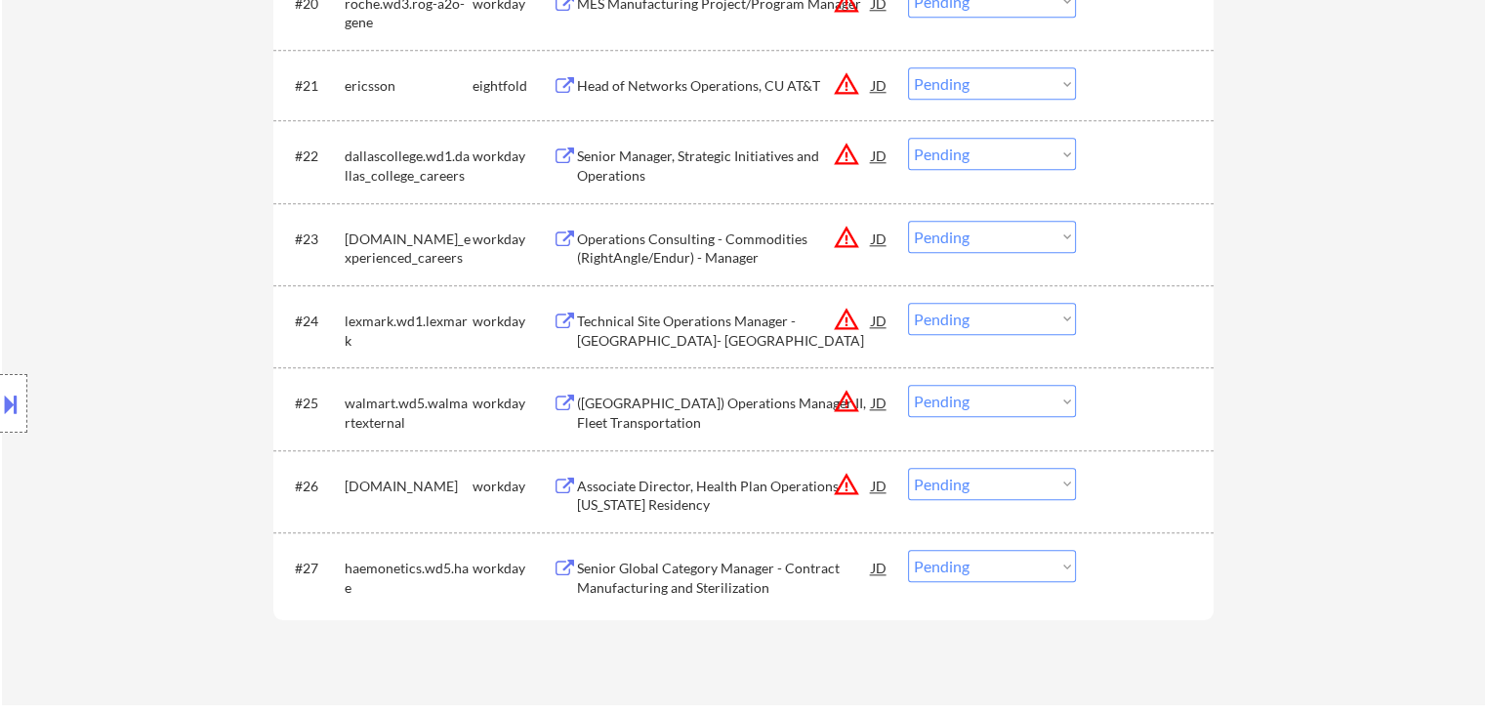
click at [633, 158] on div "Senior Manager, Strategic Initiatives and Operations" at bounding box center [724, 165] width 295 height 38
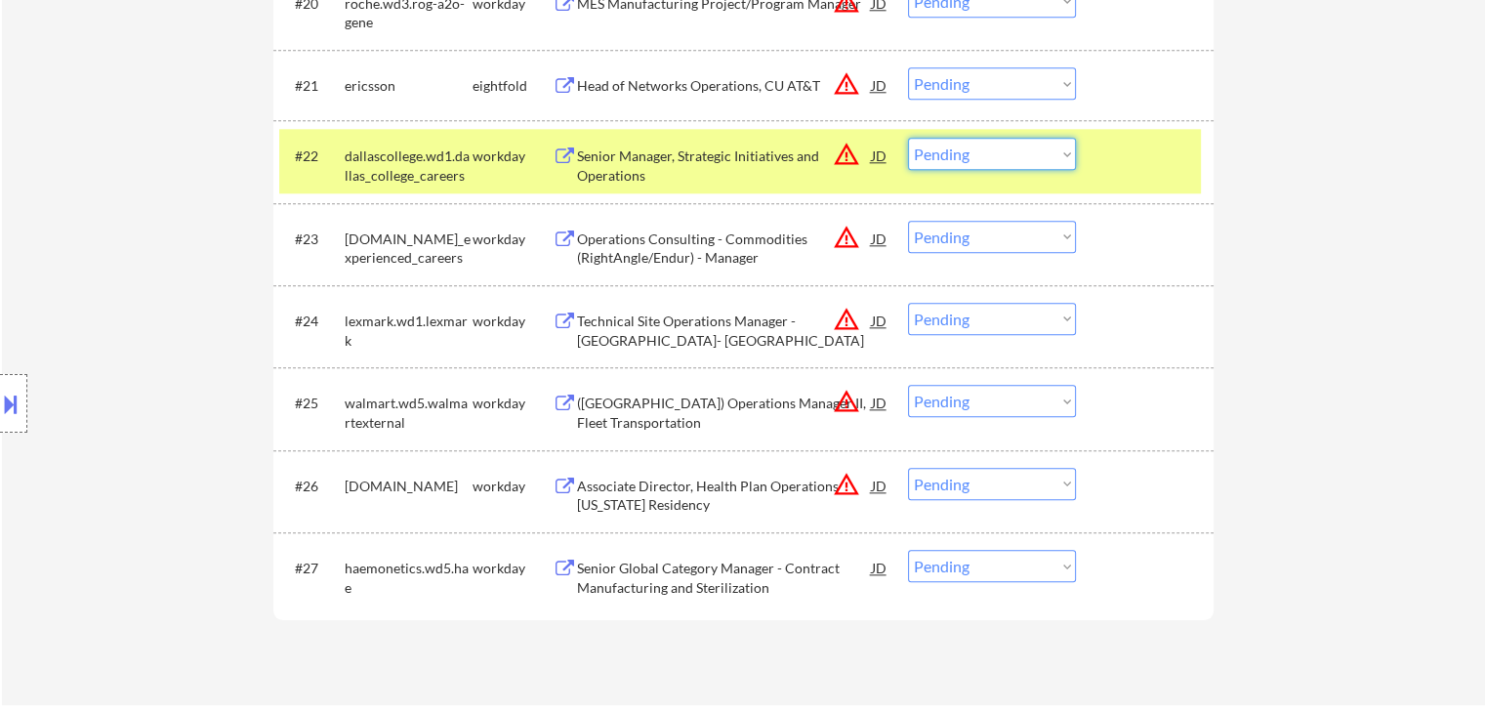
drag, startPoint x: 985, startPoint y: 150, endPoint x: 993, endPoint y: 162, distance: 14.1
click at [985, 150] on select "Choose an option... Pending Applied Excluded (Questions) Excluded (Expired) Exc…" at bounding box center [992, 154] width 168 height 32
click at [908, 138] on select "Choose an option... Pending Applied Excluded (Questions) Excluded (Expired) Exc…" at bounding box center [992, 154] width 168 height 32
click at [201, 178] on div "Location Inclusions:" at bounding box center [175, 403] width 350 height 567
select select ""pending""
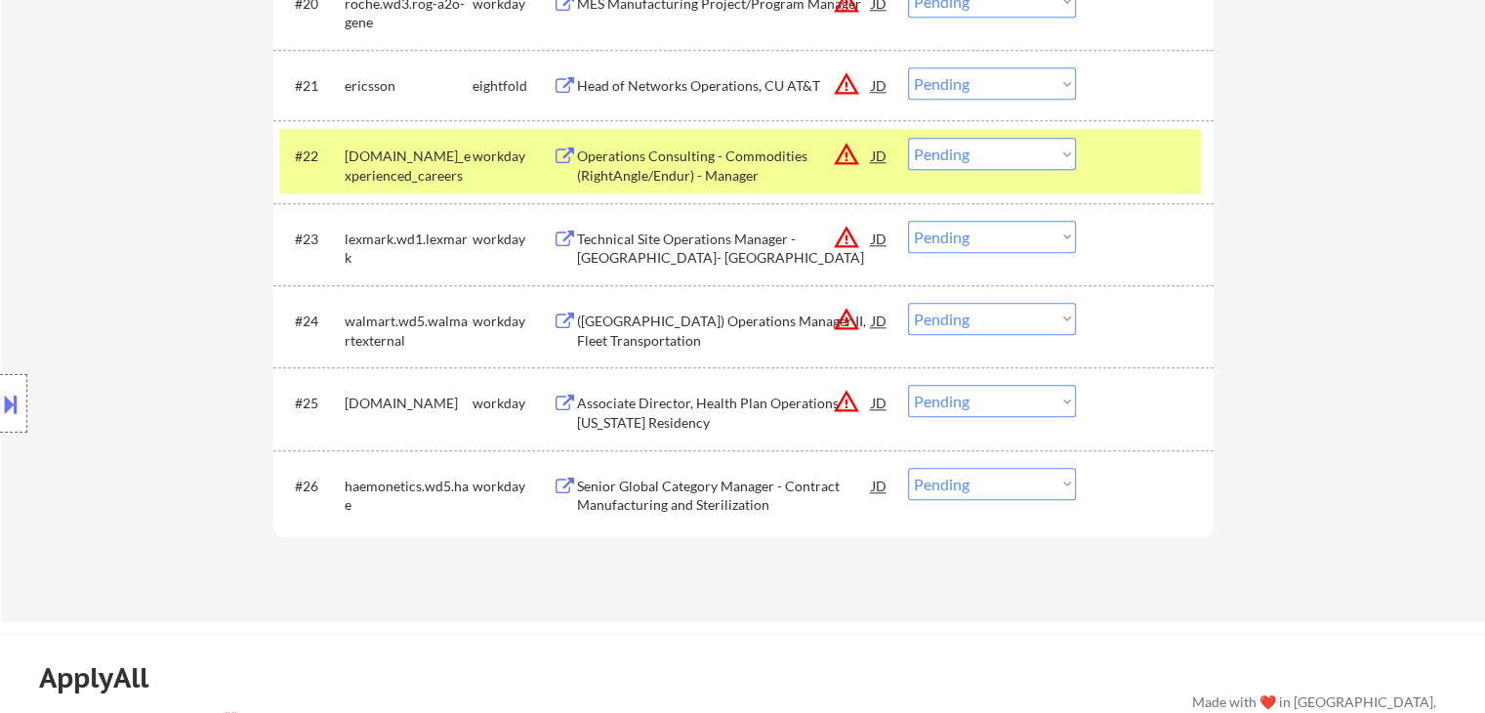
click at [107, 161] on div "Location Inclusions:" at bounding box center [175, 403] width 350 height 567
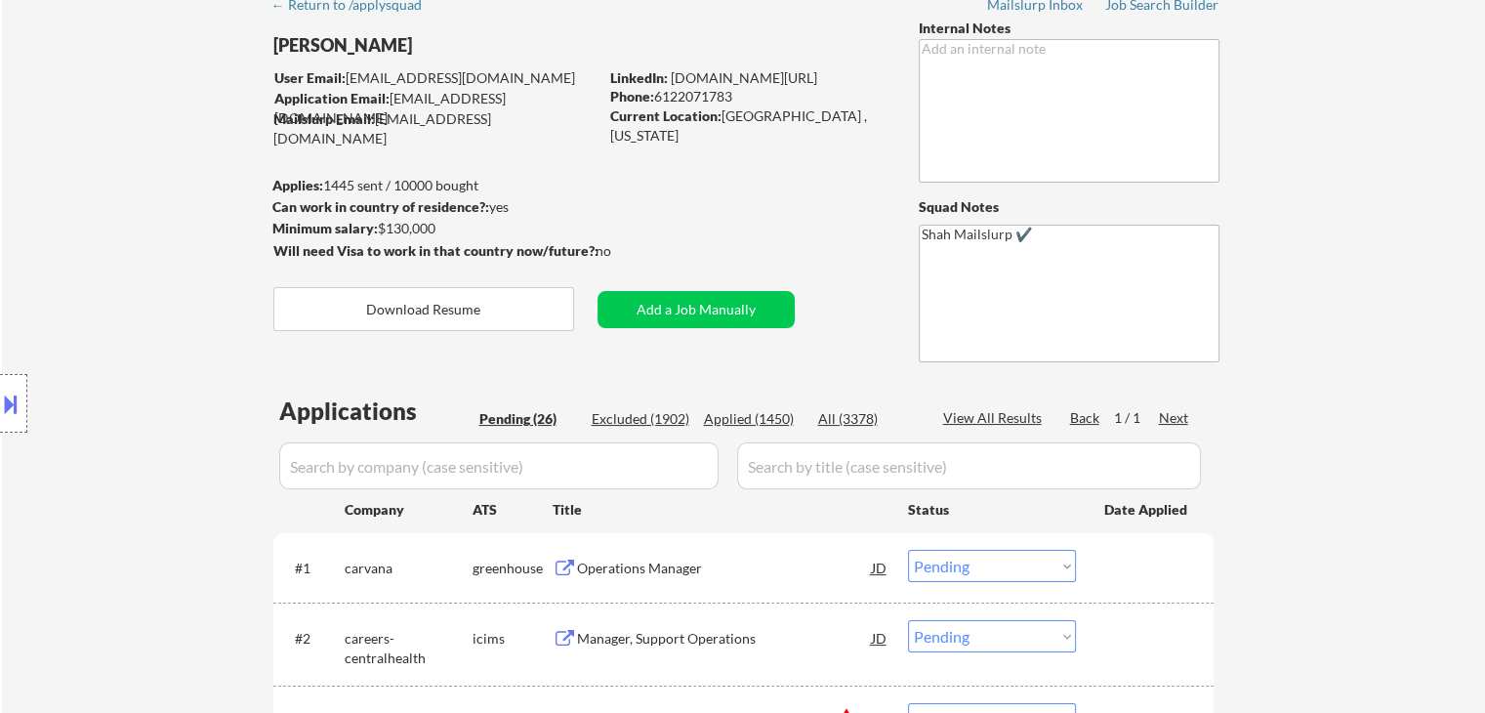
scroll to position [0, 0]
